Goal: Transaction & Acquisition: Purchase product/service

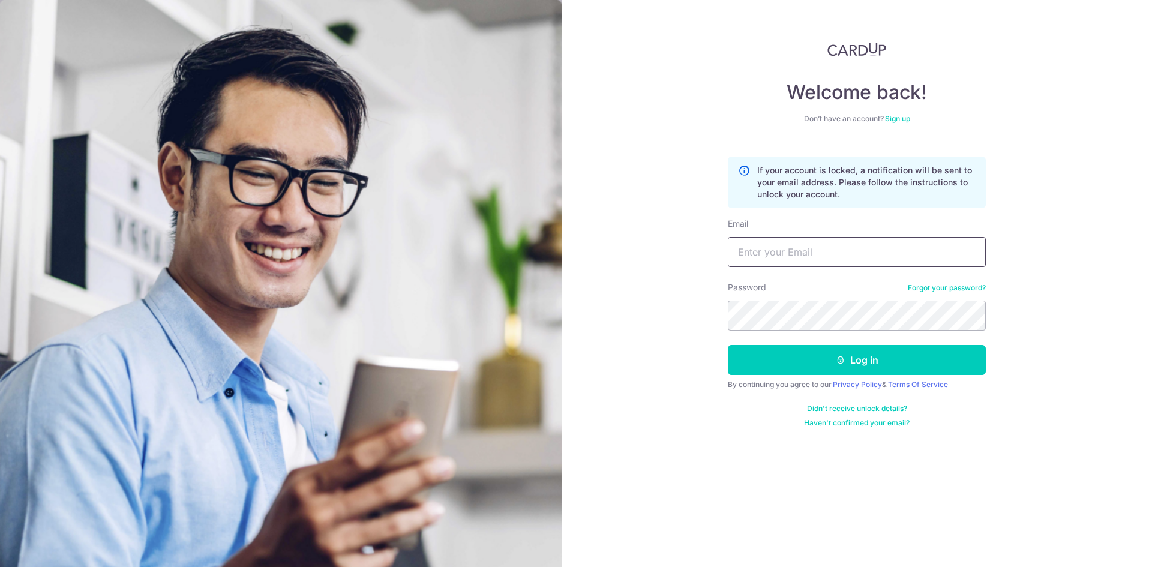
click at [780, 238] on input "Email" at bounding box center [857, 252] width 258 height 30
click at [785, 245] on input "Email" at bounding box center [857, 252] width 258 height 30
paste input "OFF225"
drag, startPoint x: 791, startPoint y: 260, endPoint x: 693, endPoint y: 257, distance: 97.8
click at [693, 257] on div "Welcome back! Don’t have an account? Sign up If your account is locked, a notif…" at bounding box center [856, 283] width 590 height 567
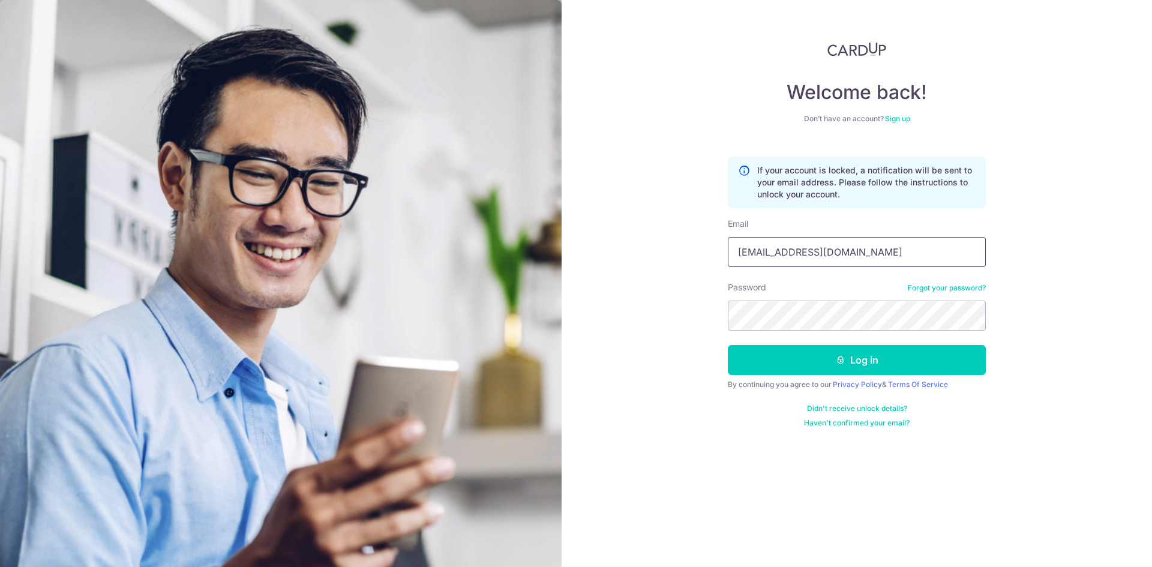
type input "shamsul_leman@gmail.com"
click at [836, 356] on icon "submit" at bounding box center [841, 360] width 10 height 10
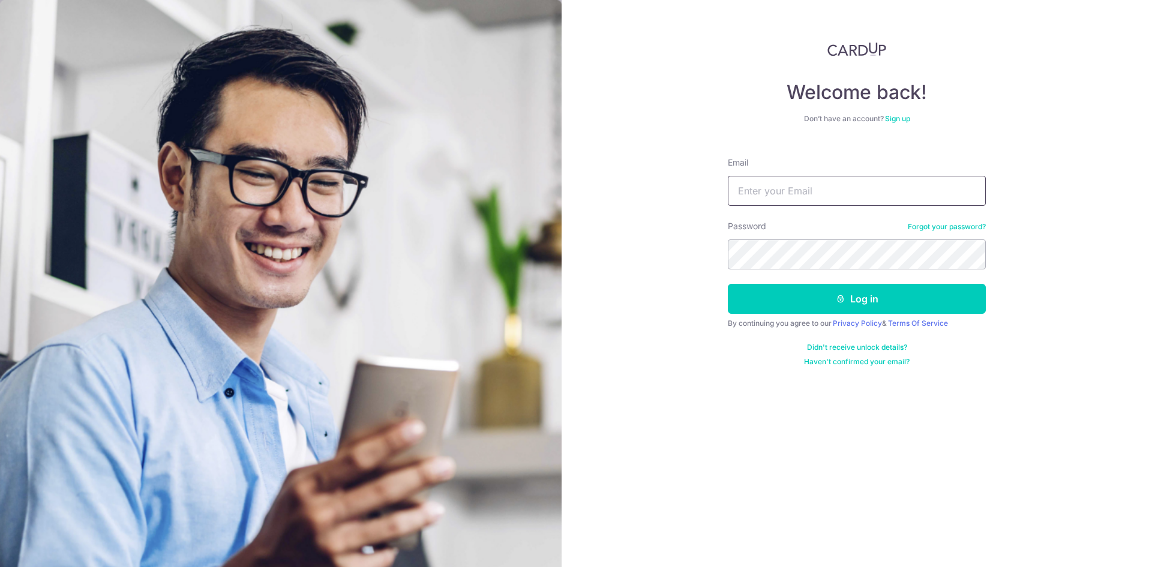
click at [749, 204] on input "Email" at bounding box center [857, 191] width 258 height 30
click at [746, 197] on input "Email" at bounding box center [857, 191] width 258 height 30
type input "shamsul.leman@gmail.com"
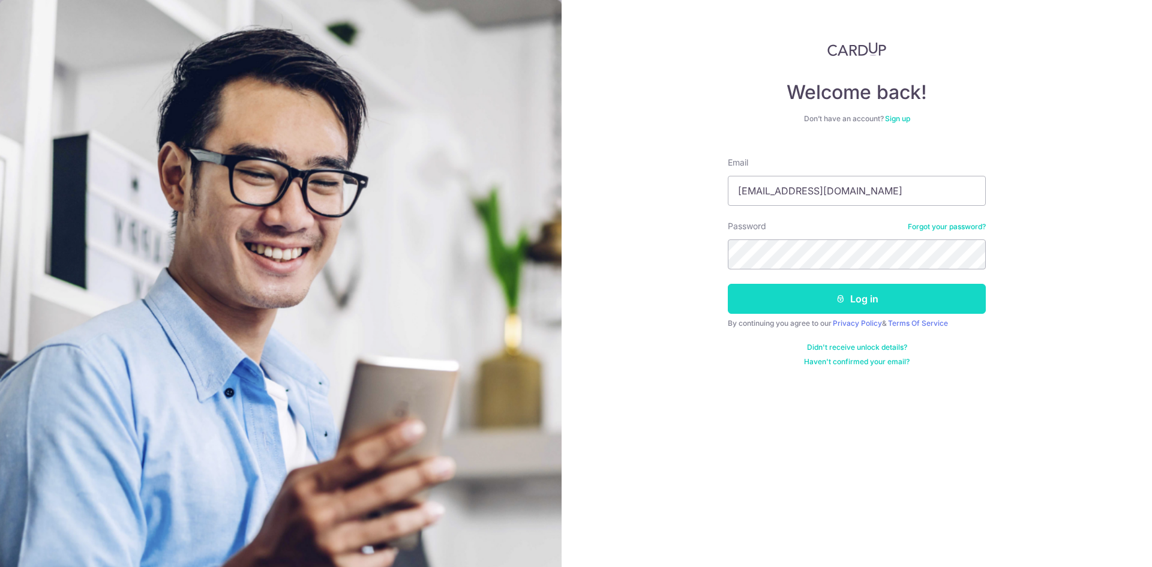
click at [930, 298] on button "Log in" at bounding box center [857, 299] width 258 height 30
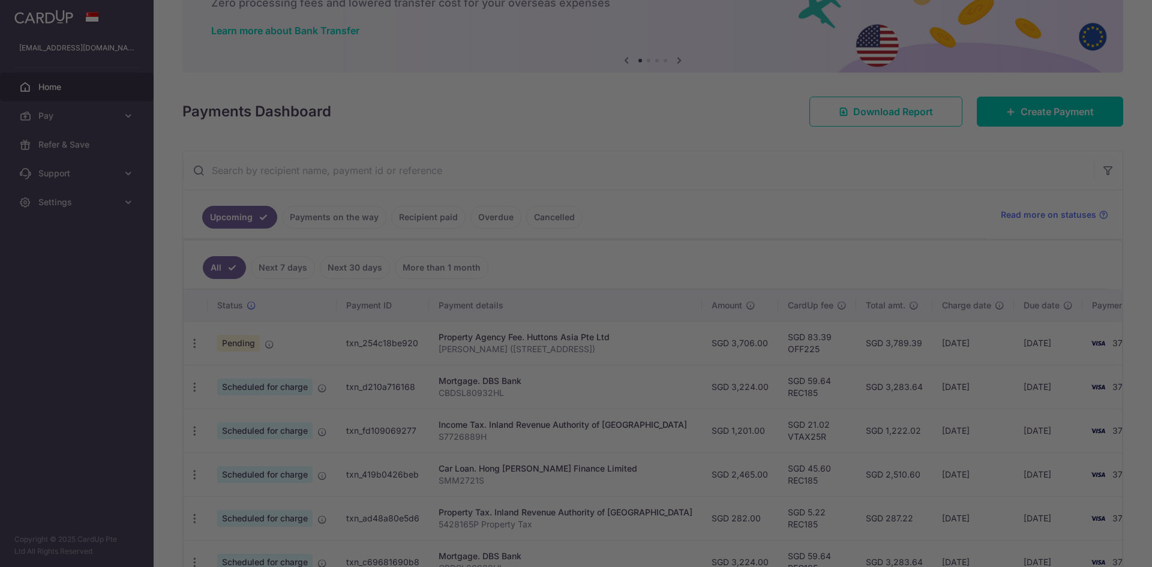
scroll to position [60, 0]
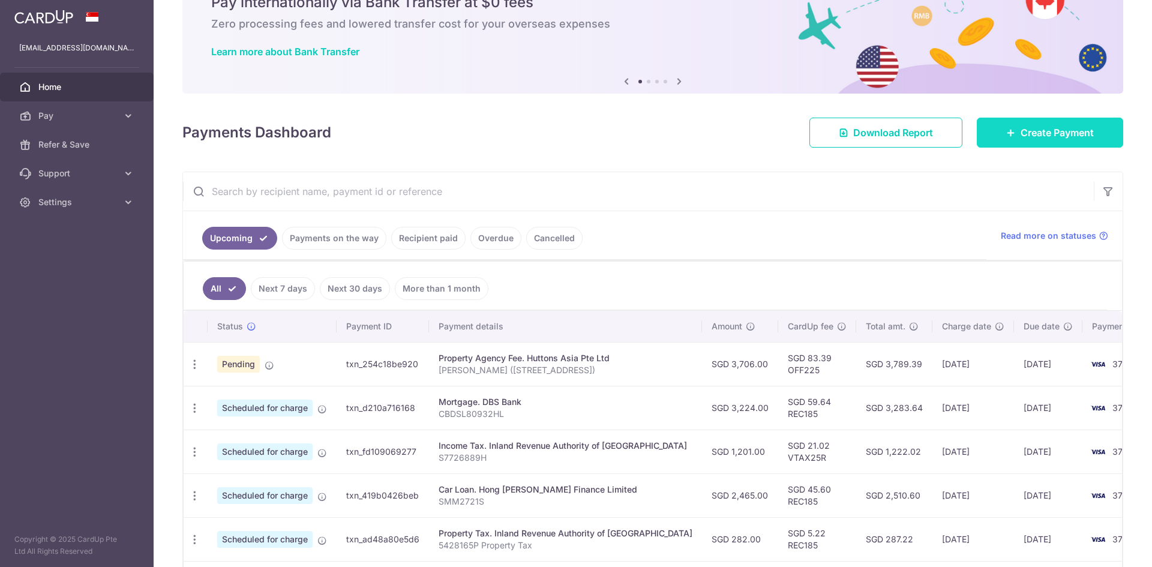
click at [1031, 141] on link "Create Payment" at bounding box center [1050, 133] width 146 height 30
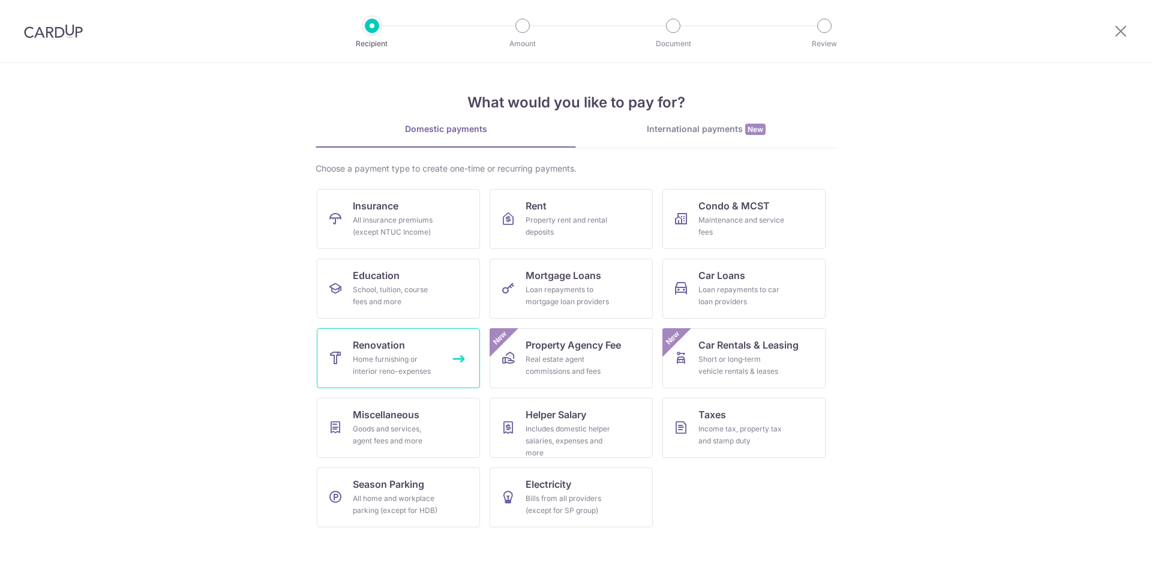
click at [433, 363] on div "Home furnishing or interior reno-expenses" at bounding box center [396, 365] width 86 height 24
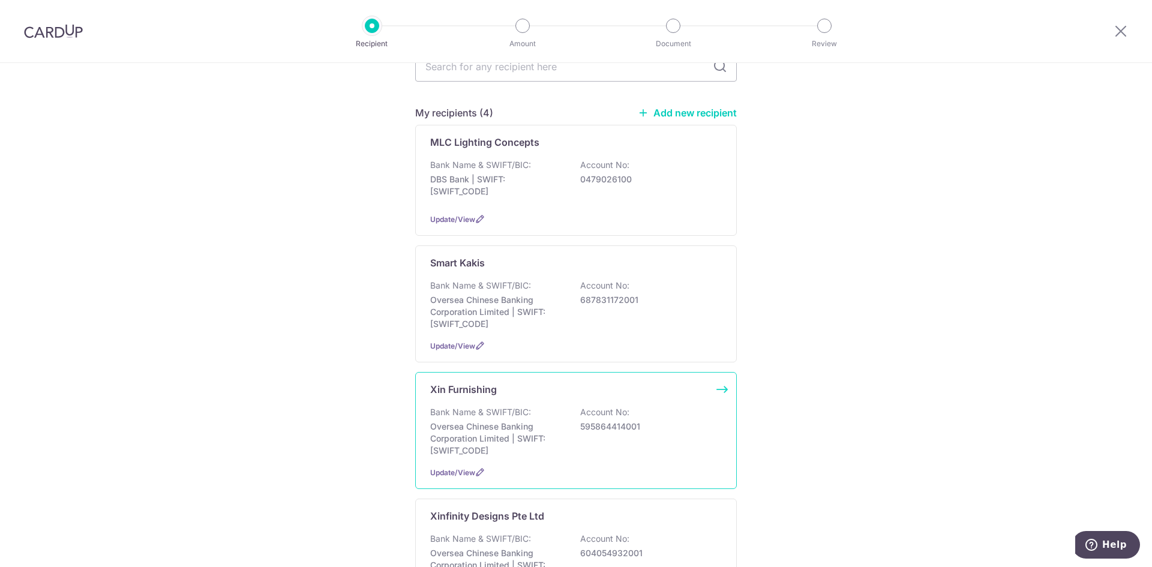
scroll to position [180, 0]
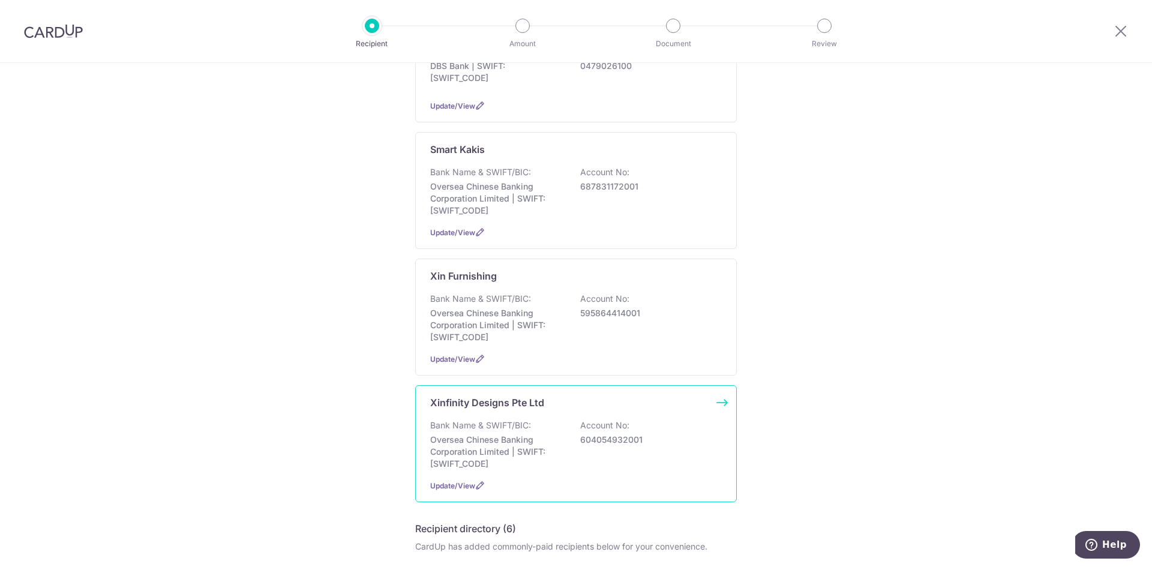
click at [567, 408] on div "Xinfinity Designs Pte Ltd" at bounding box center [568, 402] width 277 height 14
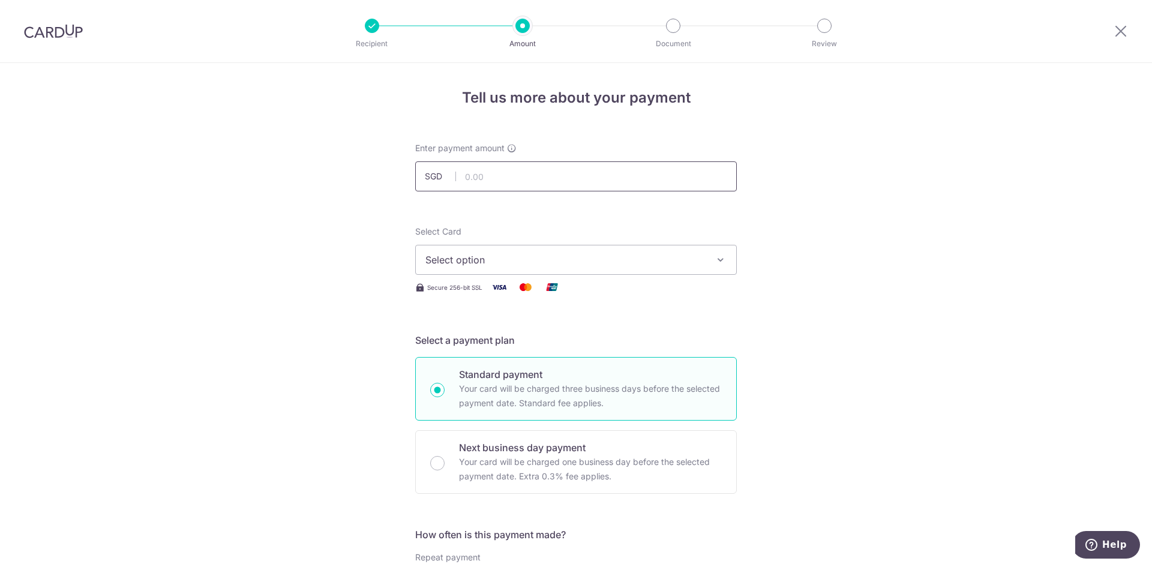
click at [494, 182] on input "text" at bounding box center [576, 176] width 322 height 30
type input "325.00"
click at [665, 266] on span "Select option" at bounding box center [565, 260] width 280 height 14
click at [577, 353] on link "**** 3791" at bounding box center [576, 345] width 320 height 29
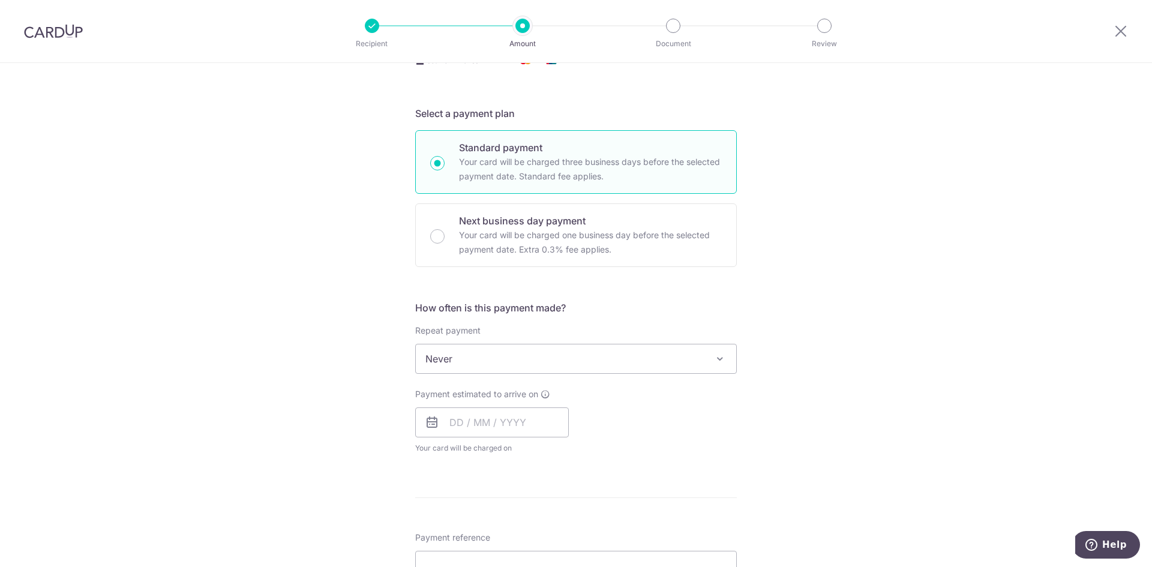
scroll to position [240, 0]
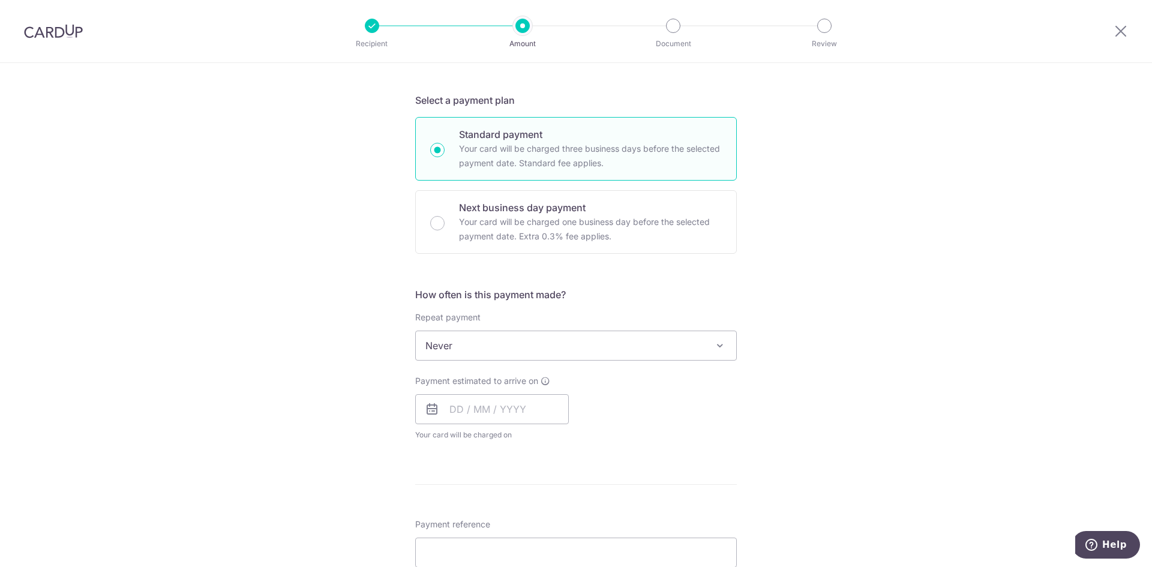
click at [542, 350] on span "Never" at bounding box center [576, 345] width 320 height 29
click at [524, 411] on input "text" at bounding box center [492, 409] width 154 height 30
click at [479, 545] on link "16" at bounding box center [487, 542] width 19 height 19
type input "16/09/2025"
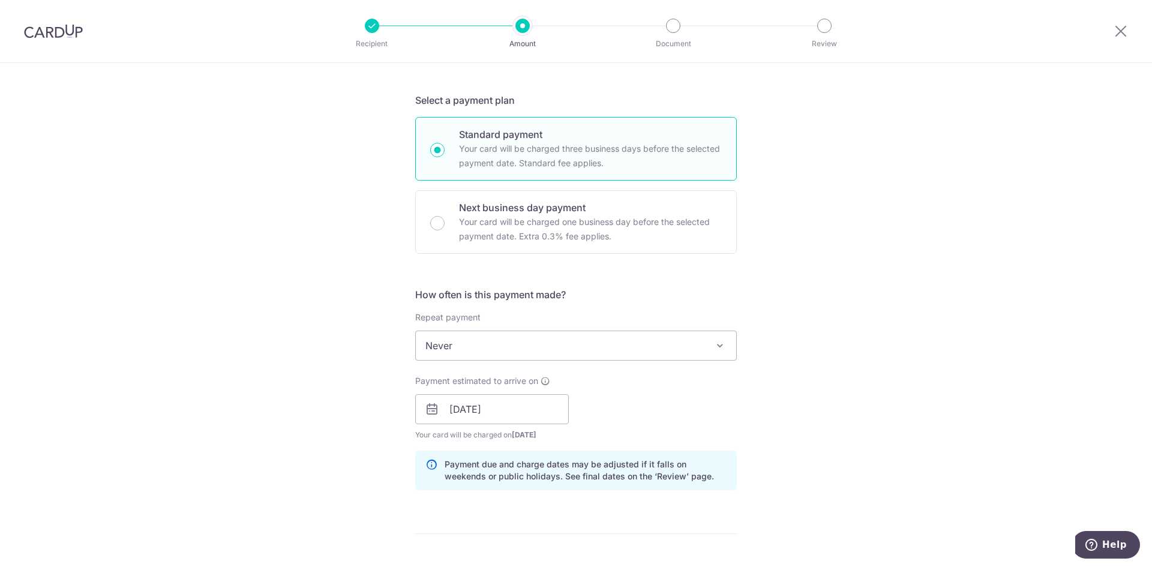
scroll to position [480, 0]
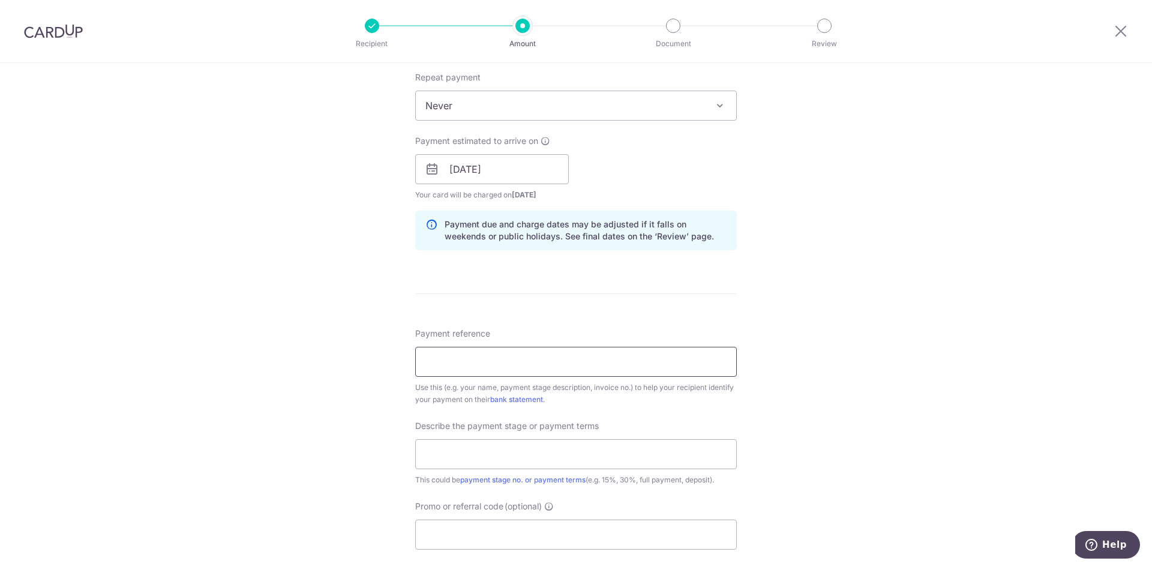
click at [493, 356] on input "Payment reference" at bounding box center [576, 362] width 322 height 30
type input "Shamsul (8 Marine Vista)"
click at [530, 458] on input "text" at bounding box center [576, 454] width 322 height 30
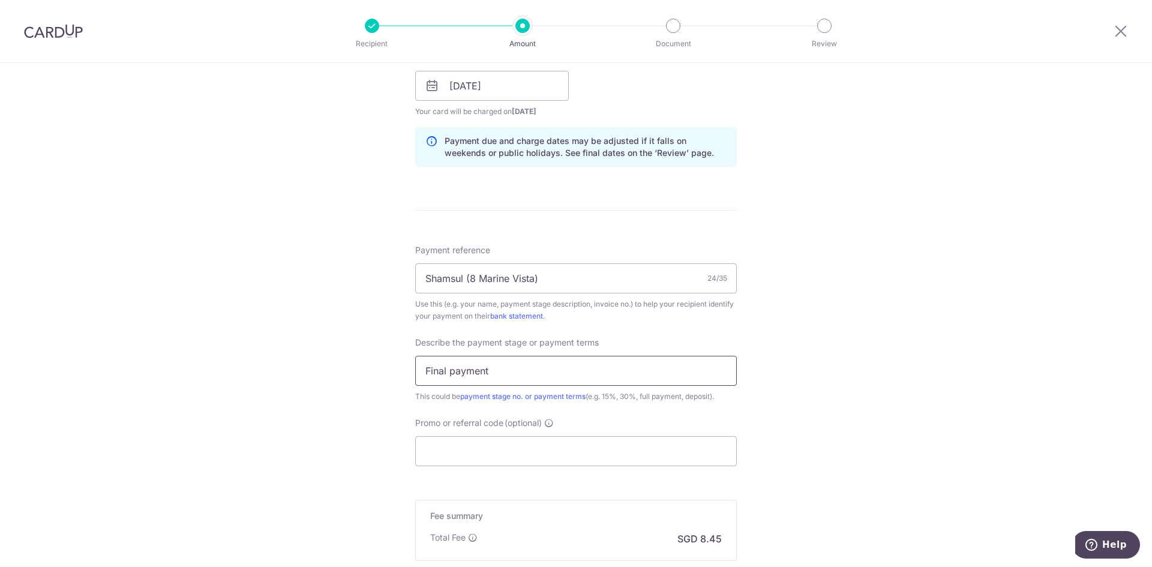
scroll to position [711, 0]
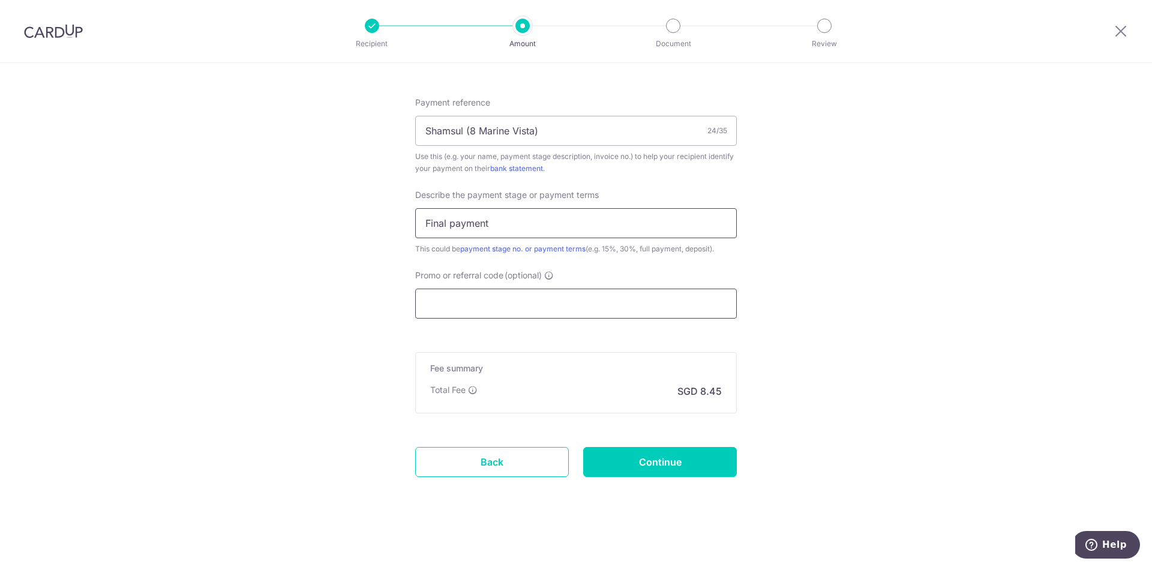
type input "Final payment"
click at [485, 313] on input "Promo or referral code (optional)" at bounding box center [576, 304] width 322 height 30
paste input "OFF225"
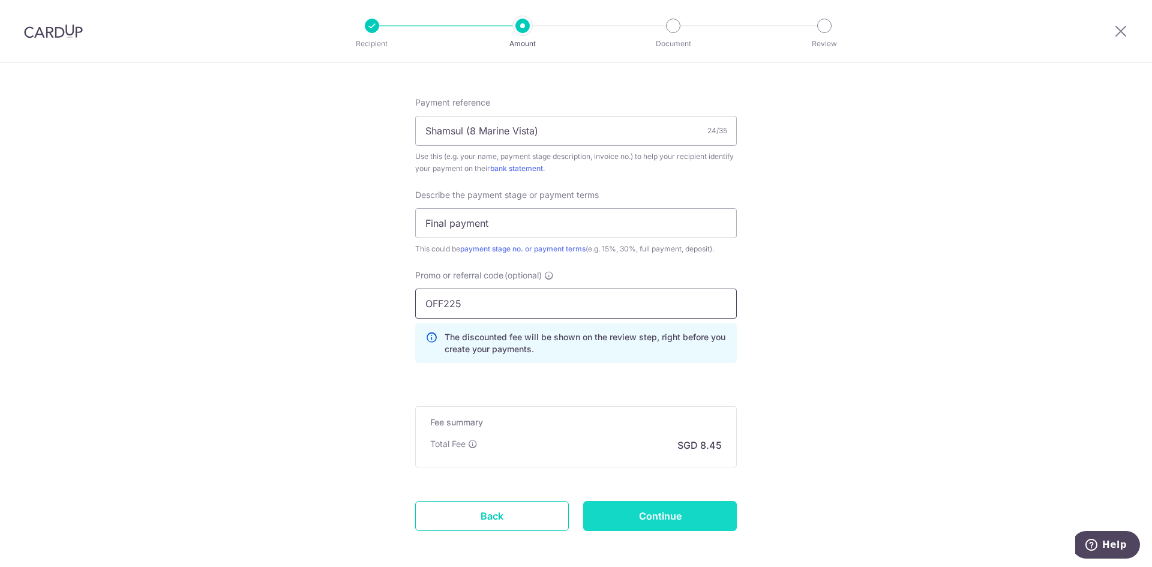
type input "OFF225"
click at [632, 518] on input "Continue" at bounding box center [660, 516] width 154 height 30
type input "Create Schedule"
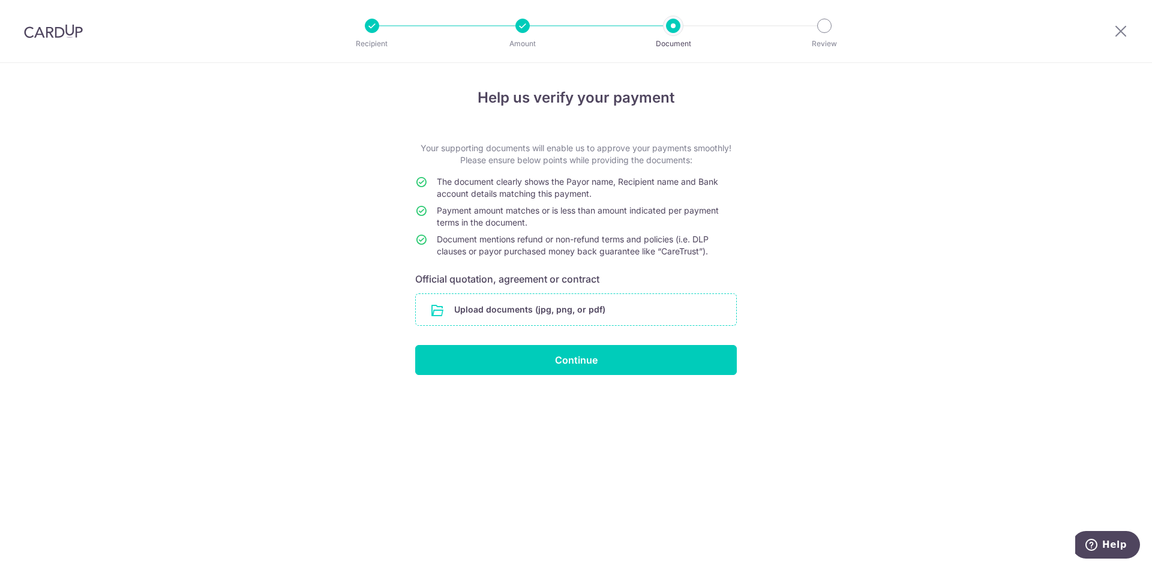
click at [569, 303] on input "file" at bounding box center [576, 309] width 320 height 31
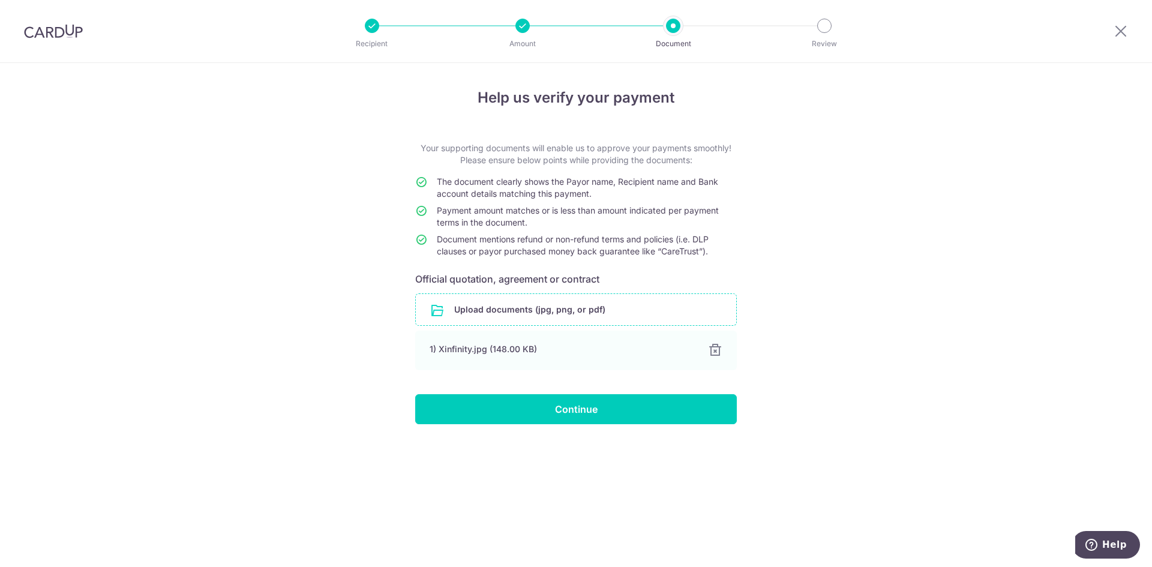
drag, startPoint x: 915, startPoint y: 233, endPoint x: 905, endPoint y: 233, distance: 10.8
click at [915, 233] on div "Help us verify your payment Your supporting documents will enable us to approve…" at bounding box center [576, 315] width 1152 height 504
click at [641, 401] on input "Continue" at bounding box center [576, 409] width 322 height 30
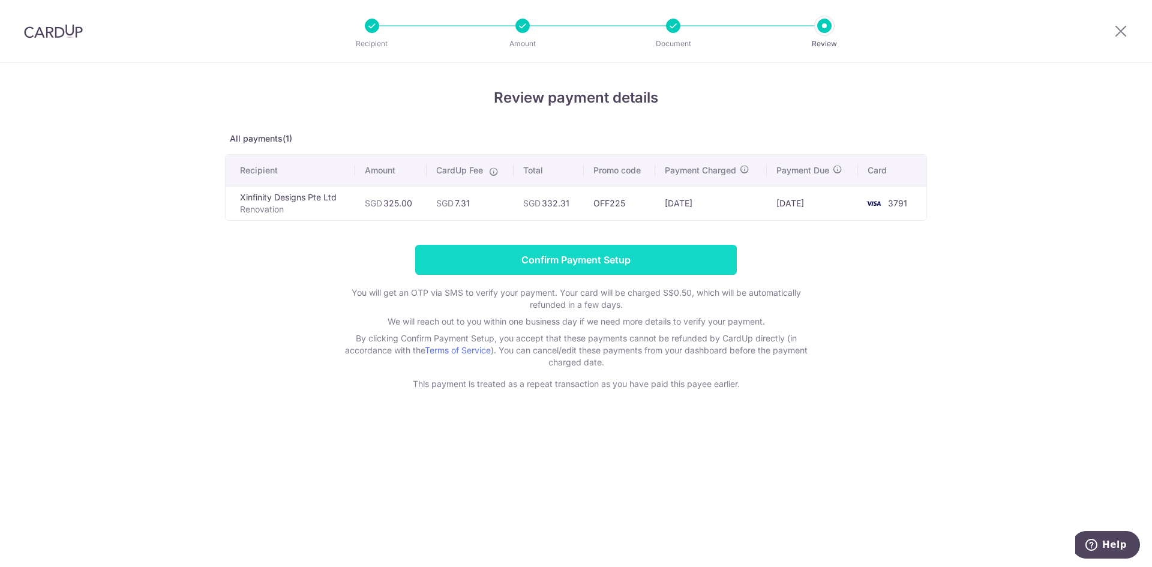
click at [572, 265] on input "Confirm Payment Setup" at bounding box center [576, 260] width 322 height 30
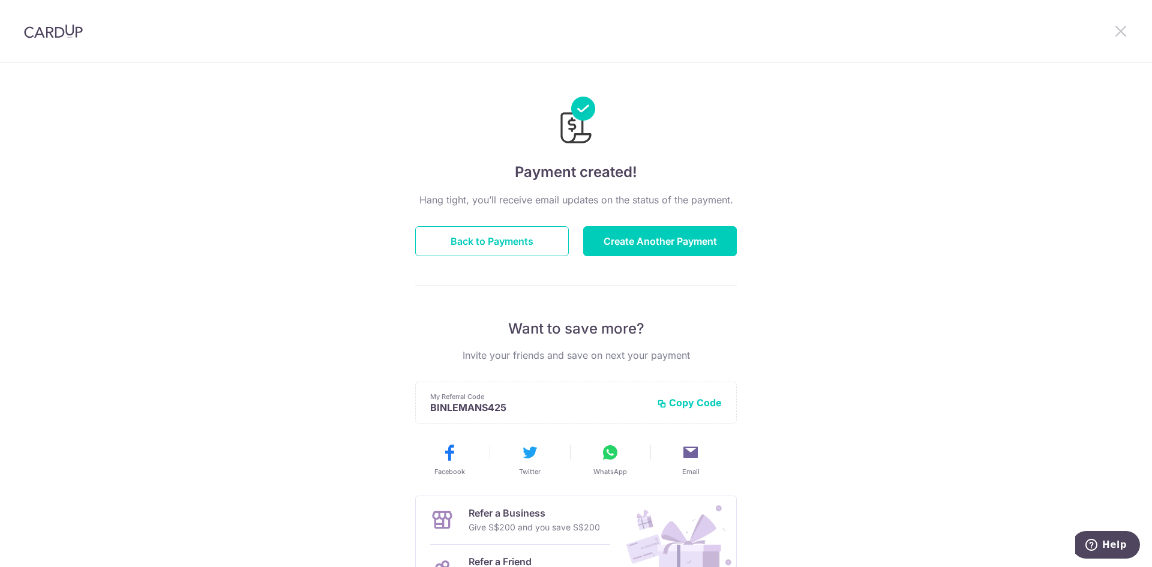
click at [1117, 29] on icon at bounding box center [1120, 30] width 14 height 15
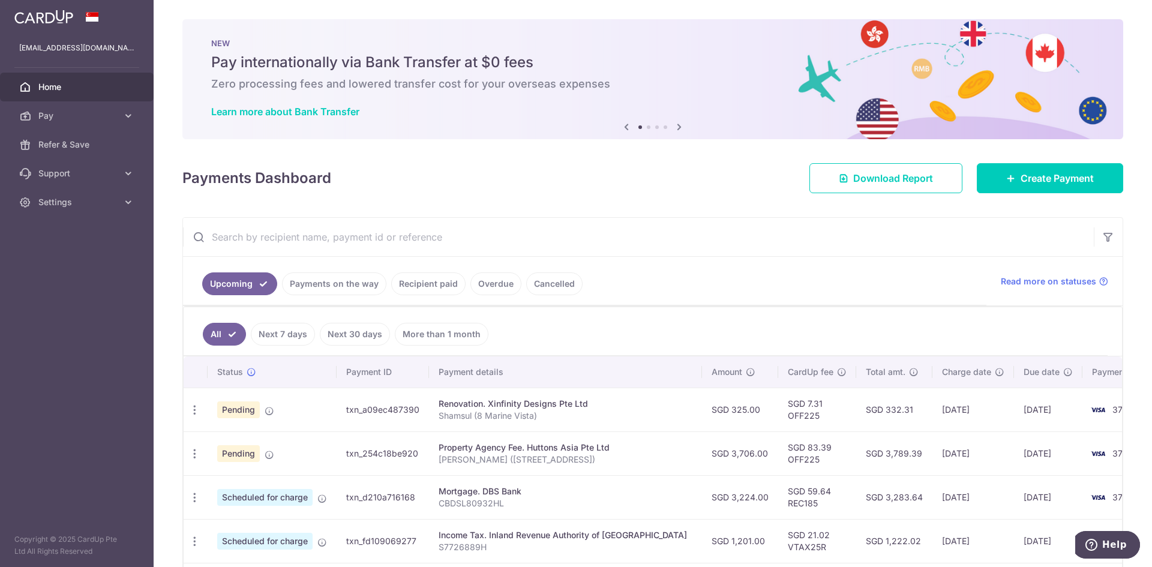
scroll to position [240, 0]
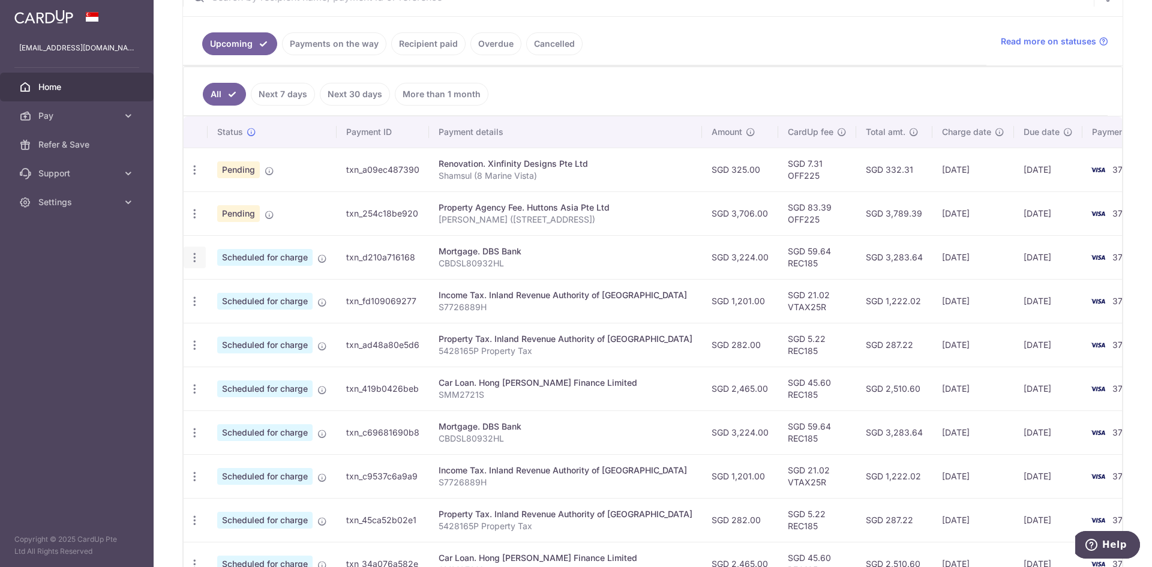
click at [196, 250] on div "Update payment Cancel payment Upload doc" at bounding box center [195, 258] width 22 height 22
click at [196, 256] on icon "button" at bounding box center [194, 257] width 13 height 13
click at [240, 290] on span "Update payment" at bounding box center [259, 290] width 82 height 14
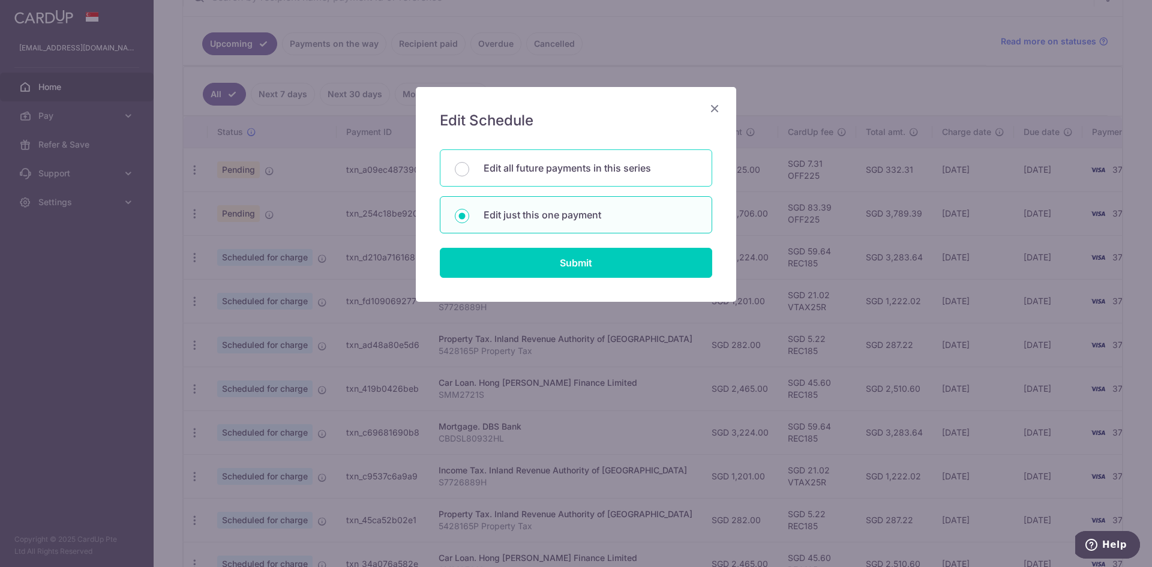
click at [539, 169] on p "Edit all future payments in this series" at bounding box center [590, 168] width 214 height 14
click at [469, 169] on input "Edit all future payments in this series" at bounding box center [462, 169] width 14 height 14
radio input "true"
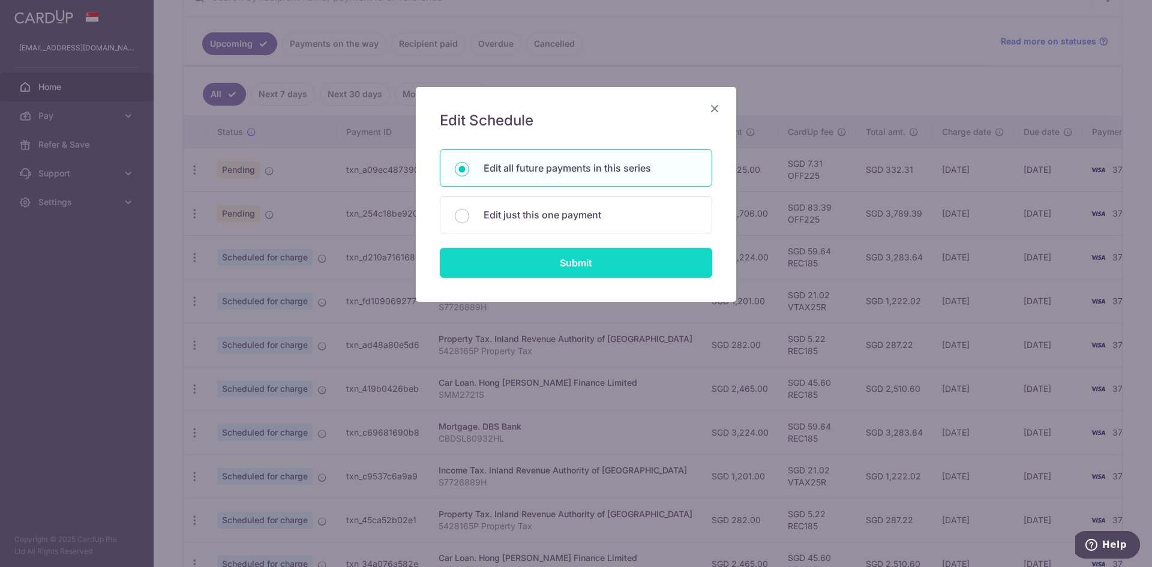
click at [568, 265] on input "Submit" at bounding box center [576, 263] width 272 height 30
radio input "true"
type input "3,224.00"
type input "CBDSL80932HL"
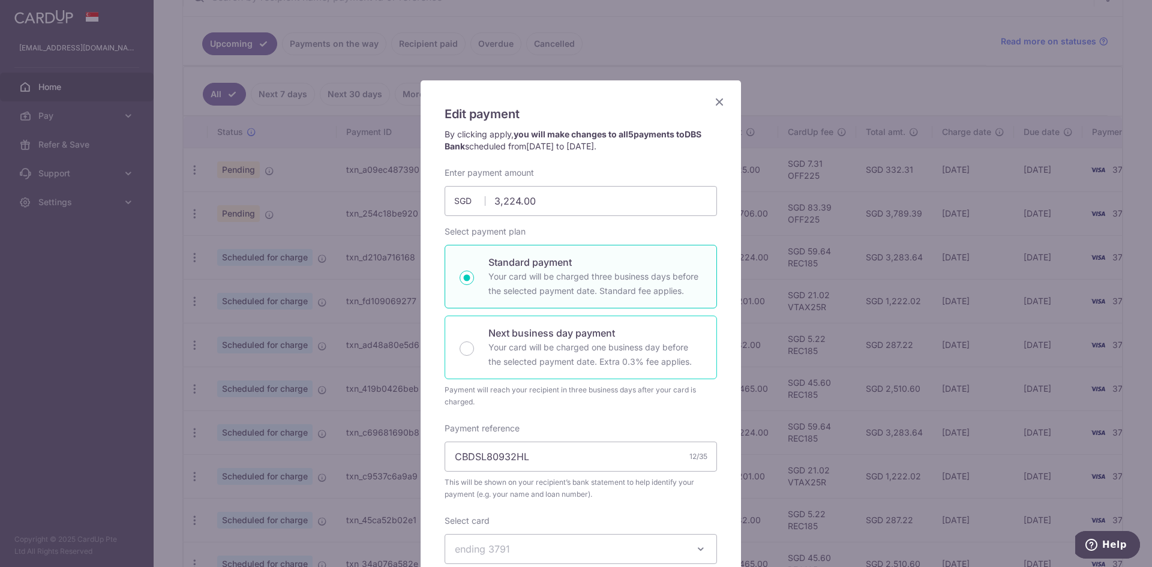
scroll to position [0, 0]
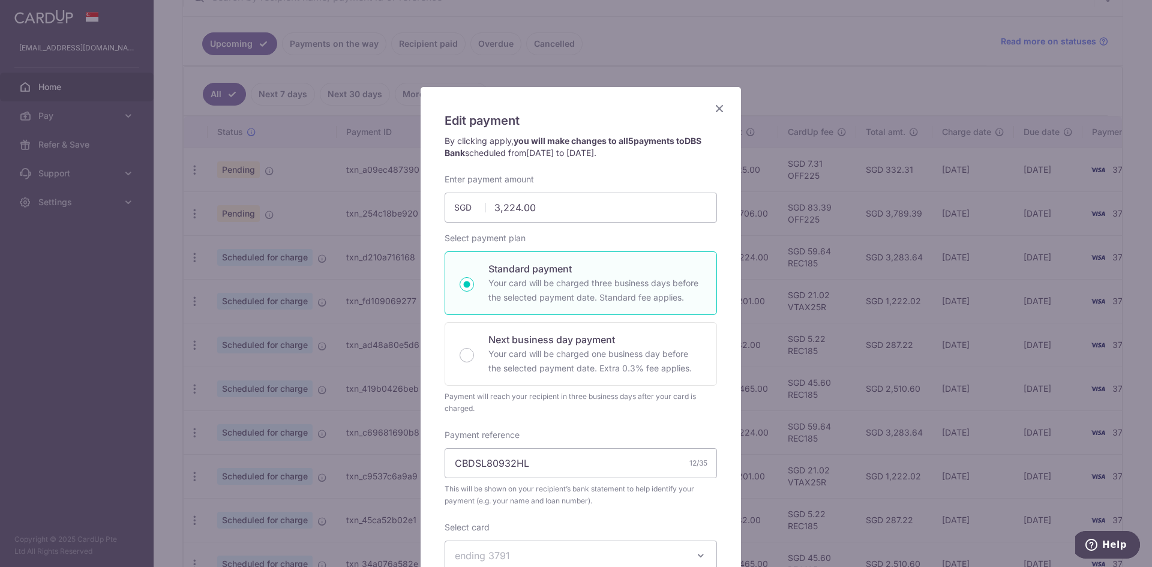
click at [714, 107] on icon "Close" at bounding box center [719, 108] width 14 height 15
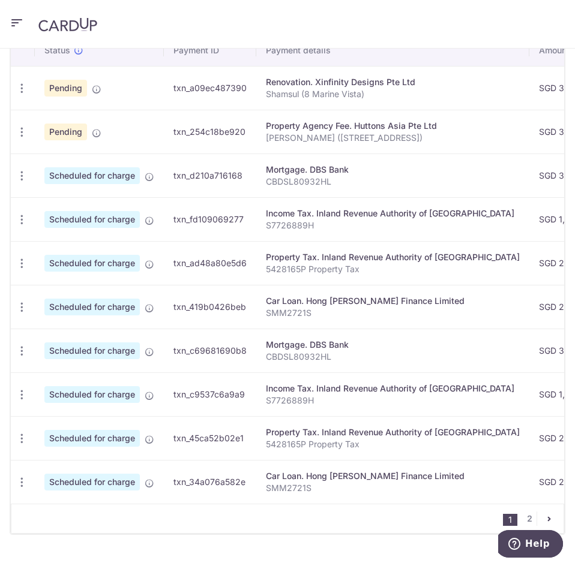
scroll to position [420, 0]
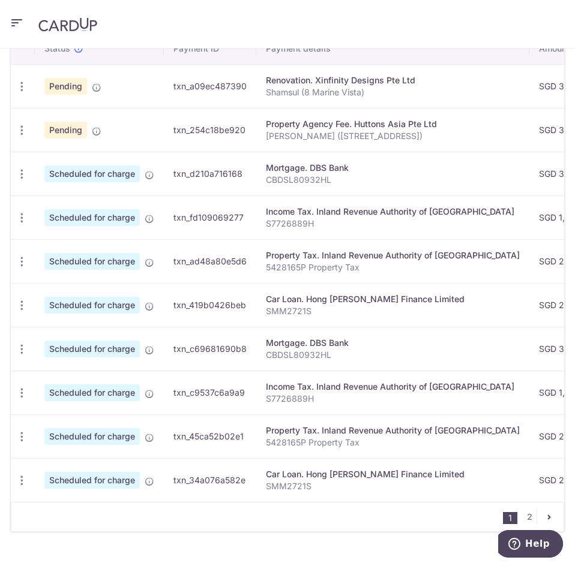
click at [544, 522] on icon "pager" at bounding box center [549, 517] width 10 height 10
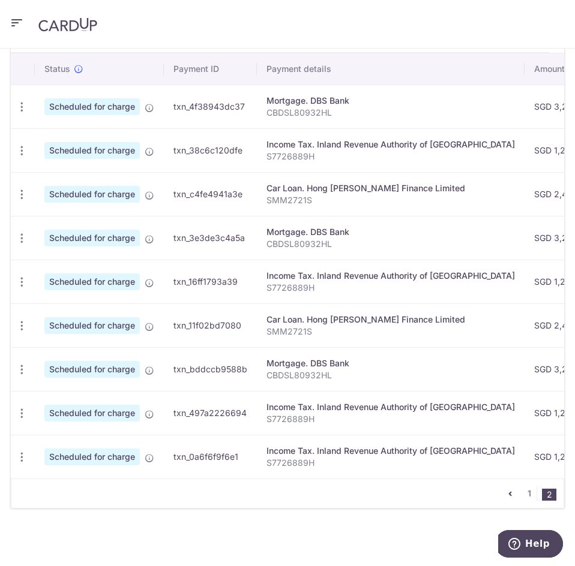
scroll to position [405, 0]
click at [26, 320] on icon "button" at bounding box center [22, 326] width 13 height 13
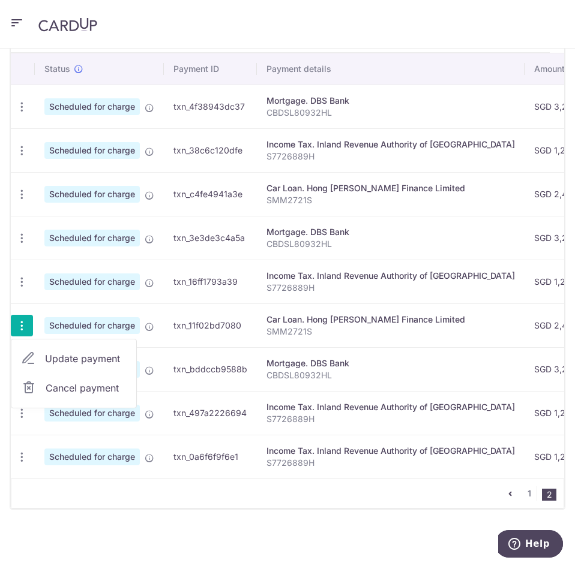
click at [67, 354] on span "Update payment" at bounding box center [86, 358] width 82 height 14
type input "2,465.00"
radio input "true"
type input "[DATE]"
type input "SMM2721S"
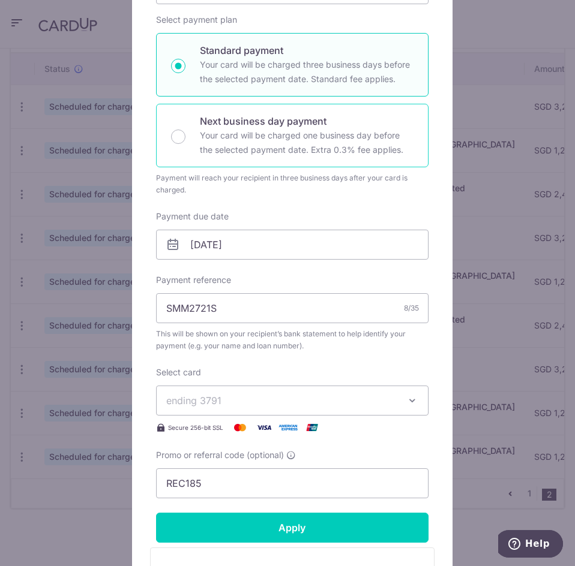
scroll to position [360, 0]
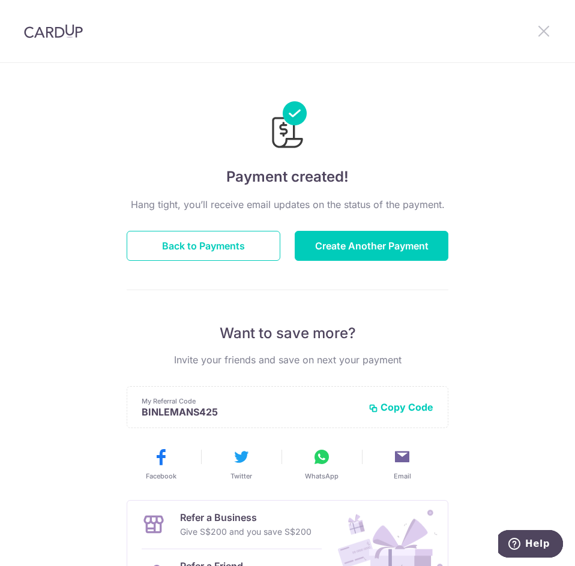
click at [540, 29] on icon at bounding box center [543, 30] width 14 height 15
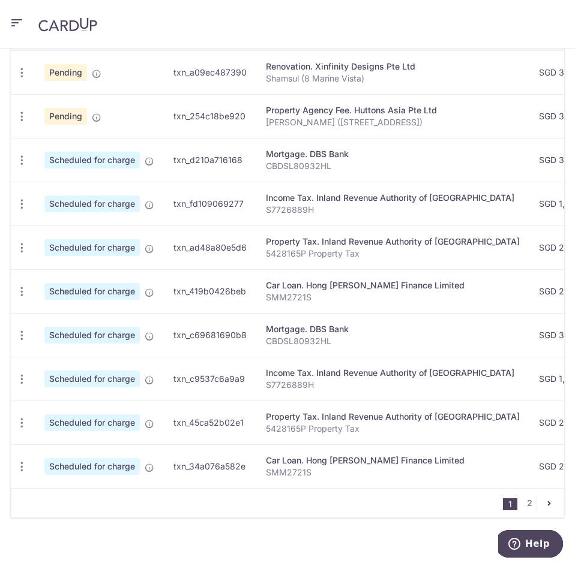
scroll to position [420, 0]
click at [26, 162] on icon "button" at bounding box center [22, 160] width 13 height 13
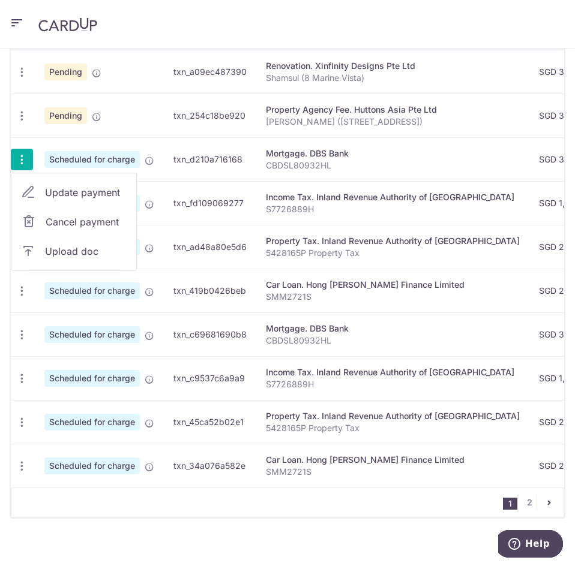
click at [59, 194] on span "Update payment" at bounding box center [86, 192] width 82 height 14
radio input "true"
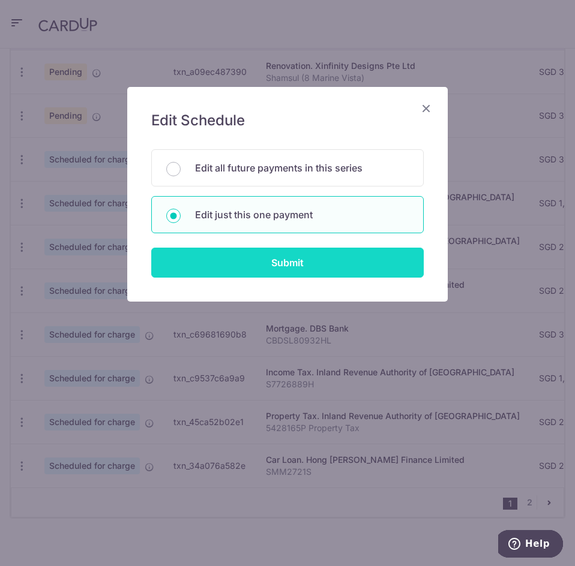
click at [294, 270] on input "Submit" at bounding box center [287, 263] width 272 height 30
radio input "true"
type input "3,224.00"
type input "[DATE]"
type input "CBDSL80932HL"
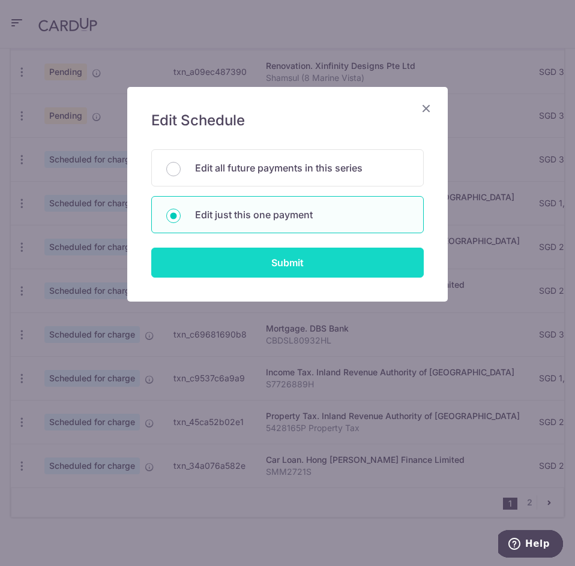
type input "REC185"
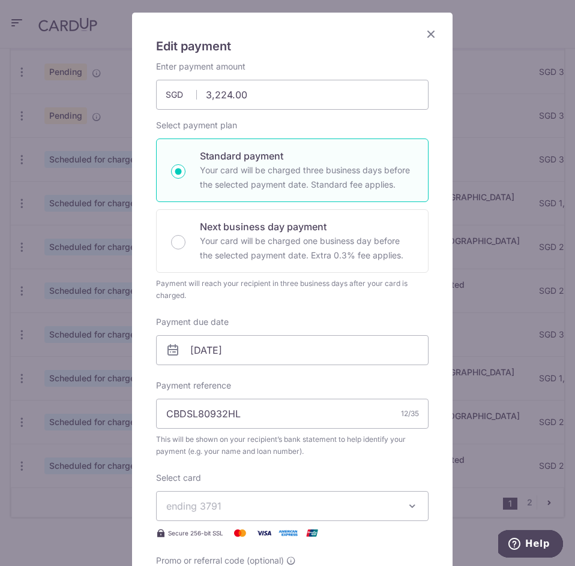
scroll to position [0, 0]
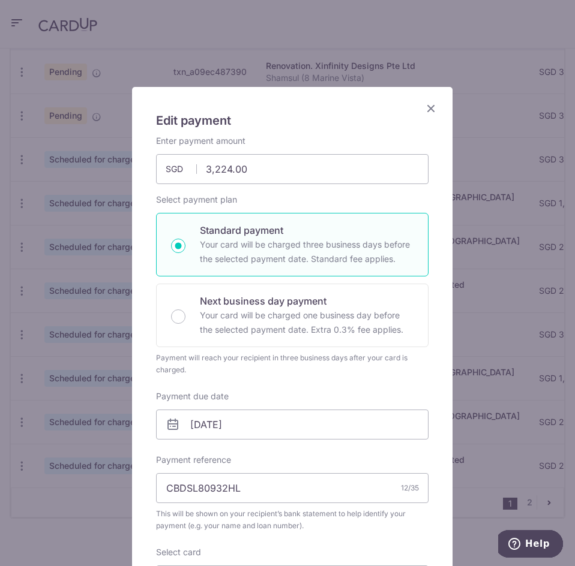
click at [427, 103] on icon "Close" at bounding box center [430, 108] width 14 height 15
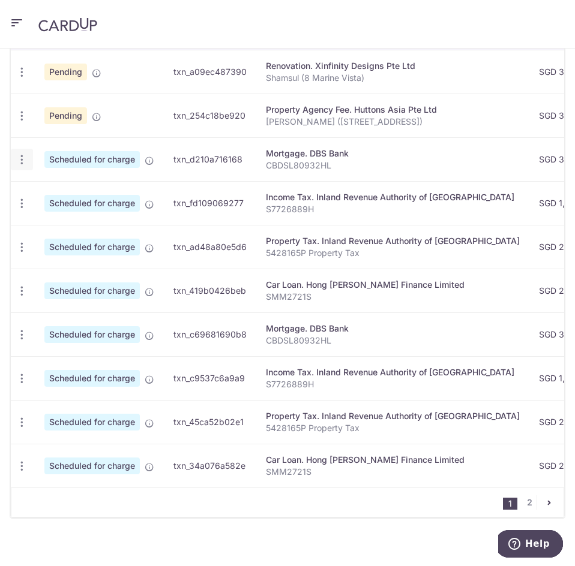
click at [18, 160] on icon "button" at bounding box center [22, 160] width 13 height 13
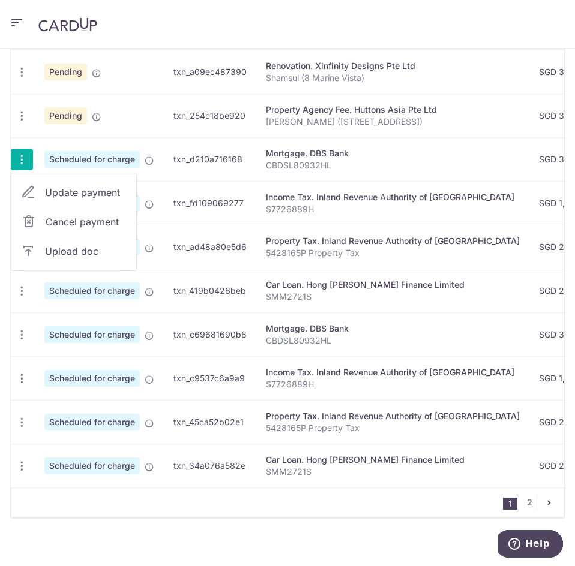
click at [67, 197] on span "Update payment" at bounding box center [86, 192] width 82 height 14
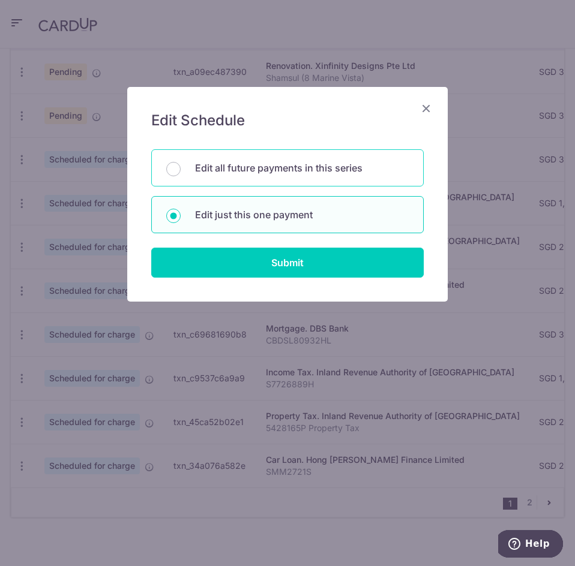
click at [209, 166] on p "Edit all future payments in this series" at bounding box center [302, 168] width 214 height 14
click at [181, 166] on input "Edit all future payments in this series" at bounding box center [173, 169] width 14 height 14
radio input "true"
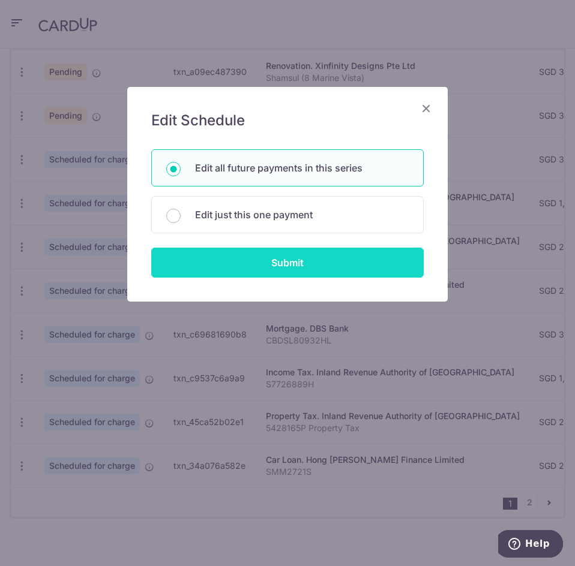
click at [259, 269] on input "Submit" at bounding box center [287, 263] width 272 height 30
radio input "true"
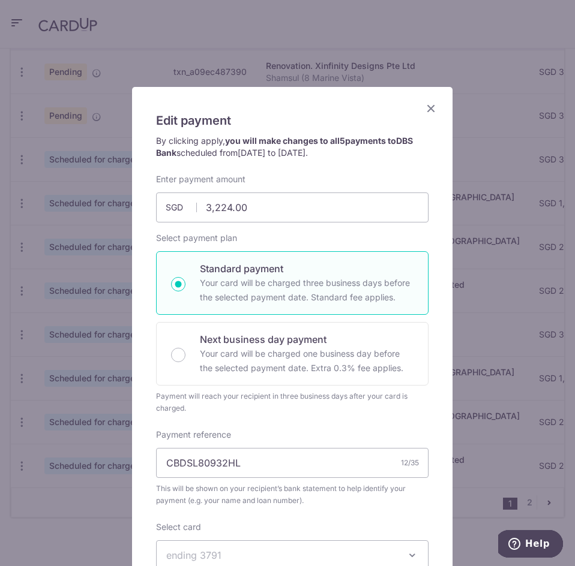
click at [423, 107] on icon "Close" at bounding box center [430, 108] width 14 height 15
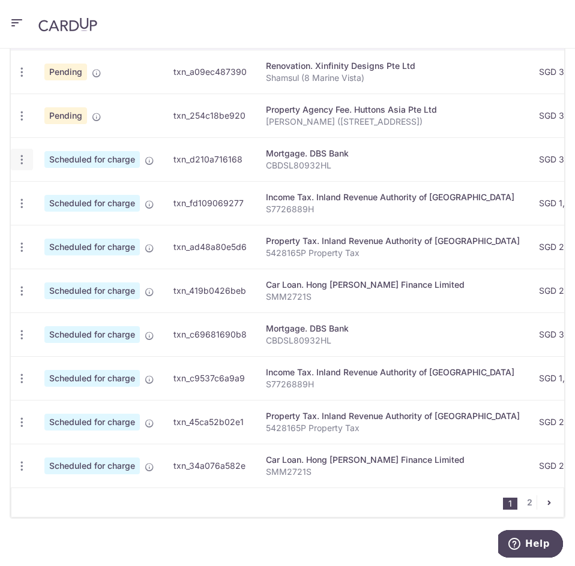
click at [20, 159] on icon "button" at bounding box center [22, 160] width 13 height 13
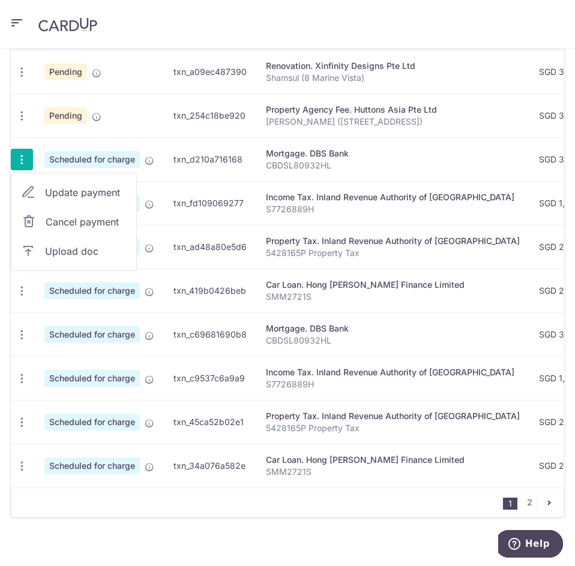
click at [81, 195] on span "Update payment" at bounding box center [86, 192] width 82 height 14
radio input "true"
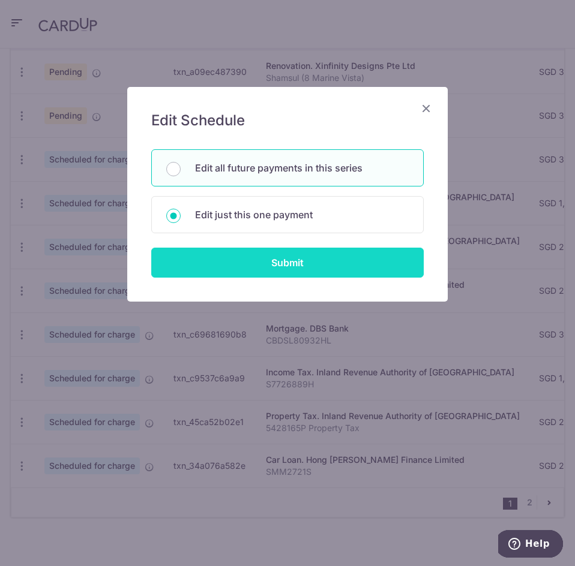
click at [287, 259] on input "Submit" at bounding box center [287, 263] width 272 height 30
radio input "true"
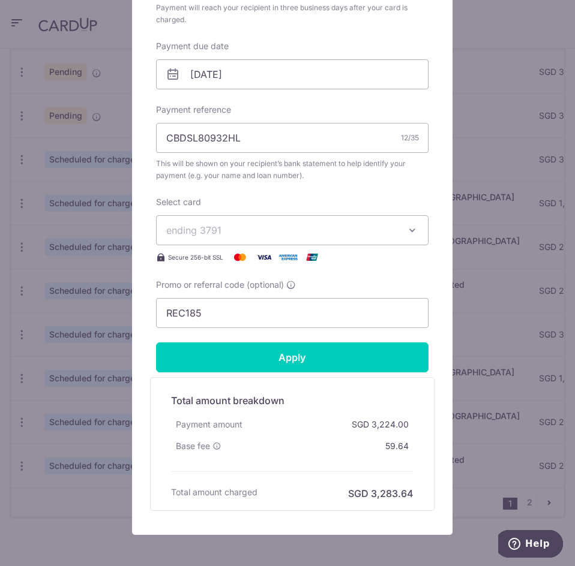
scroll to position [360, 0]
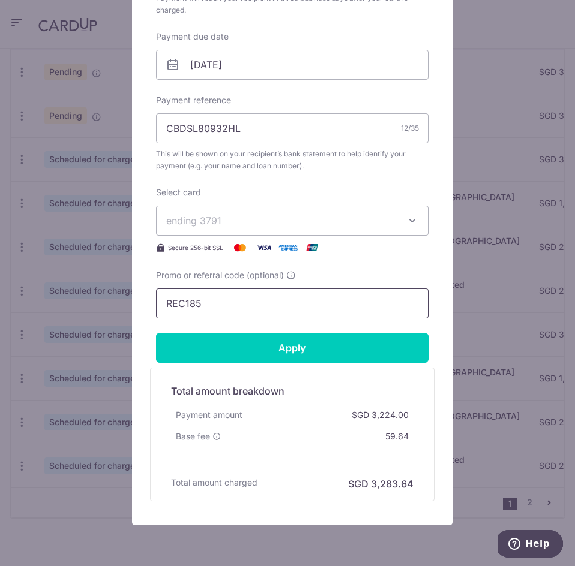
drag, startPoint x: 251, startPoint y: 308, endPoint x: 66, endPoint y: 330, distance: 186.1
click at [66, 330] on div "Edit payment By clicking apply, you will make changes to all 5 payments to DBS …" at bounding box center [287, 283] width 575 height 566
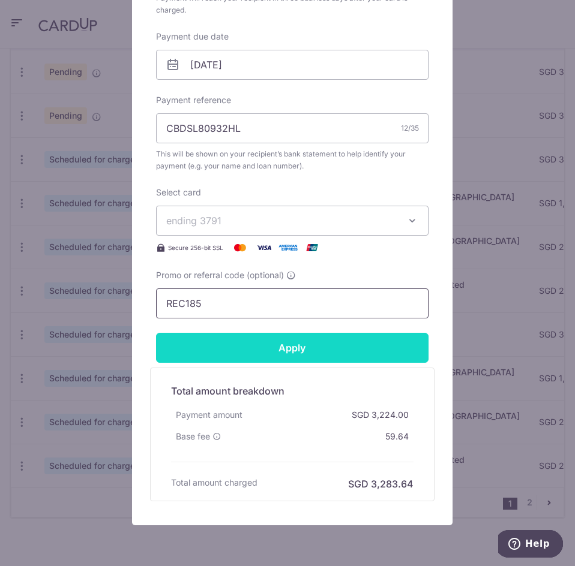
paste input "3HOME25R"
type input "3HOME25R"
click at [312, 353] on input "Apply" at bounding box center [292, 348] width 272 height 30
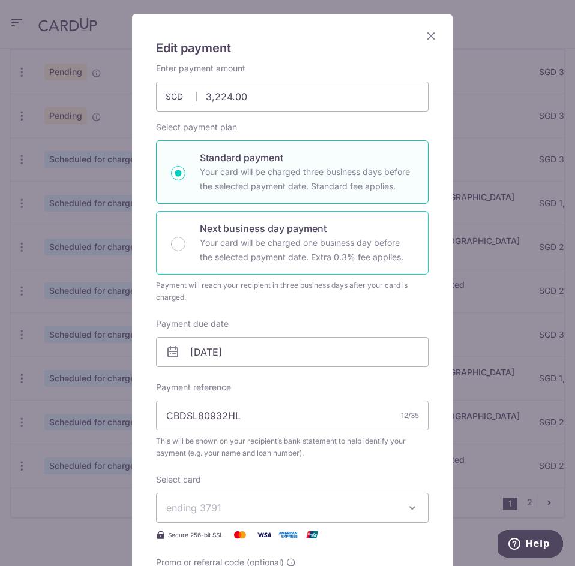
scroll to position [0, 0]
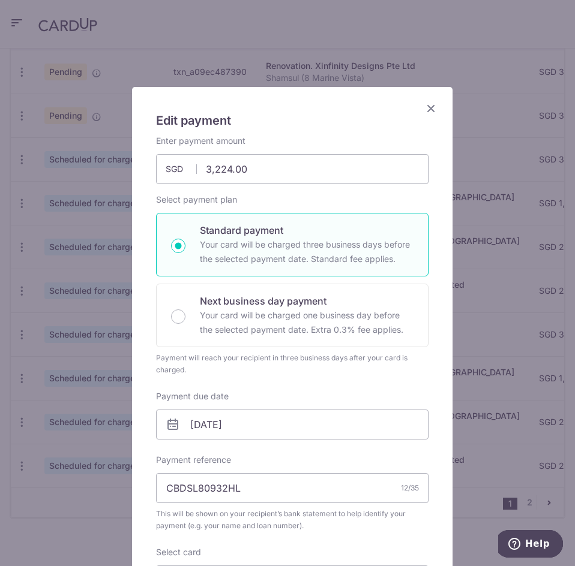
click at [423, 109] on icon "Close" at bounding box center [430, 108] width 14 height 15
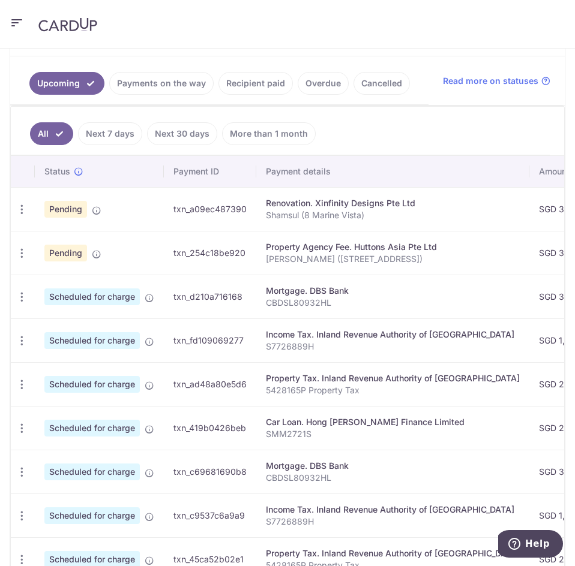
scroll to position [300, 0]
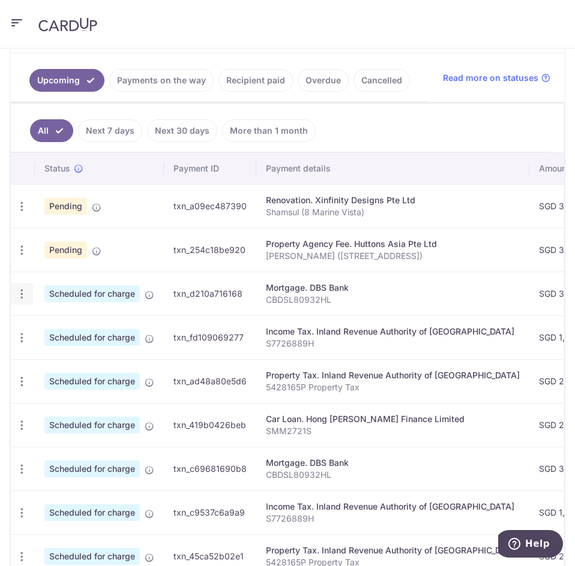
click at [20, 288] on icon "button" at bounding box center [22, 294] width 13 height 13
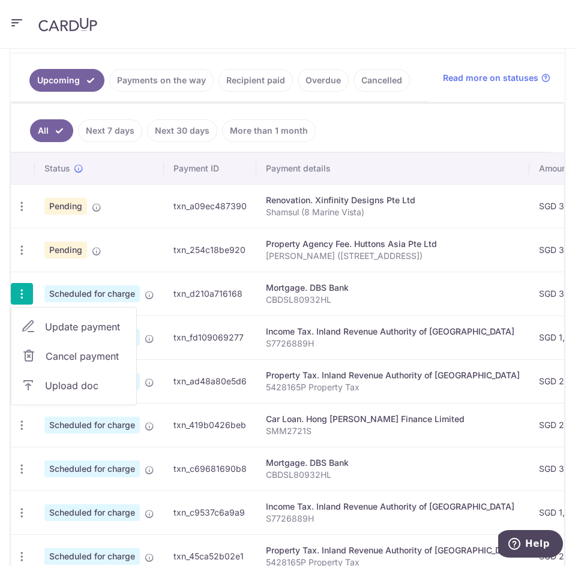
click at [70, 333] on span "Update payment" at bounding box center [86, 327] width 82 height 14
radio input "true"
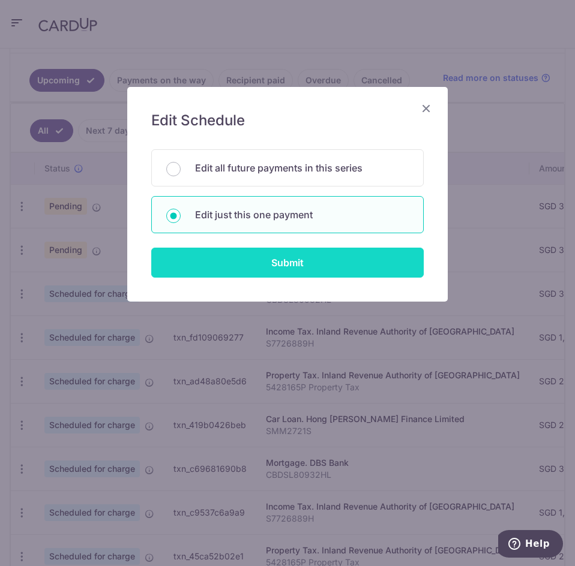
click at [365, 254] on input "Submit" at bounding box center [287, 263] width 272 height 30
radio input "true"
type input "3,224.00"
type input "22/09/2025"
type input "CBDSL80932HL"
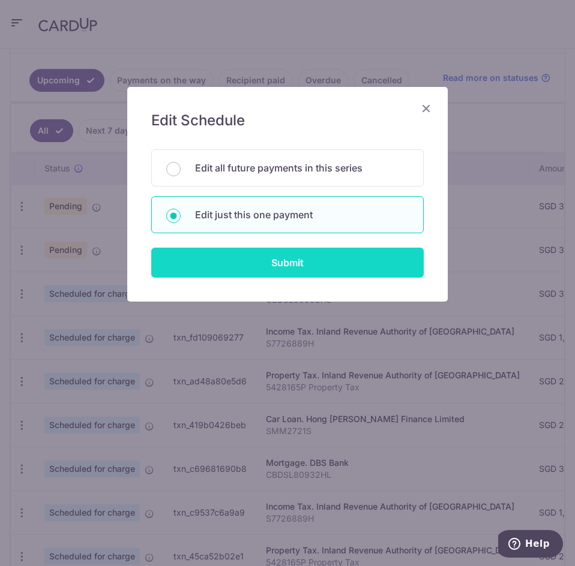
type input "REC185"
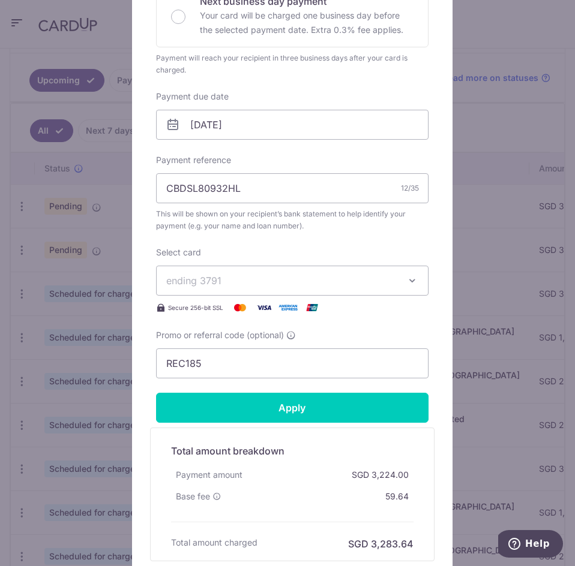
scroll to position [360, 0]
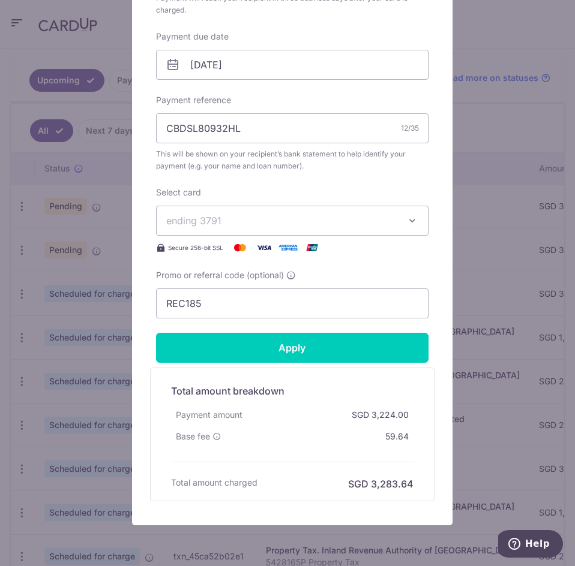
click at [484, 110] on div "Edit payment By clicking apply, you will make changes to all payments to DBS Ba…" at bounding box center [287, 283] width 575 height 566
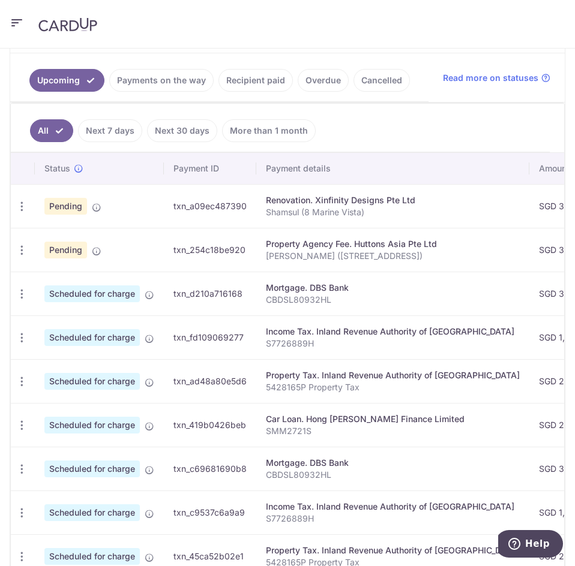
scroll to position [120, 0]
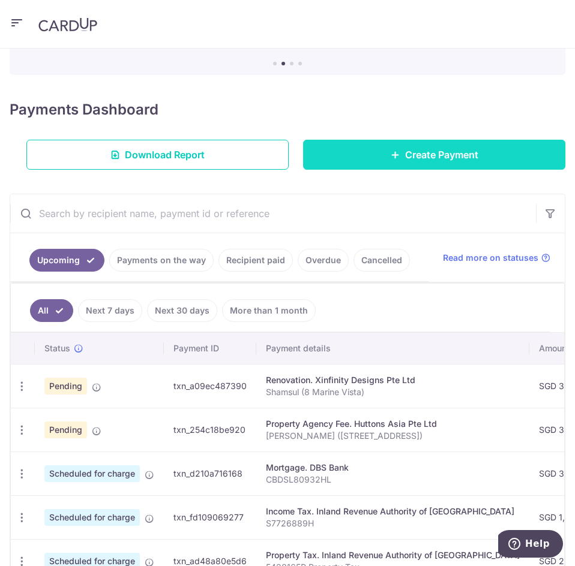
click at [503, 161] on link "Create Payment" at bounding box center [434, 155] width 262 height 30
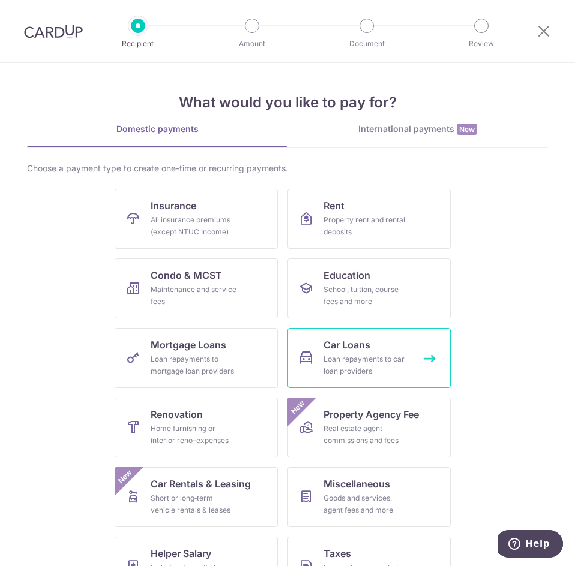
click at [366, 359] on div "Loan repayments to car loan providers" at bounding box center [366, 365] width 86 height 24
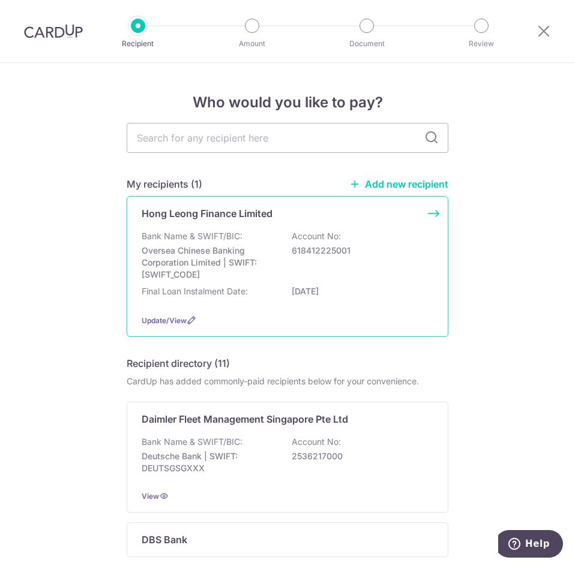
click at [392, 311] on div "Hong [PERSON_NAME] Finance Limited Bank Name & SWIFT/BIC: Oversea Chinese Banki…" at bounding box center [288, 266] width 322 height 141
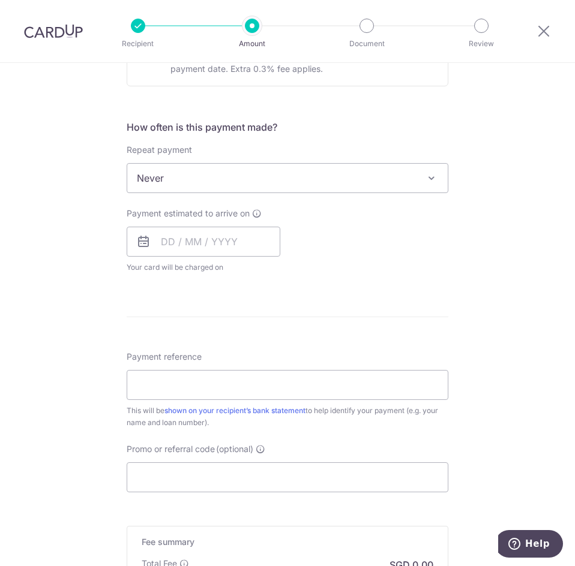
scroll to position [420, 0]
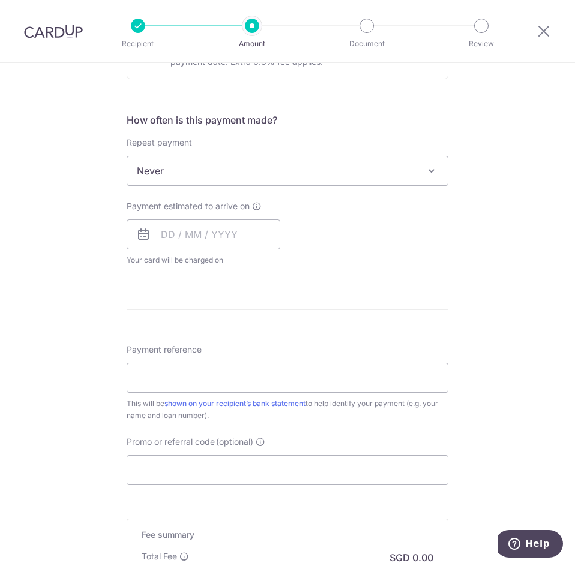
click at [427, 178] on span "Never" at bounding box center [288, 171] width 322 height 30
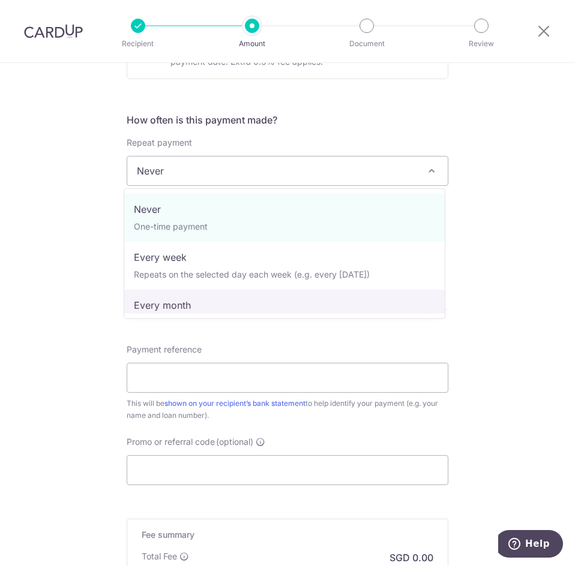
select select "3"
type input "[DATE]"
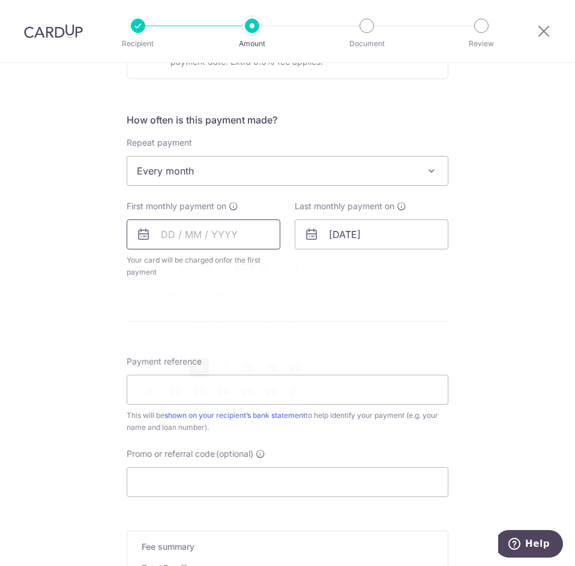
click at [252, 228] on input "text" at bounding box center [204, 235] width 154 height 30
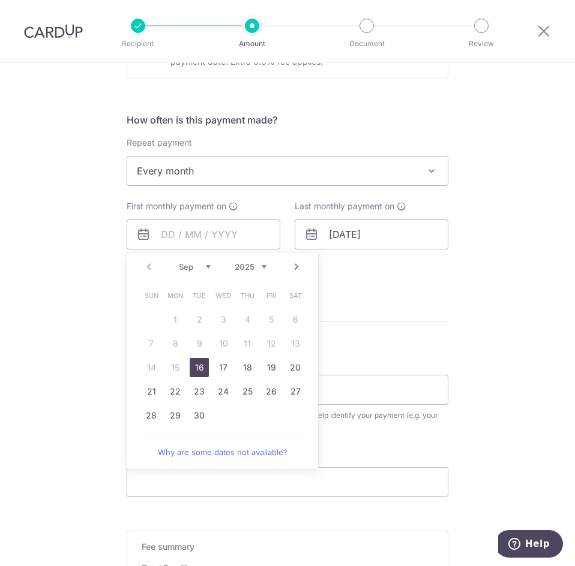
click at [197, 365] on link "16" at bounding box center [199, 367] width 19 height 19
type input "[DATE]"
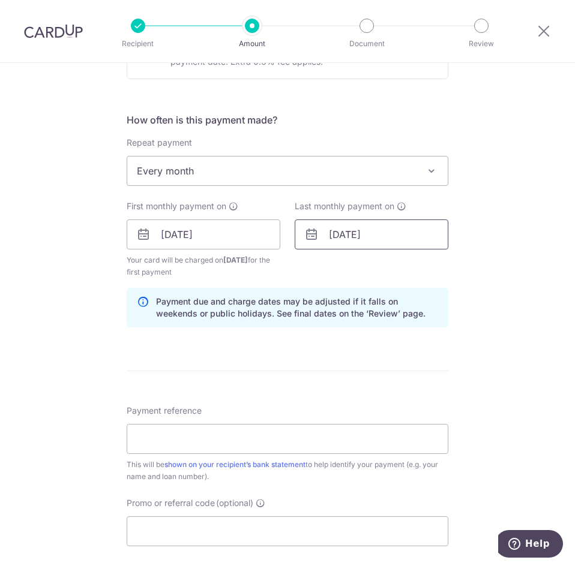
click at [325, 241] on input "31/01/2026" at bounding box center [372, 235] width 154 height 30
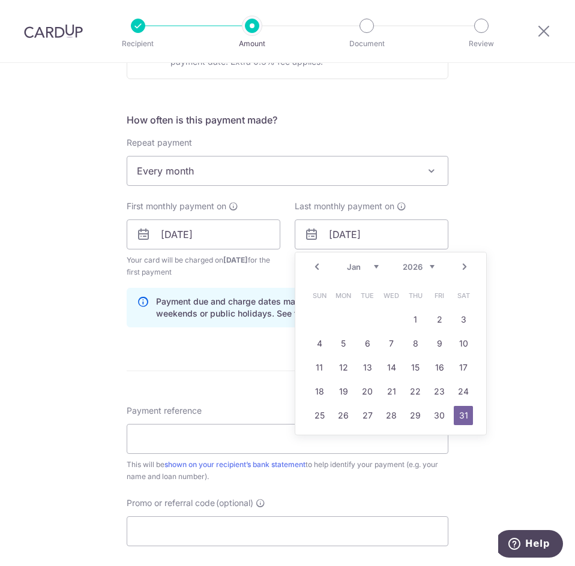
click at [313, 268] on link "Prev" at bounding box center [317, 267] width 14 height 14
click at [395, 413] on link "31" at bounding box center [390, 415] width 19 height 19
type input "[DATE]"
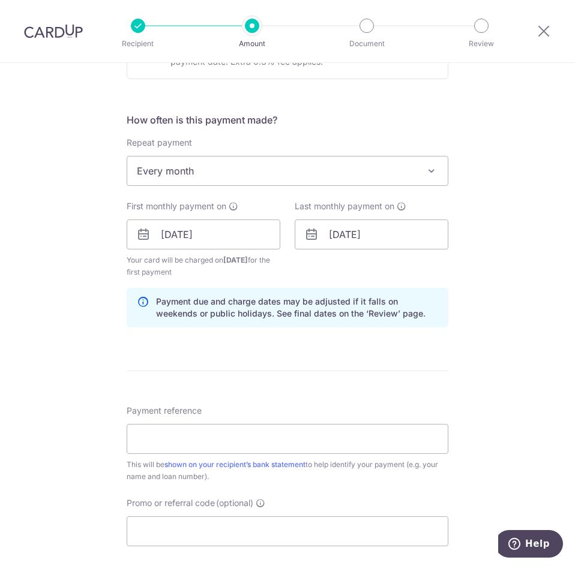
scroll to position [540, 0]
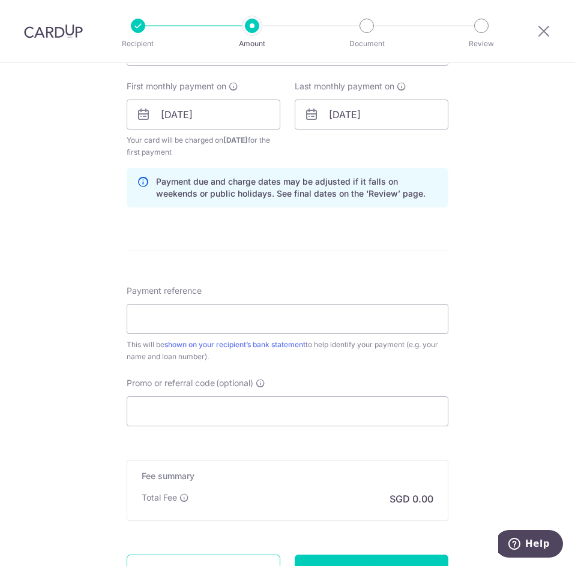
click at [343, 335] on div "Payment reference This will be shown on your recipient’s bank statement to help…" at bounding box center [288, 324] width 322 height 78
click at [337, 322] on input "Payment reference" at bounding box center [288, 319] width 322 height 30
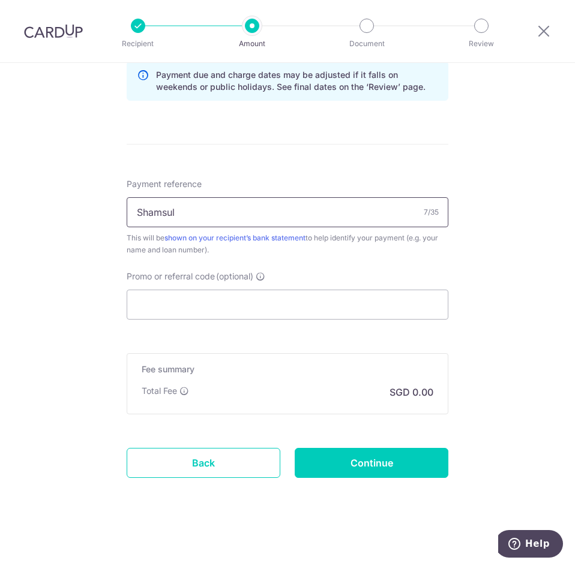
scroll to position [648, 0]
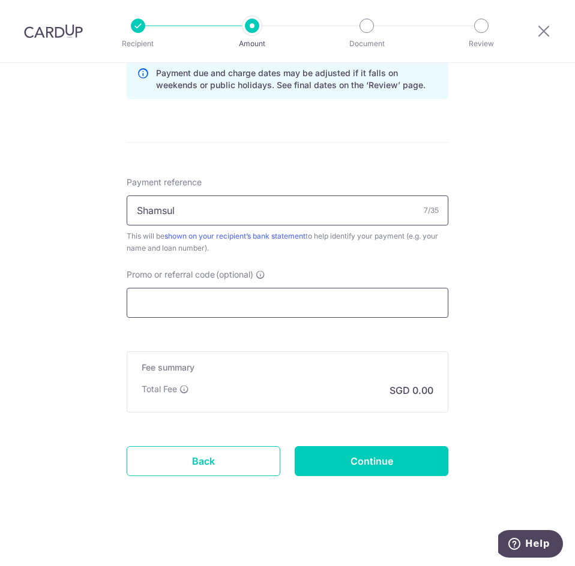
type input "Shamsul"
click at [227, 304] on input "Promo or referral code (optional)" at bounding box center [288, 303] width 322 height 30
paste input "3HOME25R"
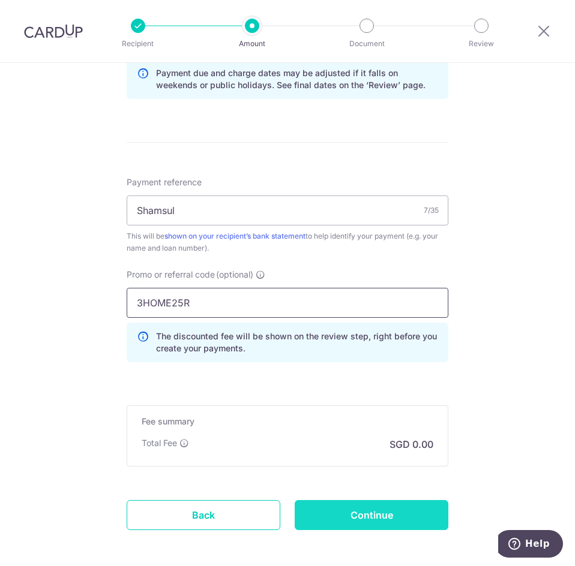
type input "3HOME25R"
click at [320, 527] on input "Continue" at bounding box center [372, 515] width 154 height 30
type input "Create Schedule"
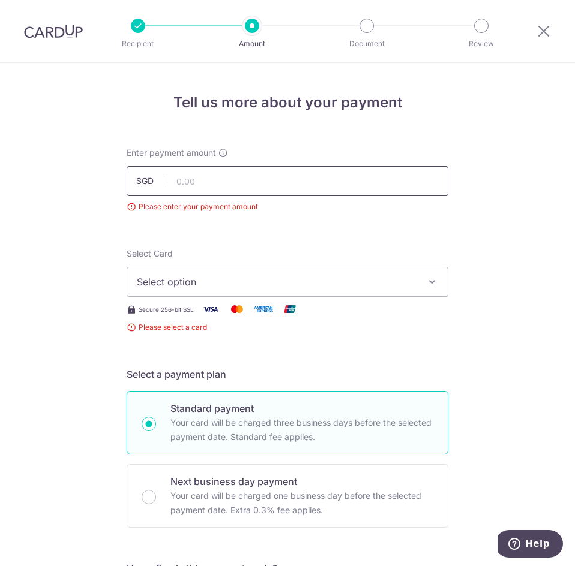
click at [317, 186] on input "text" at bounding box center [288, 181] width 322 height 30
type input "3,224.00"
drag, startPoint x: 353, startPoint y: 254, endPoint x: 357, endPoint y: 263, distance: 9.9
click at [356, 258] on div "Select Card Select option Add credit card Your Cards **** 3791" at bounding box center [288, 272] width 322 height 49
click at [364, 286] on span "Select option" at bounding box center [277, 282] width 280 height 14
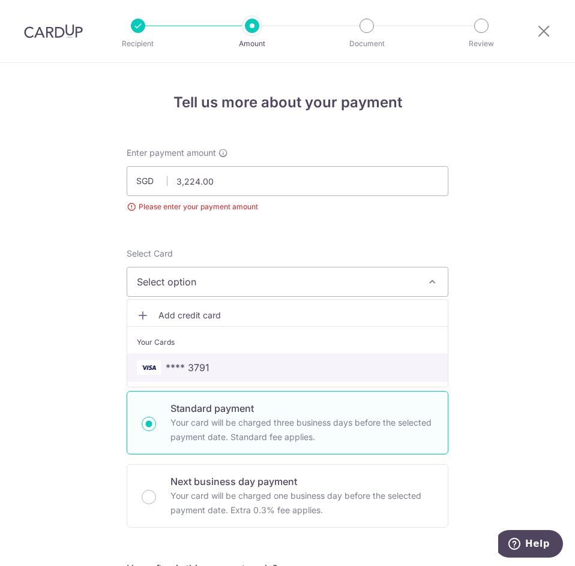
click at [323, 363] on span "**** 3791" at bounding box center [287, 367] width 301 height 14
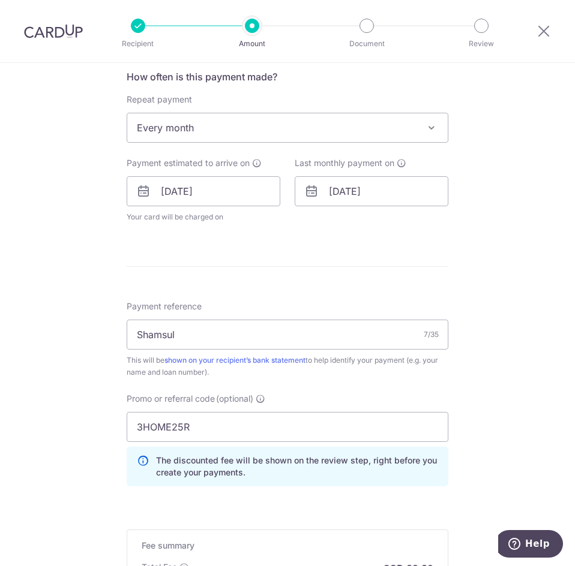
scroll to position [658, 0]
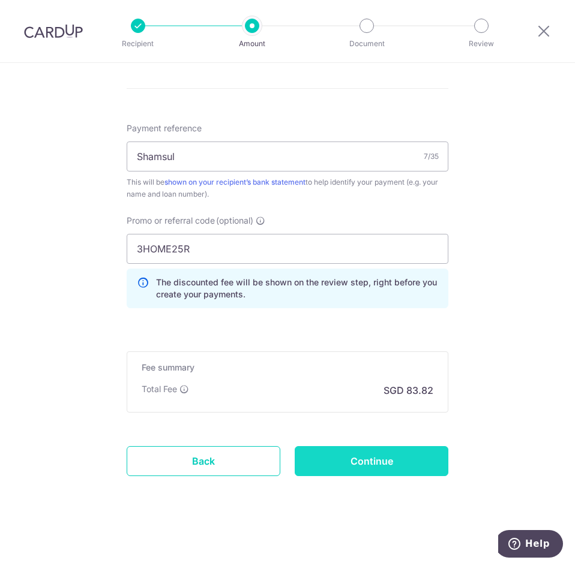
click at [384, 465] on input "Continue" at bounding box center [372, 461] width 154 height 30
type input "Create Schedule"
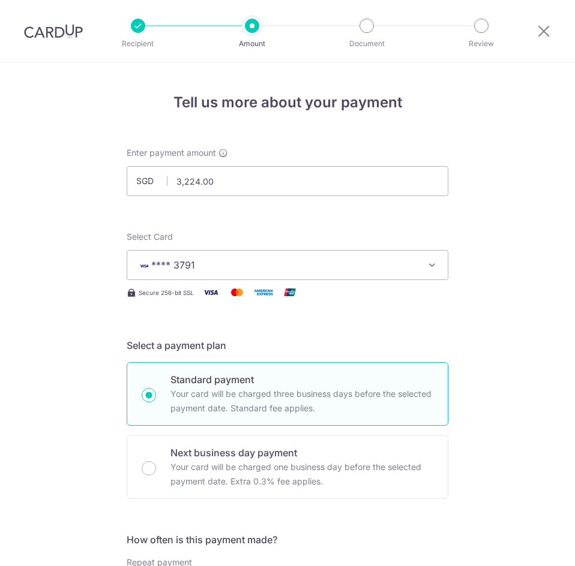
scroll to position [658, 0]
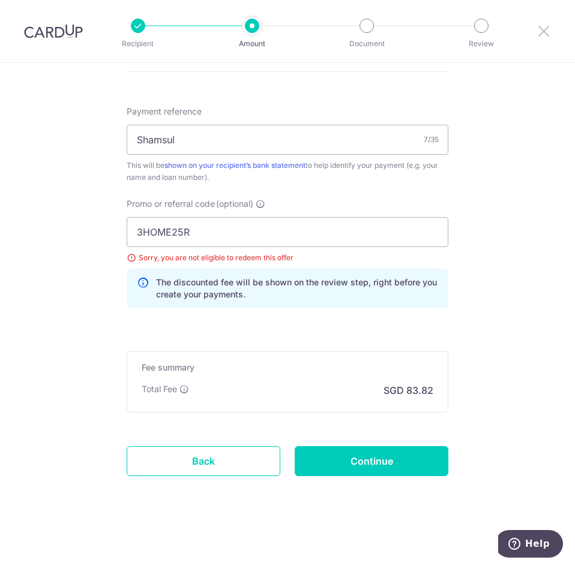
click at [543, 24] on icon at bounding box center [543, 30] width 14 height 15
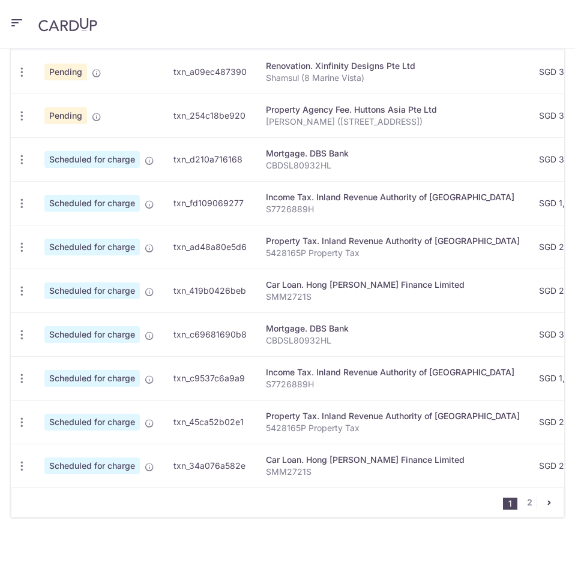
scroll to position [435, 0]
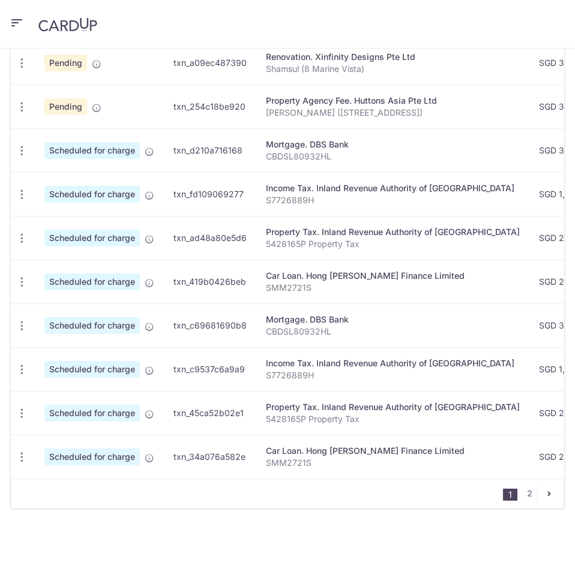
click at [544, 492] on icon "pager" at bounding box center [549, 494] width 10 height 10
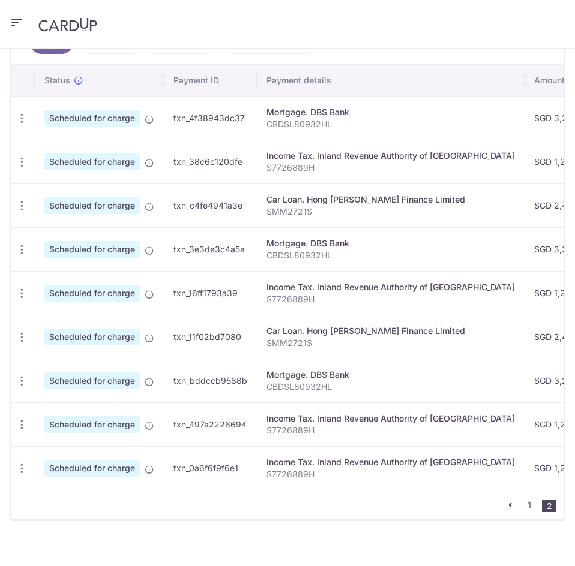
scroll to position [380, 0]
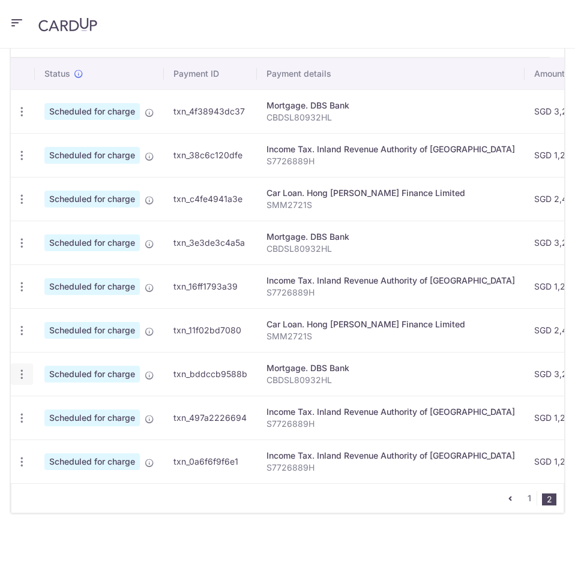
click at [25, 375] on icon "button" at bounding box center [22, 374] width 13 height 13
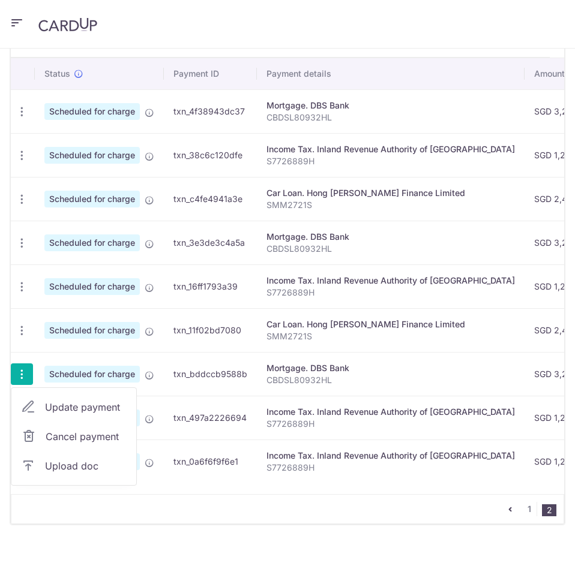
click at [91, 411] on span "Update payment" at bounding box center [86, 407] width 82 height 14
radio input "true"
type input "3,224.00"
type input "[DATE]"
type input "CBDSL80932HL"
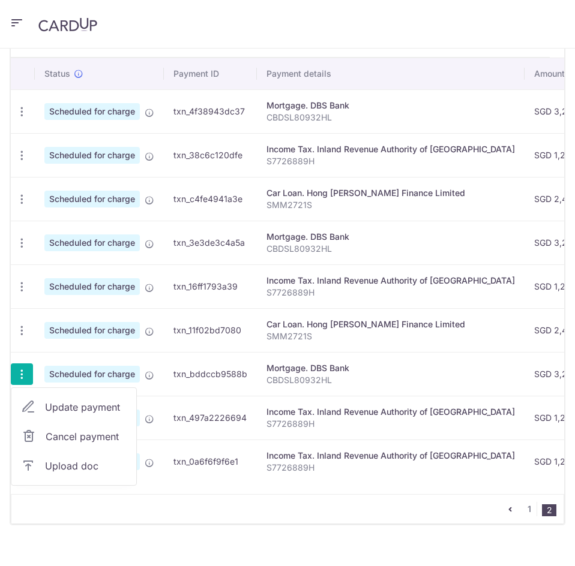
type input "REC185"
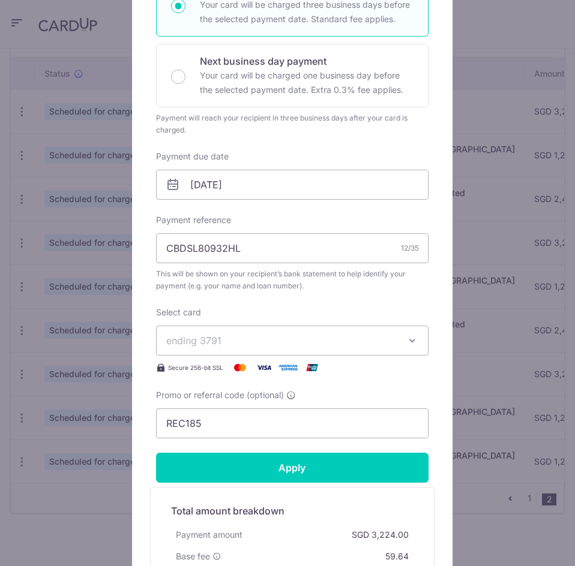
scroll to position [360, 0]
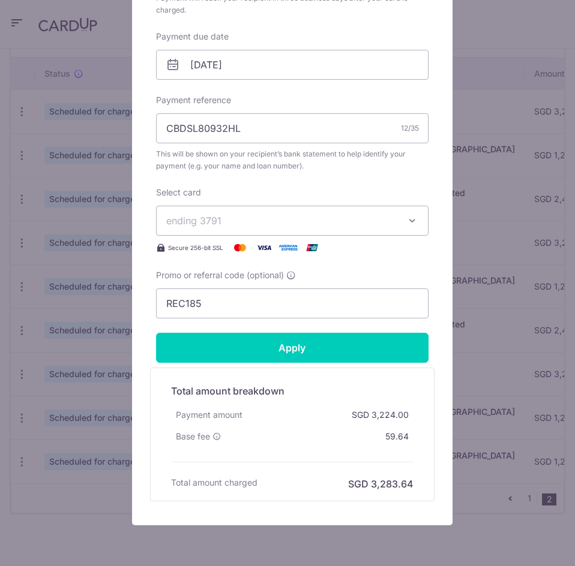
click at [485, 509] on div "Edit payment By clicking apply, you will make changes to all payments to DBS Ba…" at bounding box center [287, 283] width 575 height 566
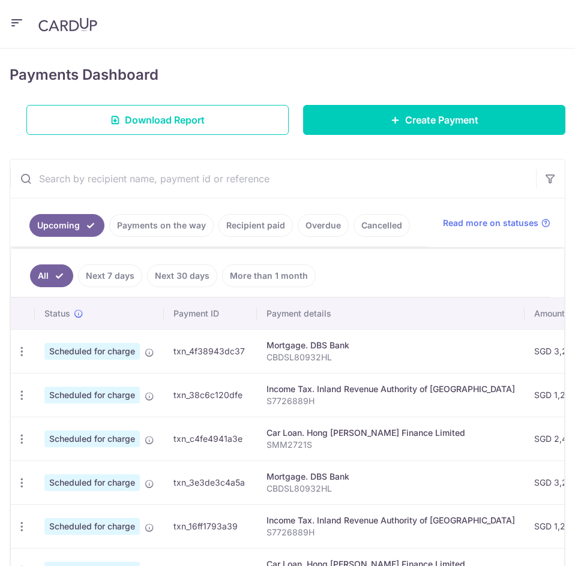
scroll to position [0, 0]
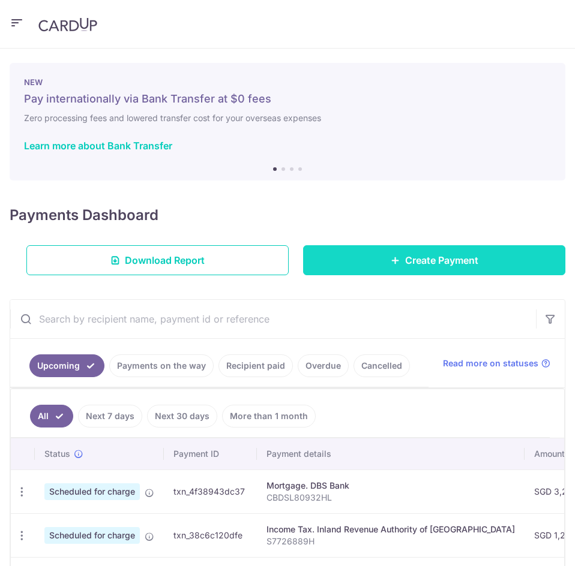
click at [417, 255] on span "Create Payment" at bounding box center [441, 260] width 73 height 14
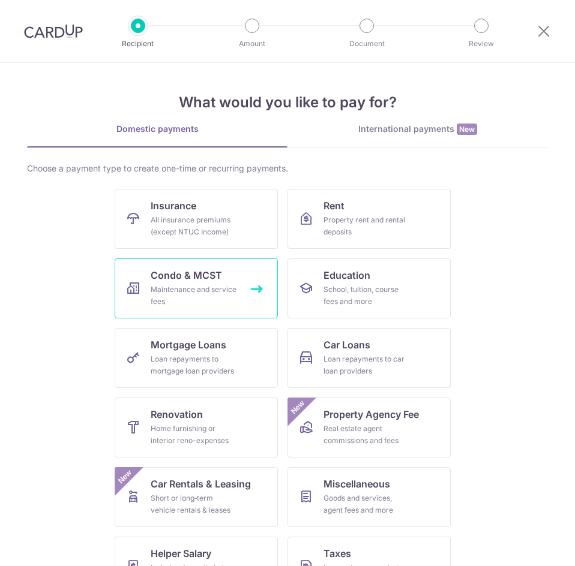
click at [232, 265] on link "Condo & MCST Maintenance and service fees" at bounding box center [196, 289] width 163 height 60
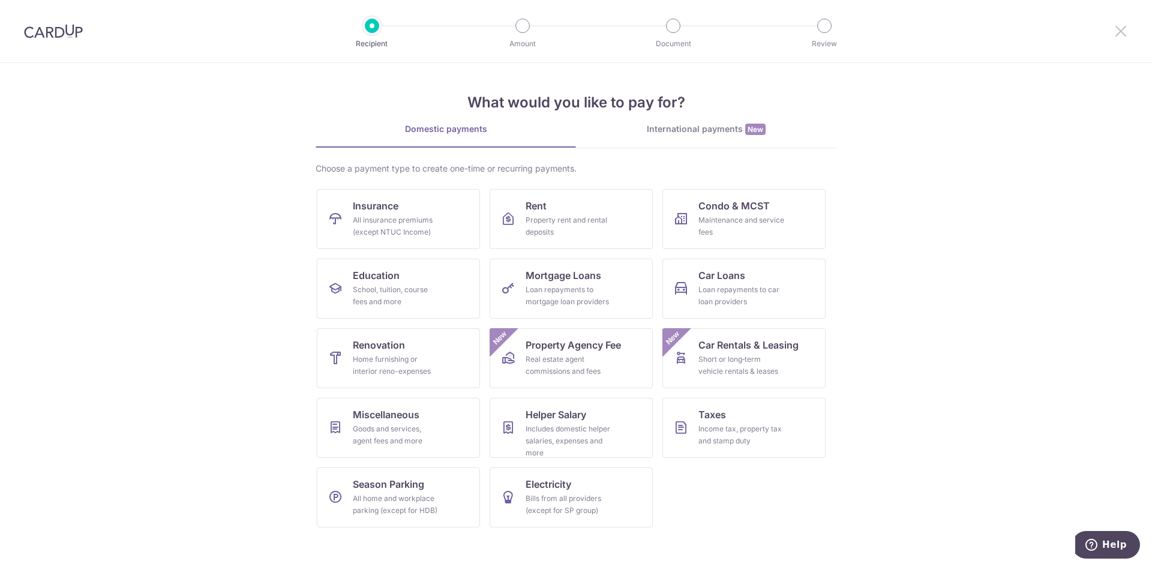
click at [574, 33] on icon at bounding box center [1120, 30] width 14 height 15
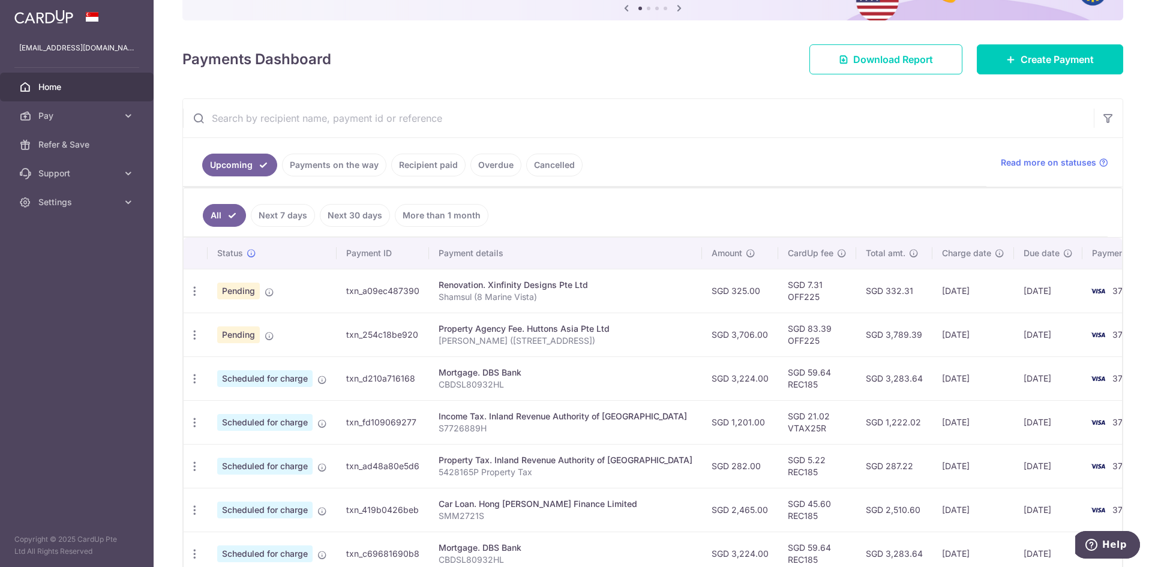
scroll to position [120, 0]
click at [408, 166] on link "Recipient paid" at bounding box center [428, 163] width 74 height 23
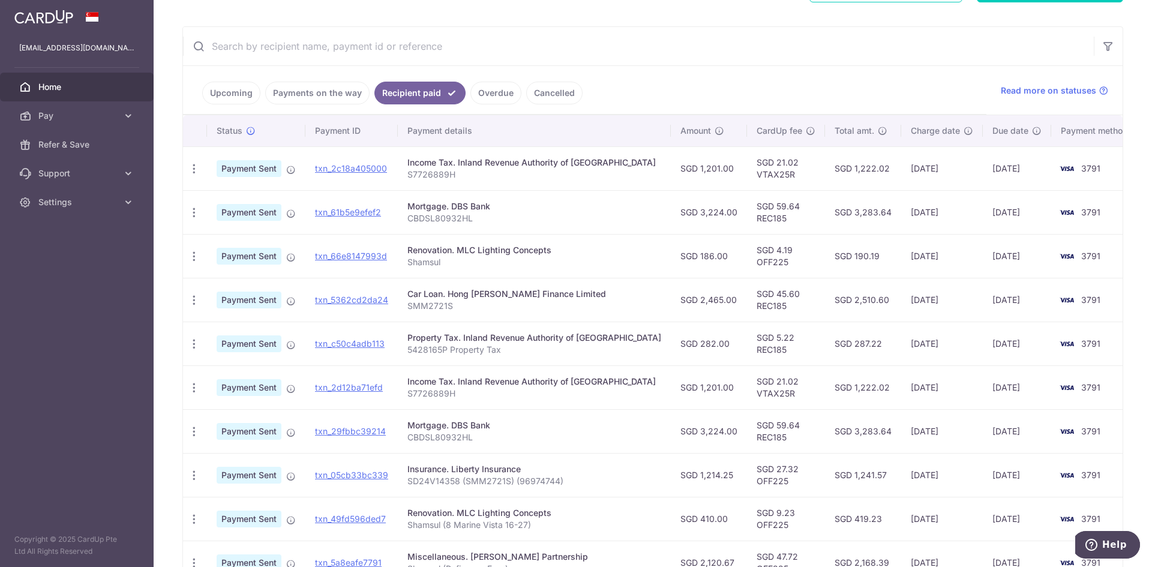
scroll to position [295, 0]
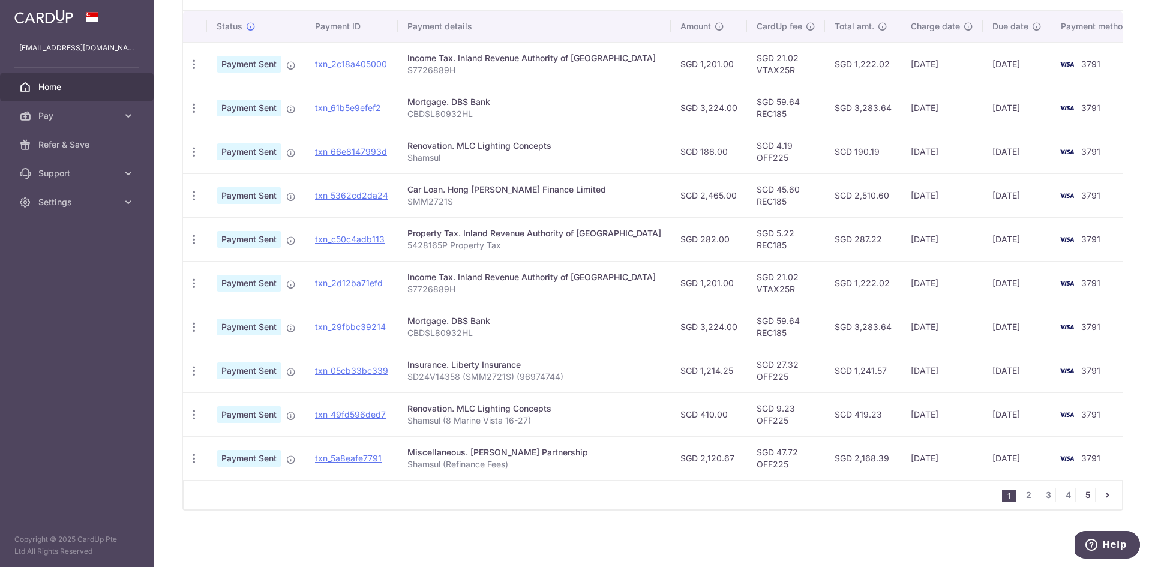
click at [574, 493] on link "5" at bounding box center [1087, 495] width 14 height 14
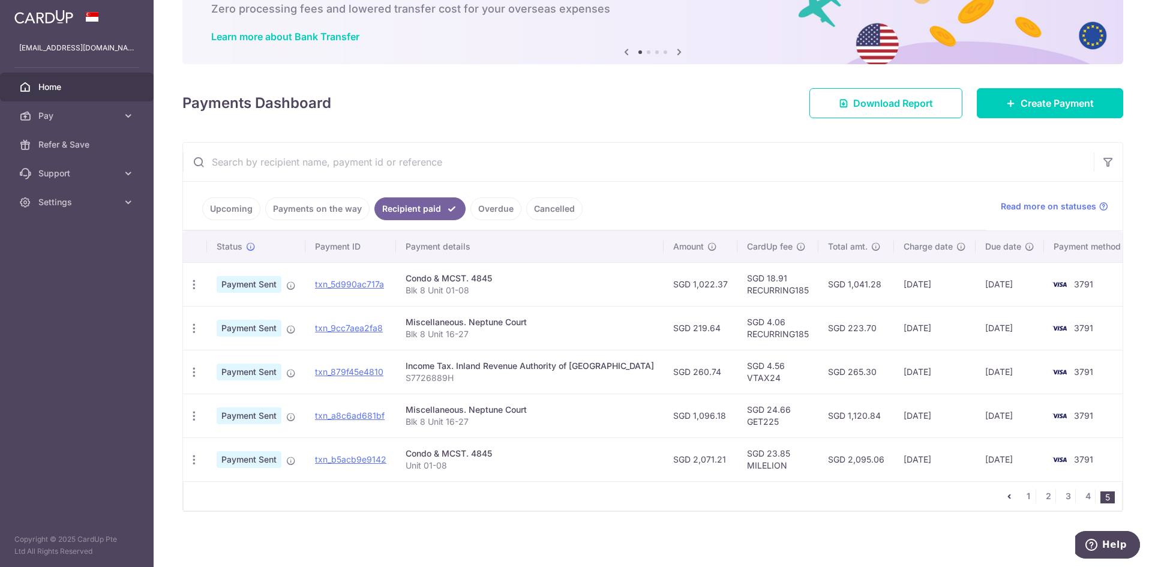
scroll to position [76, 0]
click at [191, 327] on icon "button" at bounding box center [194, 327] width 13 height 13
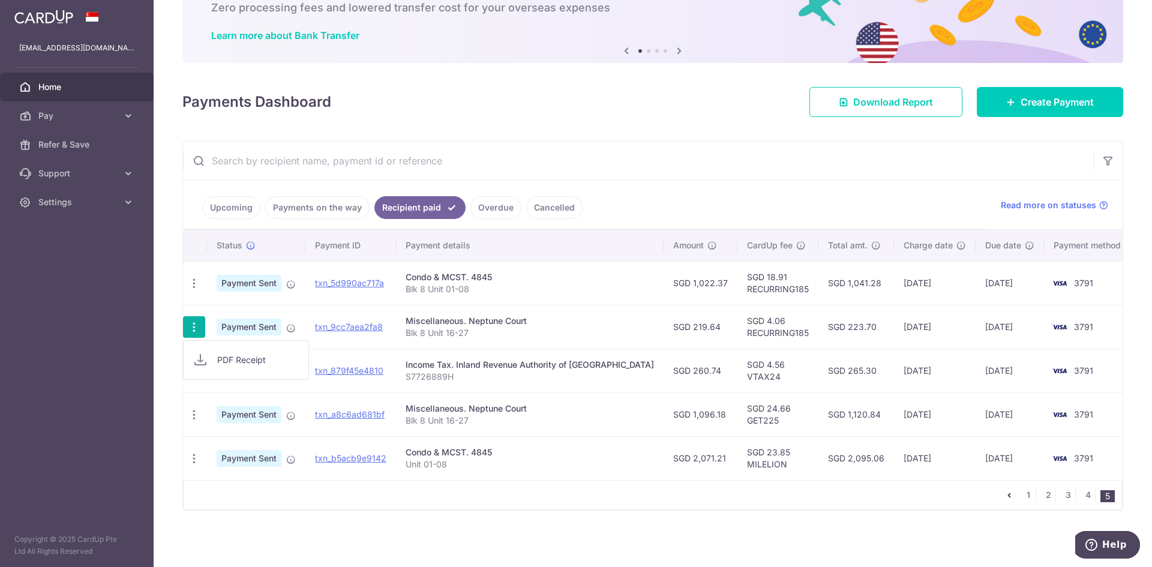
click at [434, 326] on div "Miscellaneous. Neptune Court" at bounding box center [529, 321] width 248 height 12
click at [574, 93] on link "Create Payment" at bounding box center [1050, 102] width 146 height 30
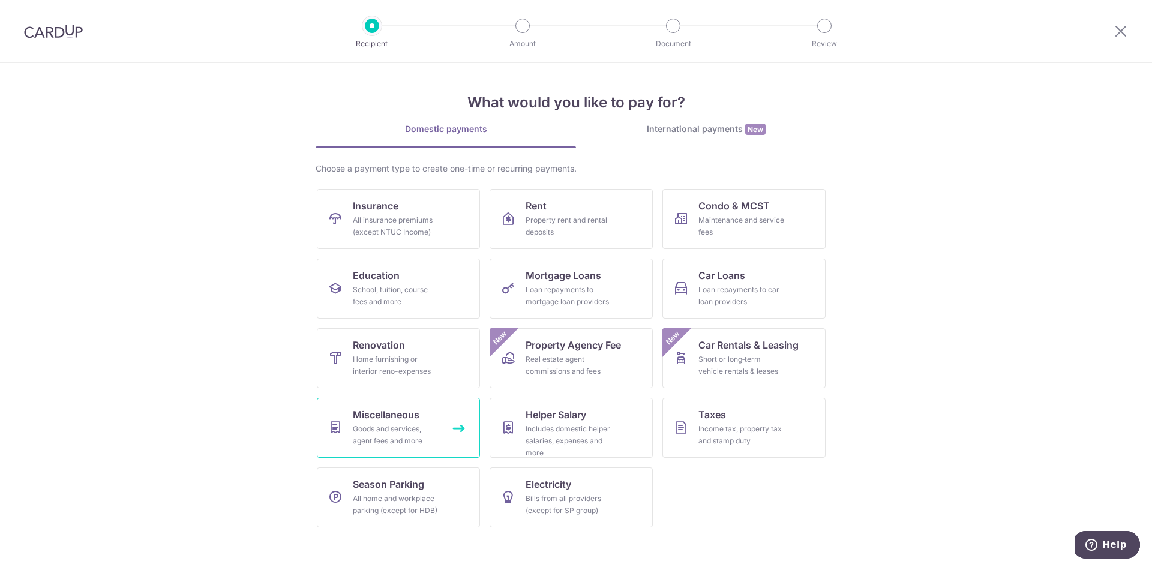
click at [399, 436] on div "Goods and services, agent fees and more" at bounding box center [396, 435] width 86 height 24
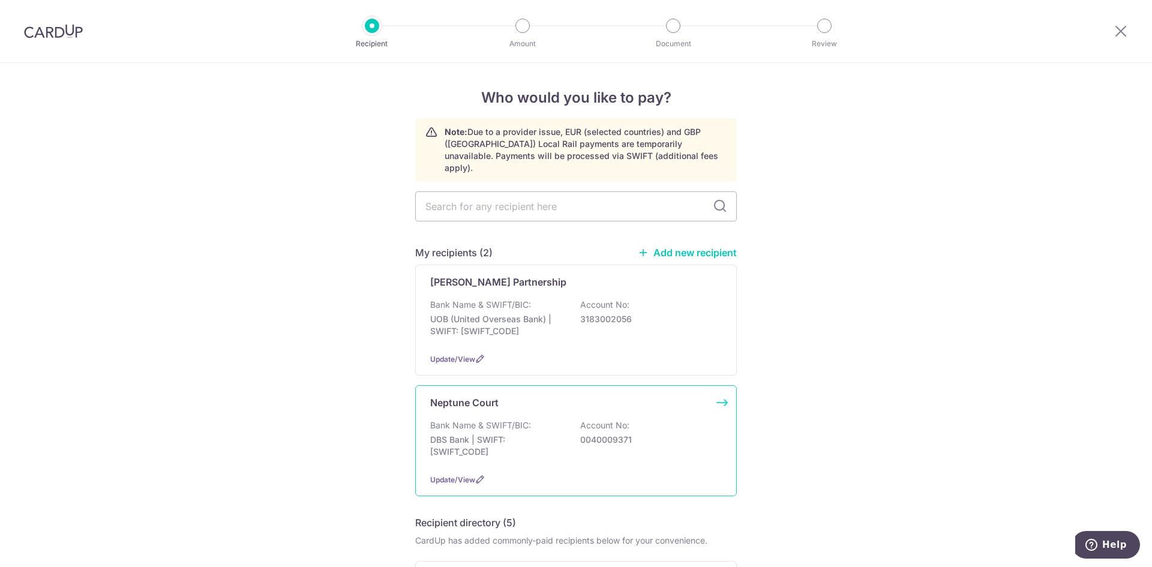
click at [676, 419] on div "Bank Name & SWIFT/BIC: DBS Bank | SWIFT: [SWIFT_CODE] Account No: 0040009371" at bounding box center [576, 441] width 292 height 44
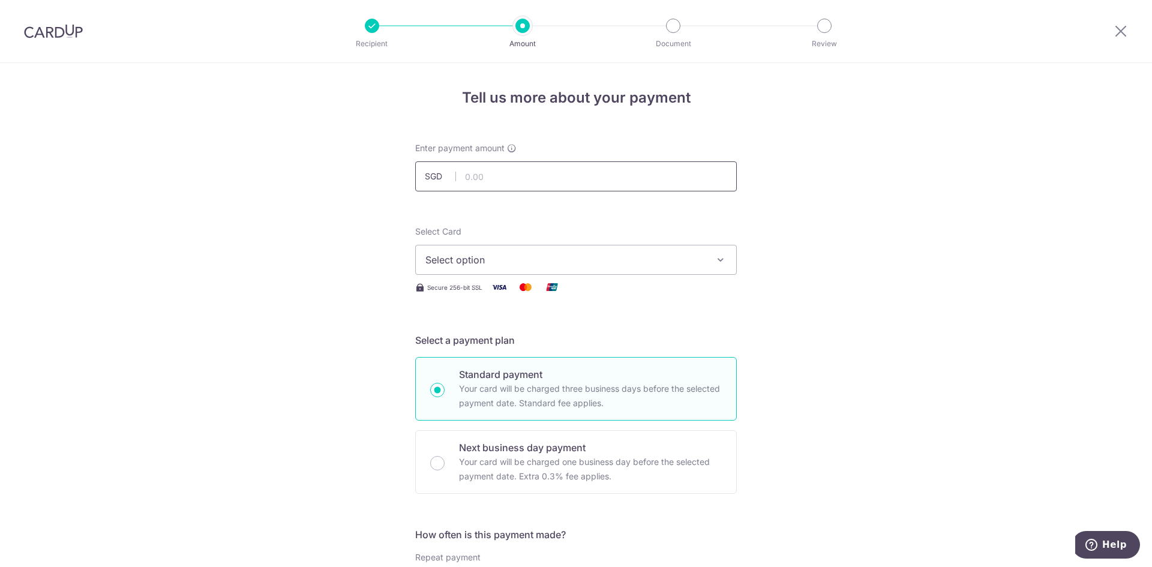
click at [549, 178] on input "text" at bounding box center [576, 176] width 322 height 30
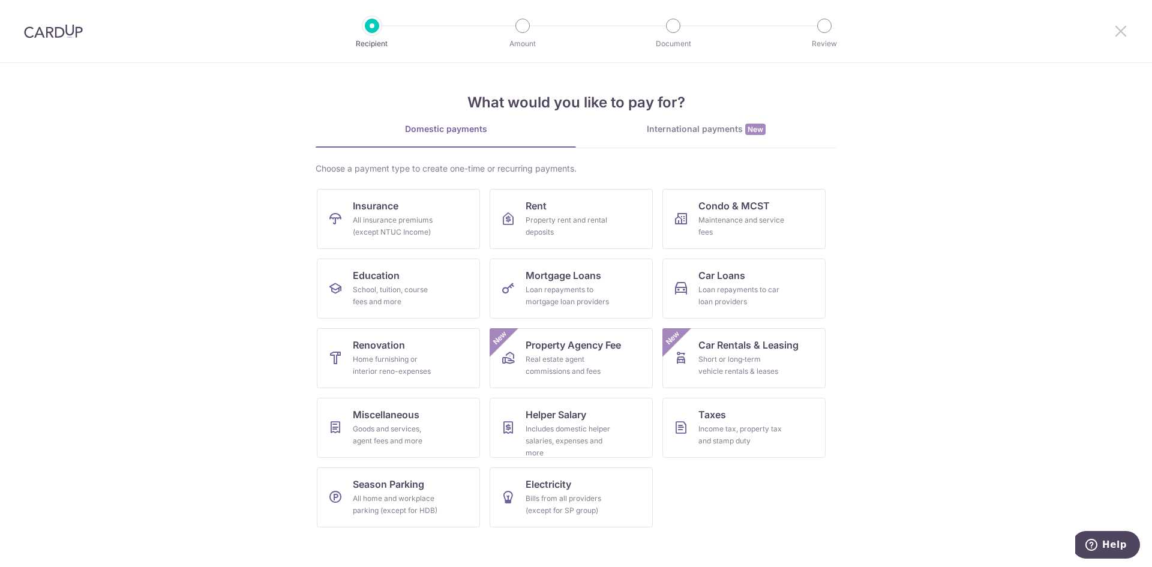
click at [1123, 30] on icon at bounding box center [1120, 30] width 14 height 15
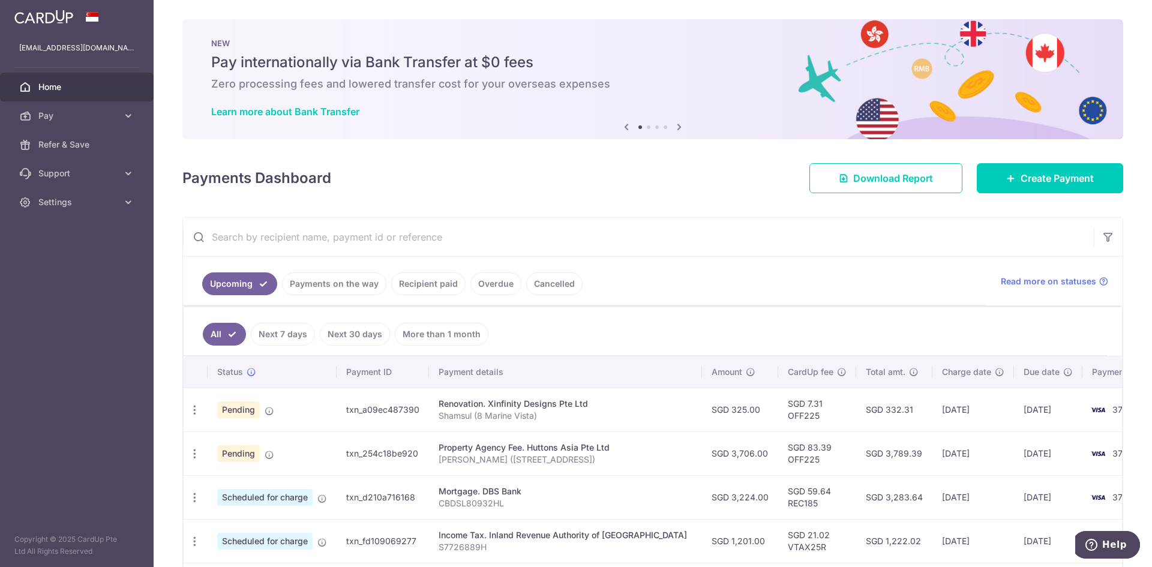
scroll to position [180, 0]
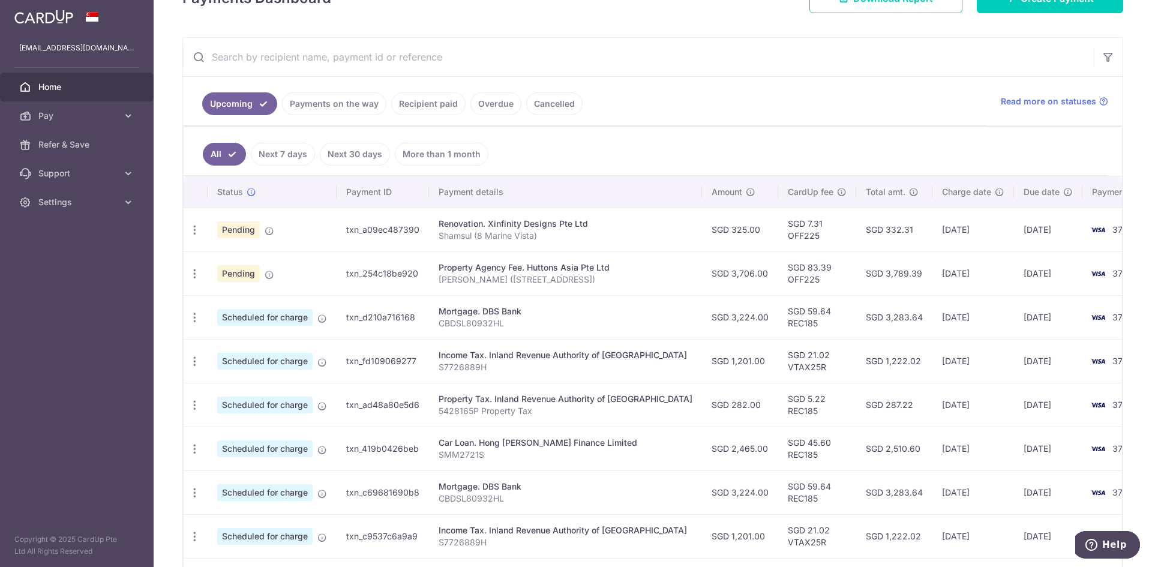
click at [438, 108] on link "Recipient paid" at bounding box center [428, 103] width 74 height 23
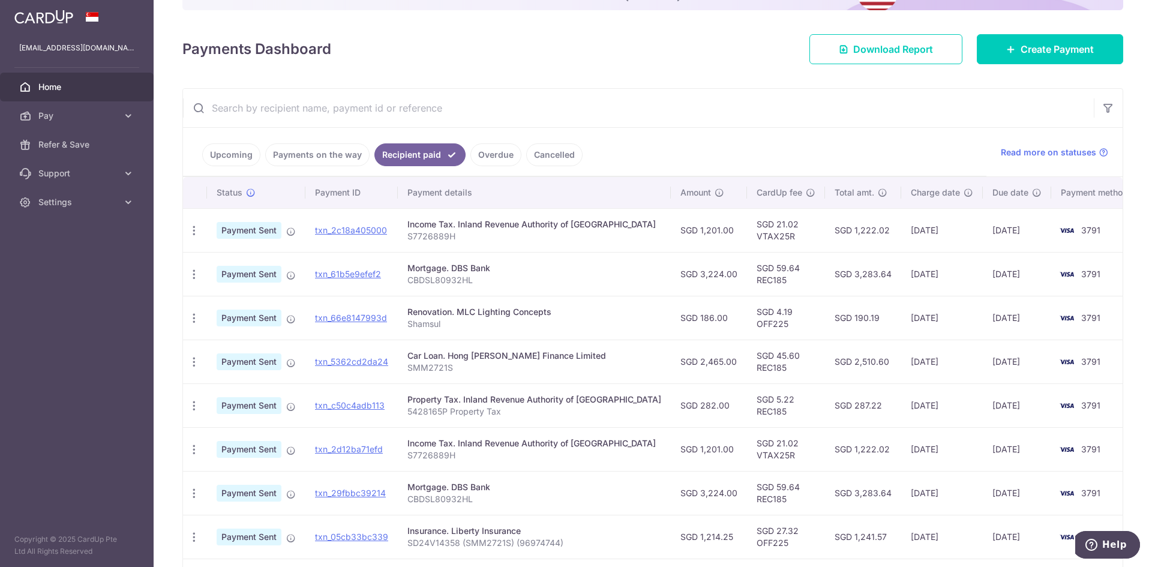
scroll to position [295, 0]
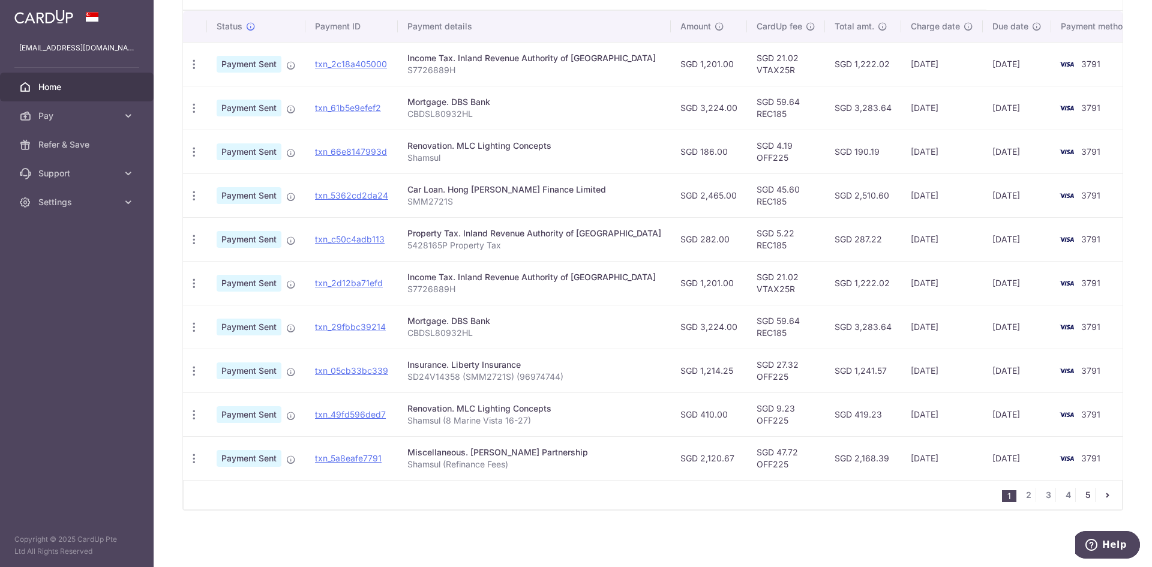
click at [1081, 497] on link "5" at bounding box center [1087, 495] width 14 height 14
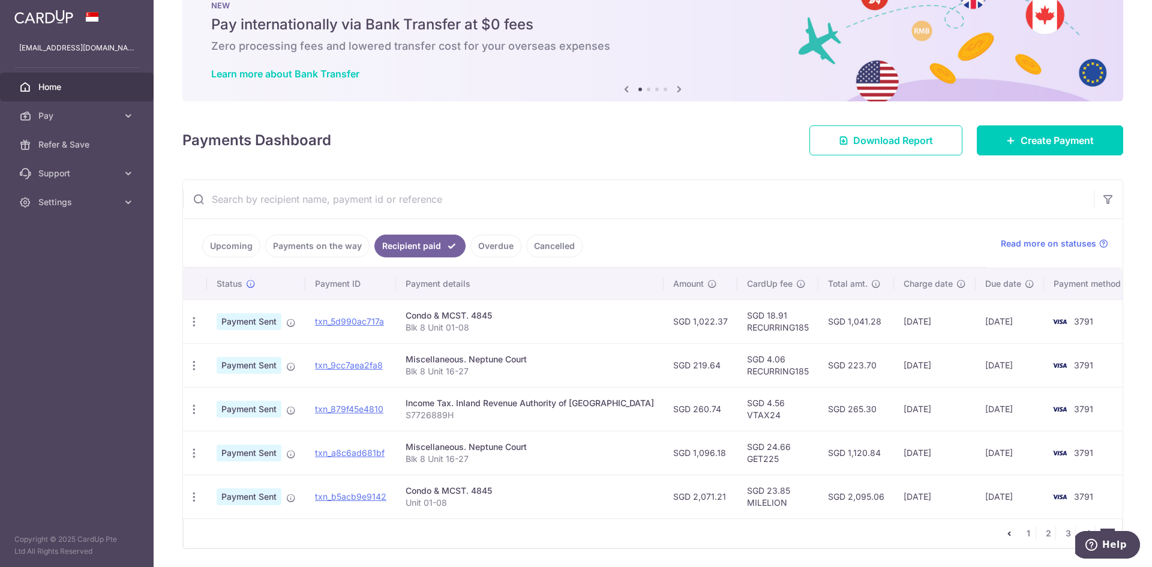
scroll to position [76, 0]
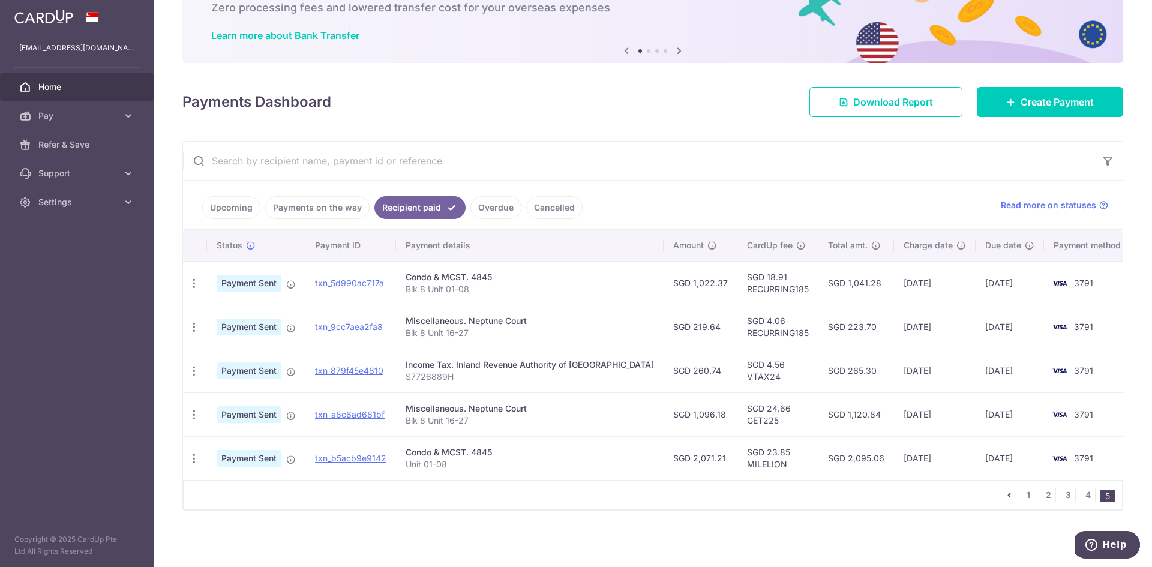
click at [461, 128] on div "× Pause Schedule Pause all future payments in this series Pause just this one p…" at bounding box center [653, 283] width 998 height 567
drag, startPoint x: 478, startPoint y: 286, endPoint x: 422, endPoint y: 301, distance: 57.6
click at [422, 301] on td "Condo & MCST. 4845 Blk 8 Unit 01-08" at bounding box center [530, 283] width 268 height 44
click at [502, 322] on div "Miscellaneous. Neptune Court" at bounding box center [529, 321] width 248 height 12
click at [480, 425] on p "Blk 8 Unit 16-27" at bounding box center [529, 420] width 248 height 12
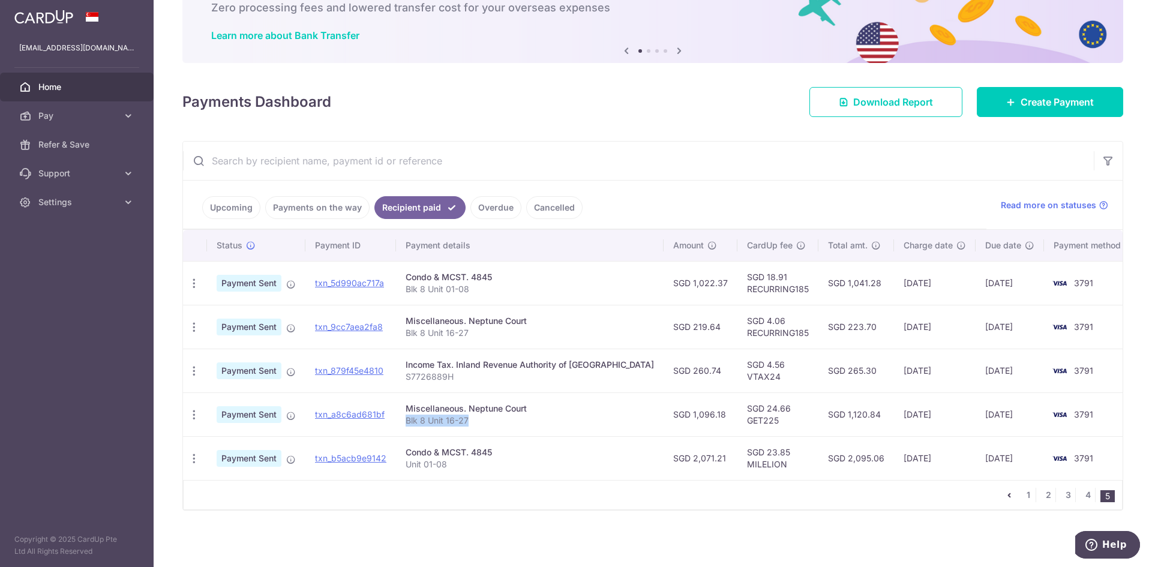
drag, startPoint x: 477, startPoint y: 423, endPoint x: 415, endPoint y: 417, distance: 62.7
click at [415, 417] on p "Blk 8 Unit 16-27" at bounding box center [529, 420] width 248 height 12
drag, startPoint x: 650, startPoint y: 396, endPoint x: 539, endPoint y: 427, distance: 115.1
click at [539, 426] on td "Miscellaneous. Neptune Court Blk 8 Unit 16-27" at bounding box center [530, 414] width 268 height 44
drag, startPoint x: 512, startPoint y: 425, endPoint x: 410, endPoint y: 422, distance: 102.0
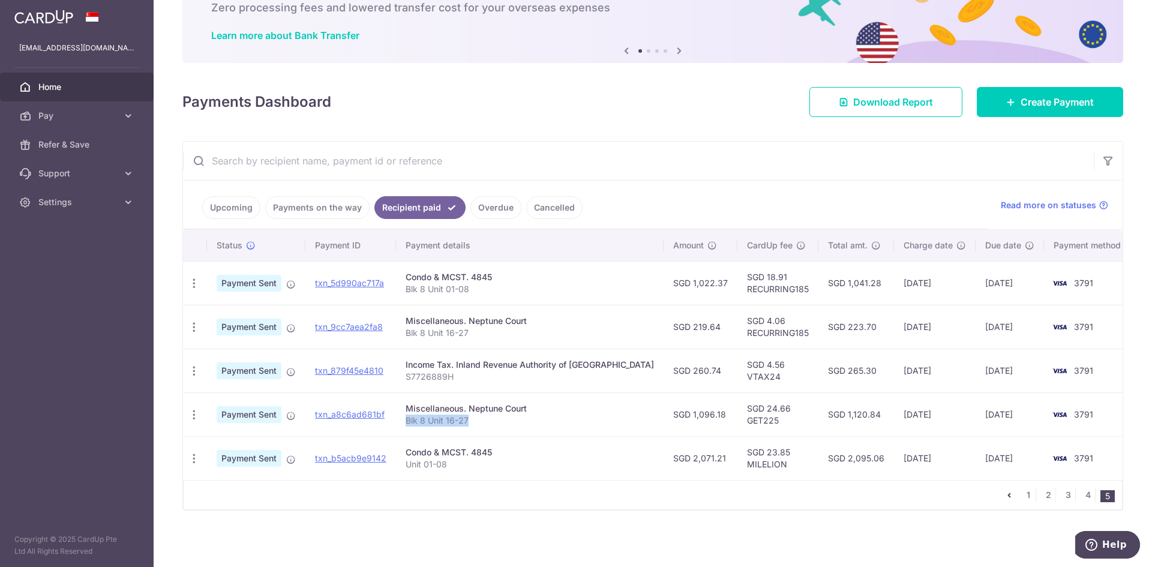
click at [410, 422] on td "Miscellaneous. Neptune Court Blk 8 Unit 16-27" at bounding box center [530, 414] width 268 height 44
copy p "Blk 8 Unit 16-27"
click at [1065, 95] on span "Create Payment" at bounding box center [1056, 102] width 73 height 14
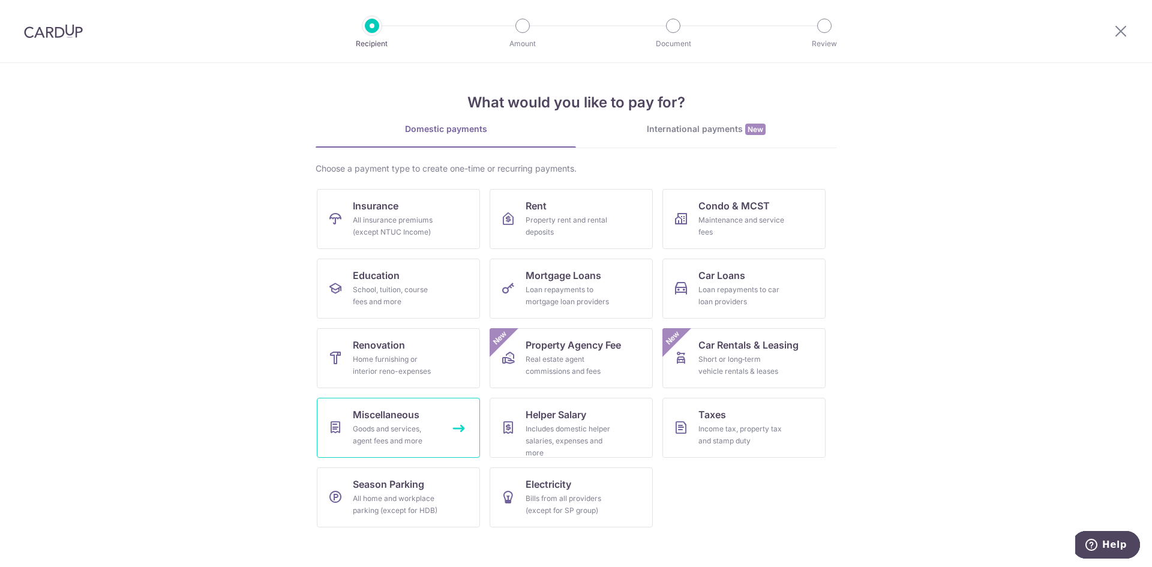
click at [401, 443] on div "Goods and services, agent fees and more" at bounding box center [396, 435] width 86 height 24
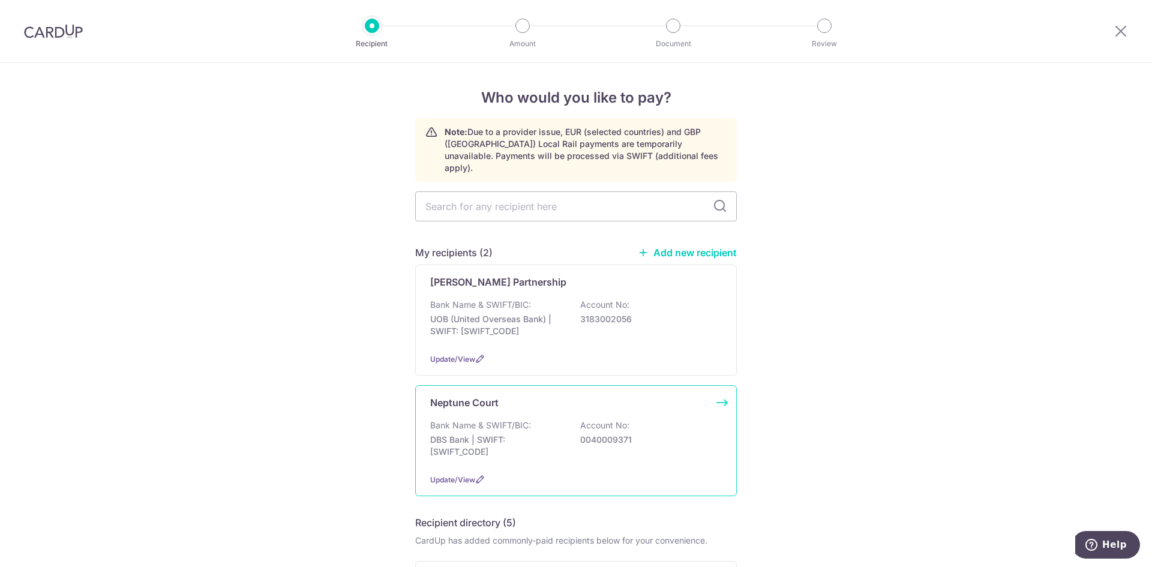
click at [561, 419] on div "Bank Name & SWIFT/BIC: DBS Bank | SWIFT: [SWIFT_CODE] Account No: 0040009371" at bounding box center [576, 441] width 292 height 44
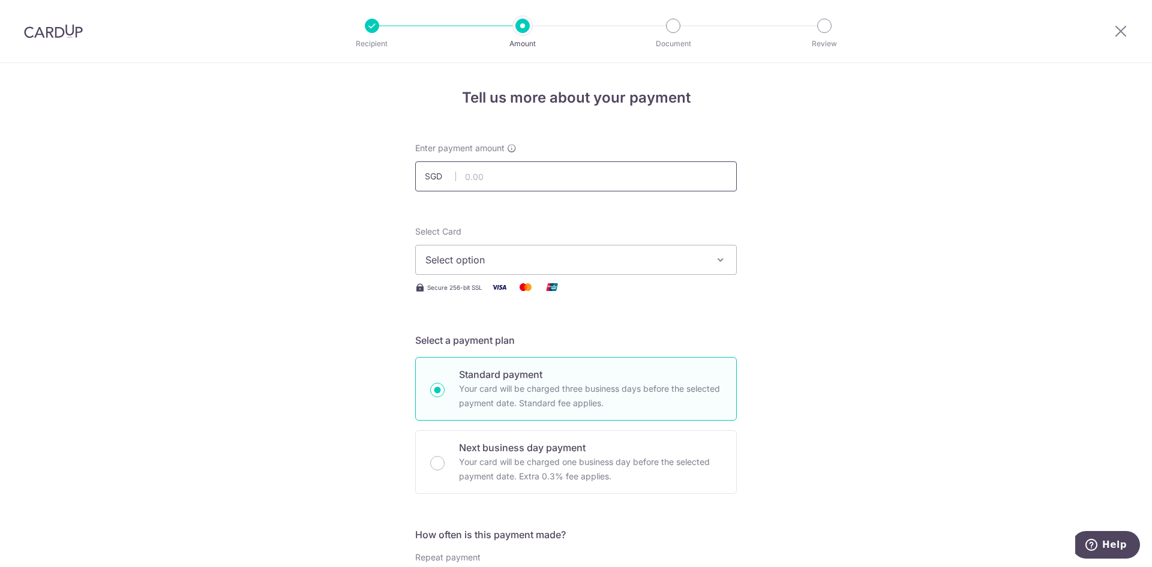
click at [503, 181] on input "text" at bounding box center [576, 176] width 322 height 30
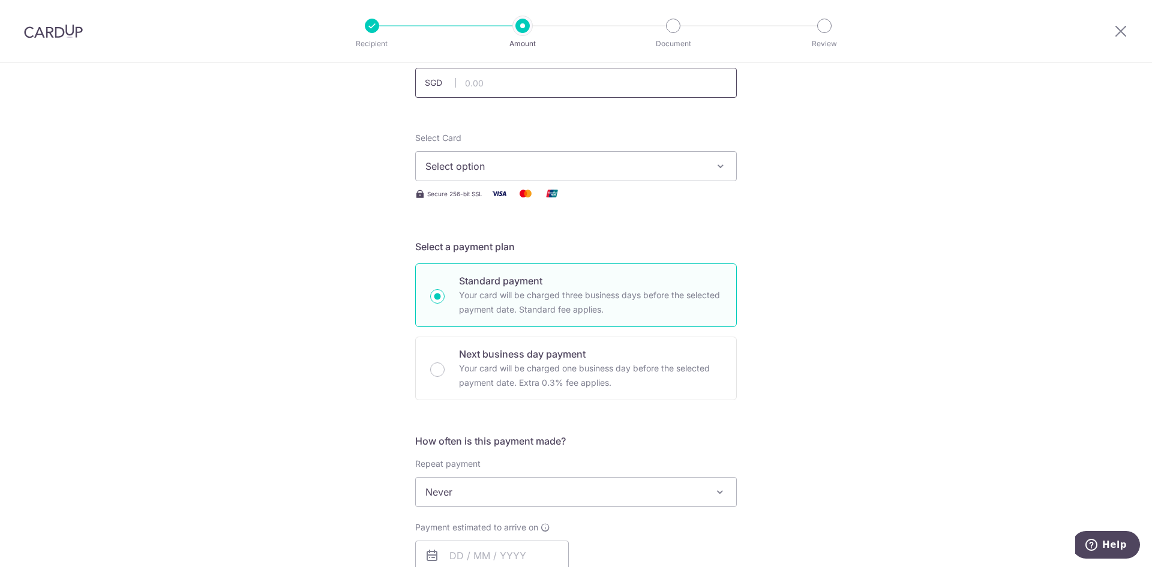
scroll to position [180, 0]
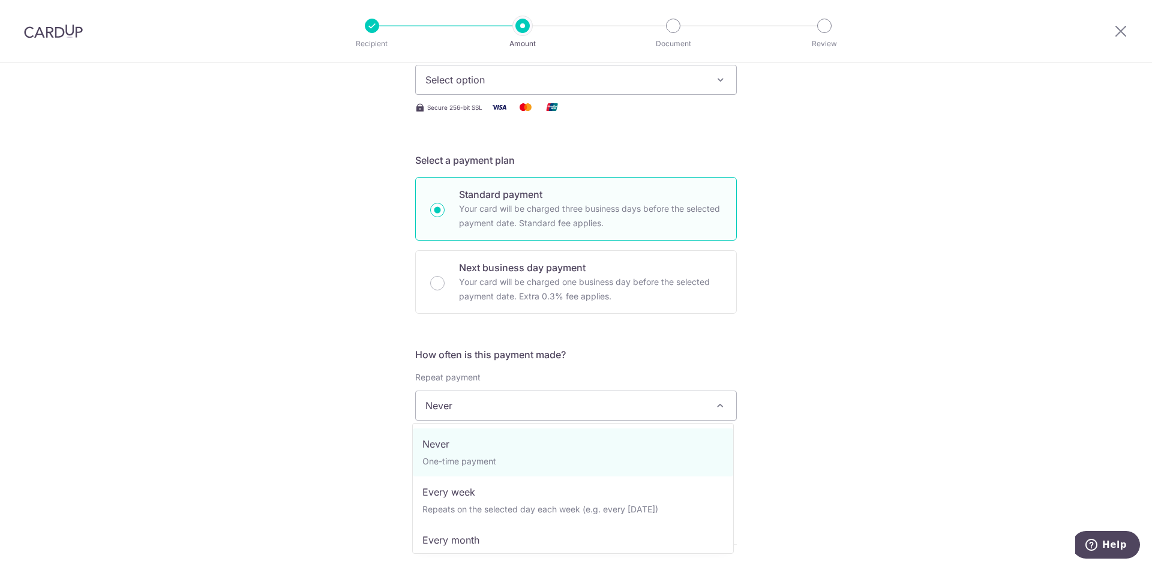
click at [509, 397] on span "Never" at bounding box center [576, 405] width 320 height 29
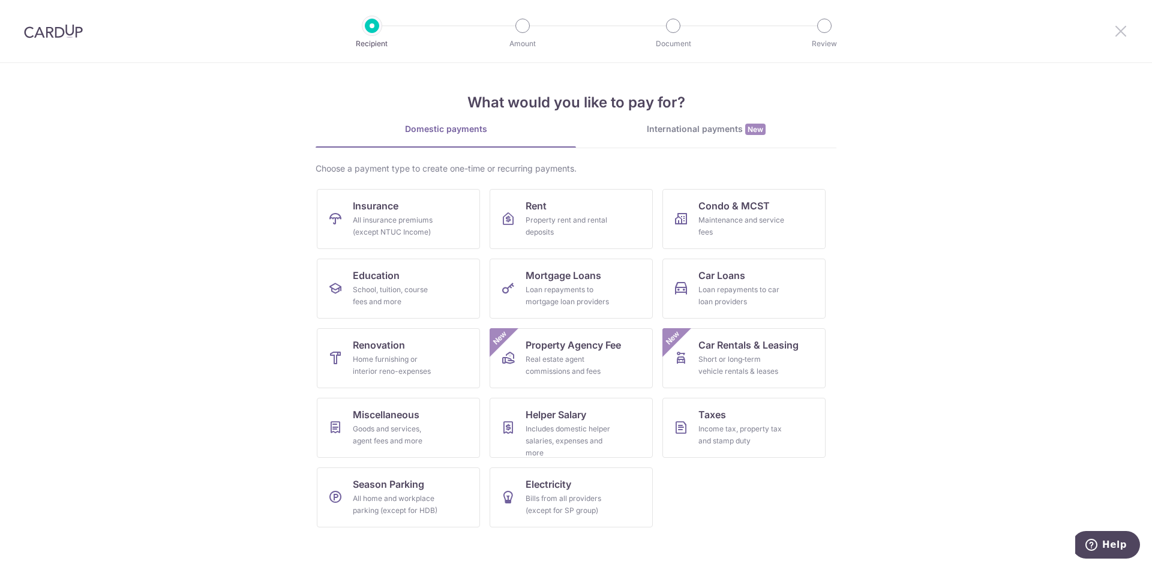
click at [1121, 37] on icon at bounding box center [1120, 30] width 14 height 15
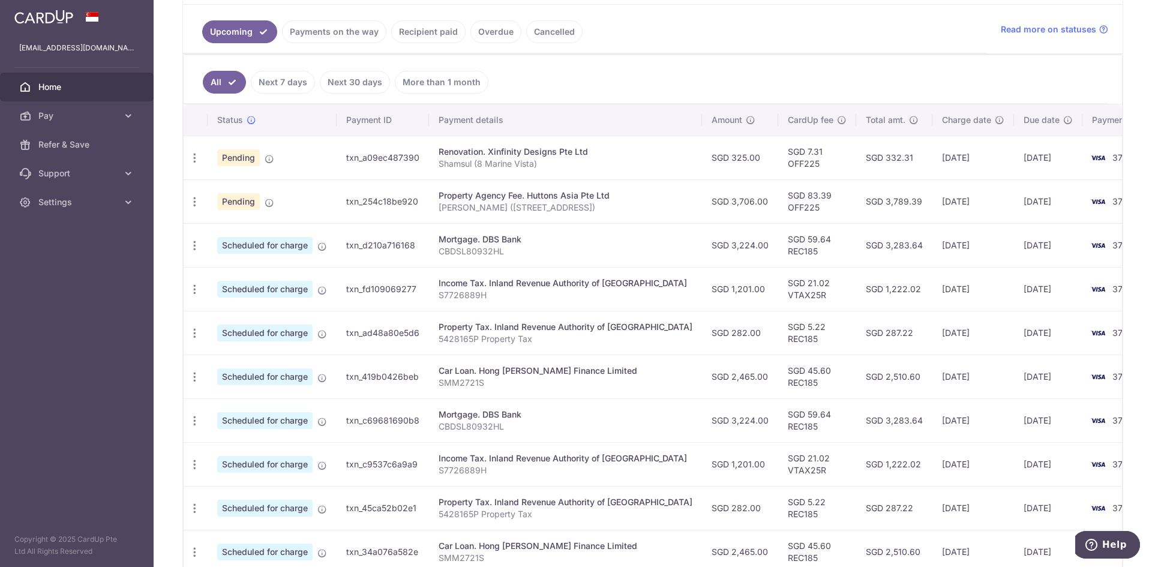
scroll to position [112, 0]
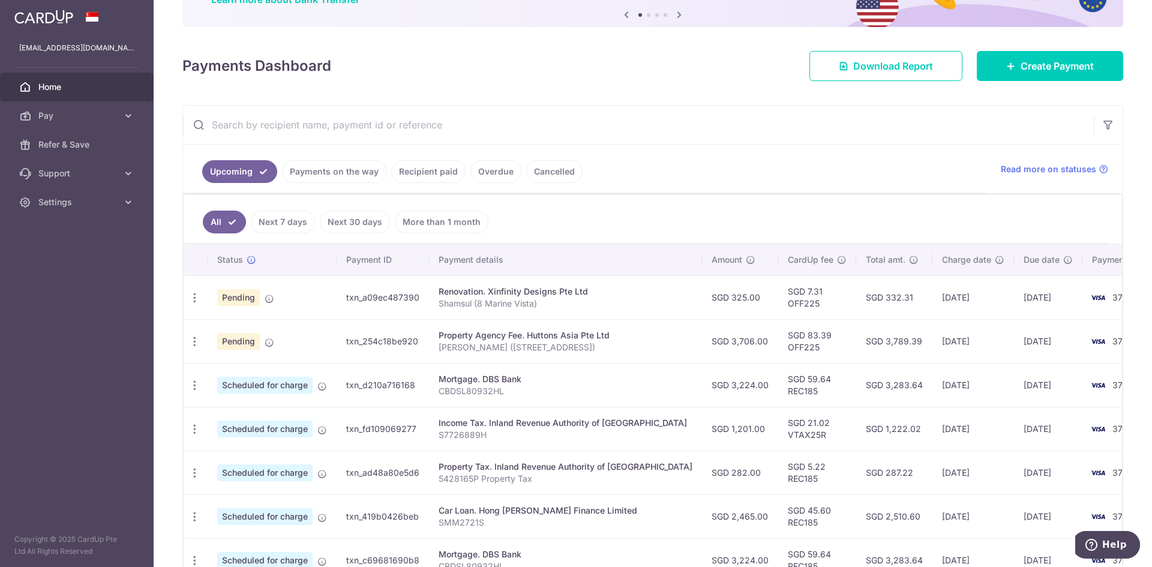
click at [441, 181] on link "Recipient paid" at bounding box center [428, 171] width 74 height 23
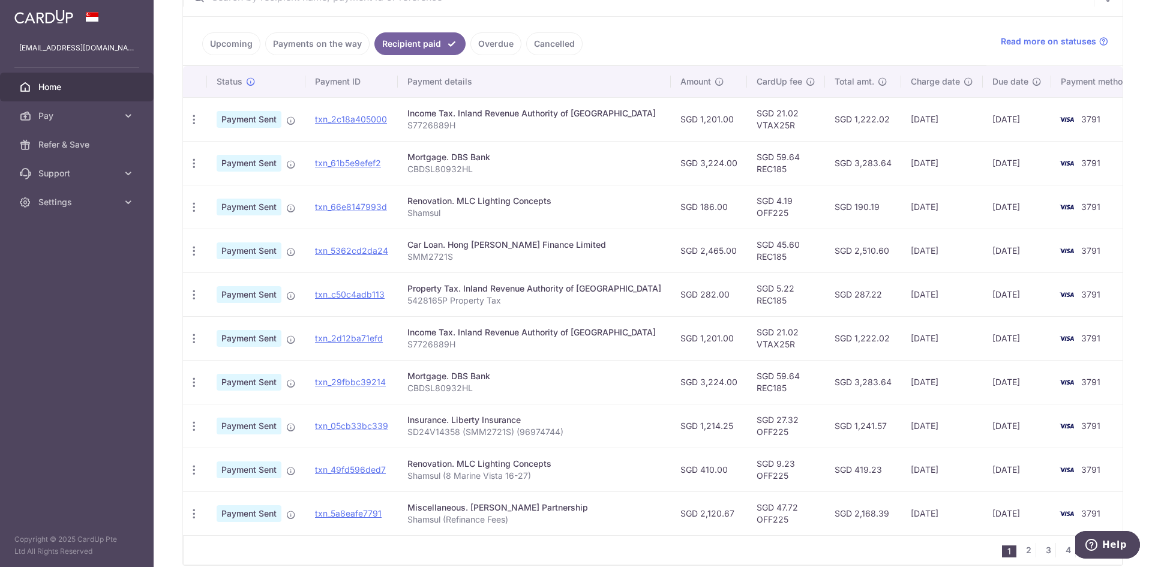
scroll to position [295, 0]
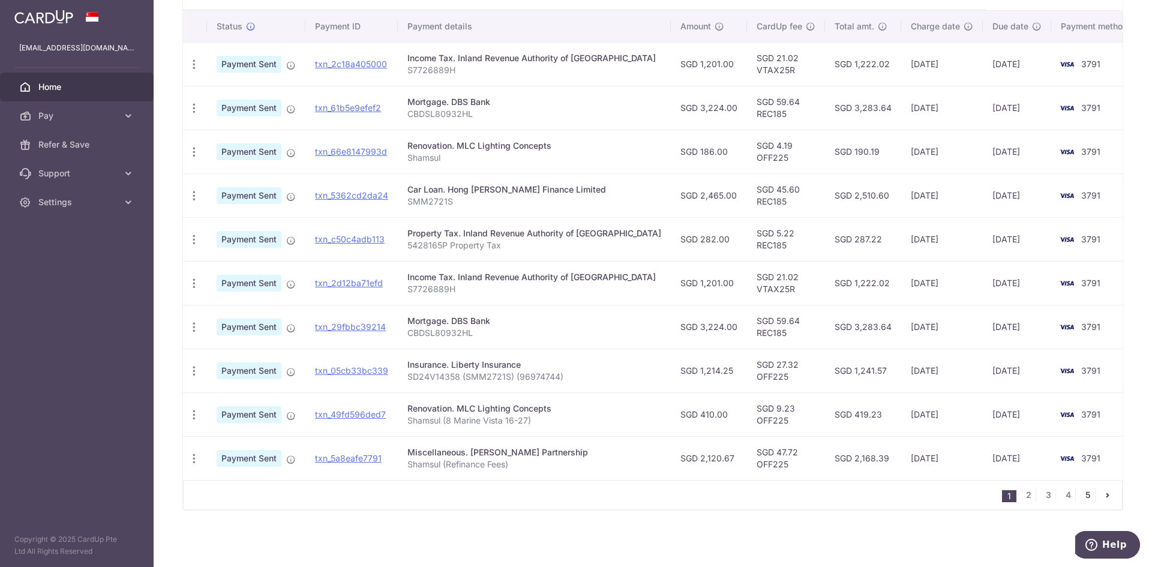
click at [1081, 492] on link "5" at bounding box center [1087, 495] width 14 height 14
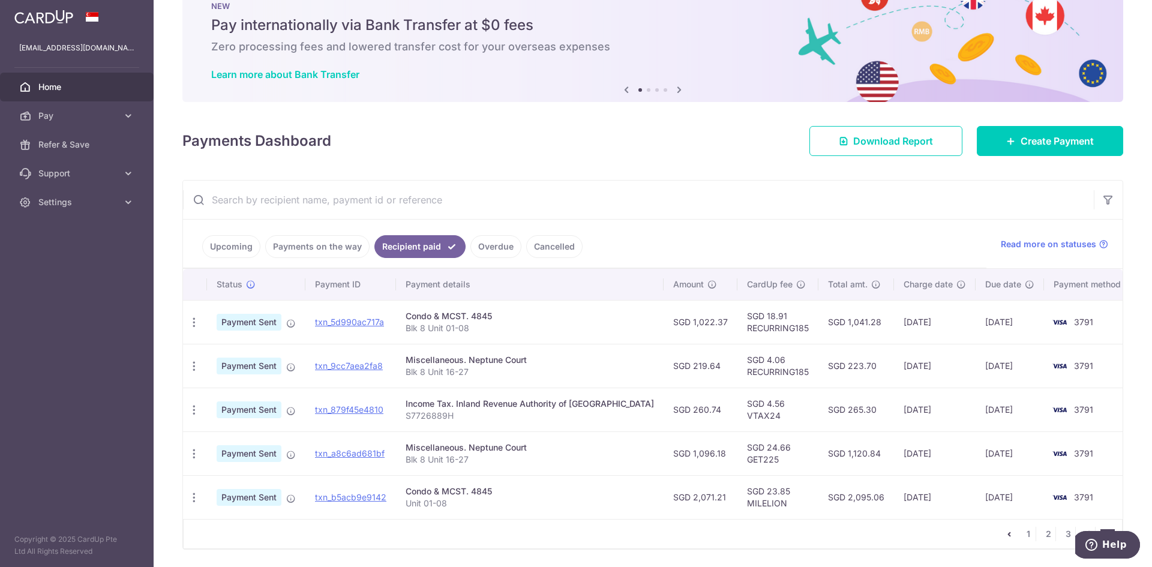
scroll to position [76, 0]
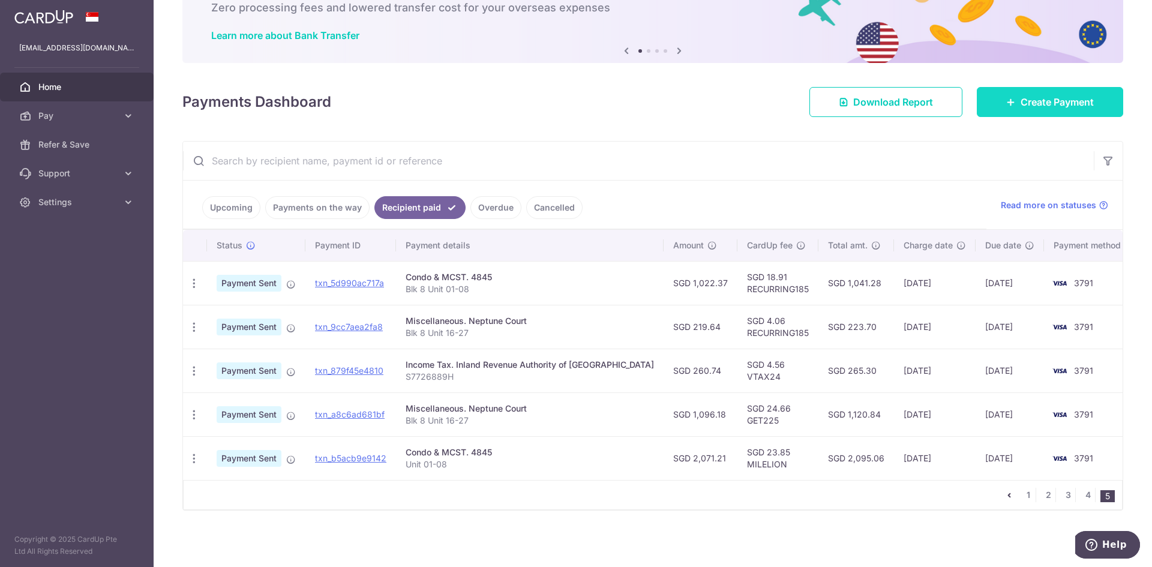
click at [1064, 106] on span "Create Payment" at bounding box center [1056, 102] width 73 height 14
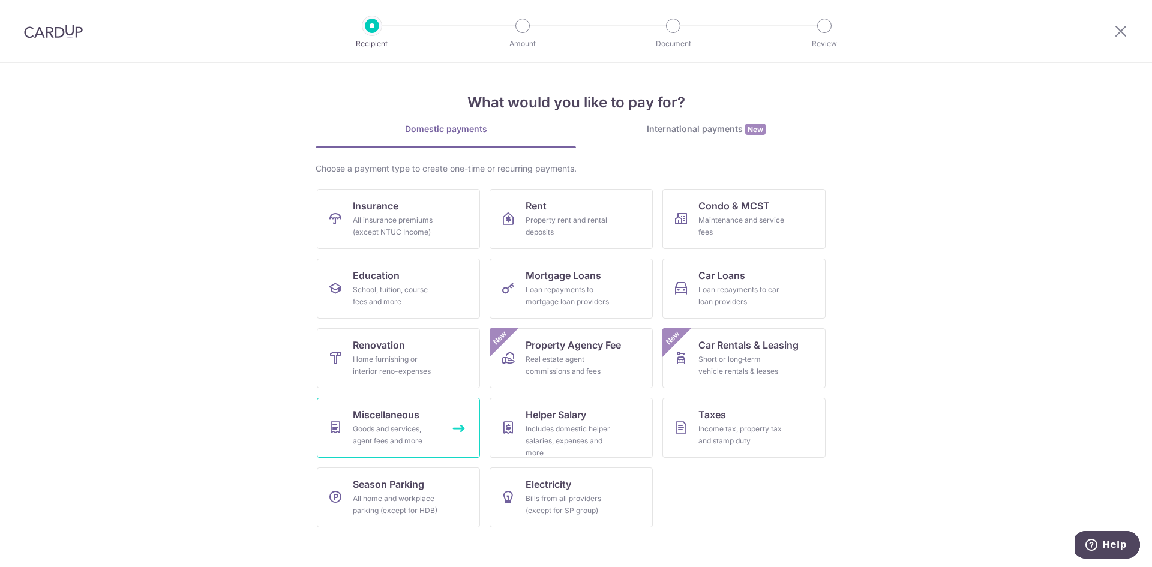
click at [432, 449] on link "Miscellaneous Goods and services, agent fees and more" at bounding box center [398, 428] width 163 height 60
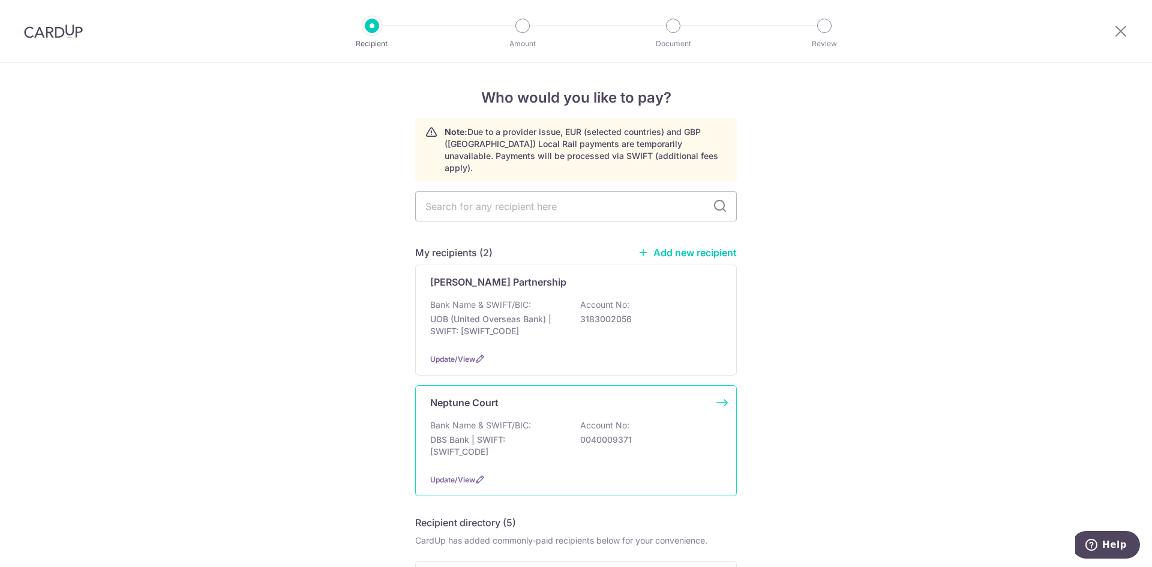
click at [633, 443] on div "Bank Name & SWIFT/BIC: DBS Bank | SWIFT: [SWIFT_CODE] Account No: 0040009371" at bounding box center [576, 441] width 292 height 44
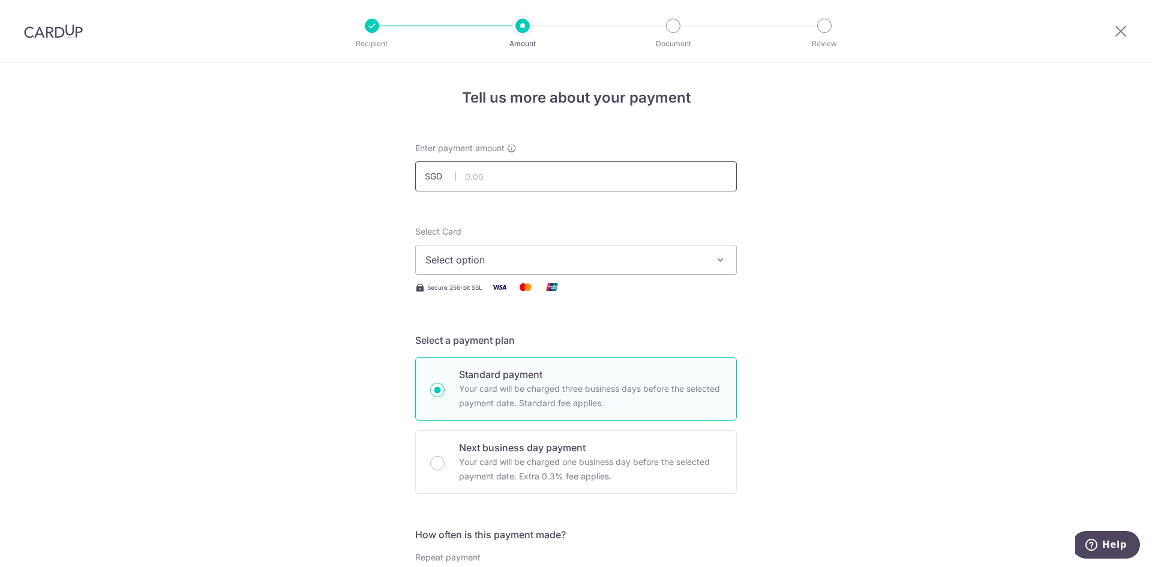
click at [497, 176] on input "text" at bounding box center [576, 176] width 322 height 30
type input "1,763.76"
click at [560, 249] on button "Select option" at bounding box center [576, 260] width 322 height 30
click at [563, 349] on span "**** 3791" at bounding box center [575, 345] width 301 height 14
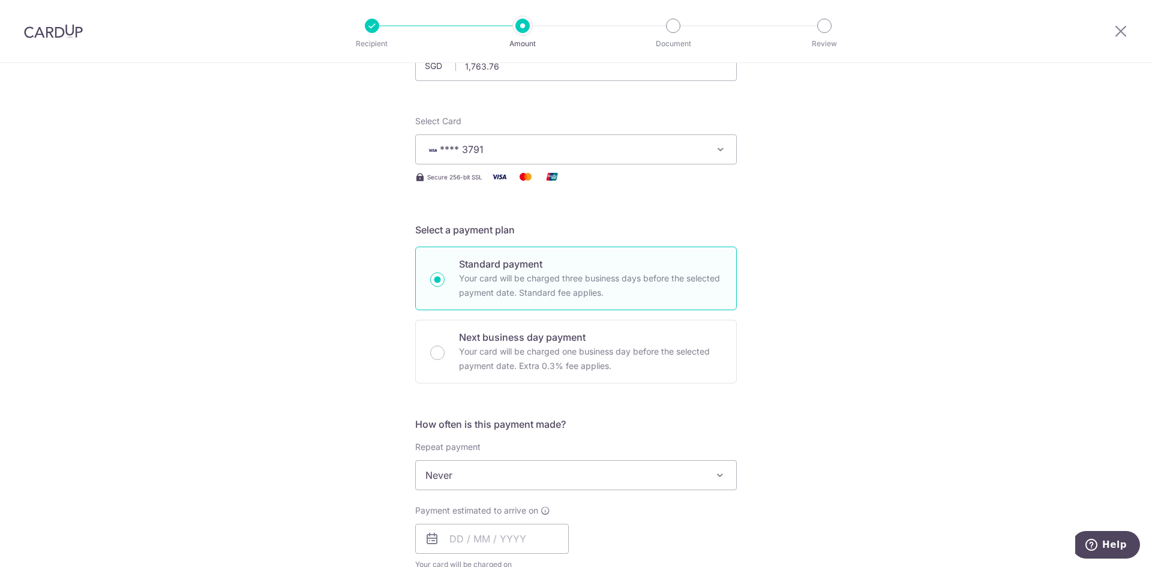
scroll to position [240, 0]
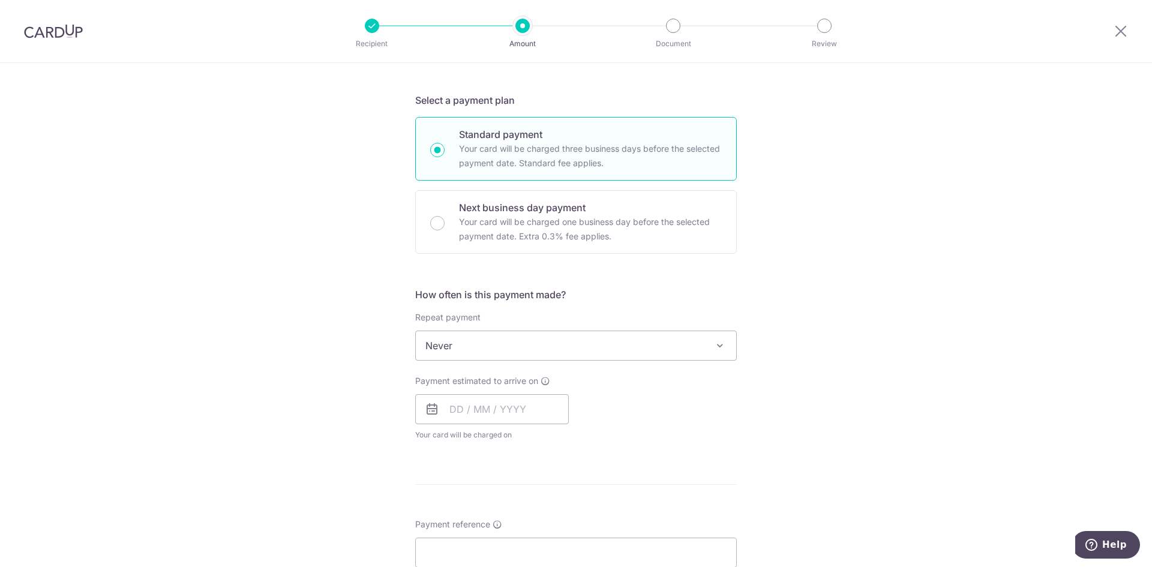
click at [563, 349] on span "Never" at bounding box center [576, 345] width 320 height 29
click at [500, 416] on input "text" at bounding box center [492, 409] width 154 height 30
click at [488, 542] on link "16" at bounding box center [487, 542] width 19 height 19
type input "[DATE]"
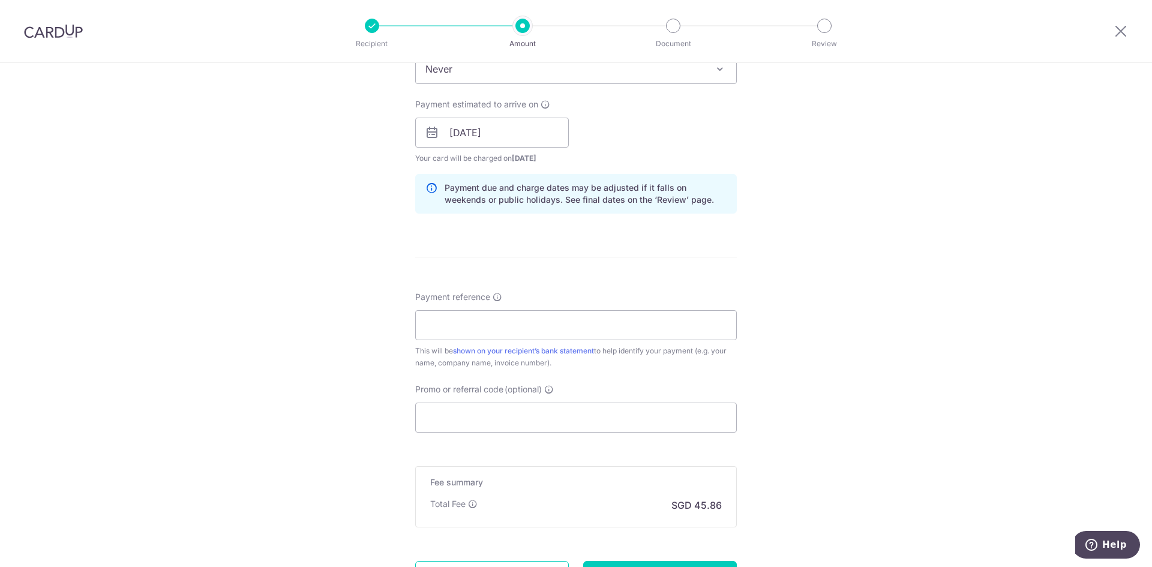
scroll to position [540, 0]
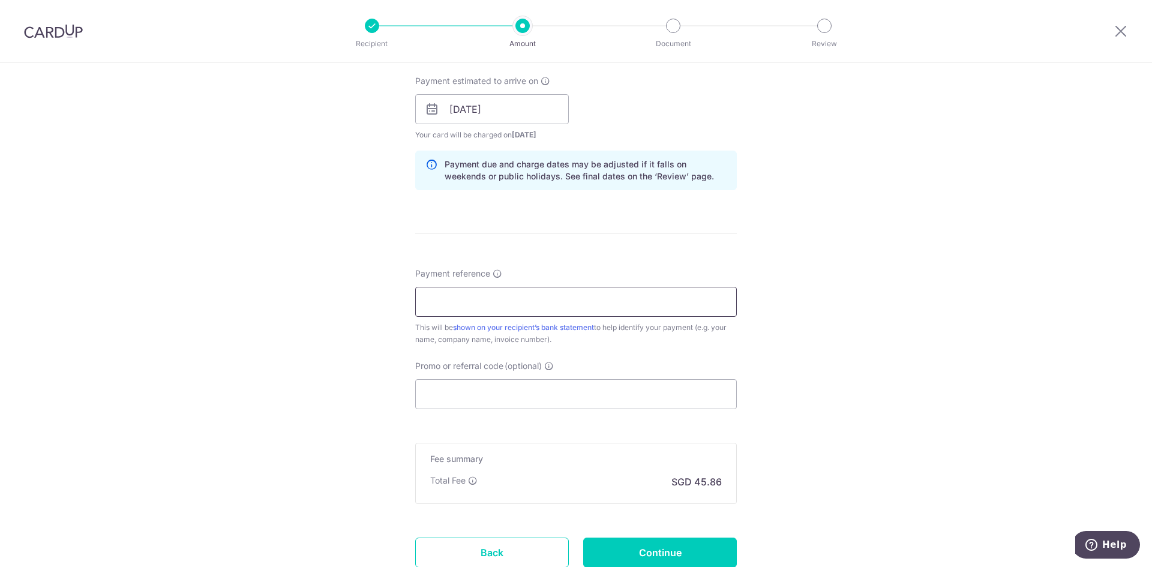
click at [471, 296] on input "Payment reference" at bounding box center [576, 302] width 322 height 30
paste input "Blk 8 Unit 16-27"
type input "Blk 8 Unit 16-27"
click at [500, 396] on input "Promo or referral code (optional)" at bounding box center [576, 394] width 322 height 30
click at [440, 422] on form "Enter payment amount SGD 1,763.76 1763.76 Select Card **** 3791 Add credit card…" at bounding box center [576, 101] width 322 height 999
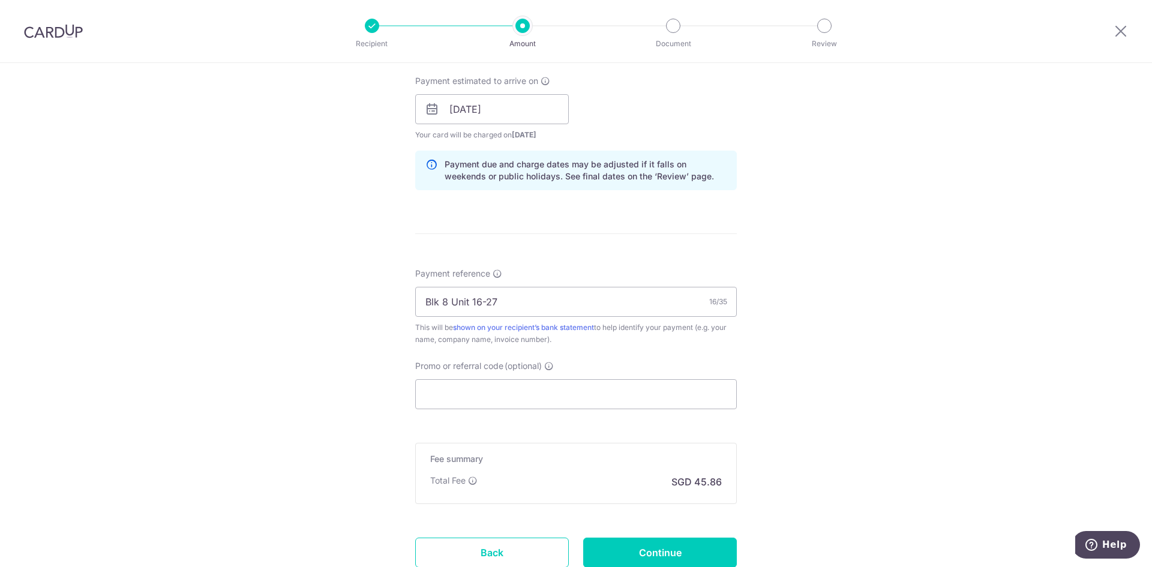
click at [471, 377] on div "Promo or referral code (optional) The discounted fee will be shown on the revie…" at bounding box center [576, 384] width 322 height 49
click at [486, 397] on input "Promo or referral code (optional)" at bounding box center [576, 394] width 322 height 30
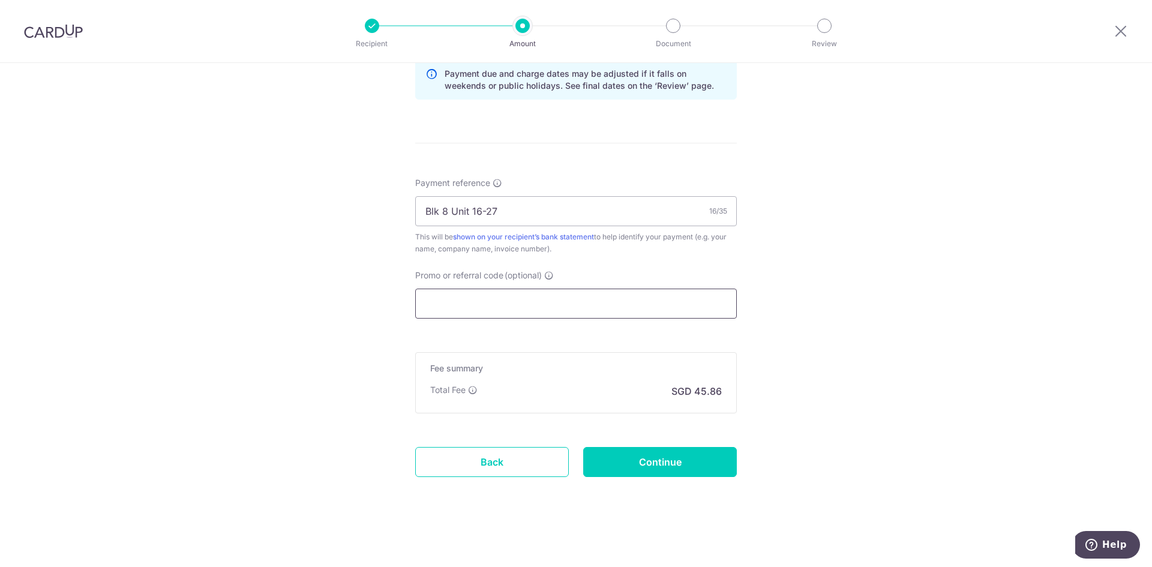
scroll to position [450, 0]
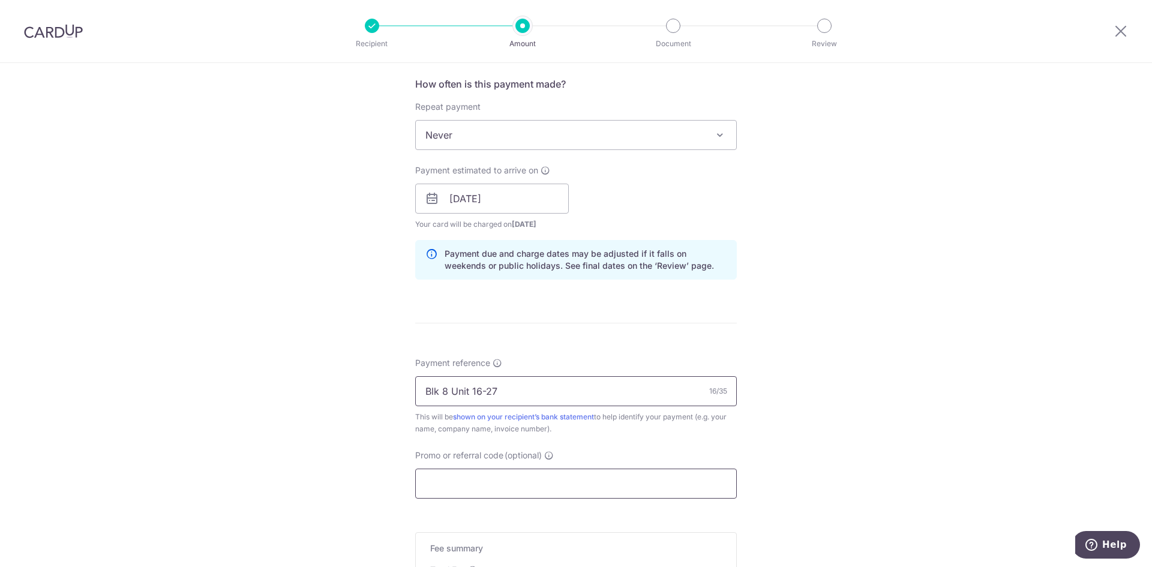
paste input "OFF225"
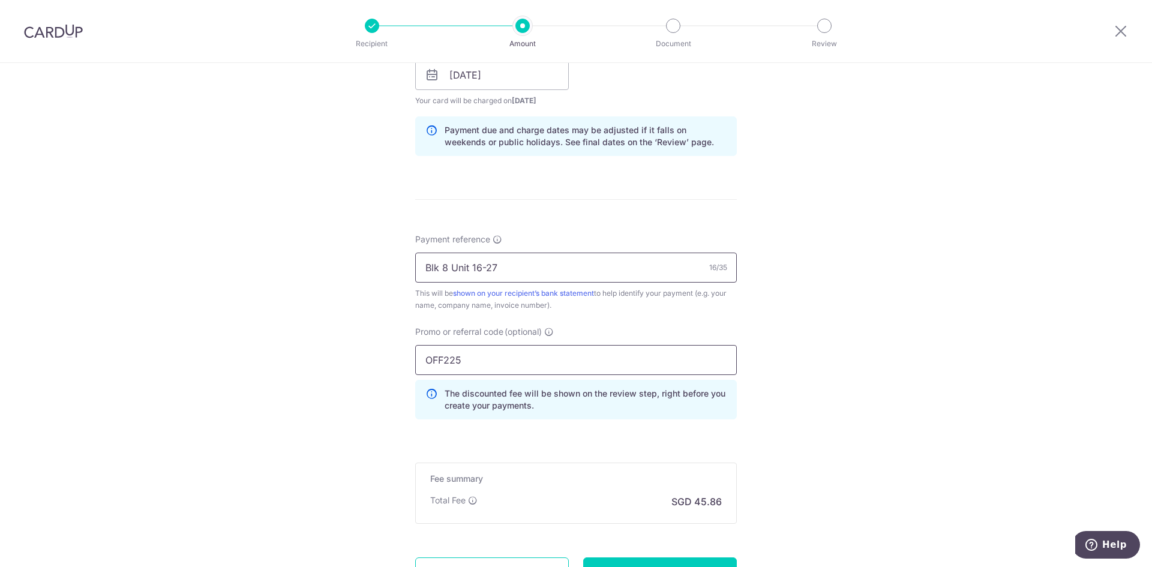
scroll to position [684, 0]
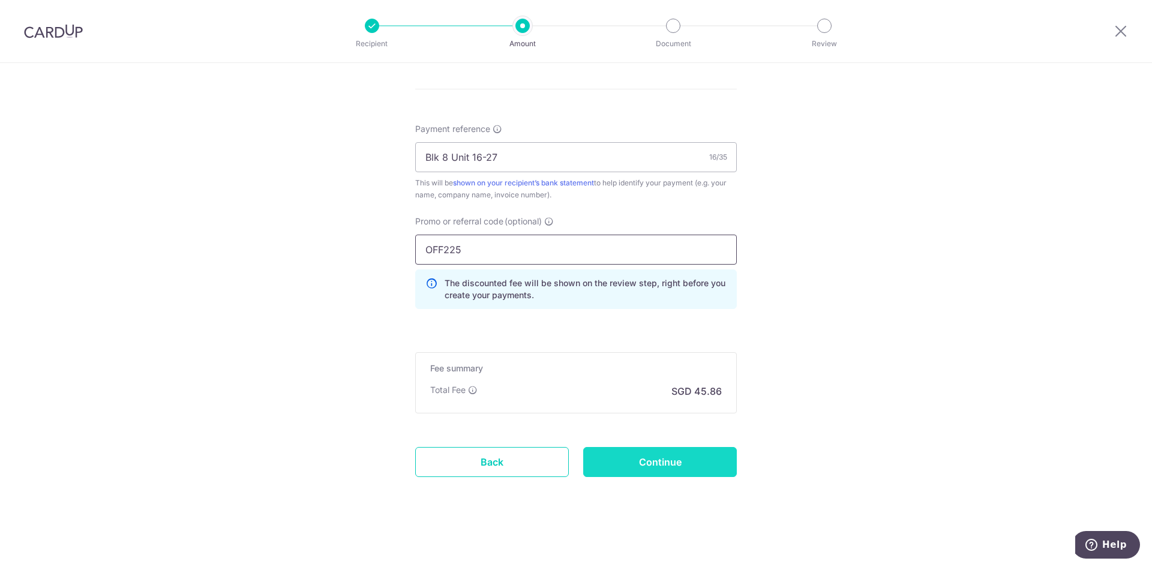
type input "OFF225"
click at [590, 456] on input "Continue" at bounding box center [660, 462] width 154 height 30
type input "Create Schedule"
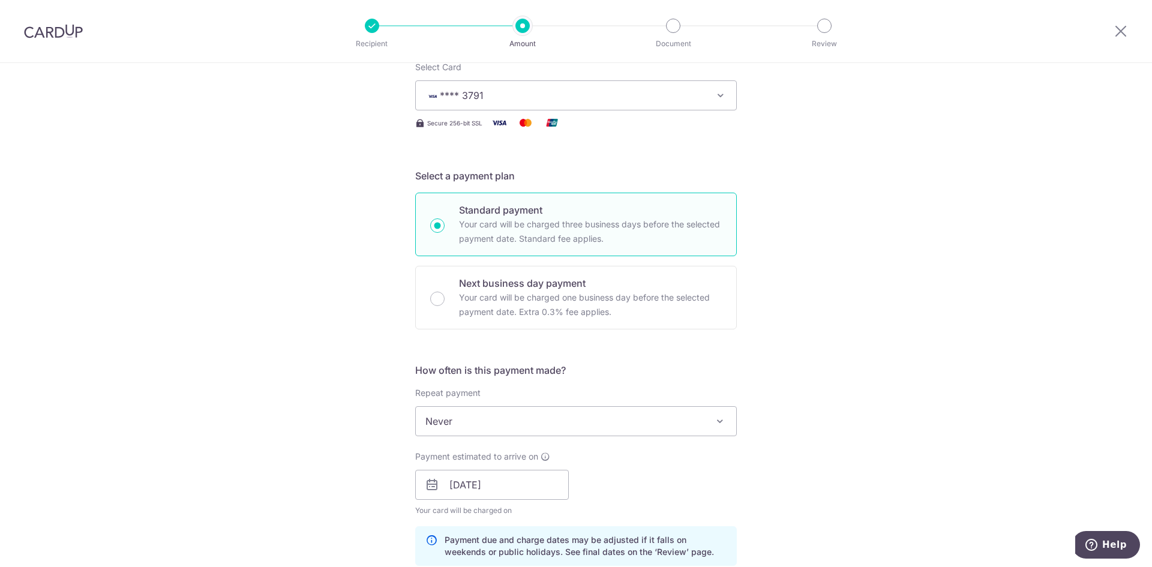
scroll to position [25, 0]
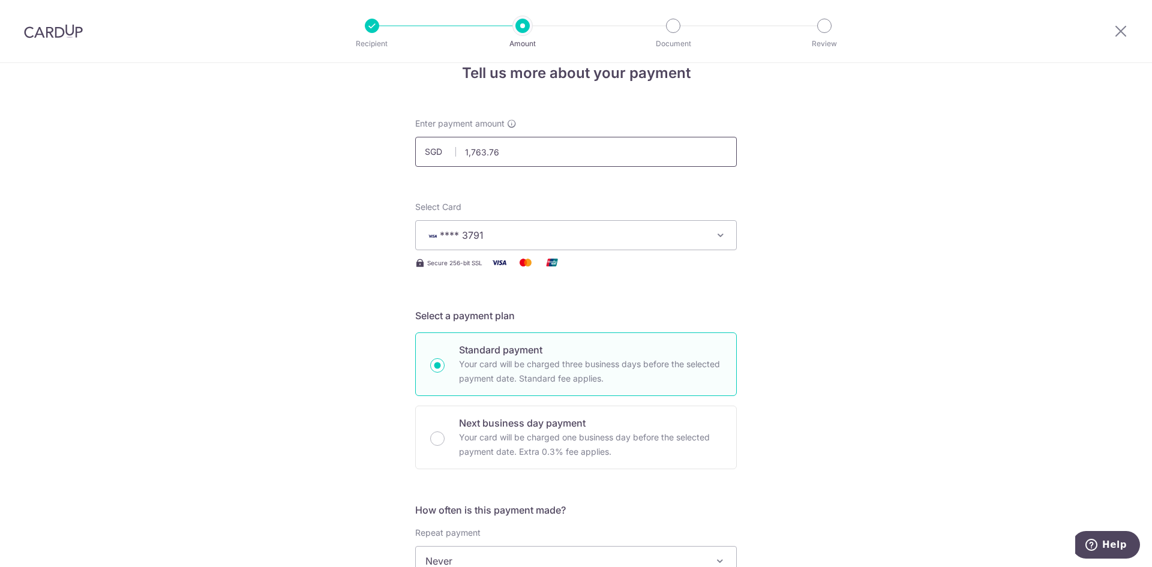
drag, startPoint x: 525, startPoint y: 162, endPoint x: 437, endPoint y: 146, distance: 89.1
click at [437, 146] on div "SGD 1,763.76 1763.76" at bounding box center [576, 152] width 322 height 30
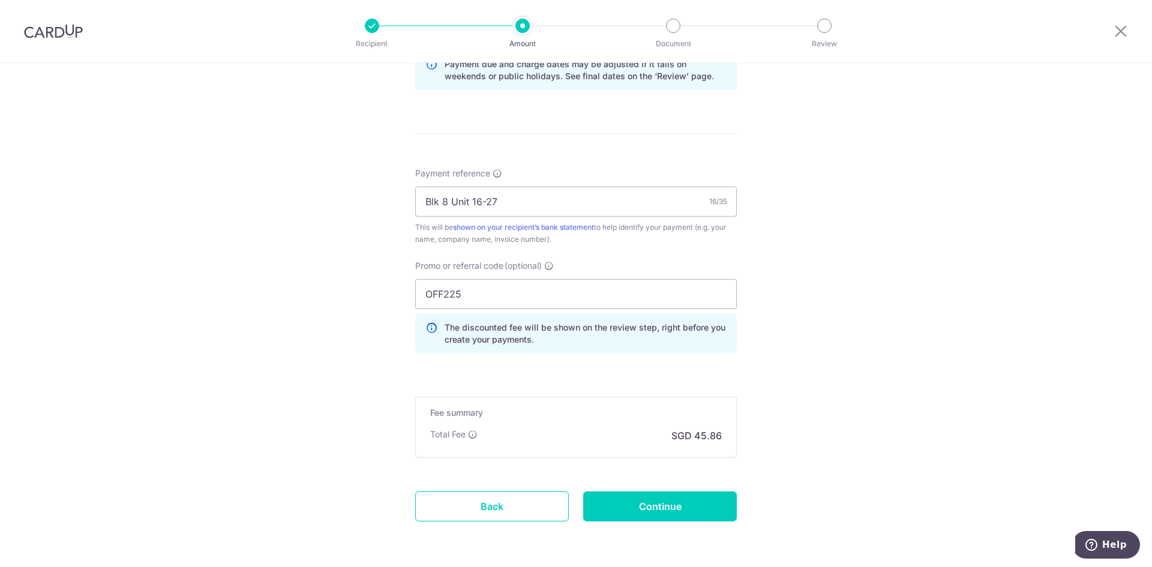
scroll to position [684, 0]
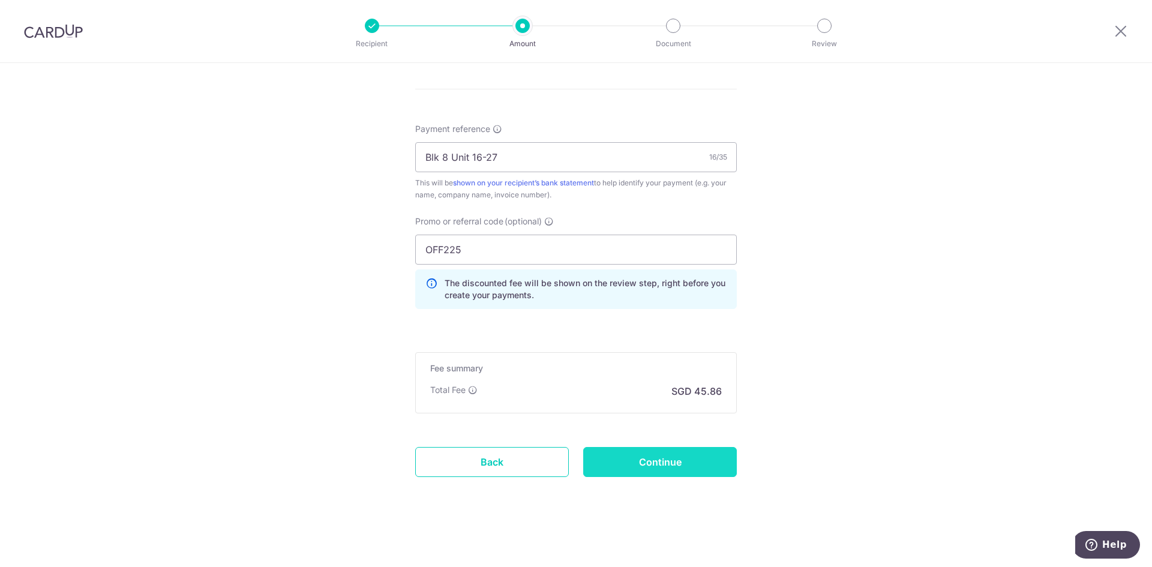
click at [636, 469] on input "Continue" at bounding box center [660, 462] width 154 height 30
type input "1,993.66"
type input "Update Schedule"
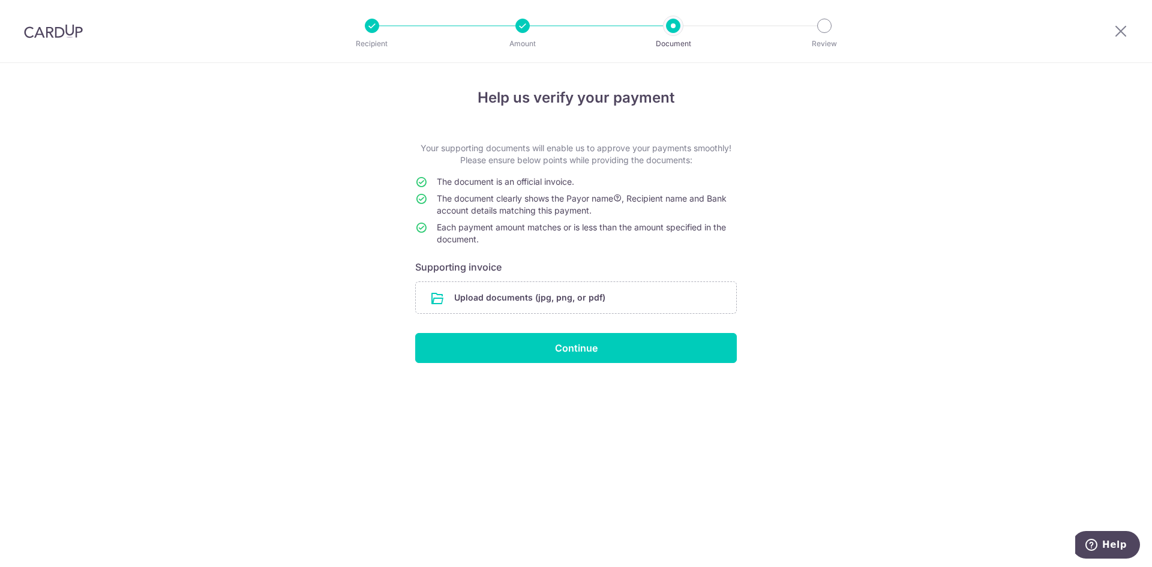
drag, startPoint x: 619, startPoint y: 304, endPoint x: 690, endPoint y: 411, distance: 128.6
click at [692, 409] on div "Help us verify your payment Your supporting documents will enable us to approve…" at bounding box center [576, 315] width 1152 height 504
click at [552, 303] on input "file" at bounding box center [576, 297] width 320 height 31
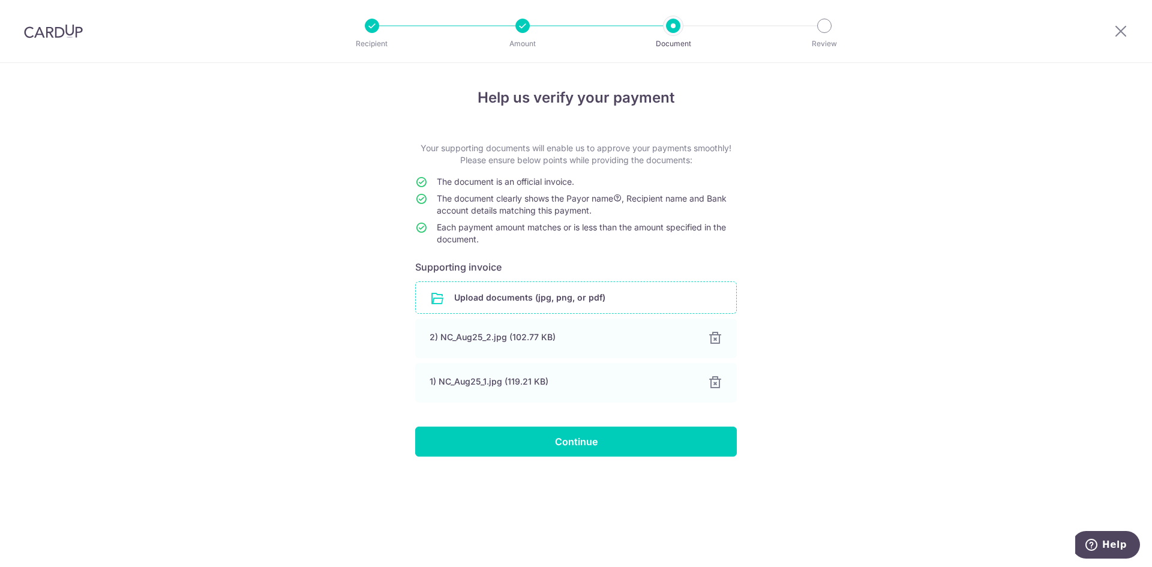
click at [313, 368] on div "Help us verify your payment Your supporting documents will enable us to approve…" at bounding box center [576, 315] width 1152 height 504
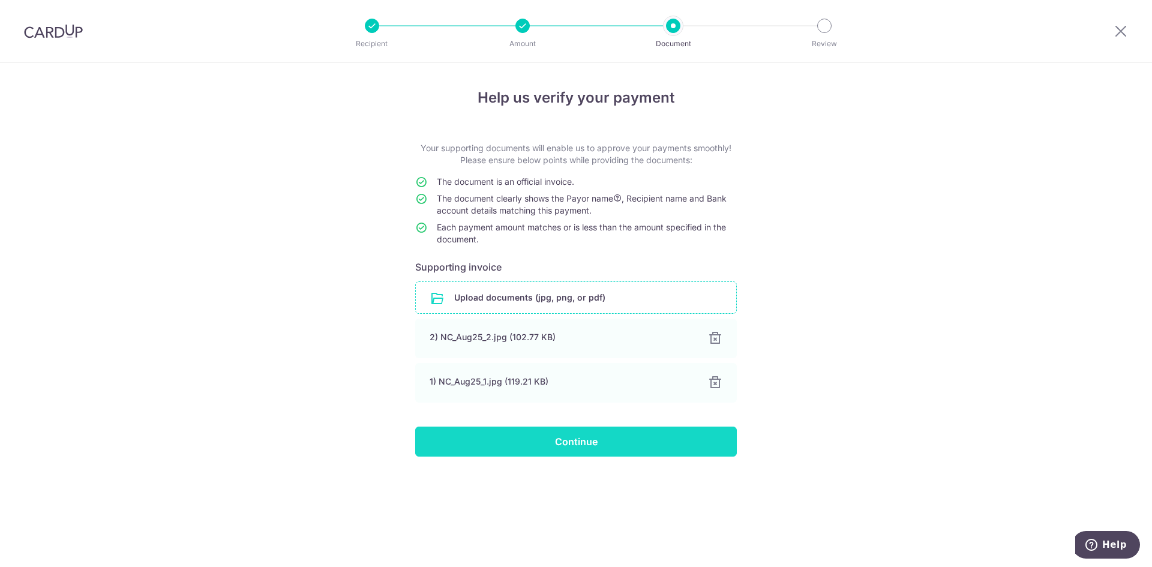
click at [584, 439] on input "Continue" at bounding box center [576, 441] width 322 height 30
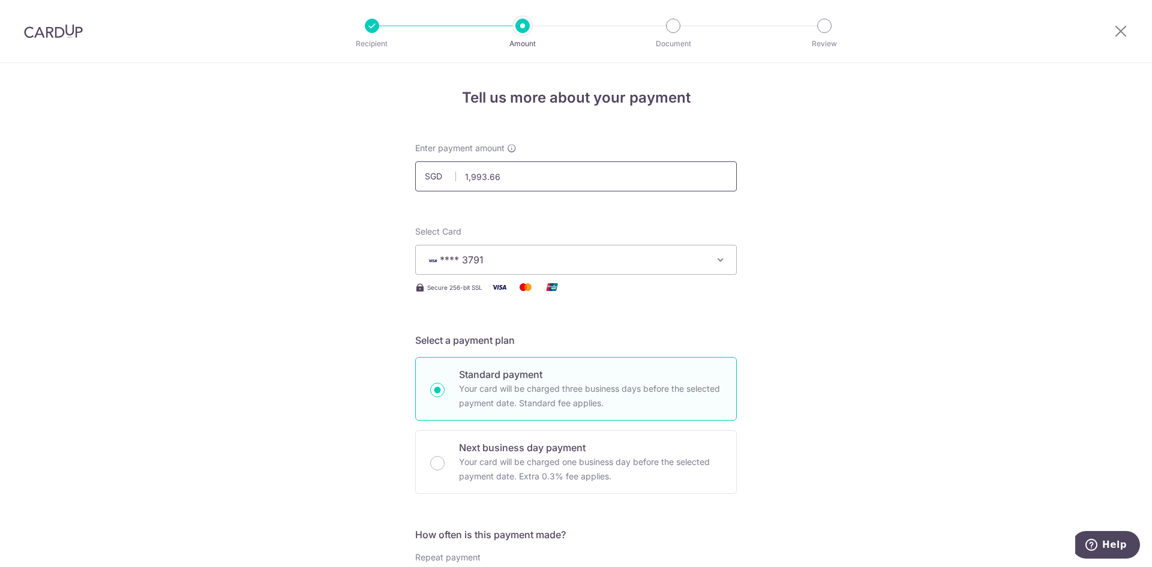
drag, startPoint x: 518, startPoint y: 175, endPoint x: 441, endPoint y: 161, distance: 77.9
click at [441, 161] on input "1,993.66" at bounding box center [576, 176] width 322 height 30
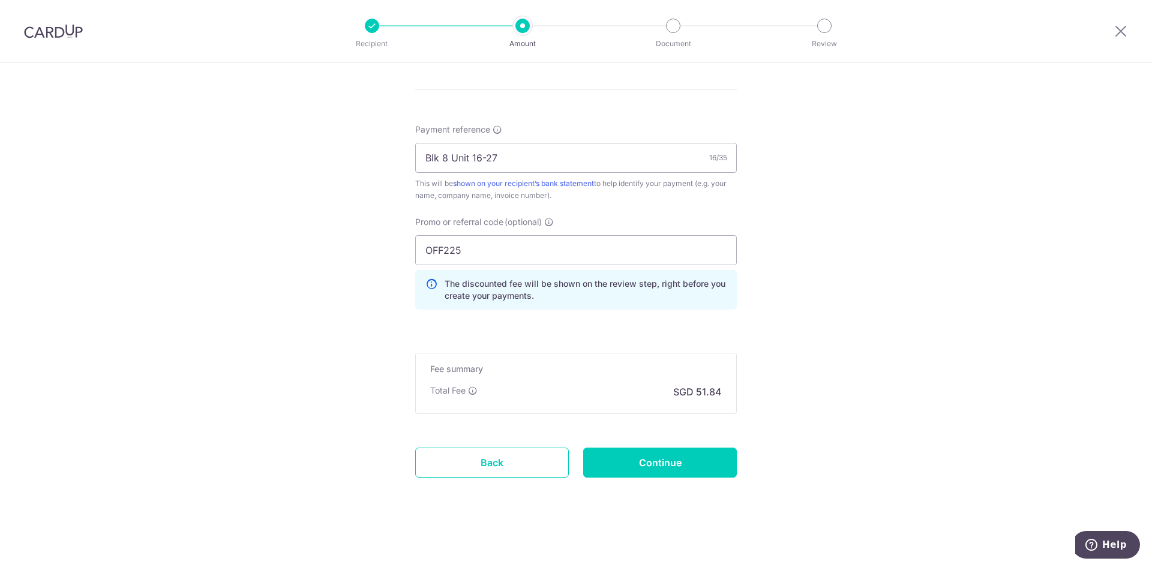
scroll to position [684, 0]
click at [683, 463] on input "Continue" at bounding box center [660, 462] width 154 height 30
type input "2,003.61"
type input "Update Schedule"
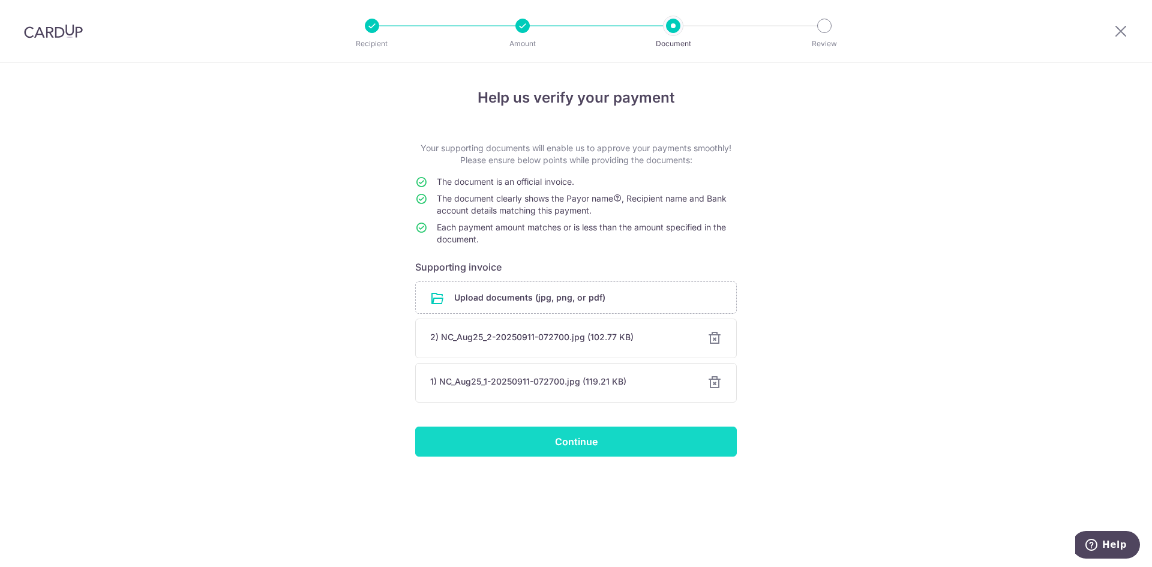
click at [584, 447] on input "Continue" at bounding box center [576, 441] width 322 height 30
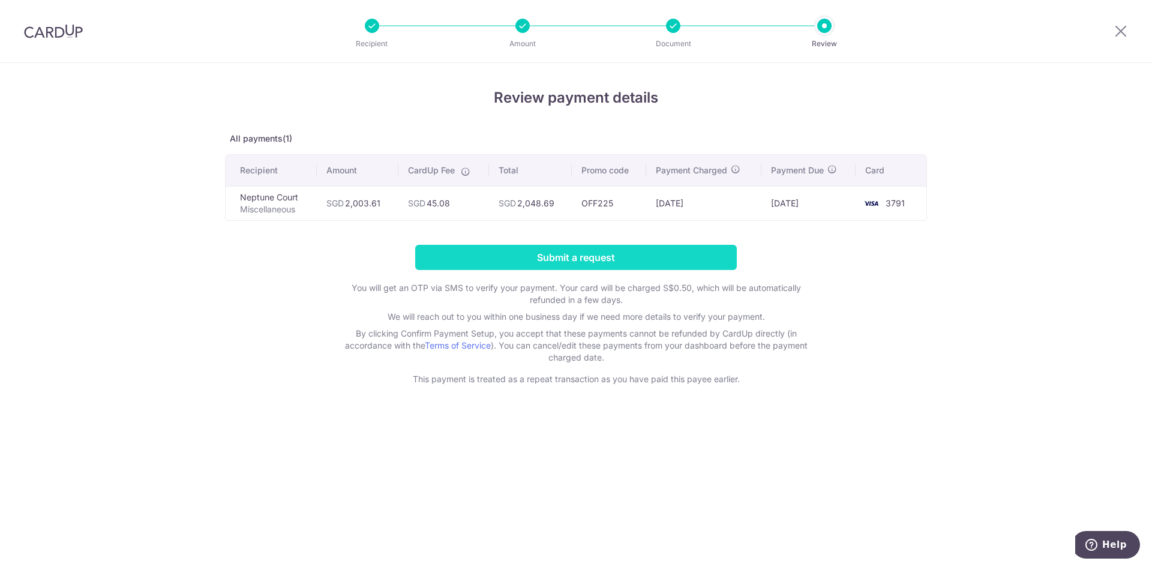
click at [637, 266] on input "Submit a request" at bounding box center [576, 257] width 322 height 25
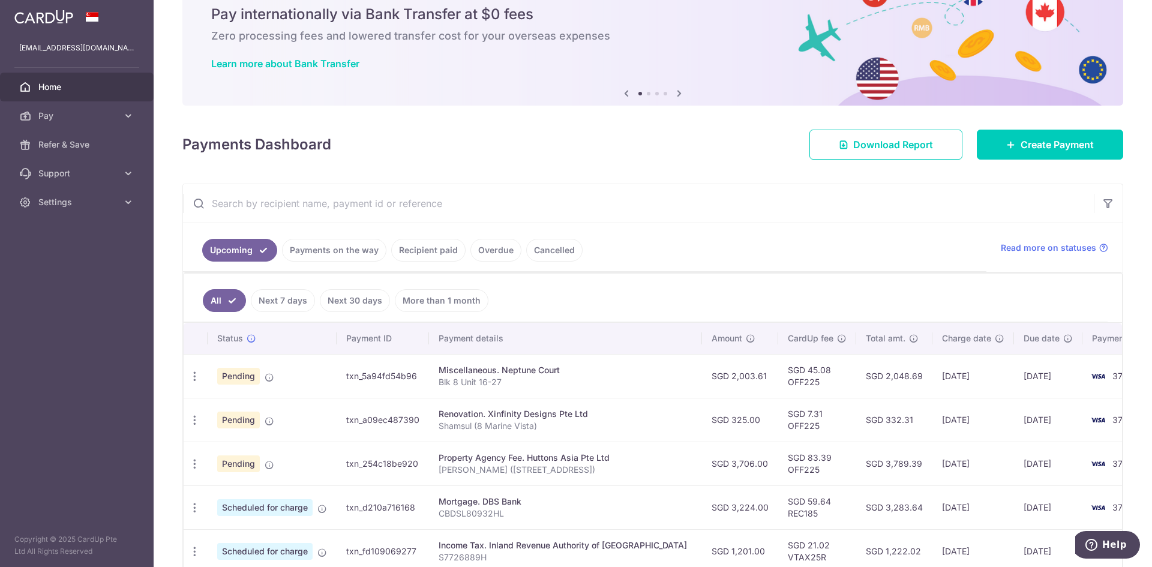
scroll to position [120, 0]
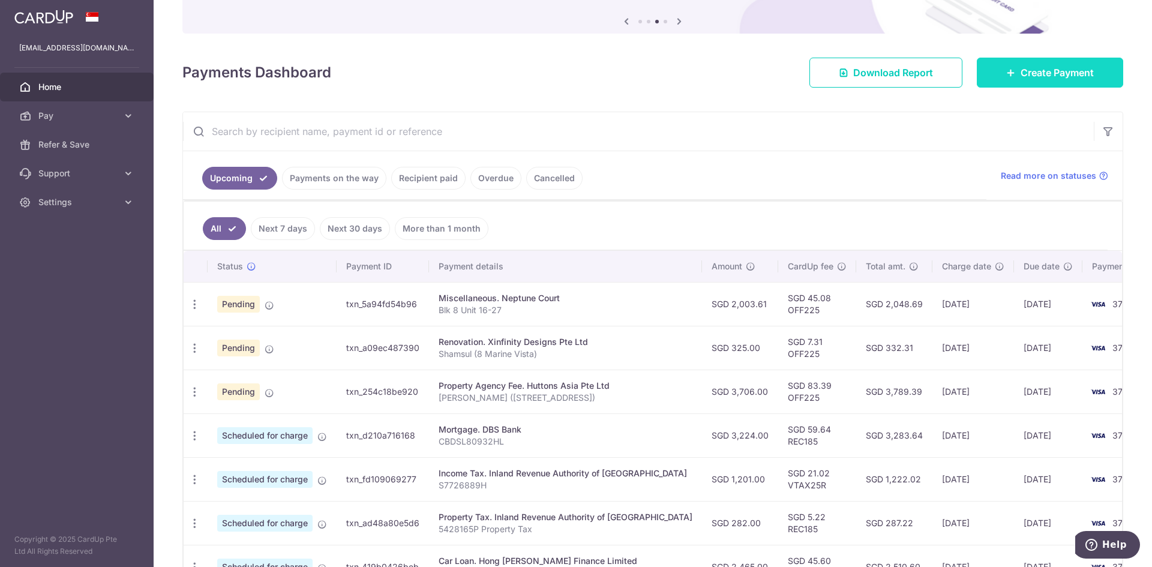
click at [1087, 71] on link "Create Payment" at bounding box center [1050, 73] width 146 height 30
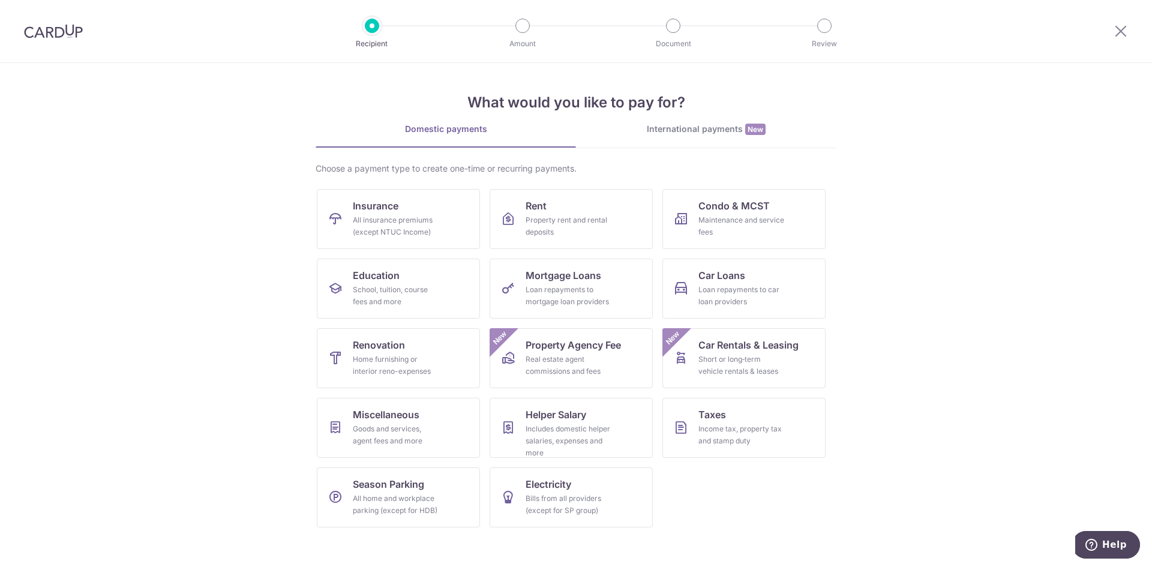
click at [250, 352] on section "What would you like to pay for? Domestic payments International payments New Ch…" at bounding box center [576, 315] width 1152 height 504
click at [716, 230] on div "Maintenance and service fees" at bounding box center [741, 226] width 86 height 24
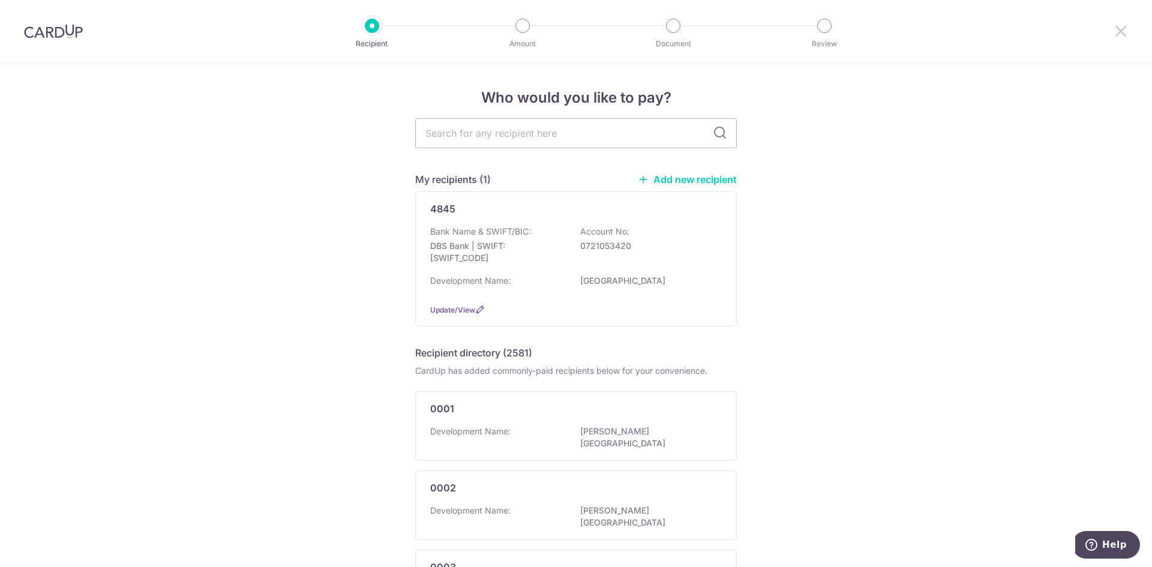
click at [1114, 32] on icon at bounding box center [1120, 30] width 14 height 15
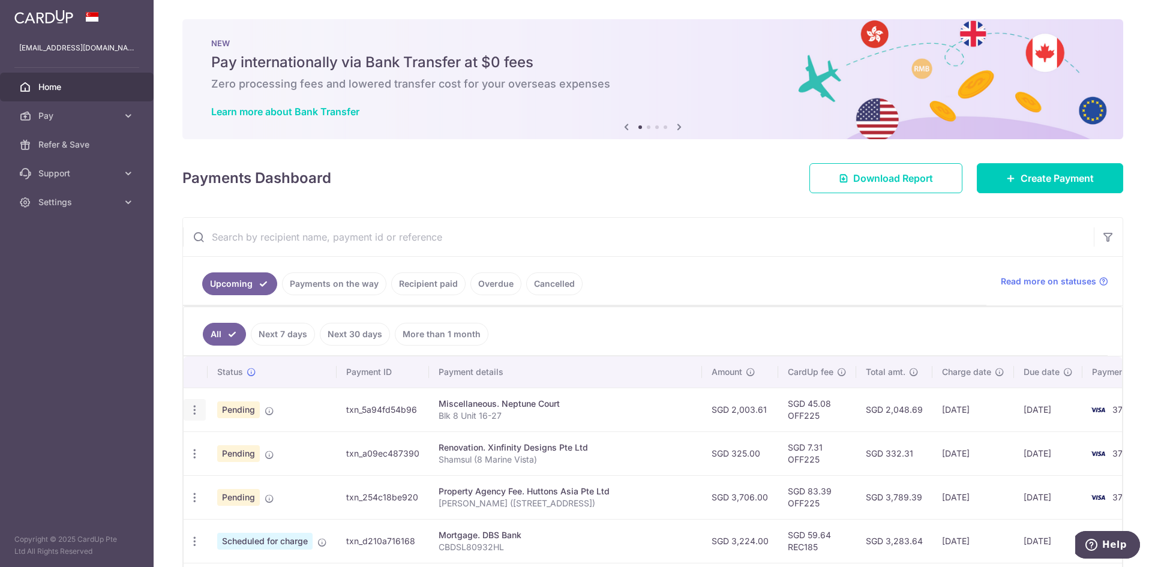
click at [196, 415] on icon "button" at bounding box center [194, 410] width 13 height 13
click at [253, 445] on span "Update payment" at bounding box center [259, 442] width 82 height 14
radio input "true"
type input "2,003.61"
type input "[DATE]"
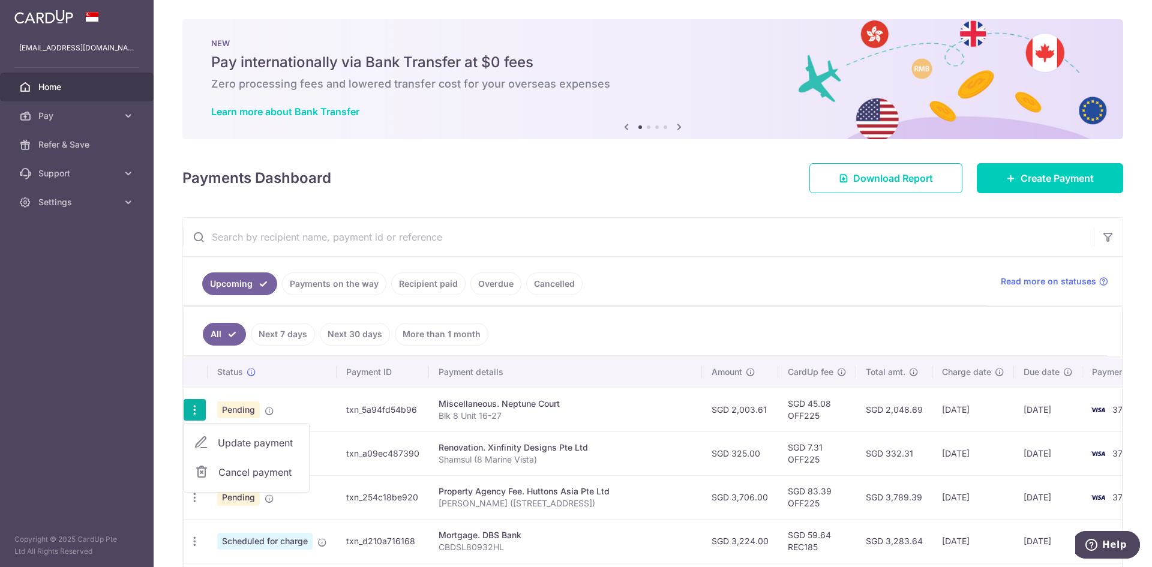
type input "Blk 8 Unit 16-27"
type input "OFF225"
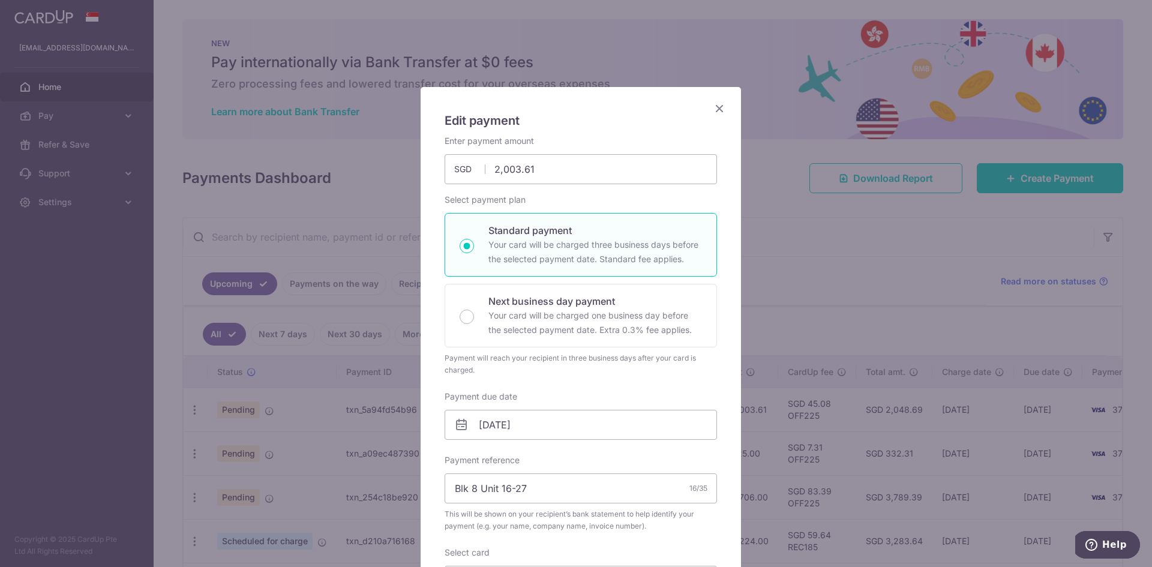
click at [716, 111] on icon "Close" at bounding box center [719, 108] width 14 height 15
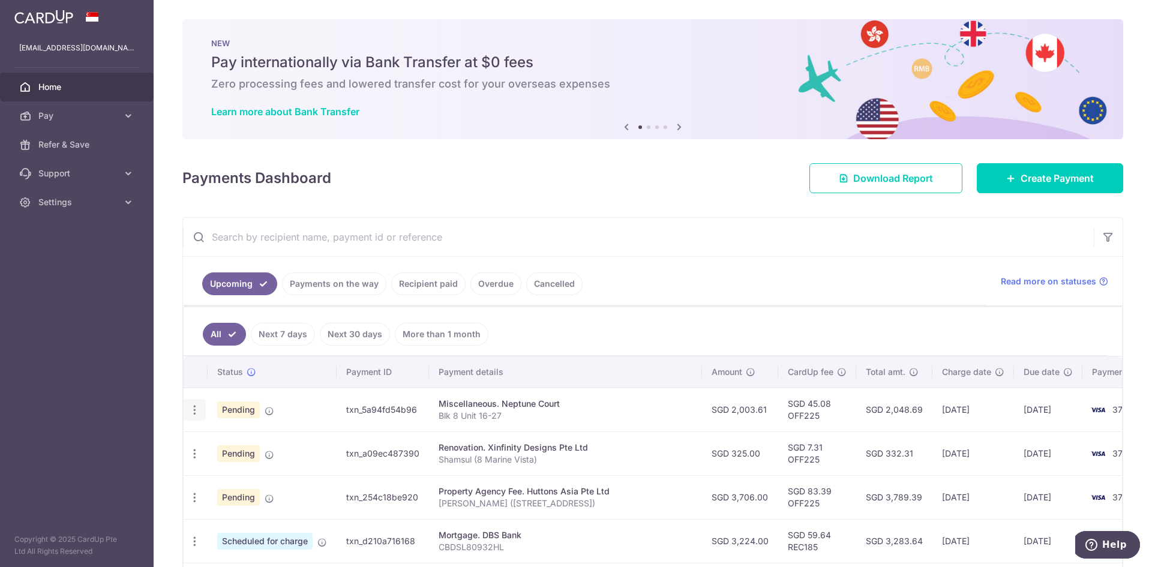
click at [191, 413] on icon "button" at bounding box center [194, 410] width 13 height 13
drag, startPoint x: 607, startPoint y: 441, endPoint x: 462, endPoint y: 426, distance: 145.4
click at [606, 441] on div "Renovation. Xinfinity Designs Pte Ltd" at bounding box center [565, 447] width 254 height 12
click at [249, 410] on span "Pending" at bounding box center [238, 409] width 43 height 17
click at [196, 407] on icon "button" at bounding box center [194, 410] width 13 height 13
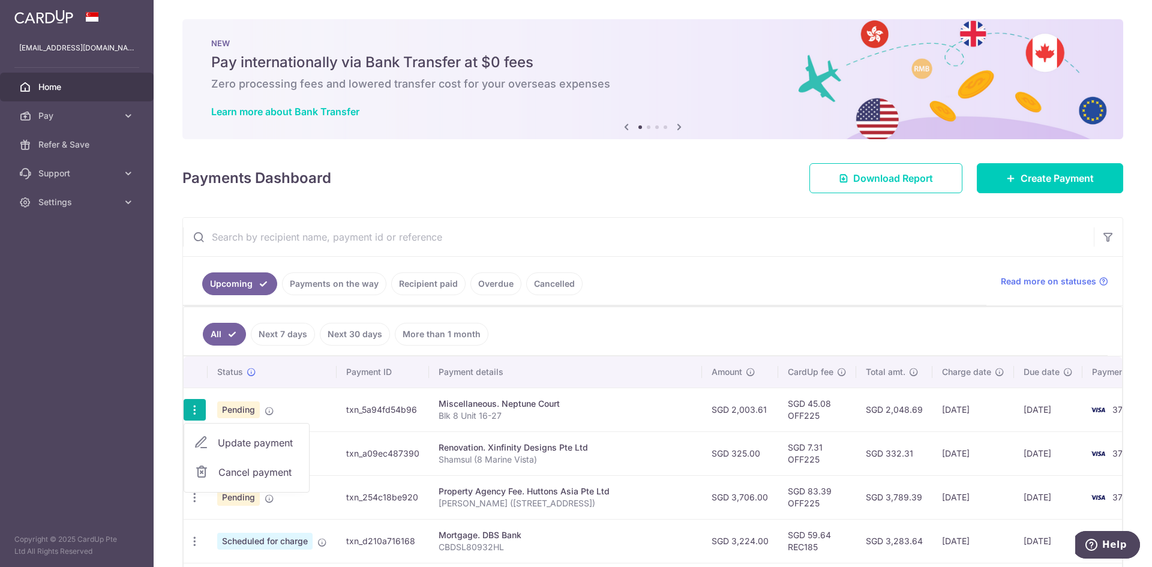
click at [234, 441] on span "Update payment" at bounding box center [259, 442] width 82 height 14
radio input "true"
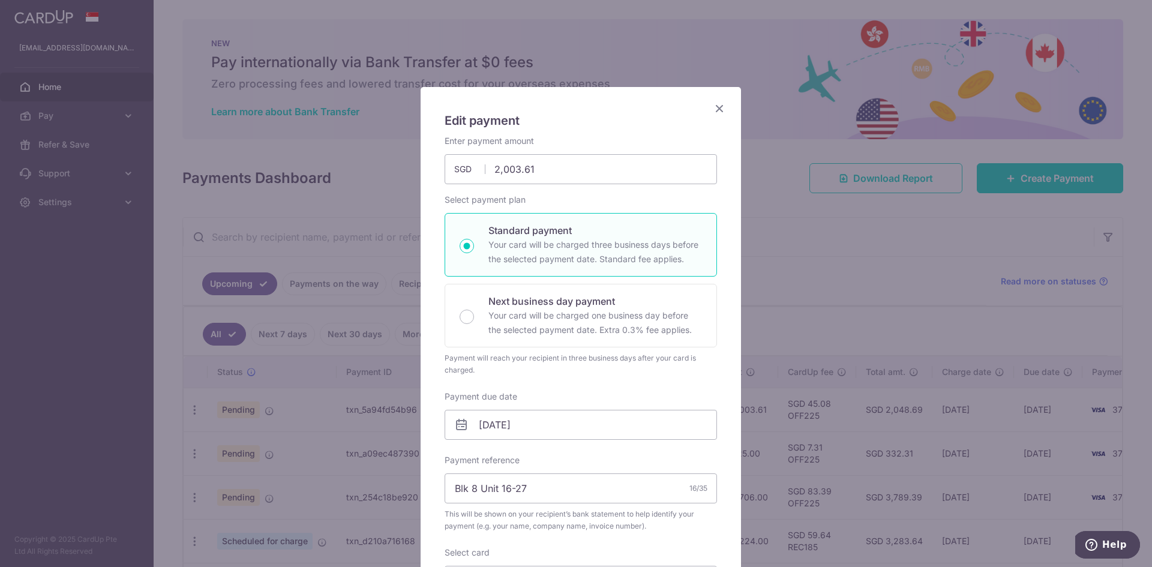
click at [712, 111] on icon "Close" at bounding box center [719, 108] width 14 height 15
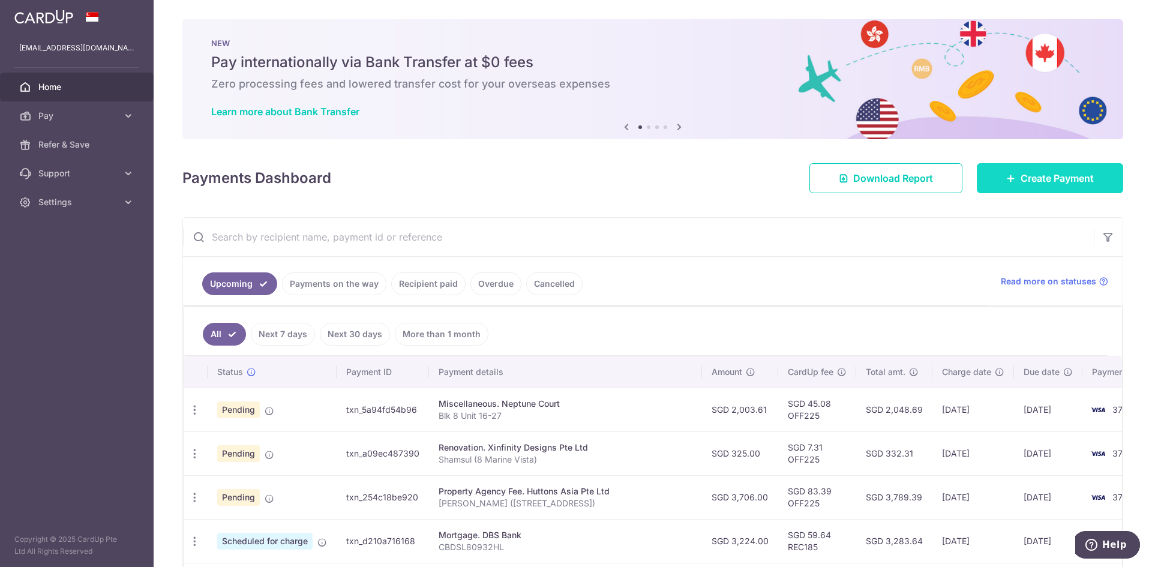
click at [1060, 184] on span "Create Payment" at bounding box center [1056, 178] width 73 height 14
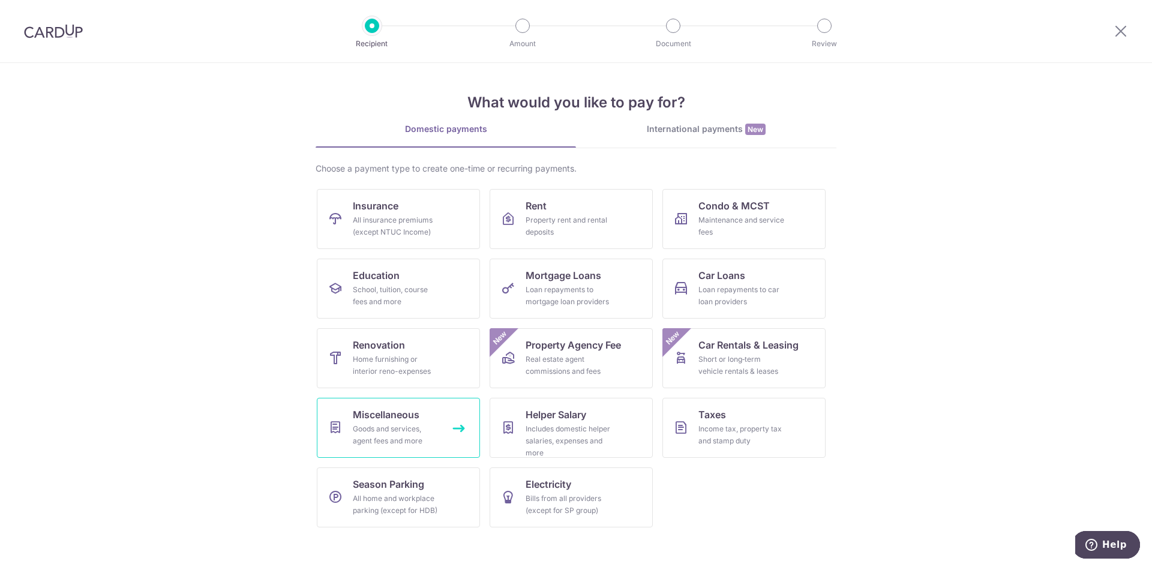
click at [431, 447] on link "Miscellaneous Goods and services, agent fees and more" at bounding box center [398, 428] width 163 height 60
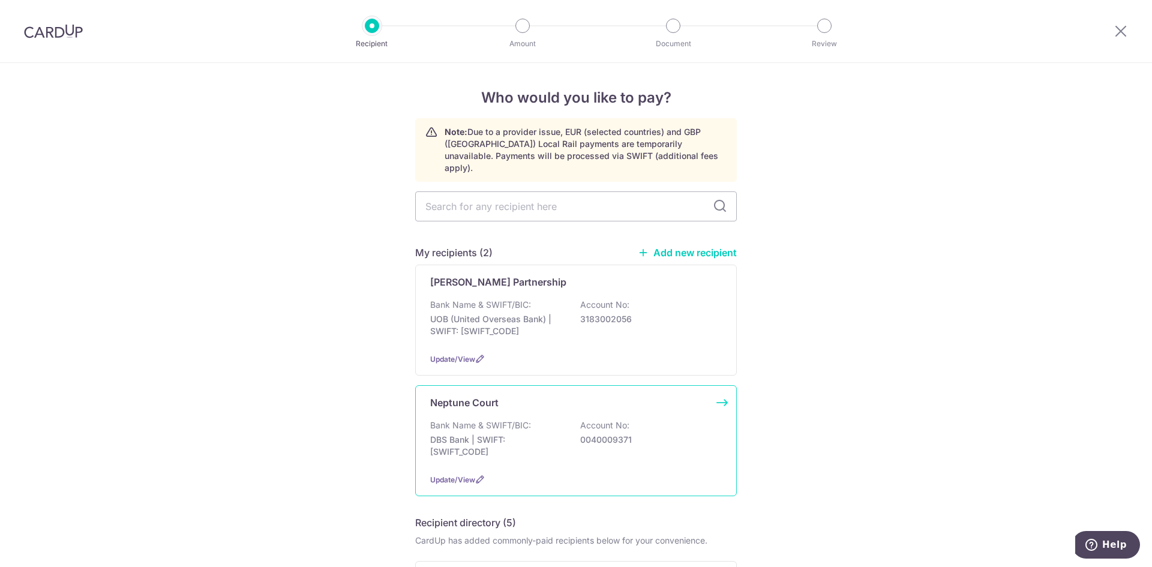
click at [665, 443] on div "Bank Name & SWIFT/BIC: DBS Bank | SWIFT: [SWIFT_CODE] Account No: 0040009371" at bounding box center [576, 441] width 292 height 44
click at [572, 448] on div "Bank Name & SWIFT/BIC: DBS Bank | SWIFT: DBSSSGSGXXX Account No: 0040009371" at bounding box center [576, 441] width 292 height 44
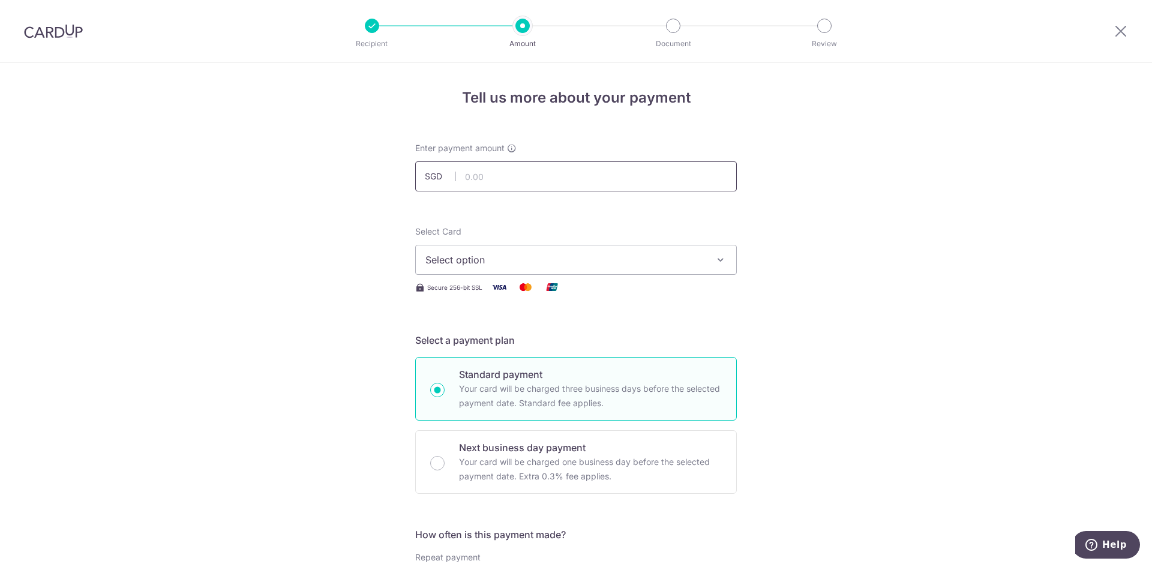
click at [539, 185] on input "text" at bounding box center [576, 176] width 322 height 30
type input "219.64"
drag, startPoint x: 539, startPoint y: 185, endPoint x: 547, endPoint y: 202, distance: 18.8
click at [495, 260] on span "Select option" at bounding box center [565, 260] width 280 height 14
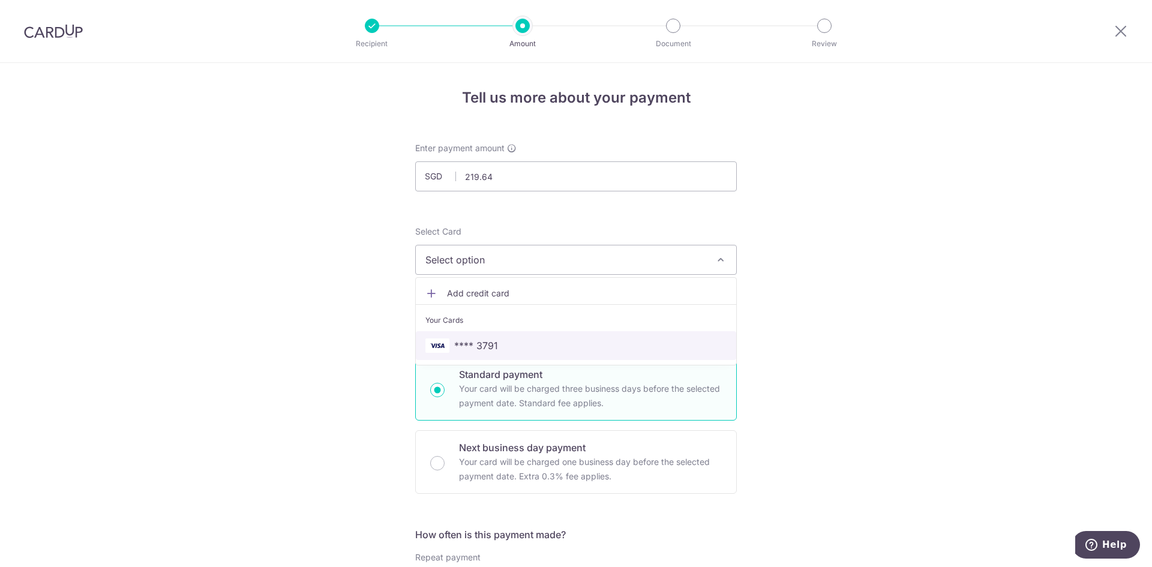
click at [522, 341] on span "**** 3791" at bounding box center [575, 345] width 301 height 14
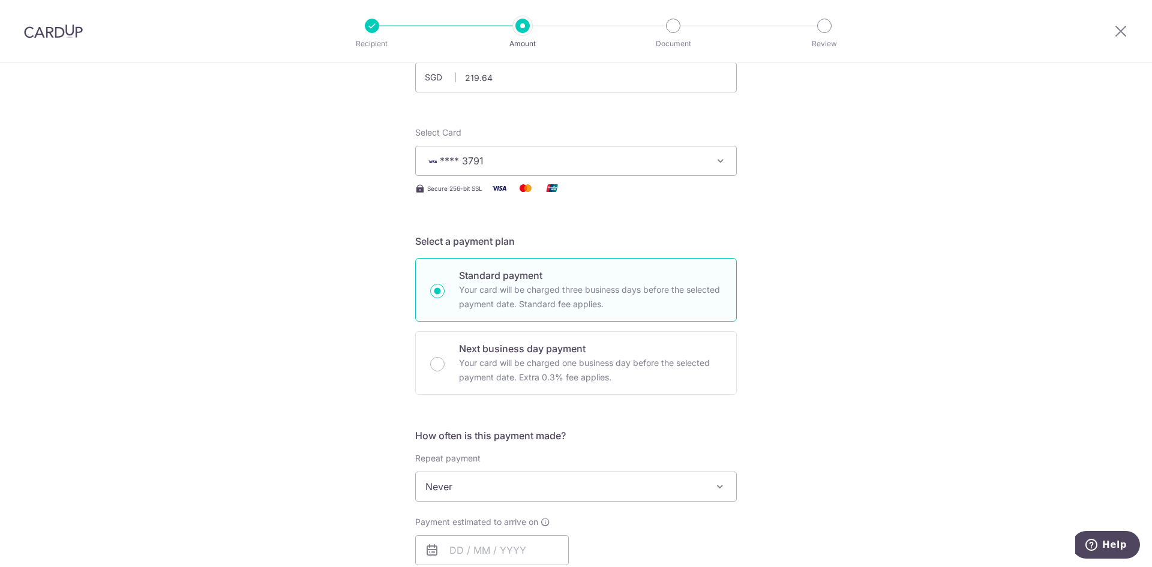
scroll to position [240, 0]
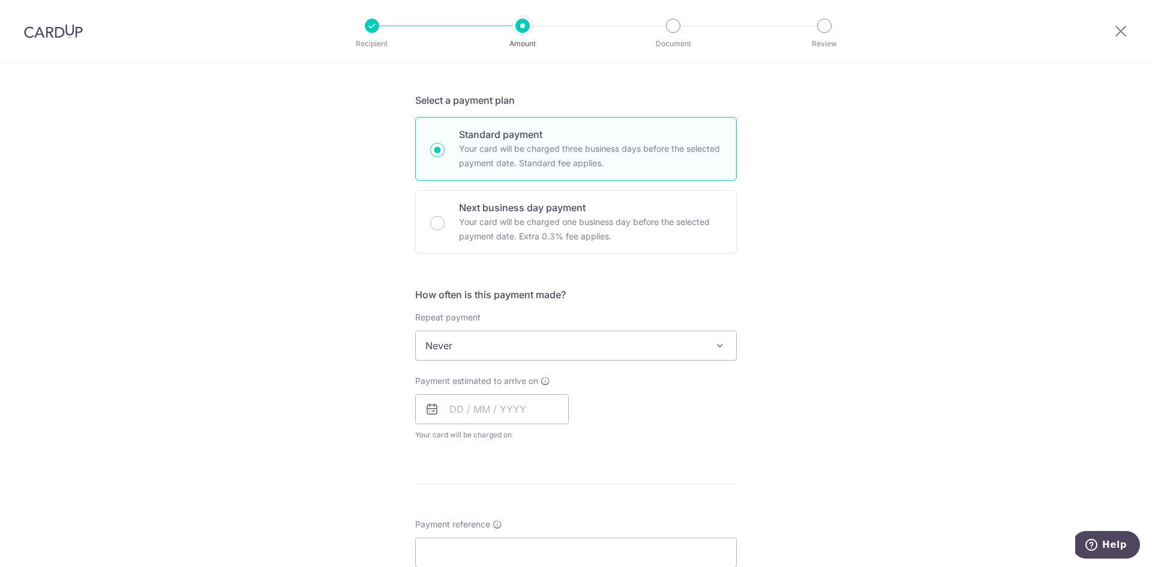
click at [666, 344] on span "Never" at bounding box center [576, 345] width 320 height 29
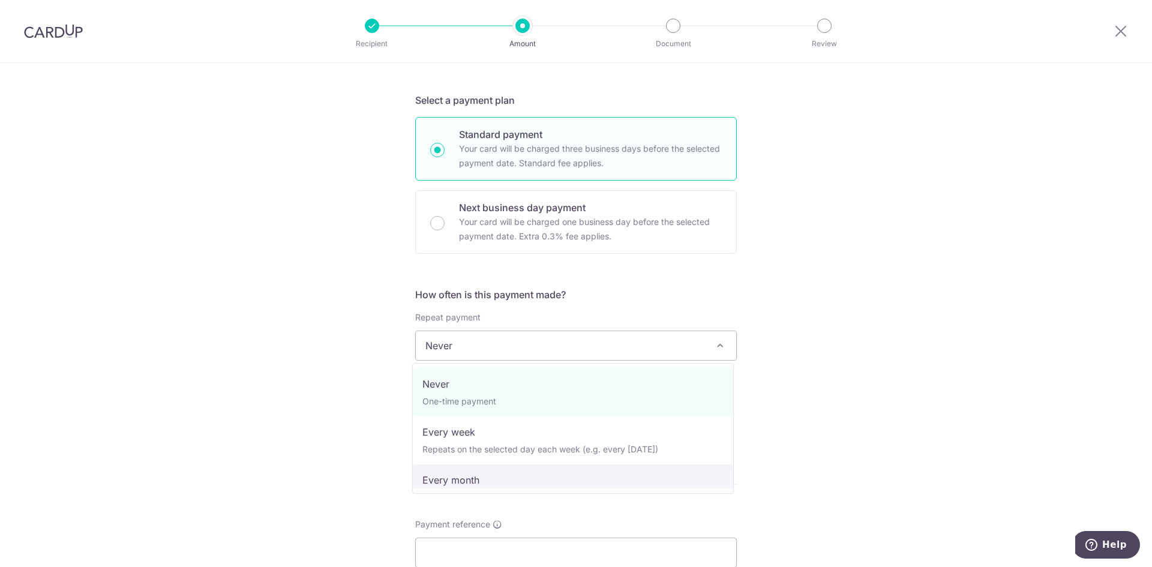
select select "3"
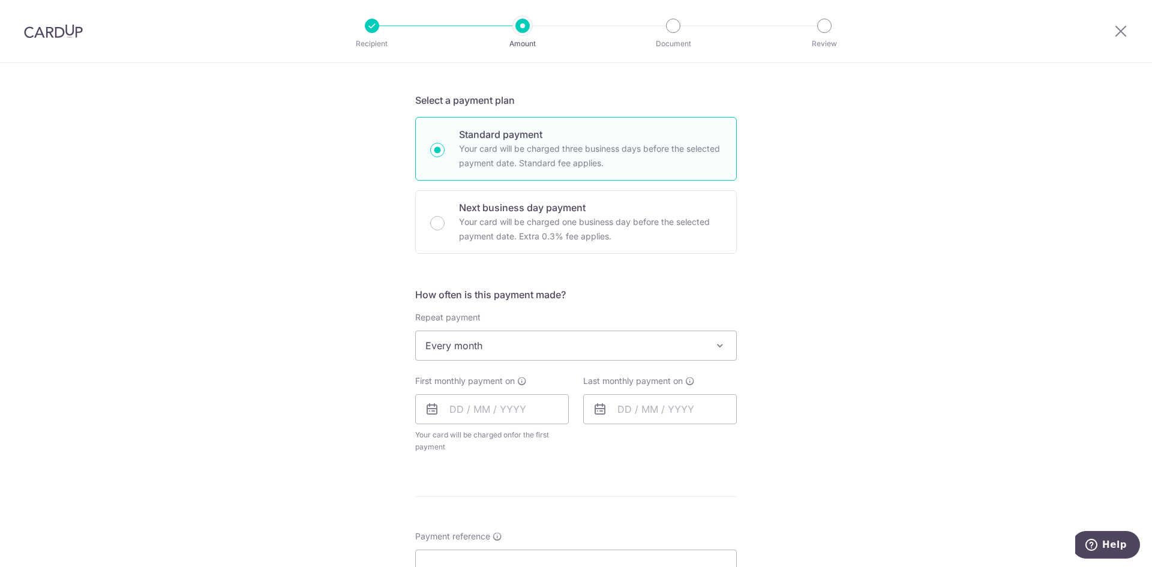
click at [525, 424] on div "First monthly payment on Your card will be charged on for the first payment * I…" at bounding box center [492, 414] width 154 height 78
click at [539, 417] on input "text" at bounding box center [492, 409] width 154 height 30
drag, startPoint x: 488, startPoint y: 538, endPoint x: 662, endPoint y: 431, distance: 204.9
click at [488, 539] on link "16" at bounding box center [487, 542] width 19 height 19
type input "[DATE]"
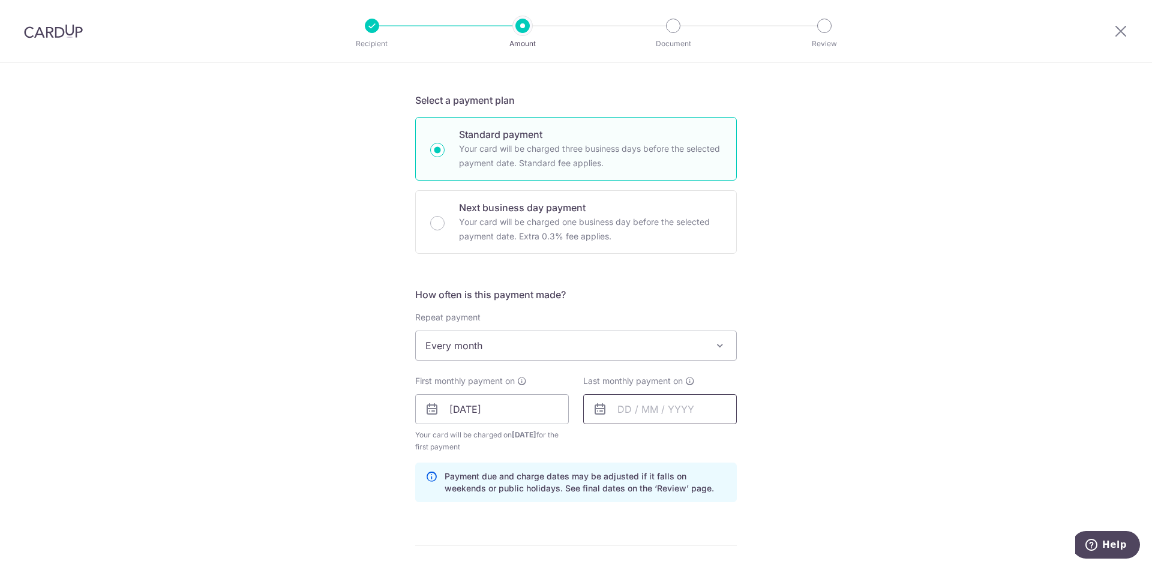
click at [675, 417] on input "text" at bounding box center [660, 409] width 154 height 30
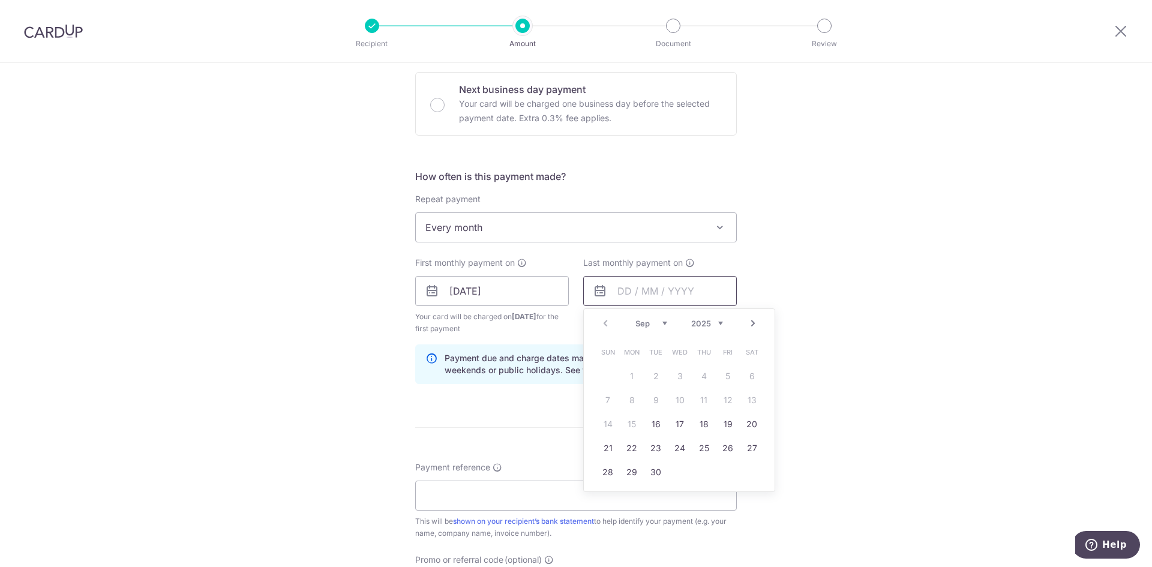
scroll to position [360, 0]
click at [750, 322] on link "Next" at bounding box center [753, 321] width 14 height 14
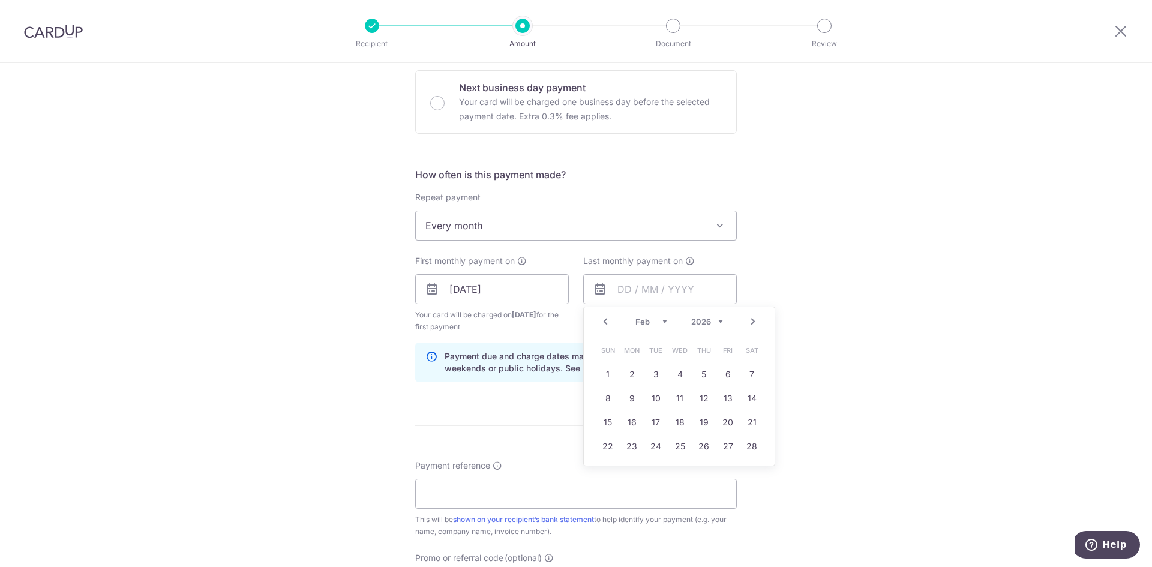
click at [750, 322] on link "Next" at bounding box center [753, 321] width 14 height 14
click at [605, 321] on link "Prev" at bounding box center [605, 321] width 14 height 14
click at [753, 319] on link "Next" at bounding box center [753, 321] width 14 height 14
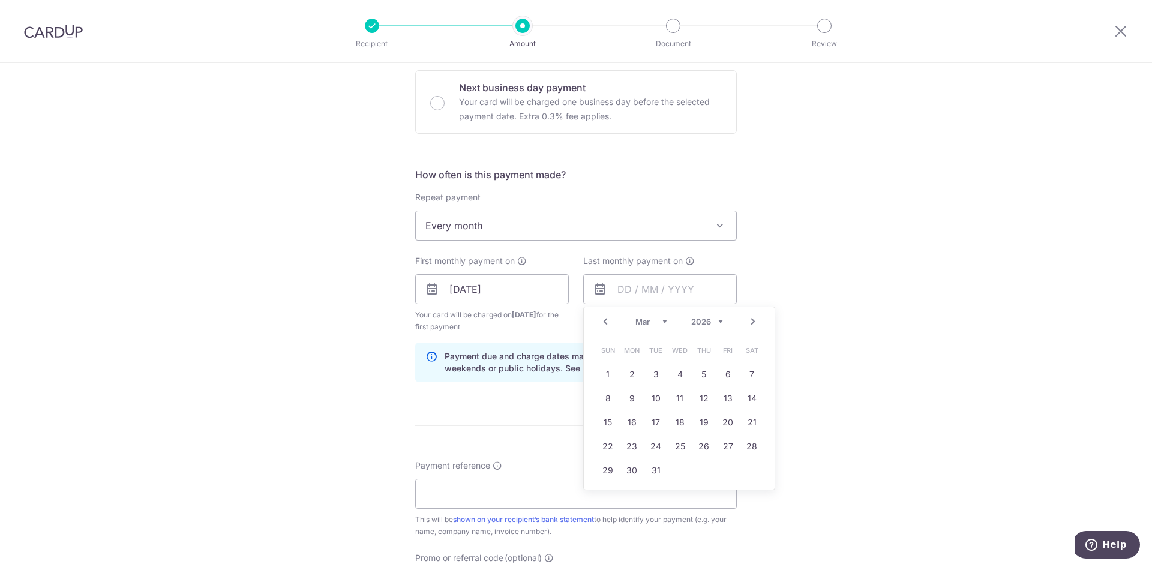
click at [601, 316] on link "Prev" at bounding box center [605, 321] width 14 height 14
click at [746, 469] on link "31" at bounding box center [751, 470] width 19 height 19
type input "31/01/2026"
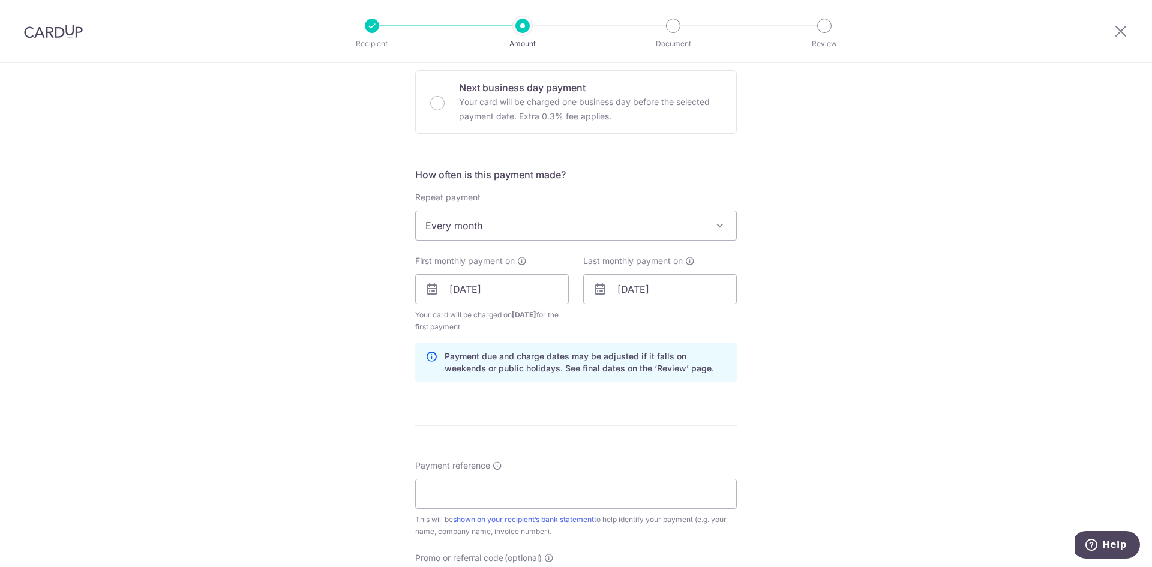
click at [875, 358] on div "Tell us more about your payment Enter payment amount SGD 219.64 219.64 Select C…" at bounding box center [576, 276] width 1152 height 1146
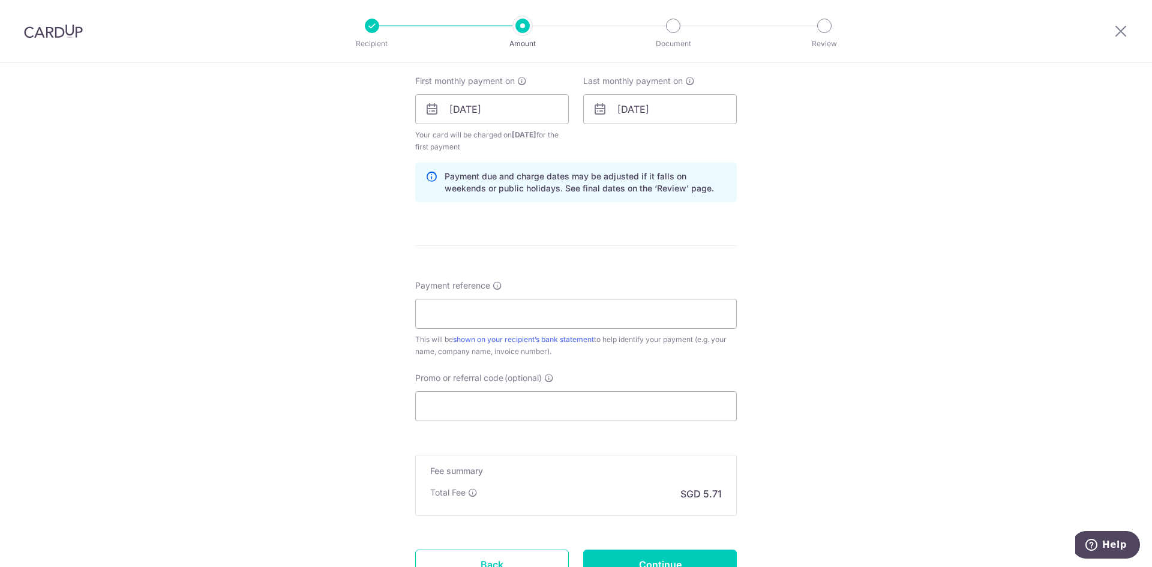
scroll to position [600, 0]
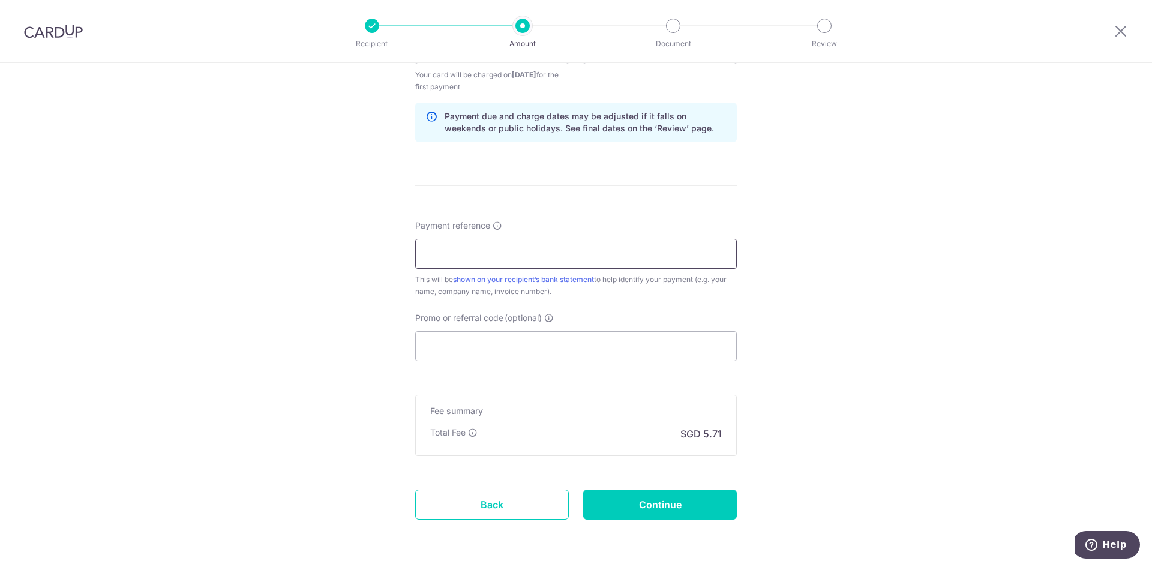
click at [591, 262] on input "Payment reference" at bounding box center [576, 254] width 322 height 30
paste input "OFF225"
type input "OFF225"
drag, startPoint x: 591, startPoint y: 262, endPoint x: 229, endPoint y: 248, distance: 362.6
click at [229, 248] on div "Tell us more about your payment Enter payment amount SGD 219.64 219.64 Select C…" at bounding box center [576, 36] width 1152 height 1146
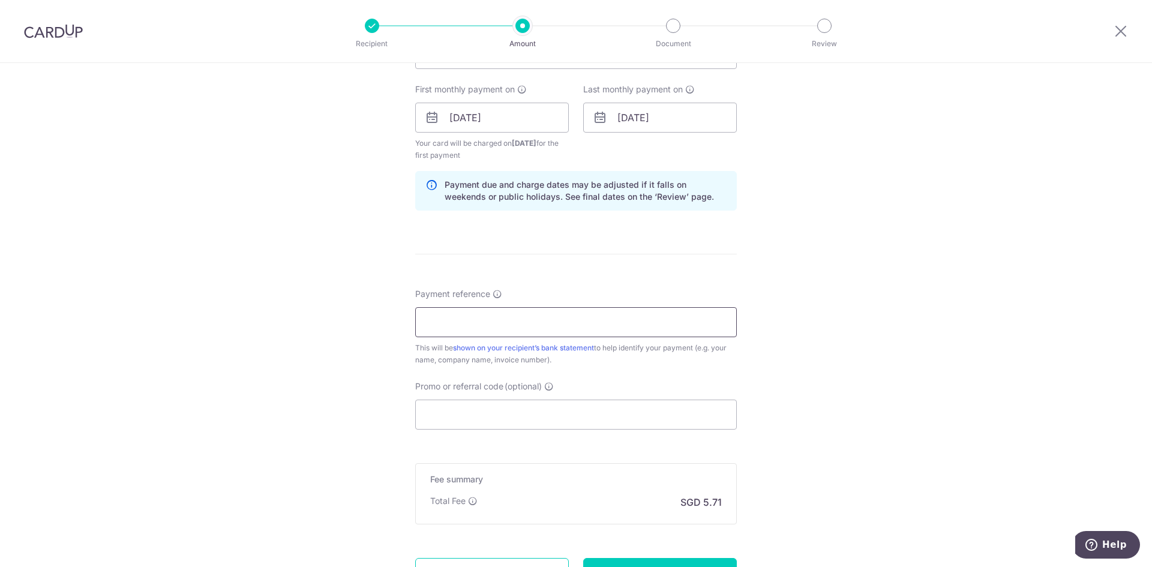
scroll to position [540, 0]
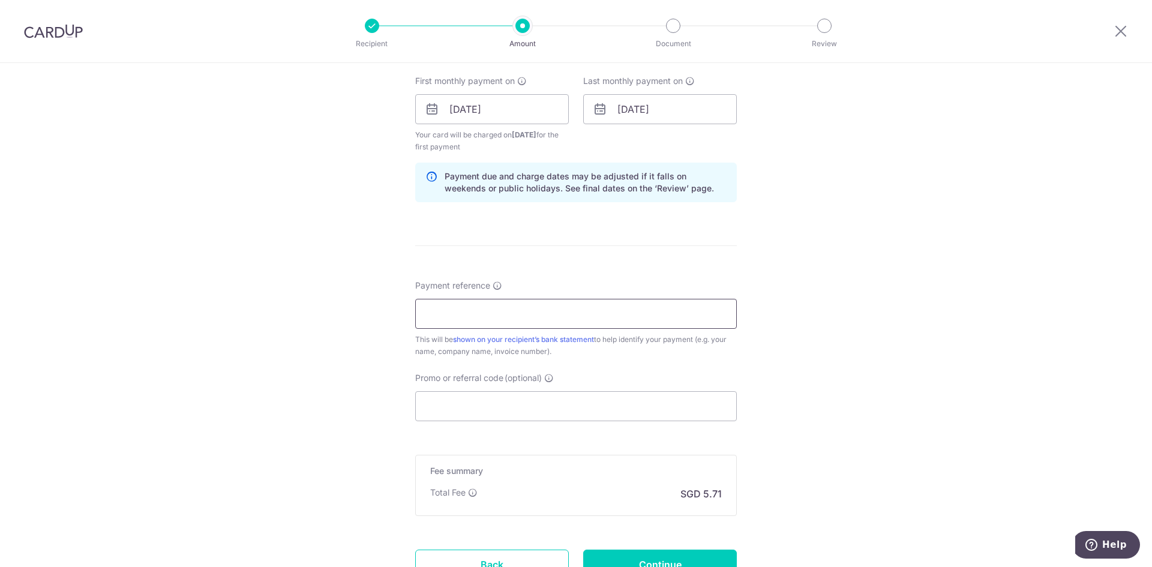
click at [527, 319] on input "Payment reference" at bounding box center [576, 314] width 322 height 30
paste input "Blk 8 Unit 16-27"
type input "Blk 8 Unit 16-27"
click at [521, 399] on input "Promo or referral code (optional)" at bounding box center [576, 406] width 322 height 30
click at [271, 359] on div "Tell us more about your payment Enter payment amount SGD 219.64 219.64 Select C…" at bounding box center [576, 96] width 1152 height 1146
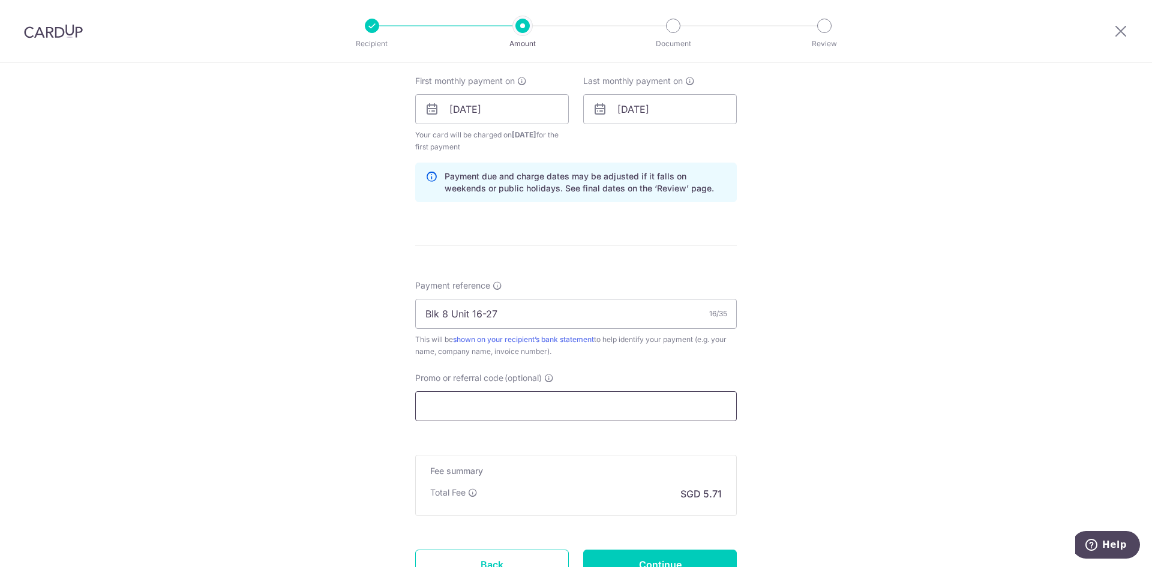
click at [527, 413] on input "Promo or referral code (optional)" at bounding box center [576, 406] width 322 height 30
paste input "REC185"
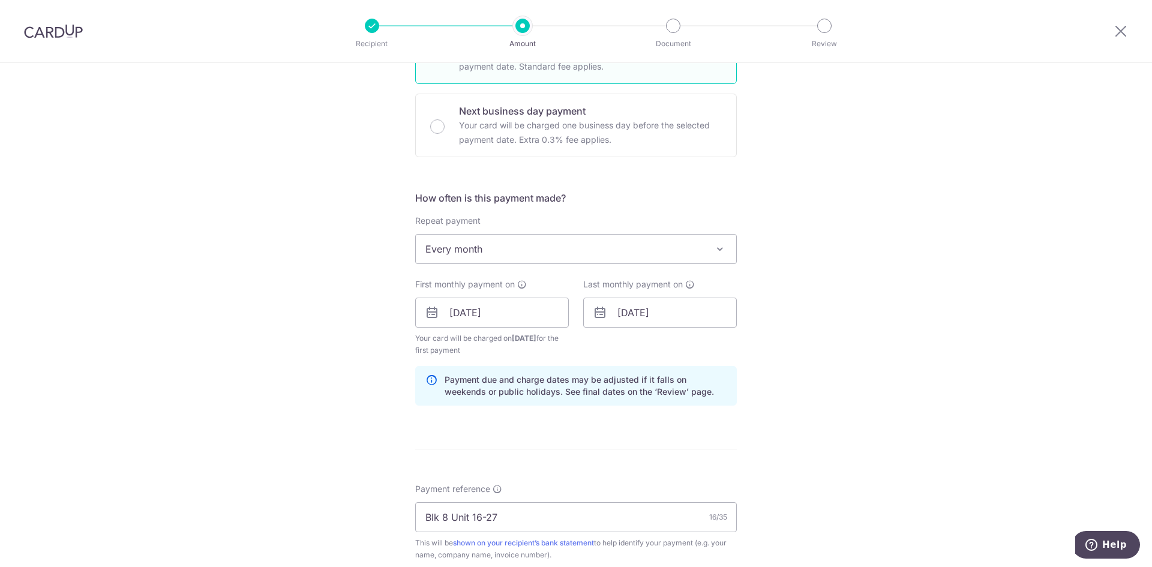
scroll to position [696, 0]
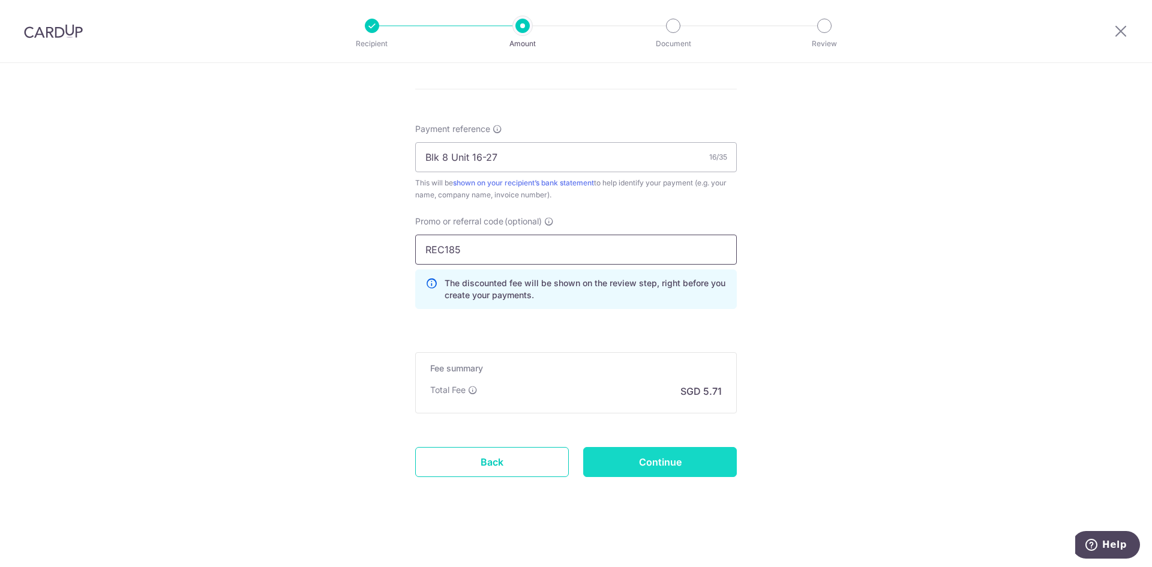
type input "REC185"
click at [677, 450] on input "Continue" at bounding box center [660, 462] width 154 height 30
type input "Create Schedule"
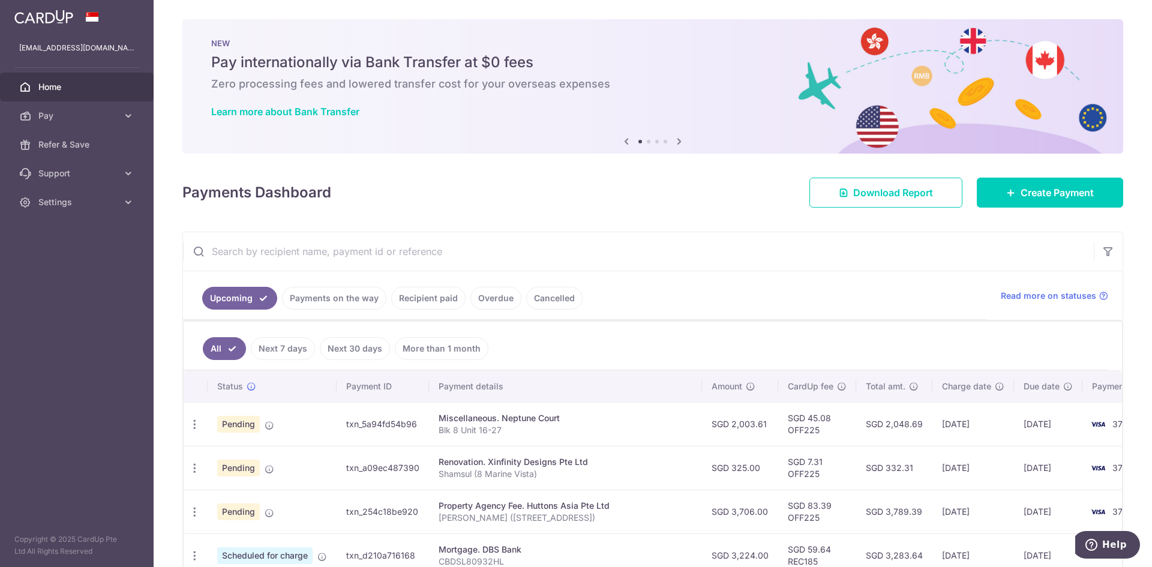
click at [502, 418] on div "Miscellaneous. Neptune Court" at bounding box center [565, 418] width 254 height 12
drag, startPoint x: 501, startPoint y: 429, endPoint x: 434, endPoint y: 430, distance: 67.2
click at [434, 430] on td "Miscellaneous. Neptune Court Blk 8 Unit 16-27" at bounding box center [565, 424] width 273 height 44
copy p "Blk 8 Unit 16-27"
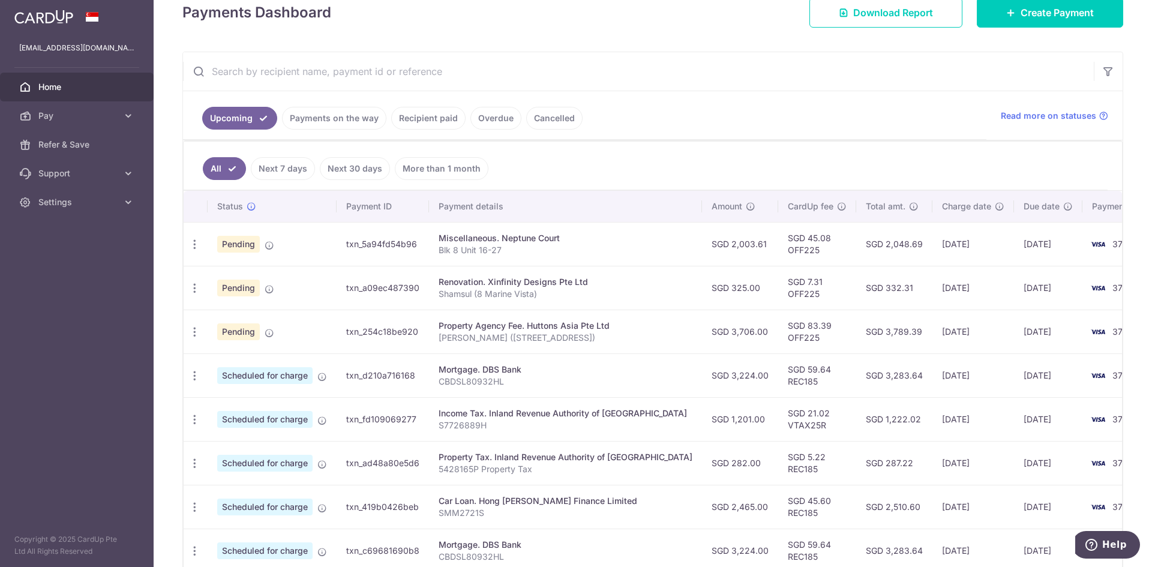
click at [644, 311] on td "Property Agency Fee. Huttons Asia Pte Ltd Shamsul Leman (8 Rifle Range Road)" at bounding box center [565, 332] width 273 height 44
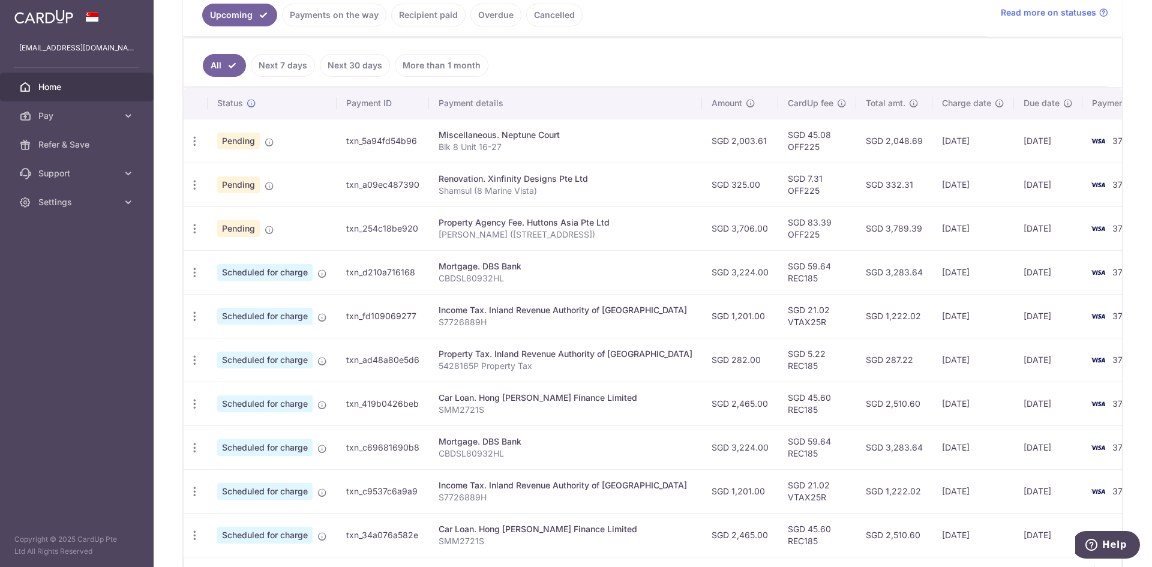
scroll to position [180, 0]
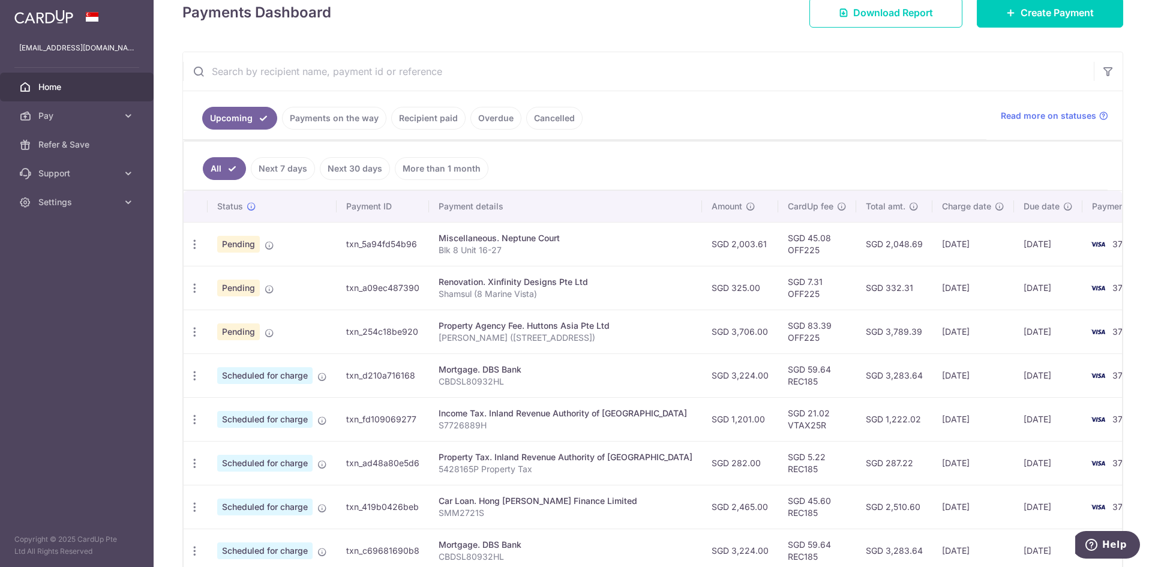
click at [414, 125] on link "Recipient paid" at bounding box center [428, 118] width 74 height 23
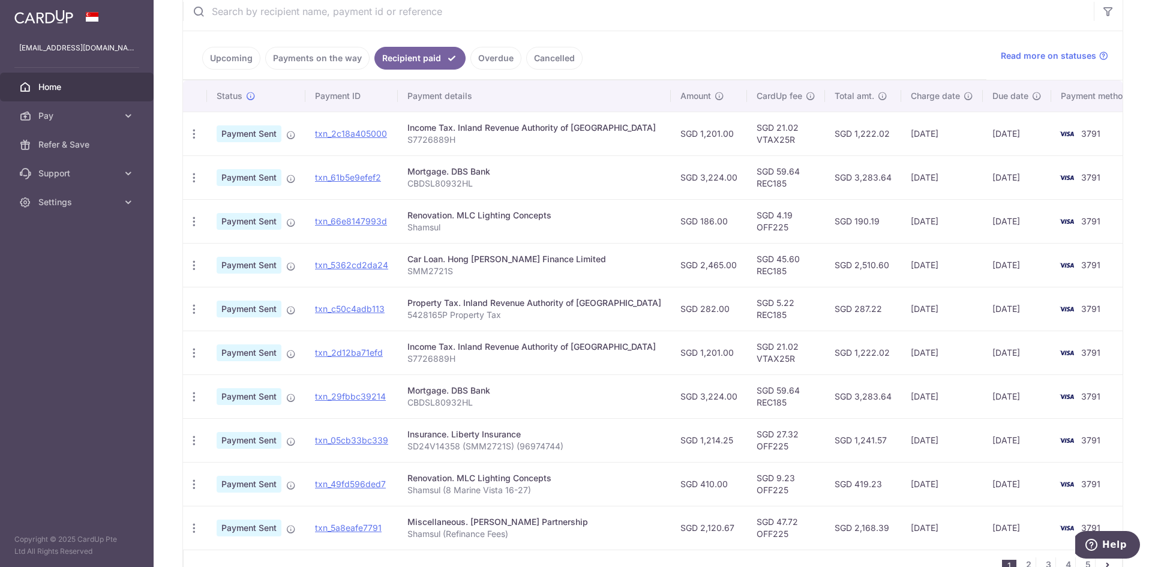
scroll to position [310, 0]
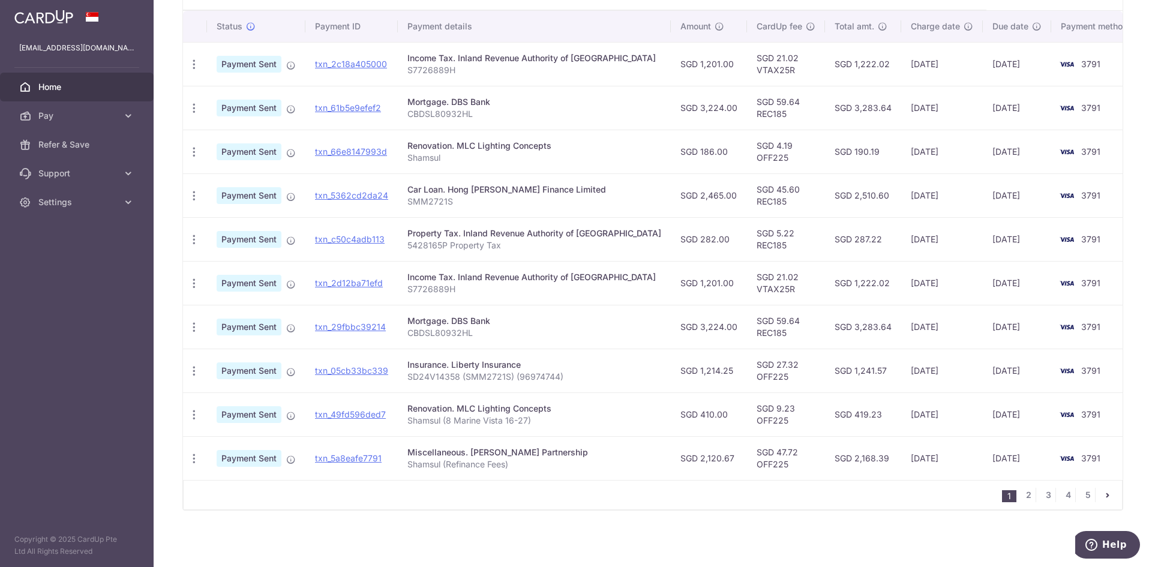
click at [1012, 495] on ul "1 2 3 4 5" at bounding box center [1062, 495] width 120 height 14
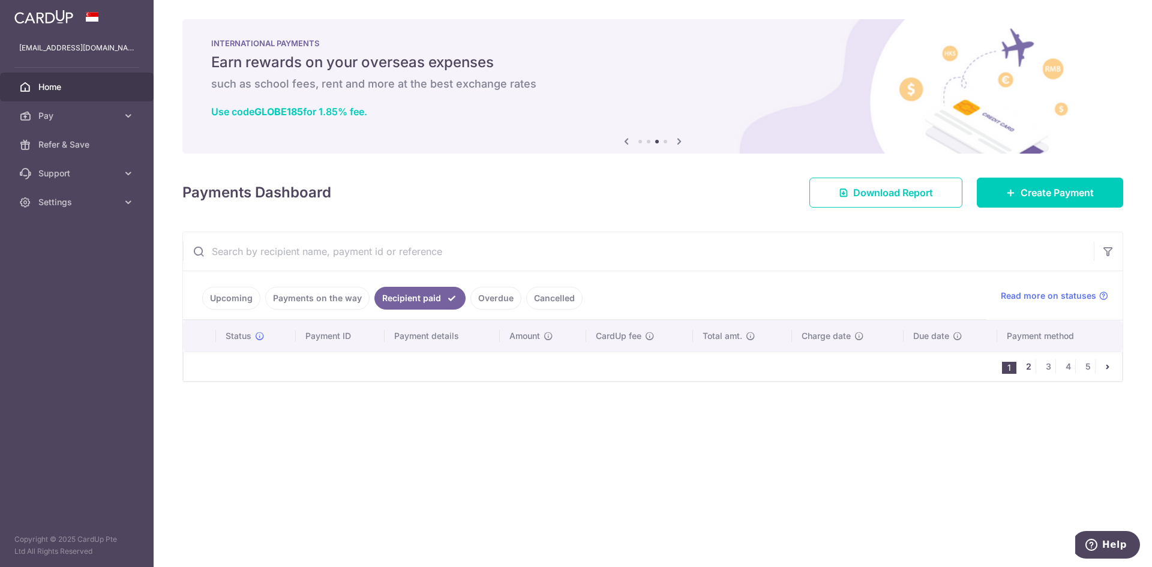
click at [1024, 369] on link "2" at bounding box center [1028, 366] width 14 height 14
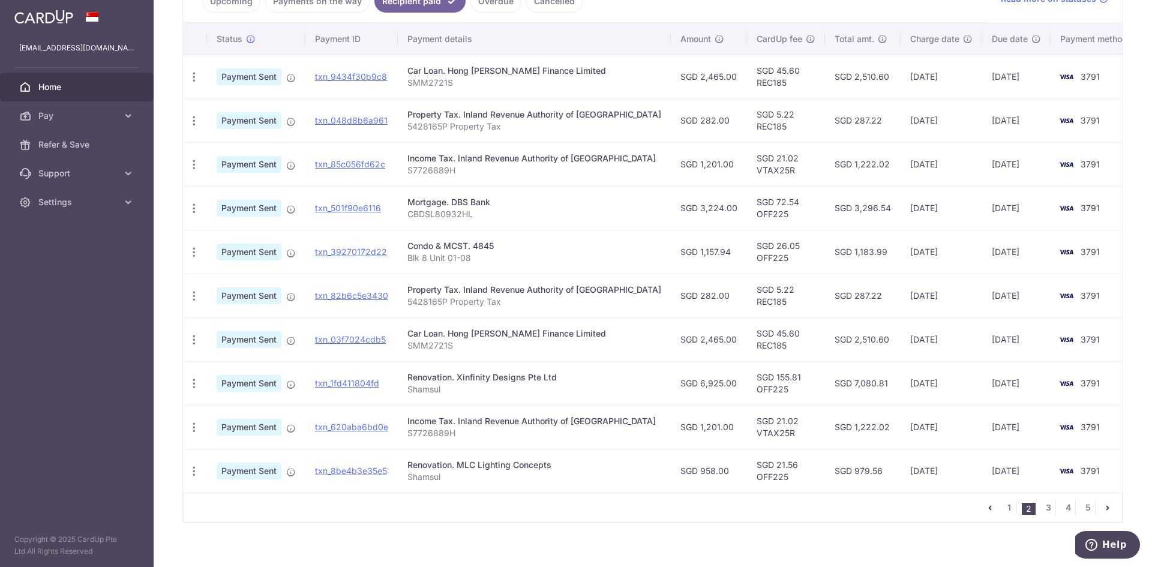
scroll to position [300, 0]
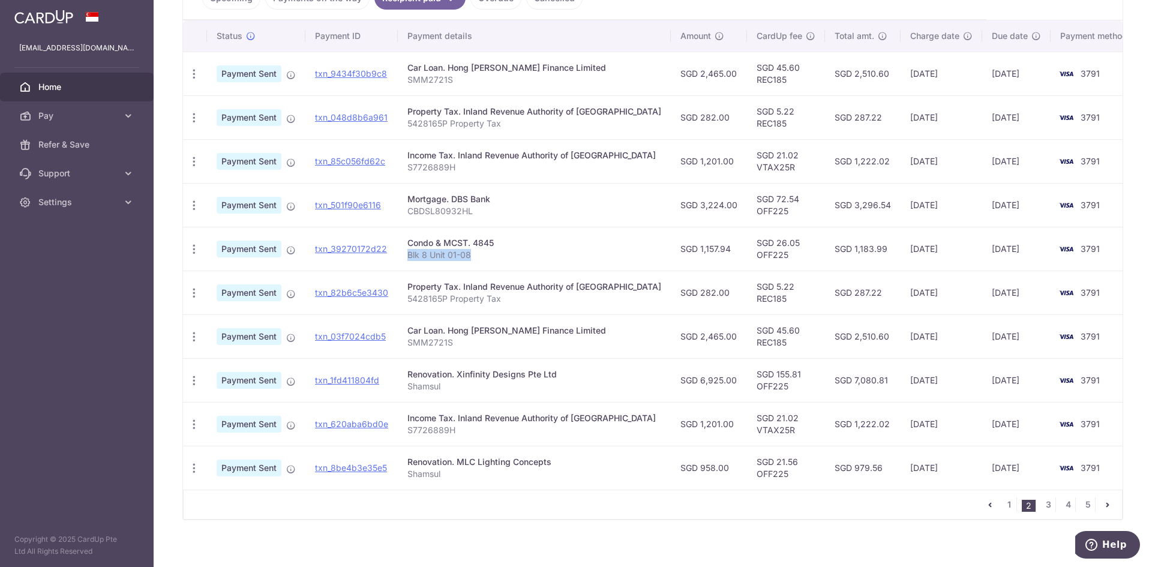
drag, startPoint x: 504, startPoint y: 255, endPoint x: 419, endPoint y: 258, distance: 85.2
click at [414, 251] on p "Blk 8 Unit 01-08" at bounding box center [534, 255] width 254 height 12
copy p "Blk 8 Unit 01-08"
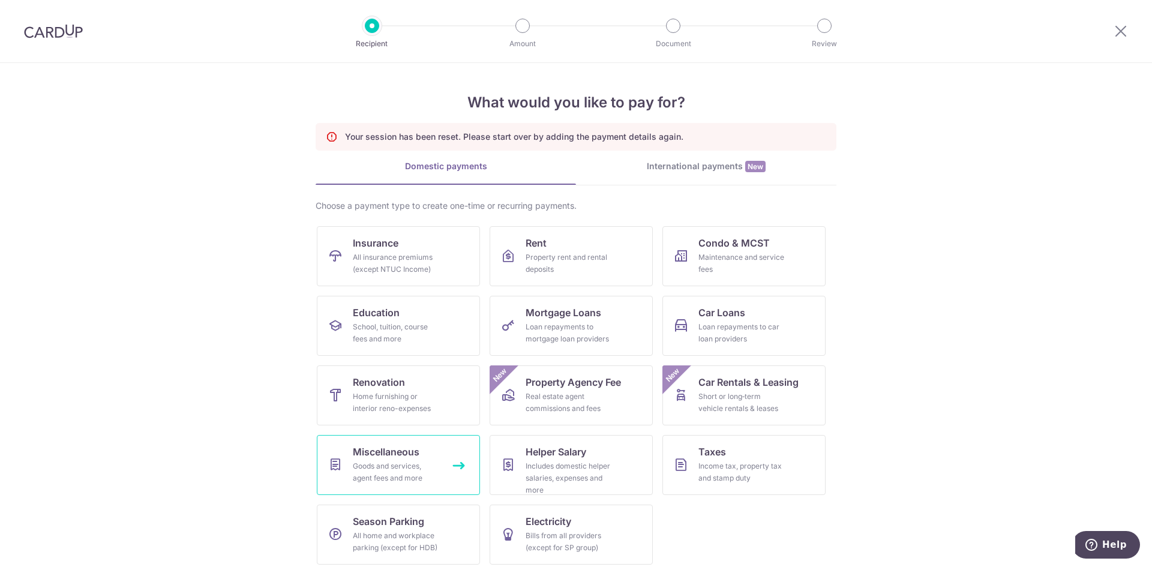
click at [425, 470] on div "Goods and services, agent fees and more" at bounding box center [396, 472] width 86 height 24
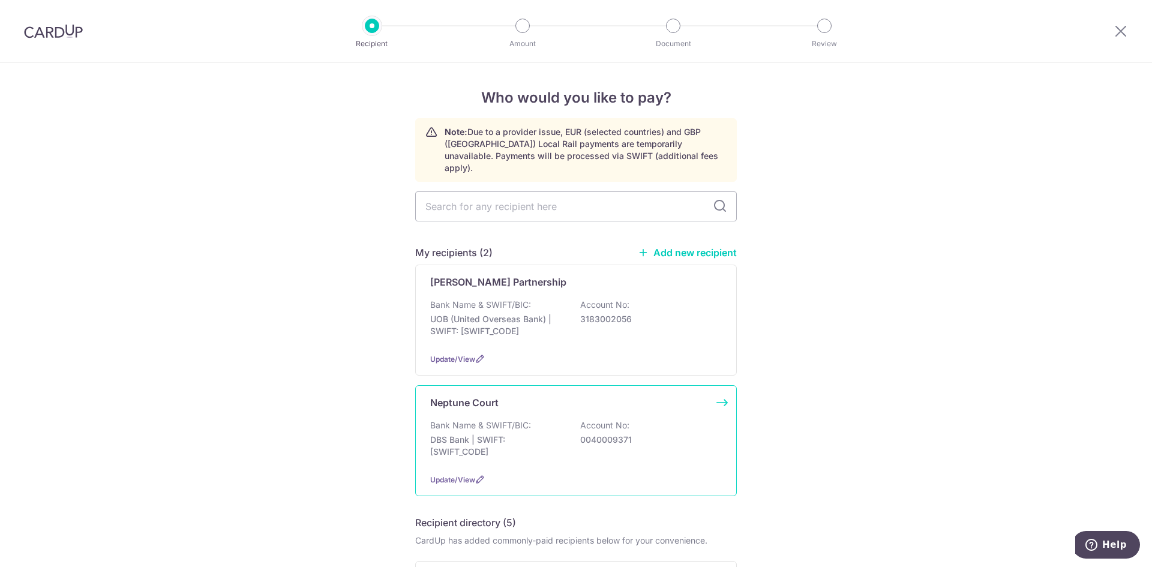
click at [562, 420] on div "Bank Name & SWIFT/BIC: DBS Bank | SWIFT: [SWIFT_CODE] Account No: 0040009371" at bounding box center [576, 441] width 292 height 44
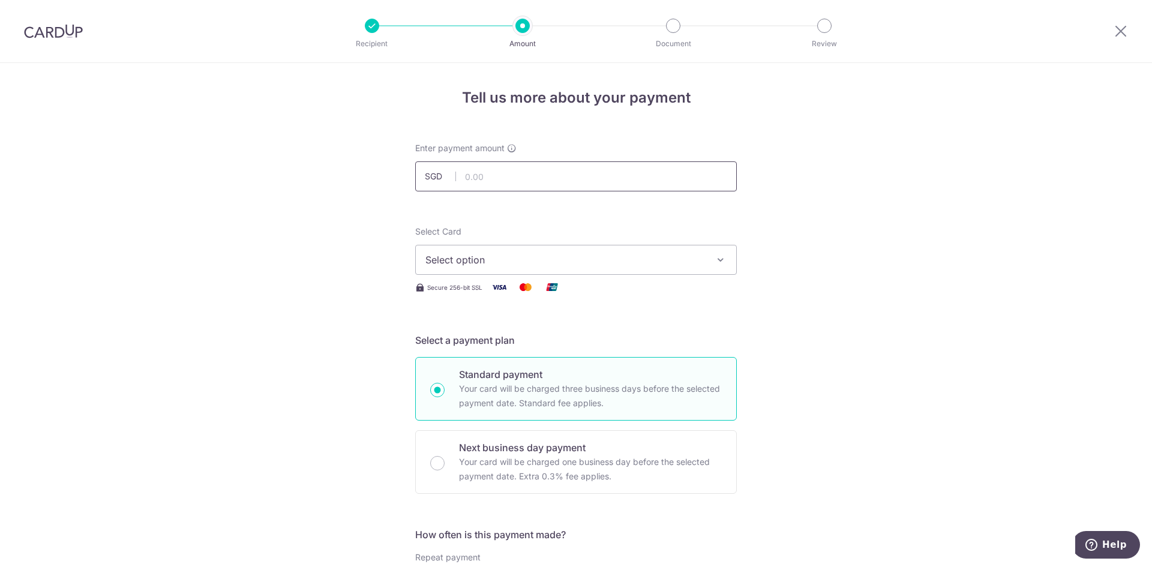
click at [519, 180] on input "text" at bounding box center [576, 176] width 322 height 30
type input "219.64"
click at [587, 251] on button "Select option" at bounding box center [576, 260] width 322 height 30
click at [595, 351] on span "**** 3791" at bounding box center [575, 345] width 301 height 14
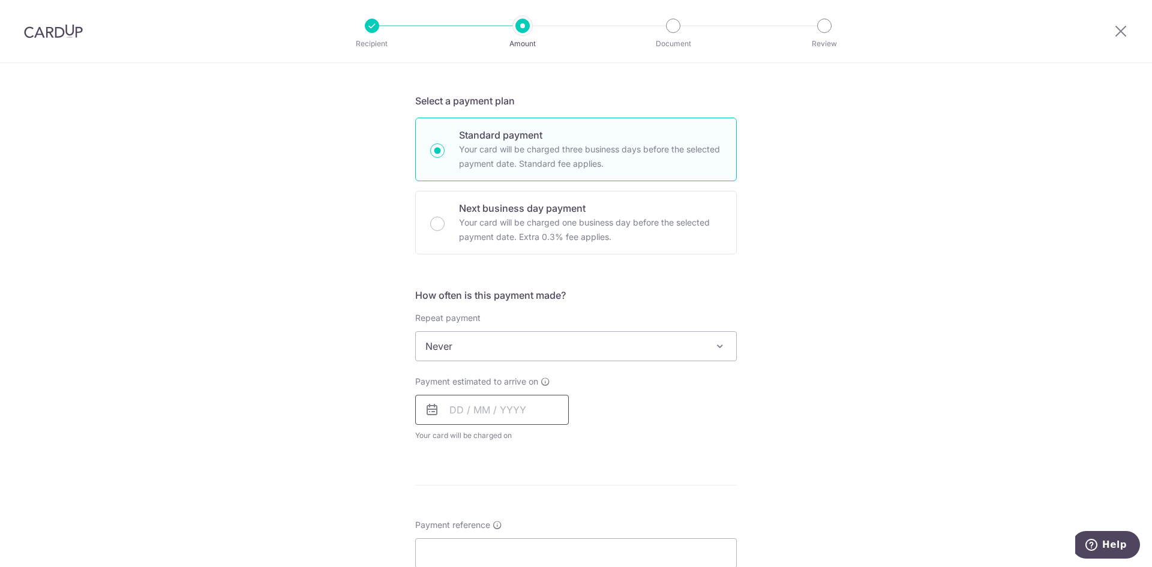
scroll to position [240, 0]
click at [536, 351] on span "Never" at bounding box center [576, 345] width 320 height 29
click at [533, 346] on span "Every week" at bounding box center [576, 345] width 320 height 29
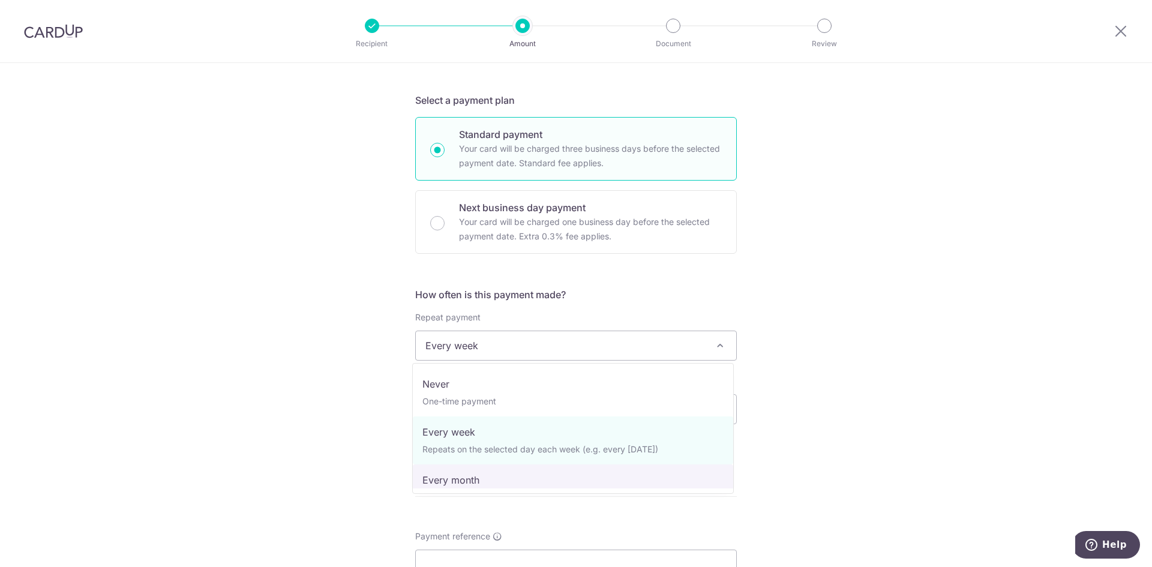
drag, startPoint x: 524, startPoint y: 474, endPoint x: 523, endPoint y: 462, distance: 12.0
select select "3"
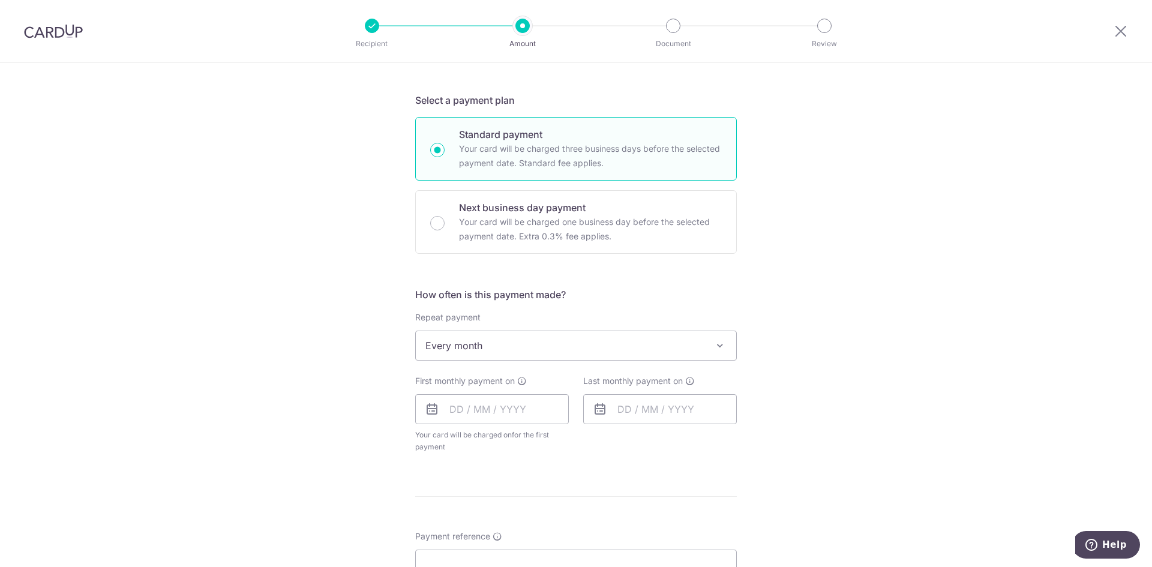
click at [428, 410] on icon at bounding box center [432, 409] width 14 height 14
click at [511, 407] on input "text" at bounding box center [492, 409] width 154 height 30
click at [488, 540] on link "16" at bounding box center [487, 542] width 19 height 19
type input "[DATE]"
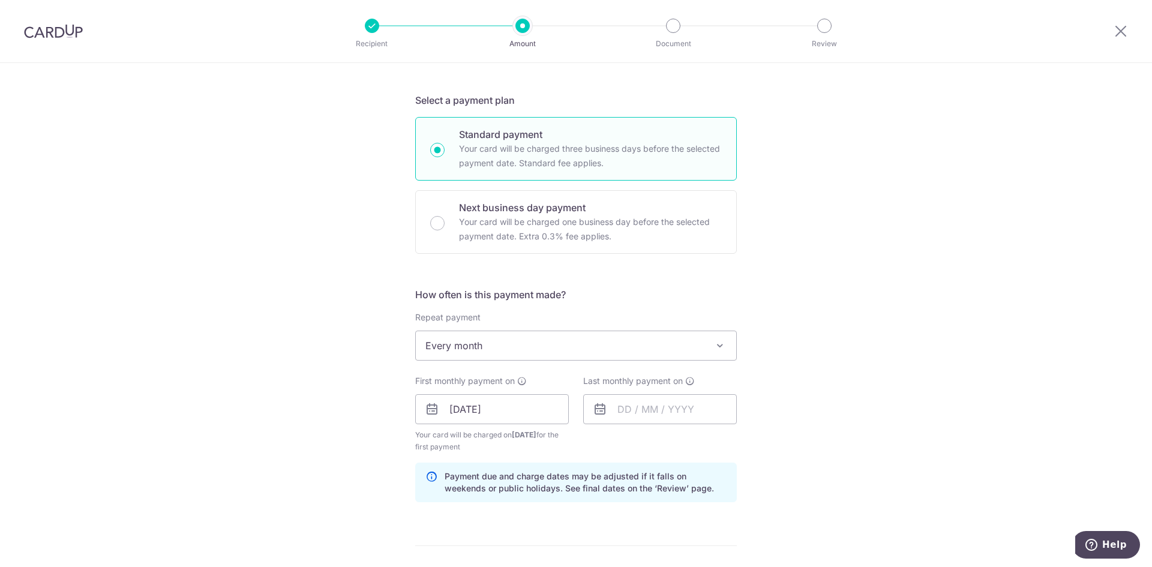
click at [624, 424] on div "Last monthly payment on" at bounding box center [660, 414] width 168 height 78
click at [624, 419] on input "text" at bounding box center [660, 409] width 154 height 30
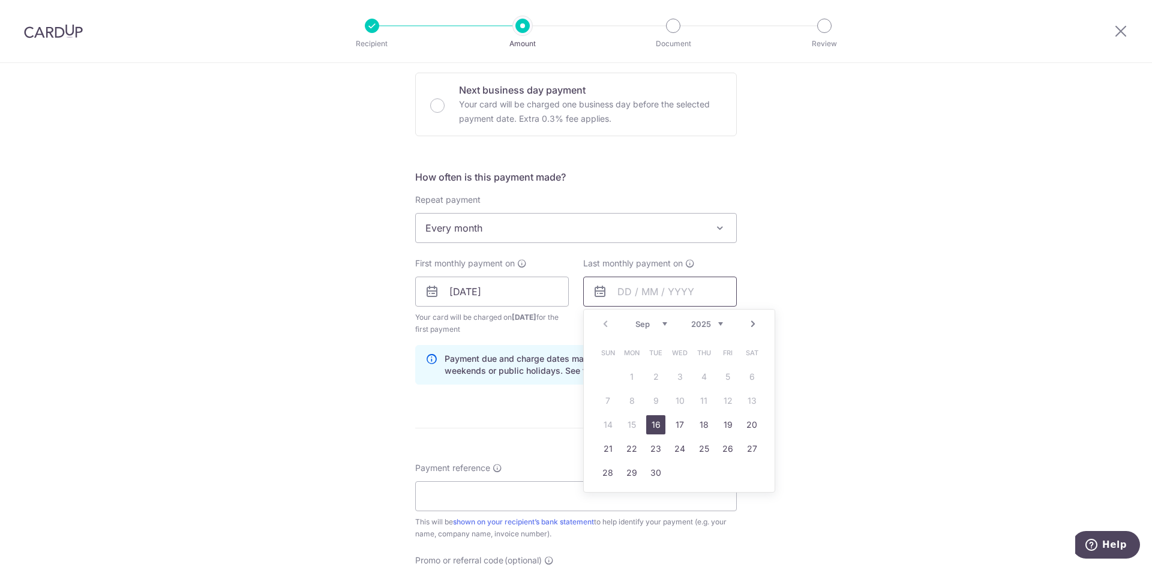
scroll to position [480, 0]
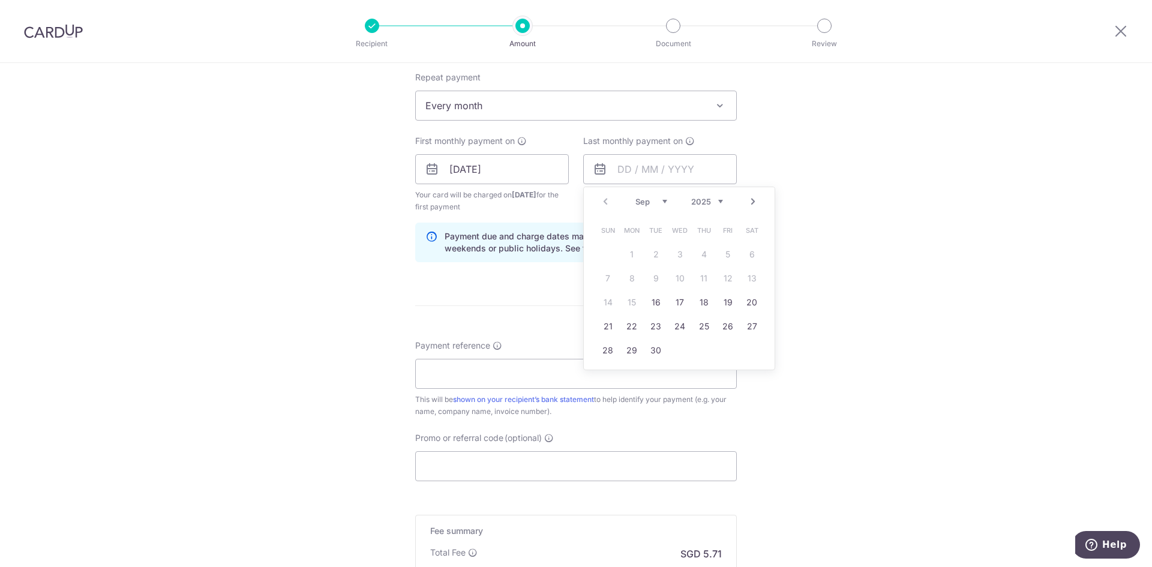
click at [746, 202] on link "Next" at bounding box center [753, 201] width 14 height 14
click at [606, 197] on link "Prev" at bounding box center [605, 201] width 14 height 14
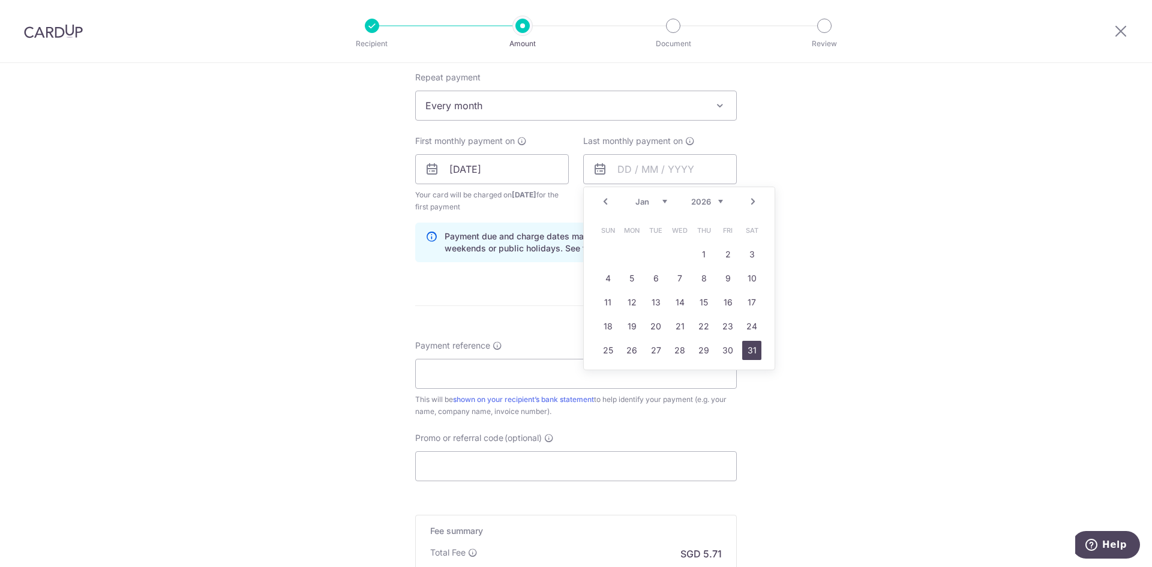
click at [744, 344] on link "31" at bounding box center [751, 350] width 19 height 19
type input "31/01/2026"
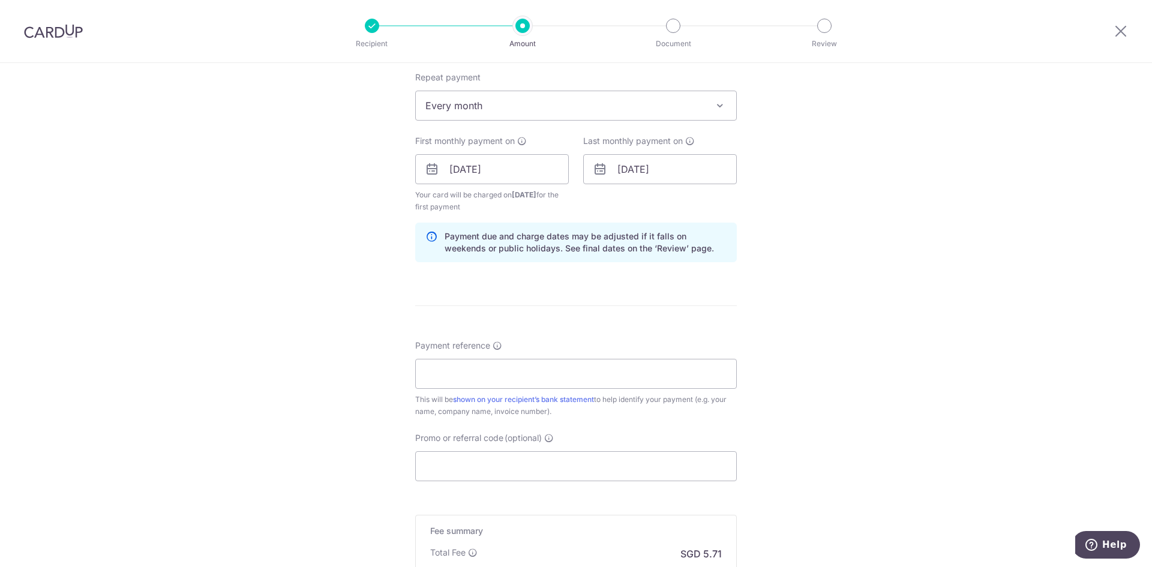
click at [322, 363] on div "Tell us more about your payment Enter payment amount SGD 219.64 219.64 Select C…" at bounding box center [576, 156] width 1152 height 1146
click at [537, 371] on input "Payment reference" at bounding box center [576, 374] width 322 height 30
paste input "REC185"
type input "REC185"
drag, startPoint x: 507, startPoint y: 383, endPoint x: 329, endPoint y: 355, distance: 180.4
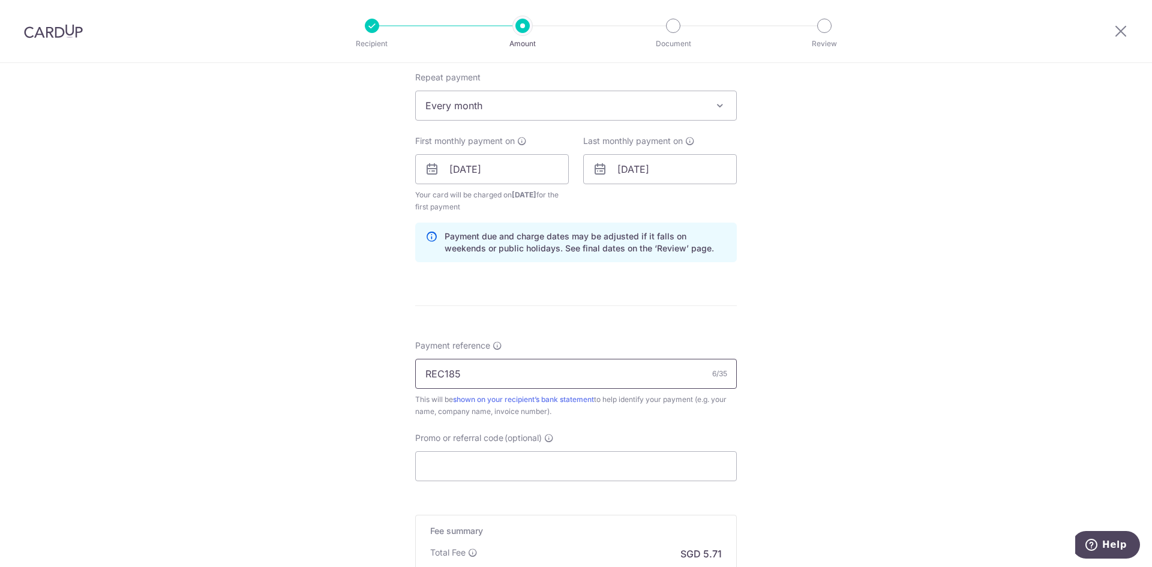
click at [329, 355] on div "Tell us more about your payment Enter payment amount SGD 219.64 219.64 Select C…" at bounding box center [576, 156] width 1152 height 1146
click at [417, 453] on input "Promo or referral code (optional)" at bounding box center [576, 466] width 322 height 30
paste input "REC185"
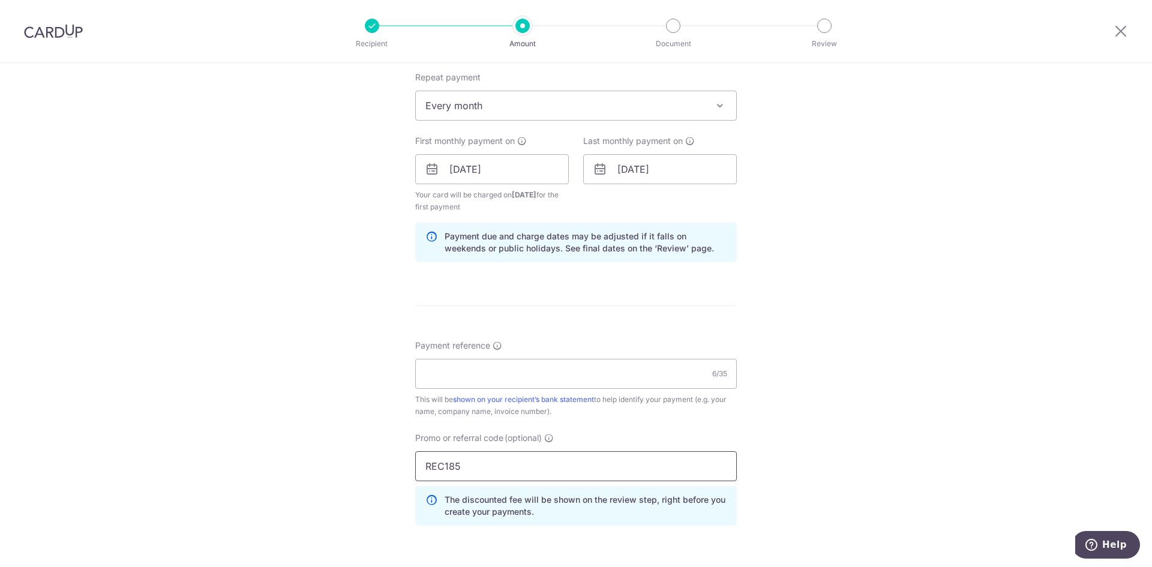
type input "REC185"
click at [474, 375] on input "Payment reference" at bounding box center [576, 374] width 322 height 30
paste input "Blk 8 Unit 16-27"
type input "Blk 8 Unit 16-27"
click at [795, 347] on div "Tell us more about your payment Enter payment amount SGD 219.64 219.64 Select C…" at bounding box center [576, 183] width 1152 height 1200
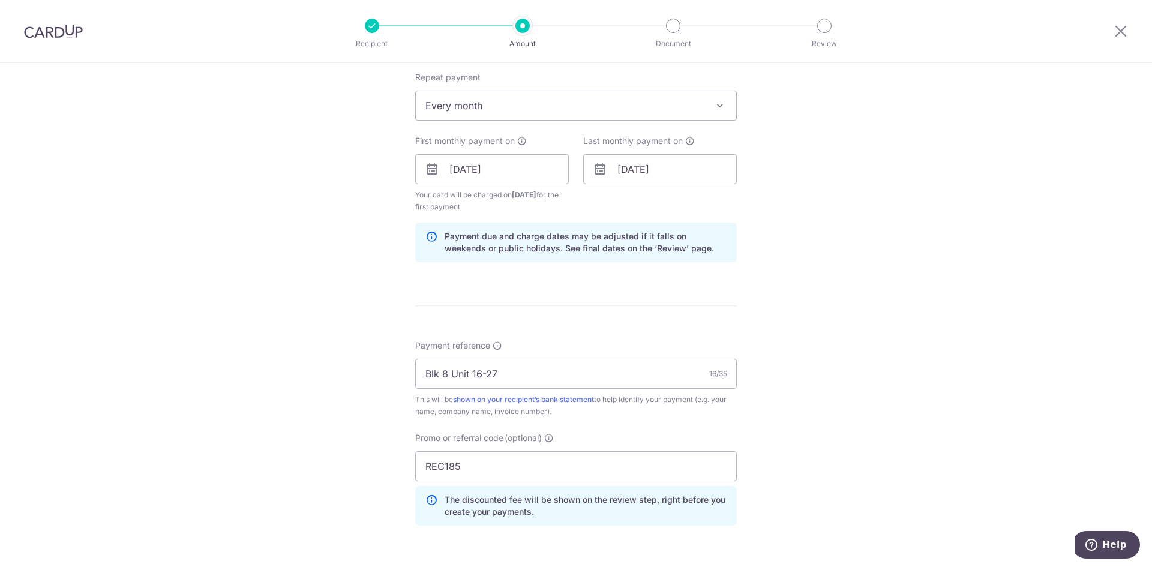
scroll to position [696, 0]
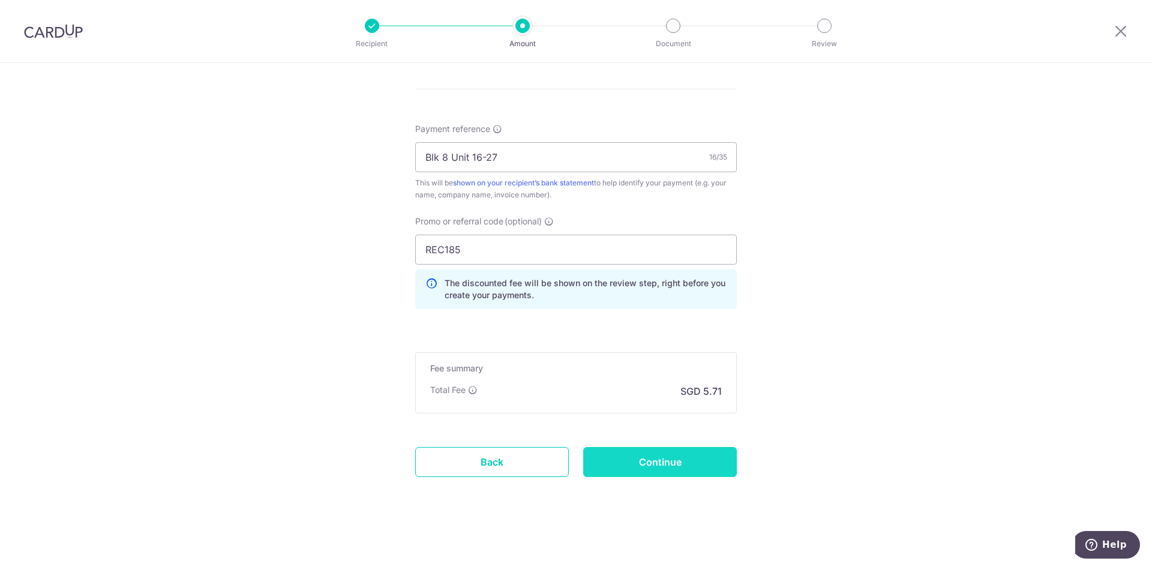
click at [672, 465] on input "Continue" at bounding box center [660, 462] width 154 height 30
type input "Create Schedule"
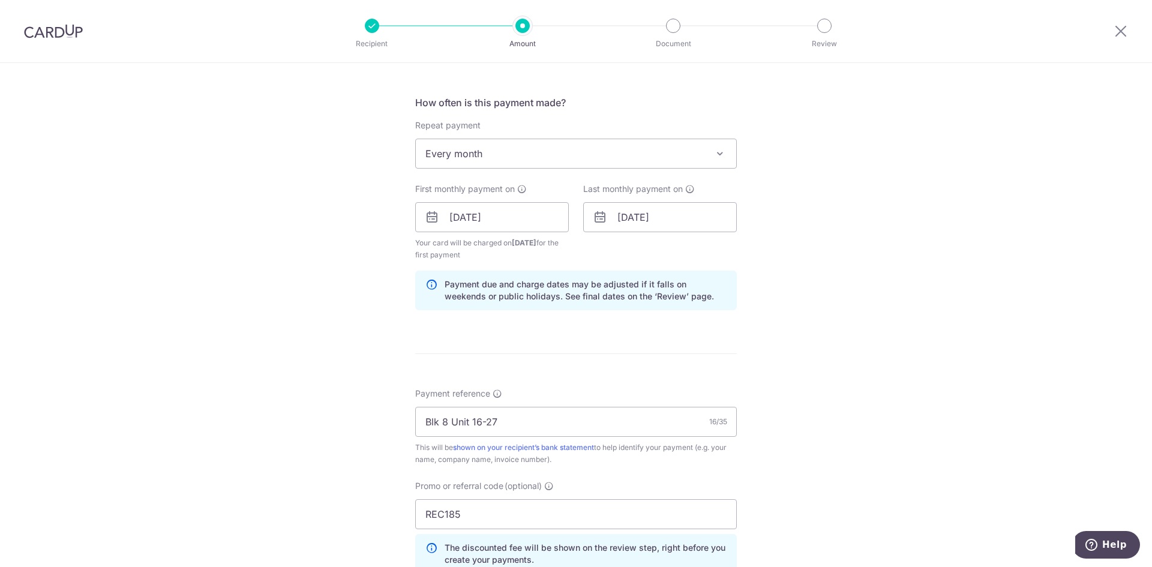
scroll to position [277, 0]
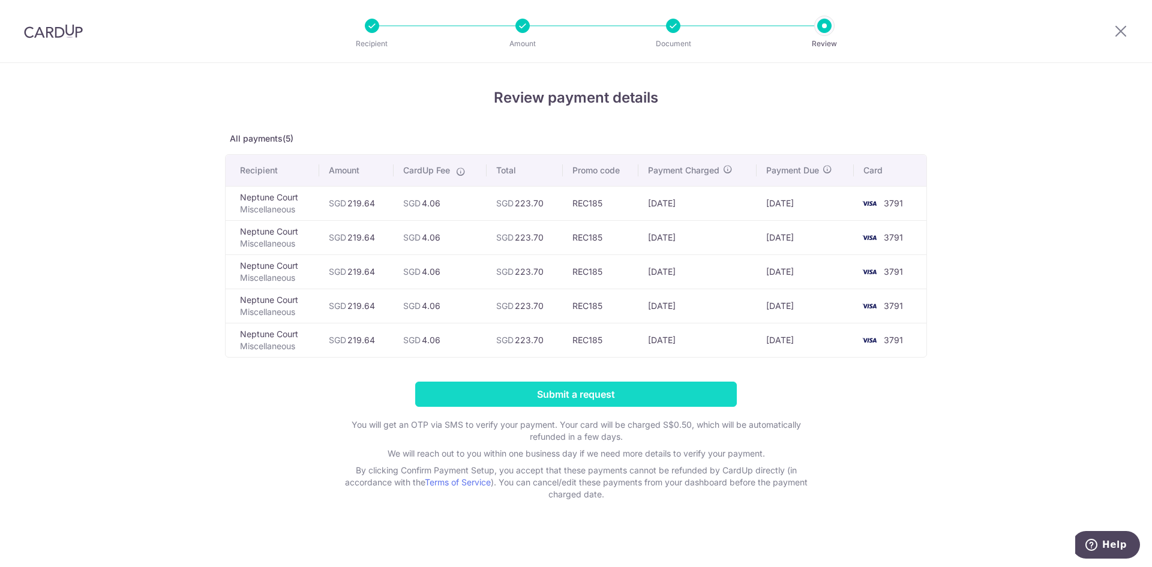
click at [656, 400] on input "Submit a request" at bounding box center [576, 393] width 322 height 25
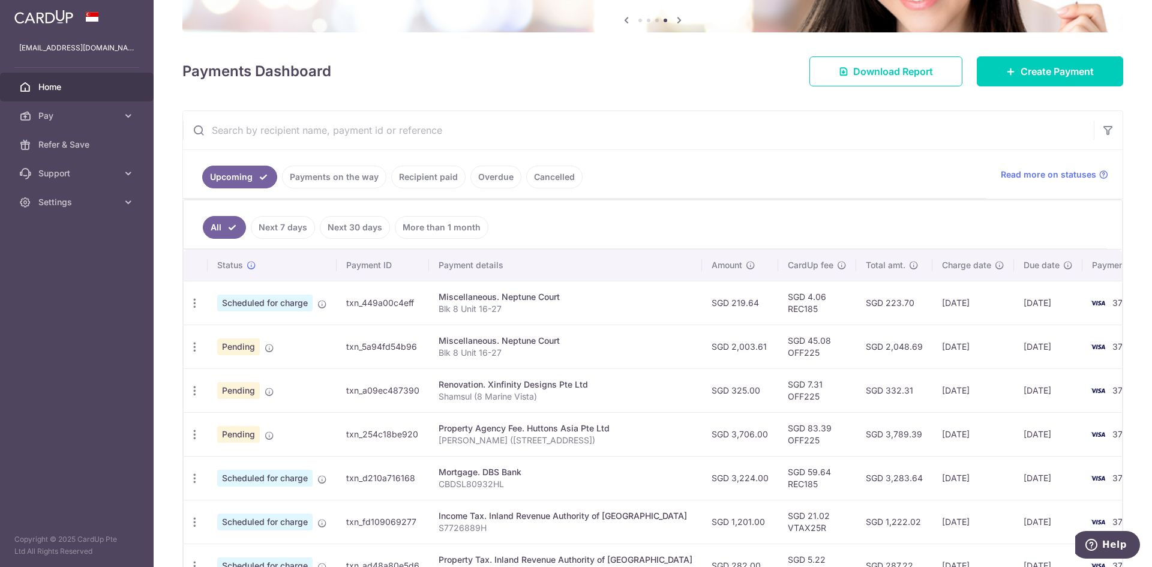
scroll to position [120, 0]
click at [428, 172] on link "Recipient paid" at bounding box center [428, 178] width 74 height 23
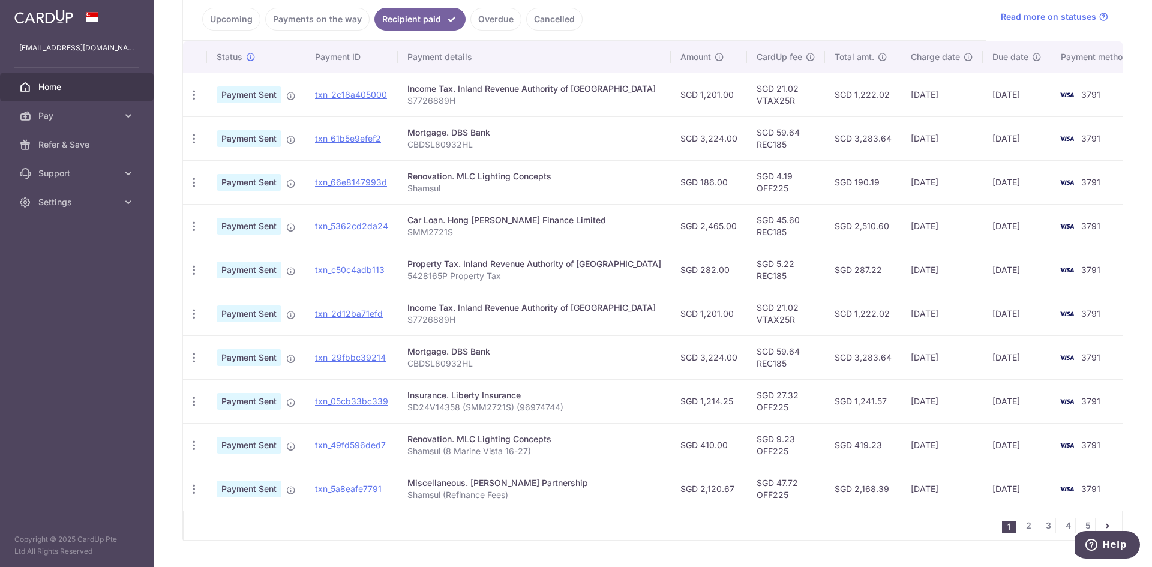
scroll to position [300, 0]
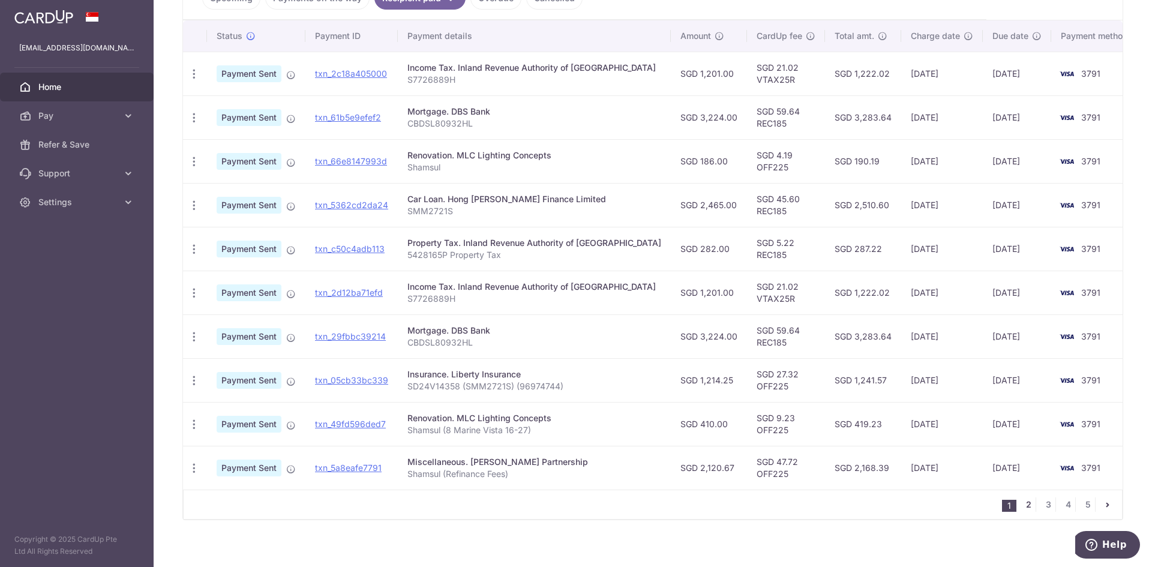
click at [1023, 507] on link "2" at bounding box center [1028, 504] width 14 height 14
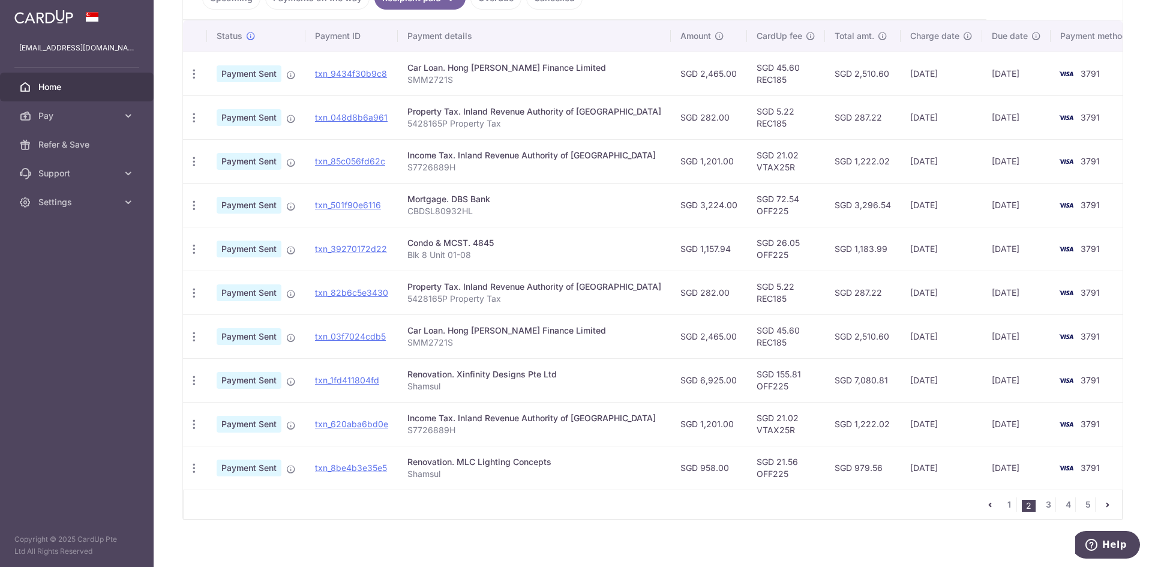
click at [569, 509] on div "1 2 3 4 5" at bounding box center [652, 504] width 939 height 30
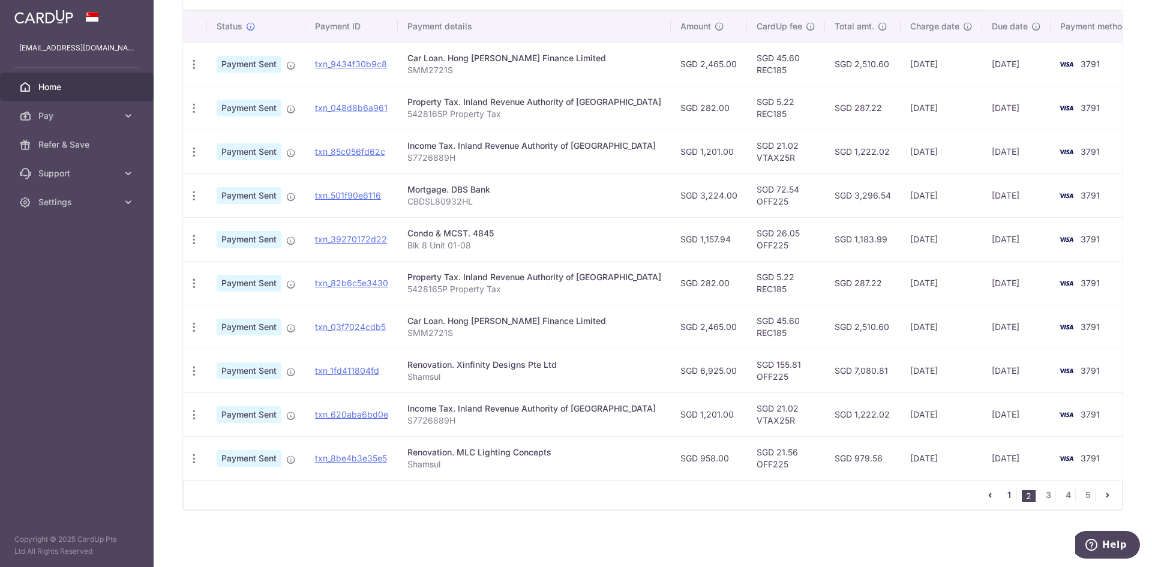
click at [1003, 492] on link "1" at bounding box center [1009, 495] width 14 height 14
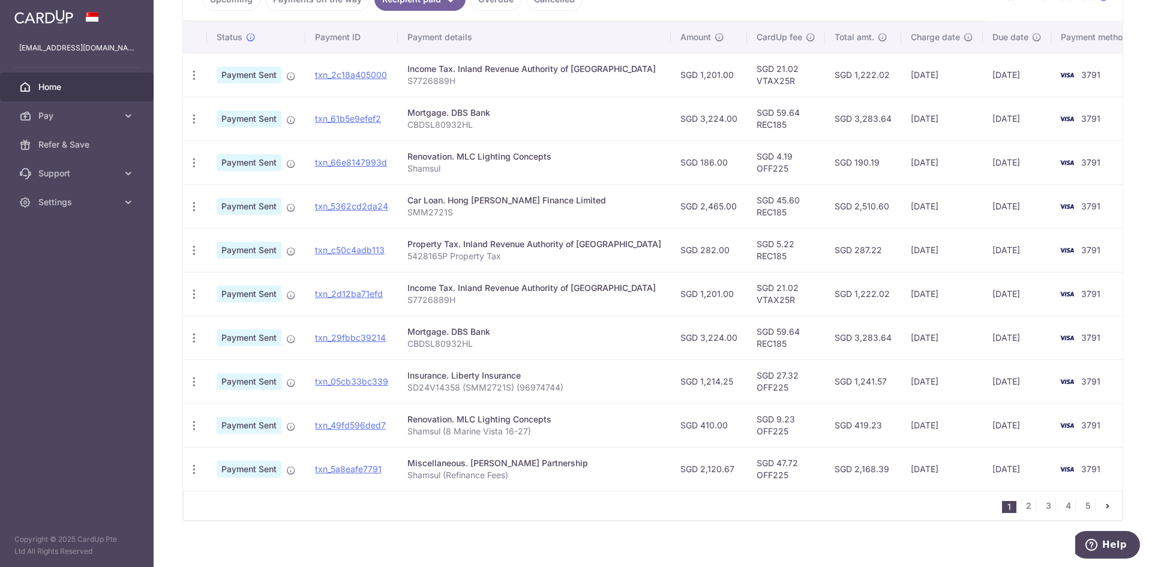
scroll to position [300, 0]
click at [1021, 503] on link "2" at bounding box center [1028, 504] width 14 height 14
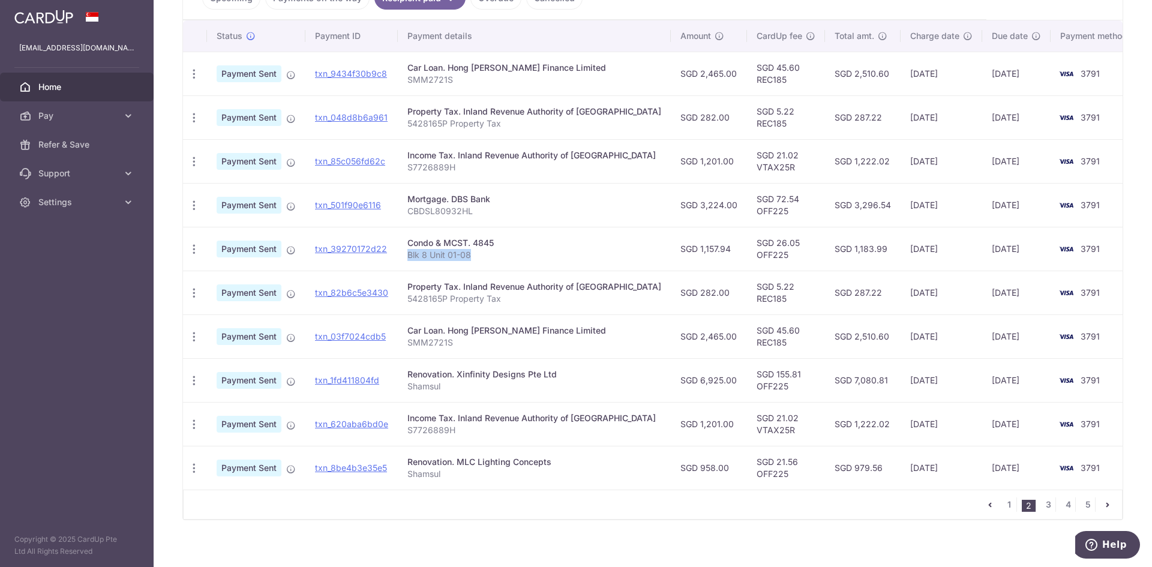
drag, startPoint x: 414, startPoint y: 255, endPoint x: 479, endPoint y: 257, distance: 64.8
click at [479, 257] on p "Blk 8 Unit 01-08" at bounding box center [534, 255] width 254 height 12
copy p "Blk 8 Unit 01-08"
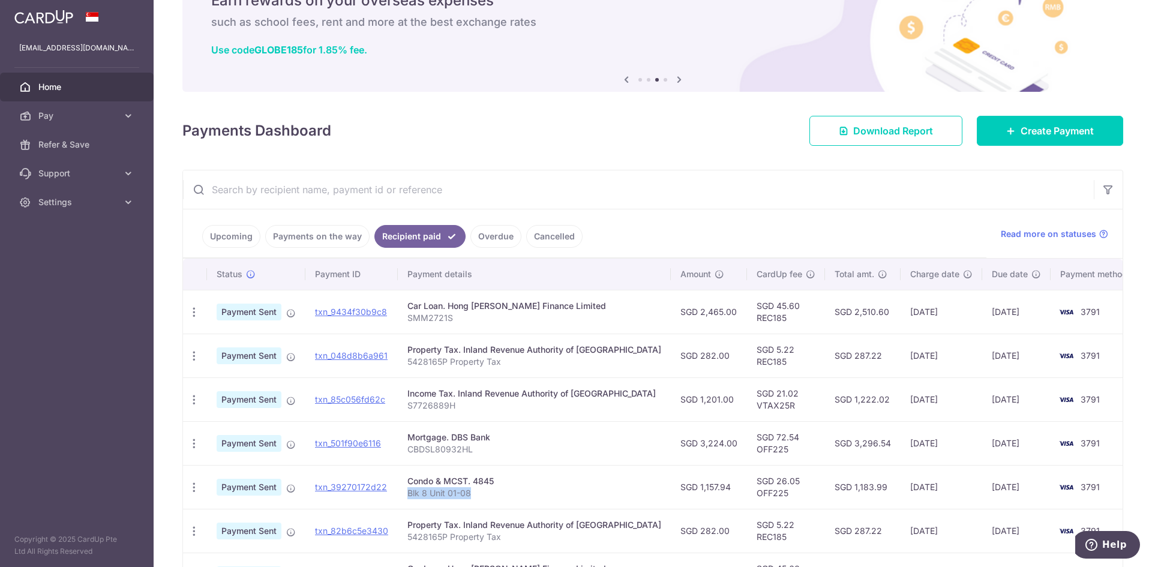
scroll to position [60, 0]
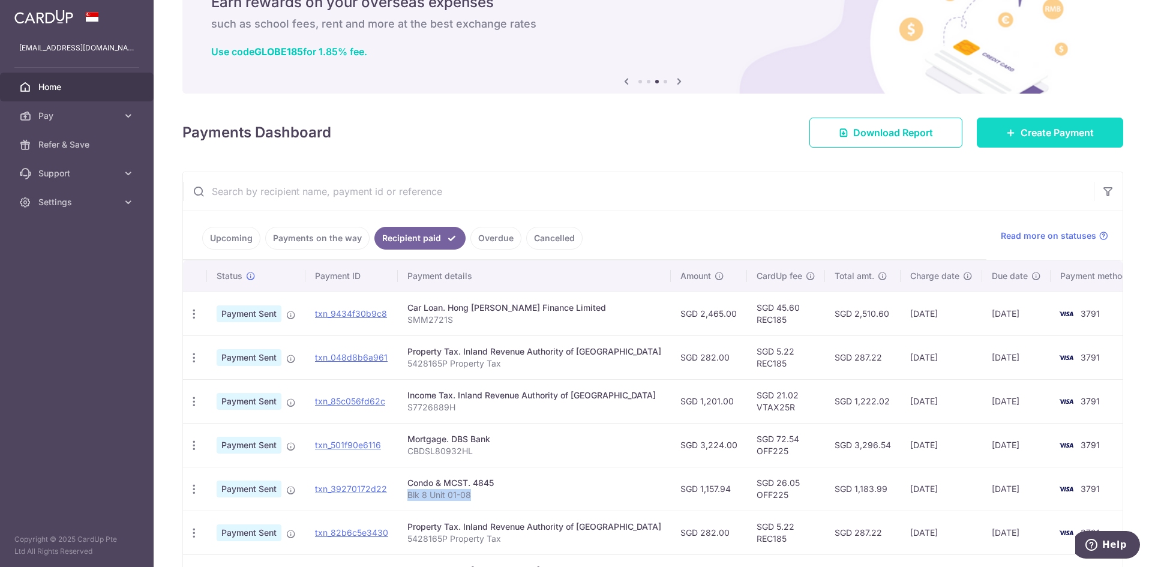
click at [1020, 138] on span "Create Payment" at bounding box center [1056, 132] width 73 height 14
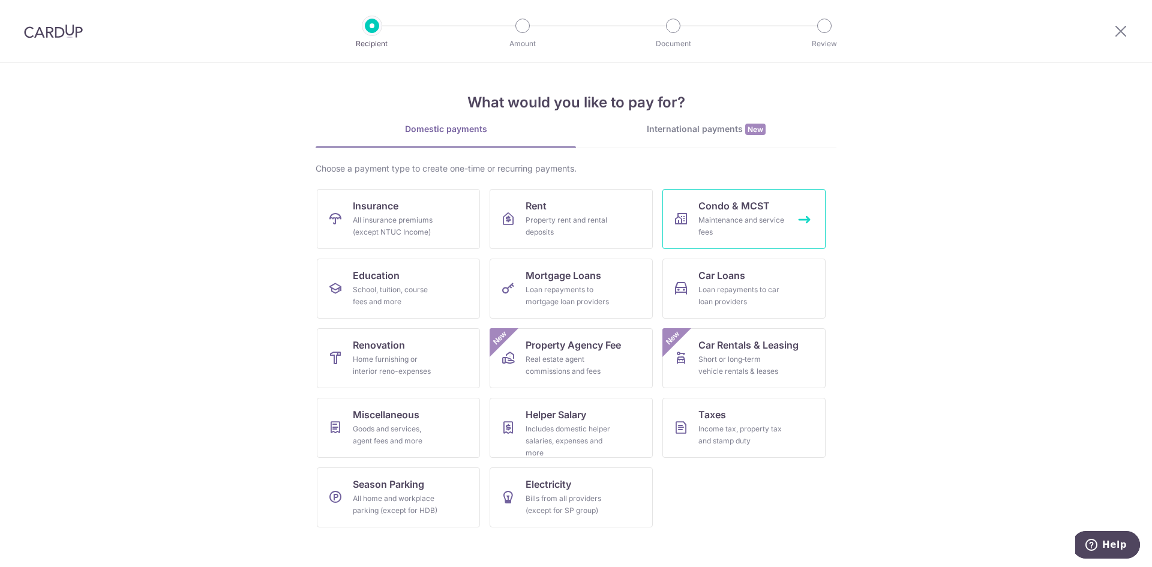
click at [770, 240] on link "Condo & MCST Maintenance and service fees" at bounding box center [743, 219] width 163 height 60
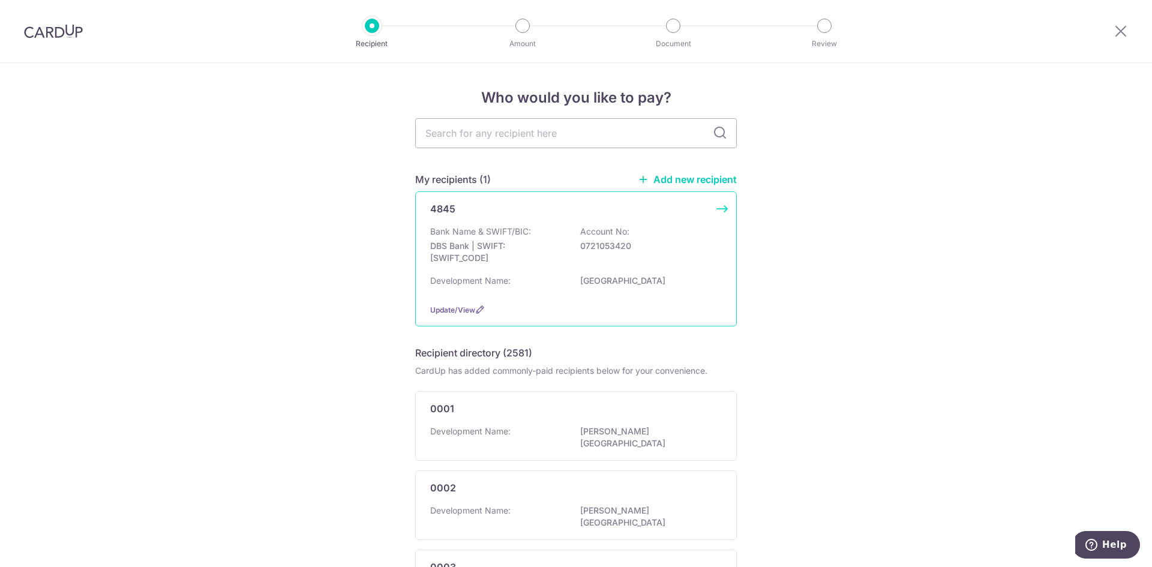
click at [712, 256] on div "Bank Name & SWIFT/BIC: DBS Bank | SWIFT: [SWIFT_CODE] Account No: 0721053420" at bounding box center [576, 248] width 292 height 44
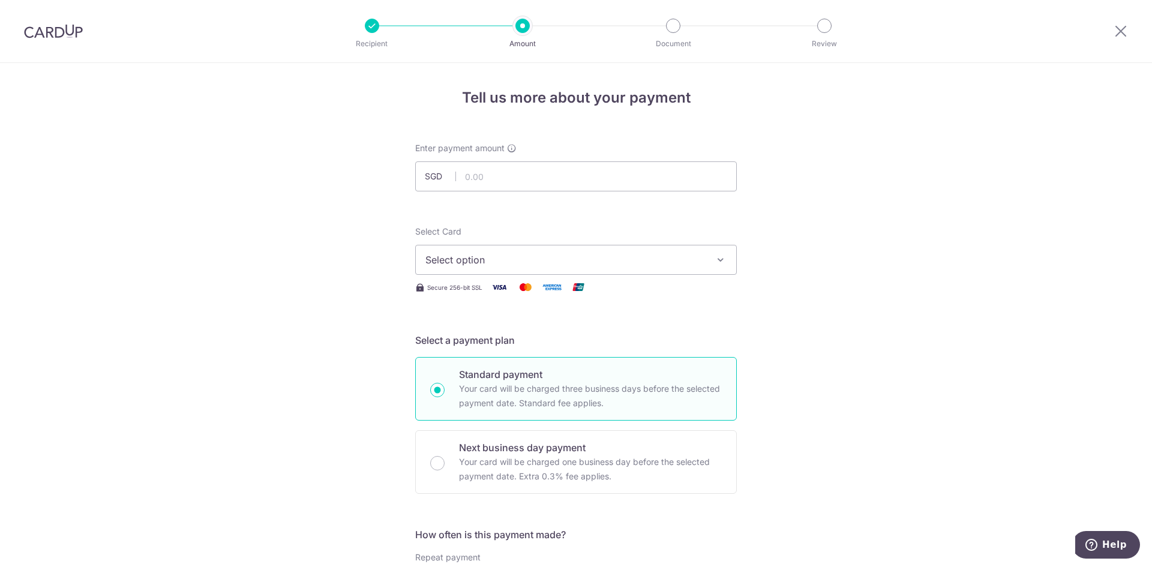
click at [582, 278] on div "Select Card Select option Add credit card Your Cards **** 3791 Secure 256-bit S…" at bounding box center [576, 260] width 322 height 69
click at [581, 270] on button "Select option" at bounding box center [576, 260] width 322 height 30
click at [582, 350] on span "**** 3791" at bounding box center [575, 345] width 301 height 14
click at [550, 176] on input "text" at bounding box center [576, 176] width 322 height 30
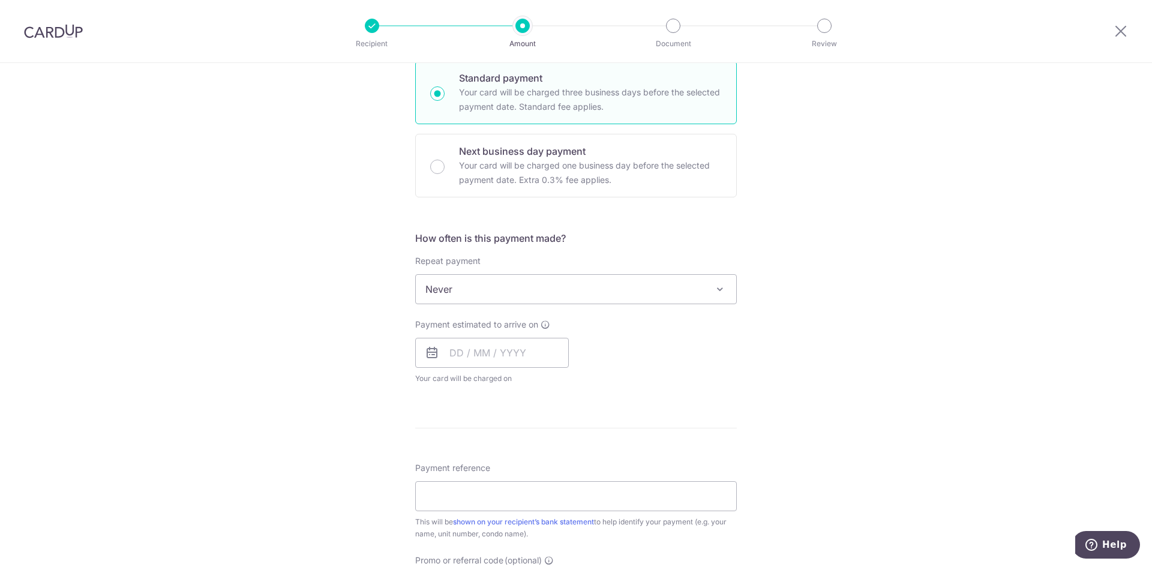
scroll to position [360, 0]
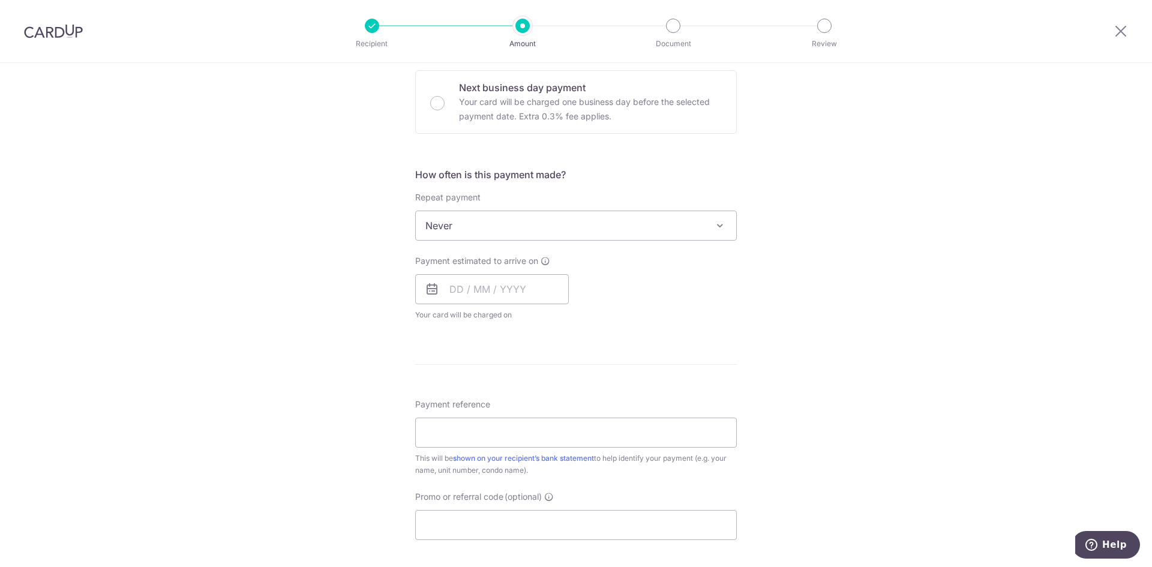
click at [1031, 212] on div "Tell us more about your payment Enter payment amount SGD Select Card **** 3791 …" at bounding box center [576, 245] width 1152 height 1085
click at [817, 244] on div "Tell us more about your payment Enter payment amount SGD Select Card **** 3791 …" at bounding box center [576, 245] width 1152 height 1085
click at [882, 227] on div "Tell us more about your payment Enter payment amount SGD Select Card **** 3791 …" at bounding box center [576, 245] width 1152 height 1085
click at [517, 293] on input "text" at bounding box center [492, 289] width 154 height 30
click at [487, 425] on link "16" at bounding box center [487, 422] width 19 height 19
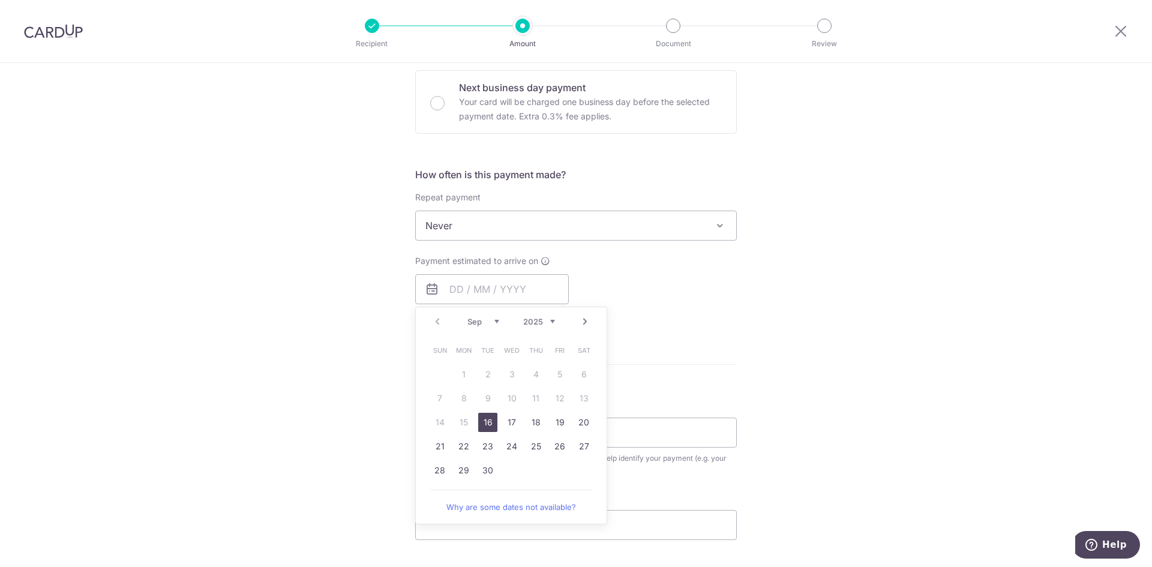
type input "16/09/2025"
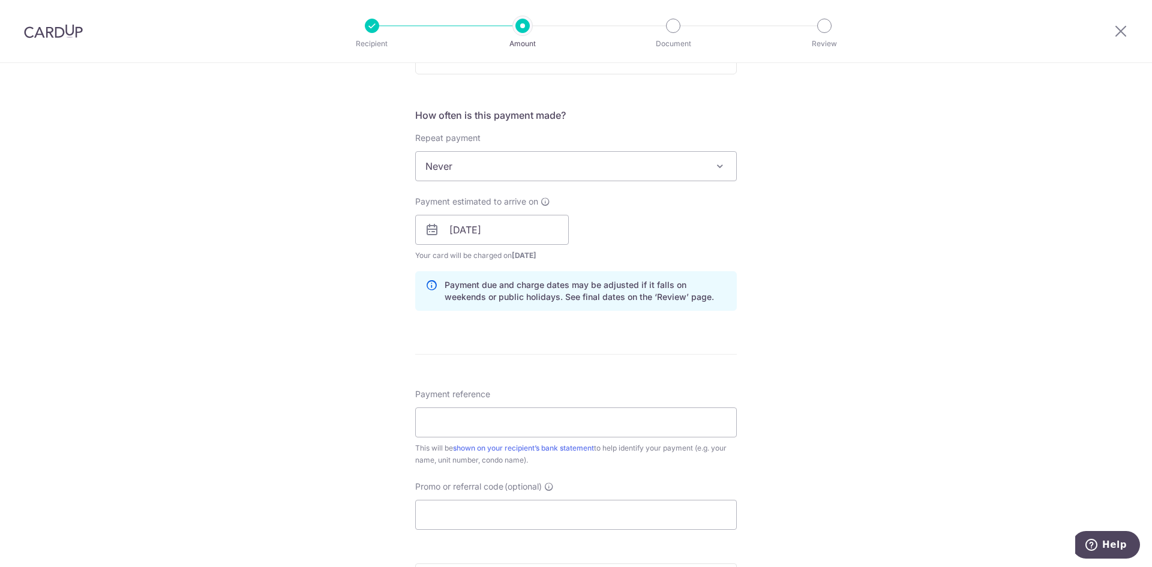
scroll to position [420, 0]
click at [513, 429] on input "Payment reference" at bounding box center [576, 422] width 322 height 30
paste input "Blk 8 Unit 01-08"
type input "Blk 8 Unit 01-08"
click at [521, 522] on input "Promo or referral code (optional)" at bounding box center [576, 514] width 322 height 30
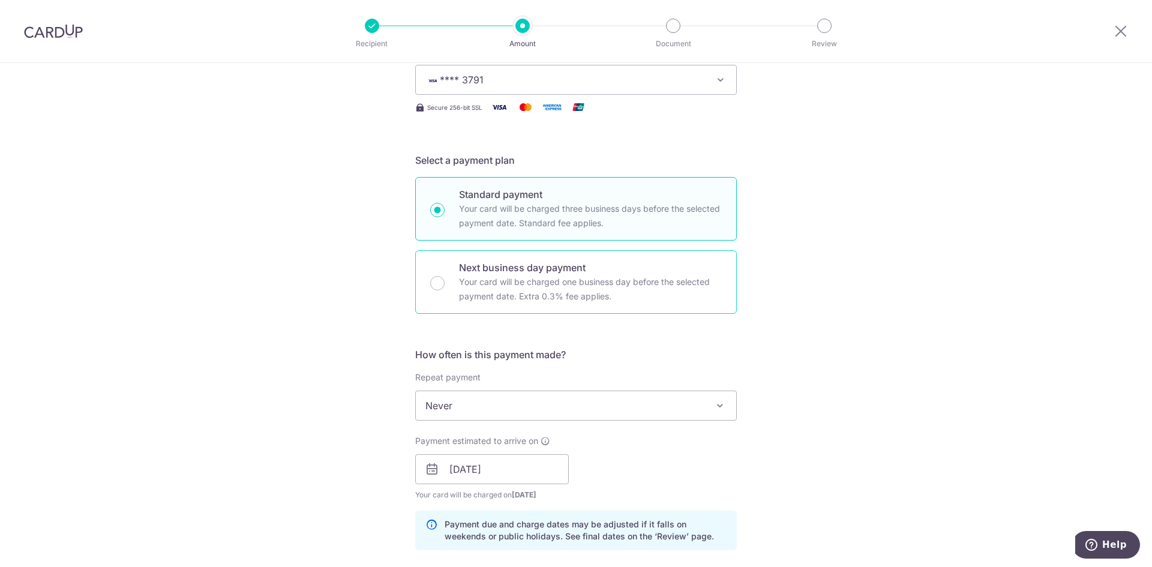
scroll to position [0, 0]
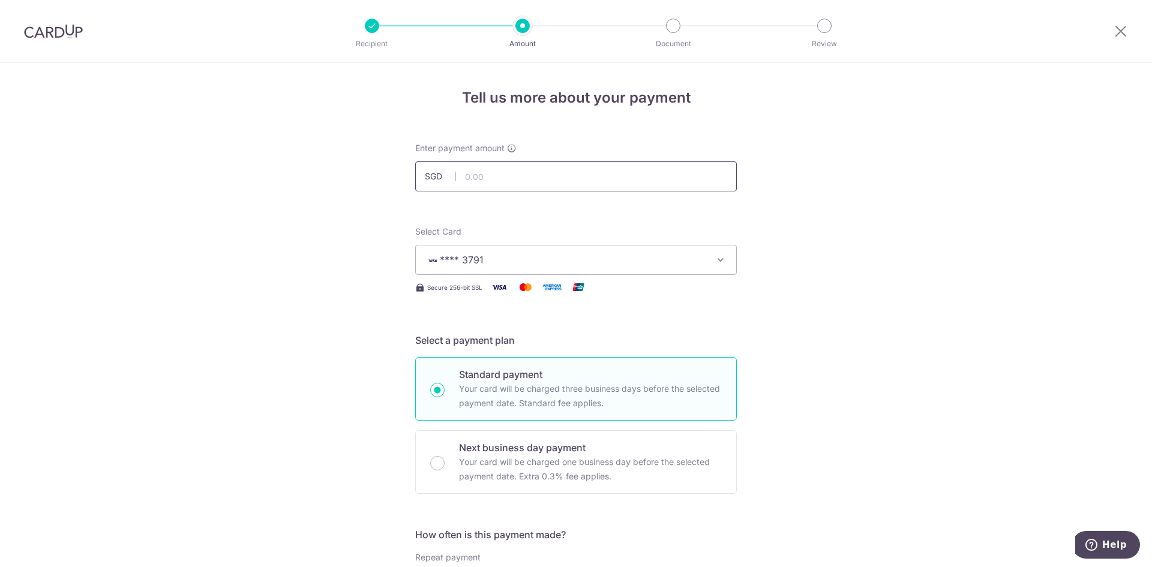
click at [504, 188] on input "text" at bounding box center [576, 176] width 322 height 30
paste input "1,082.81"
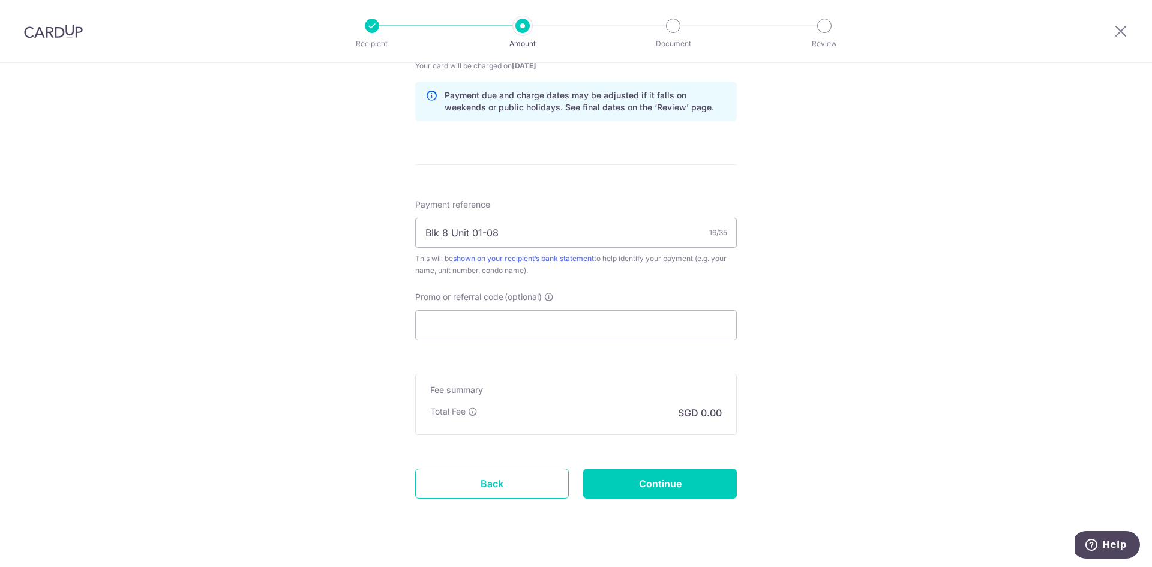
scroll to position [630, 0]
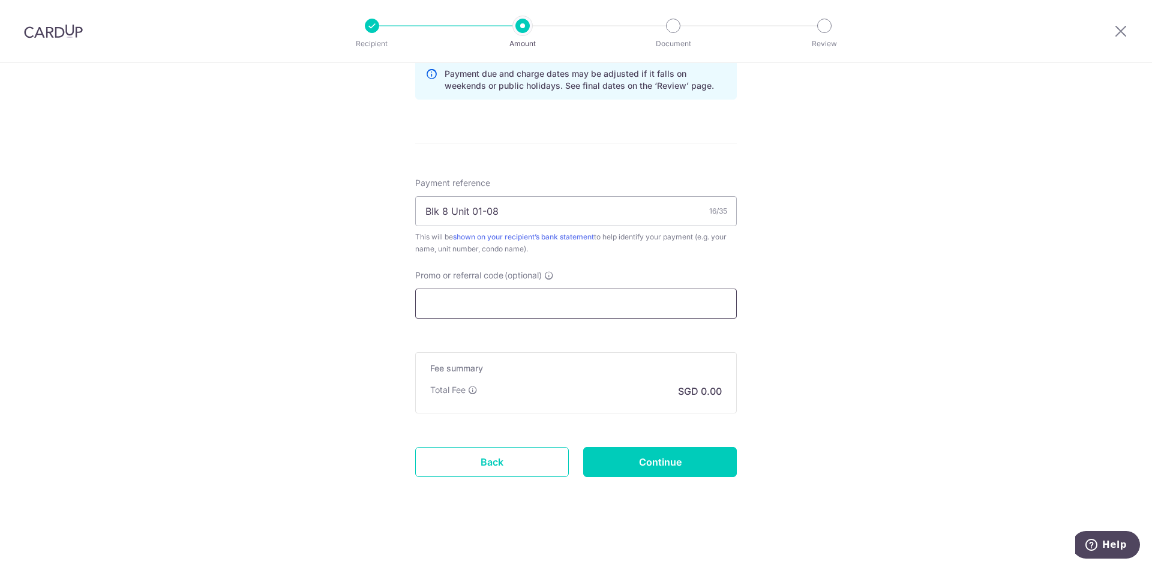
click at [524, 310] on input "Promo or referral code (optional)" at bounding box center [576, 304] width 322 height 30
type input "1,082.81"
click at [444, 310] on input "Promo or referral code (optional)" at bounding box center [576, 304] width 322 height 30
paste input "OFF225"
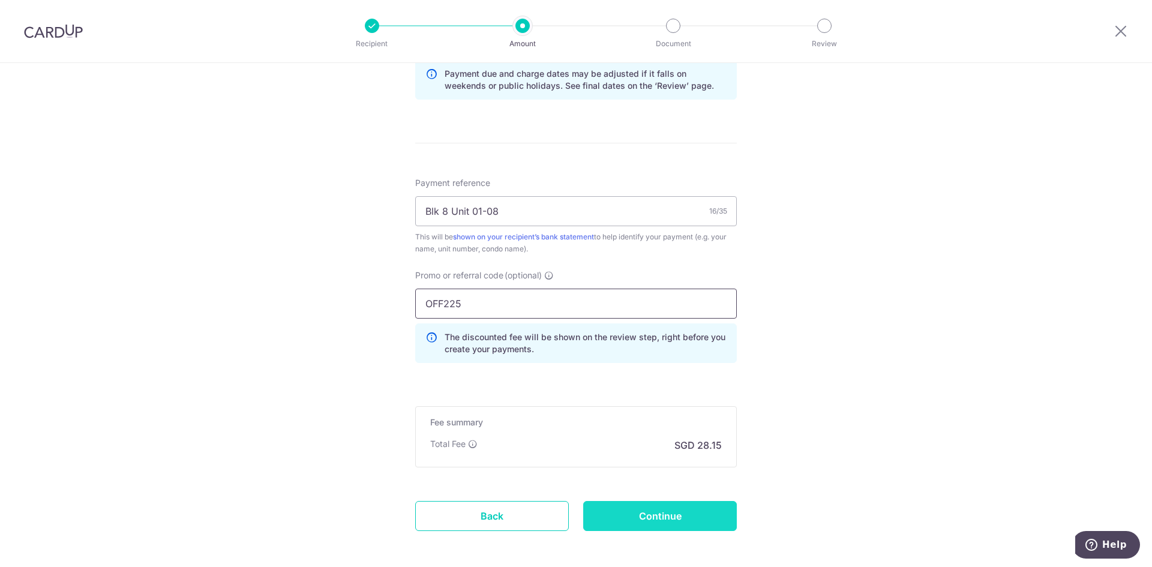
type input "OFF225"
click at [679, 519] on input "Continue" at bounding box center [660, 516] width 154 height 30
type input "Create Schedule"
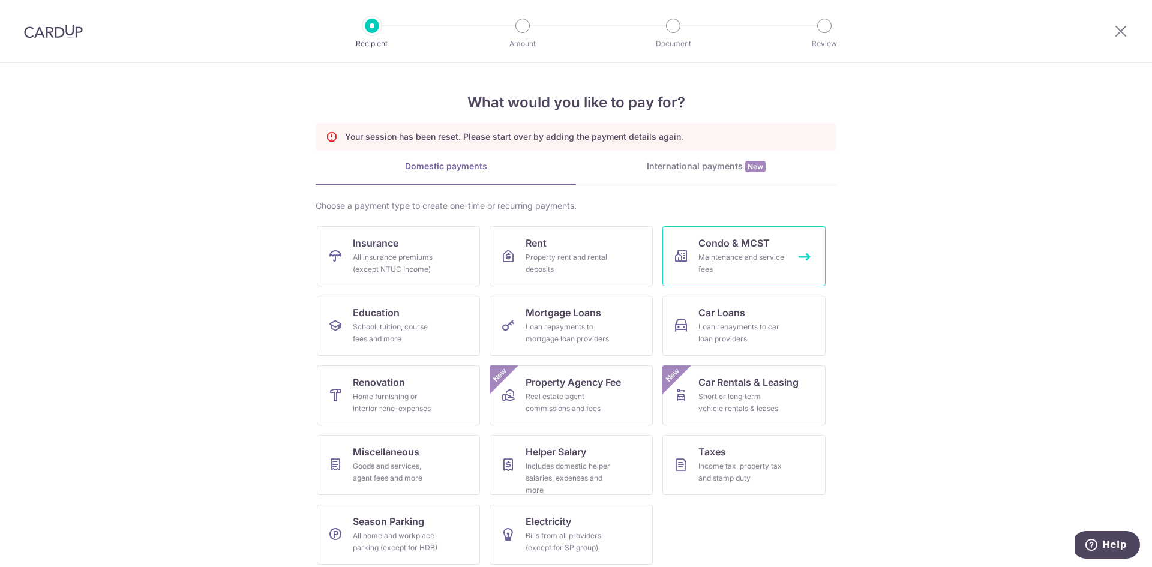
click at [748, 246] on span "Condo & MCST" at bounding box center [733, 243] width 71 height 14
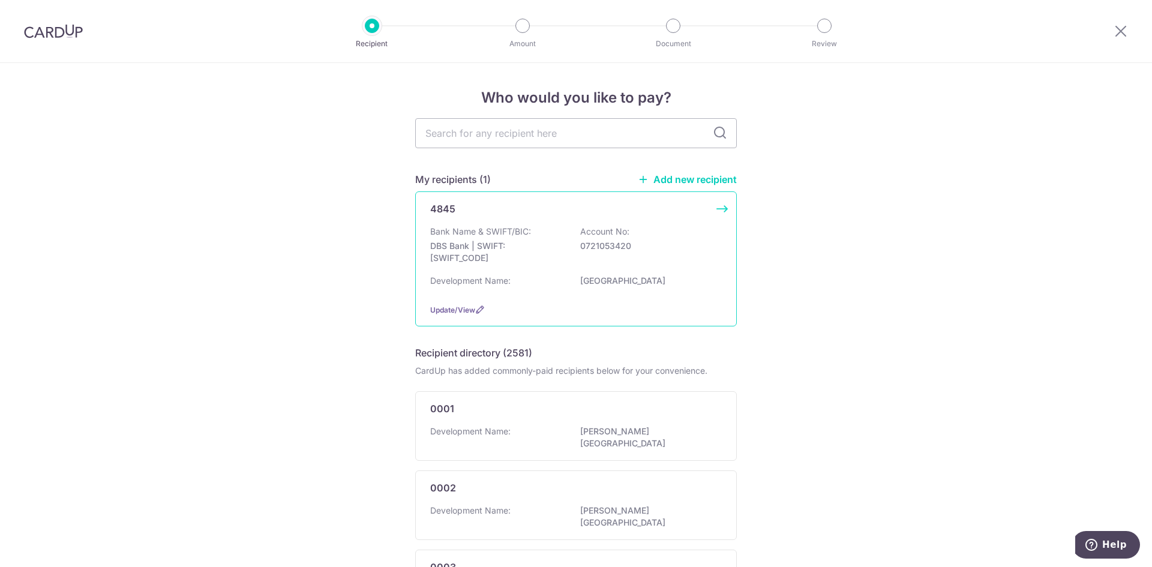
click at [691, 290] on div "Development Name: [GEOGRAPHIC_DATA]" at bounding box center [576, 284] width 292 height 19
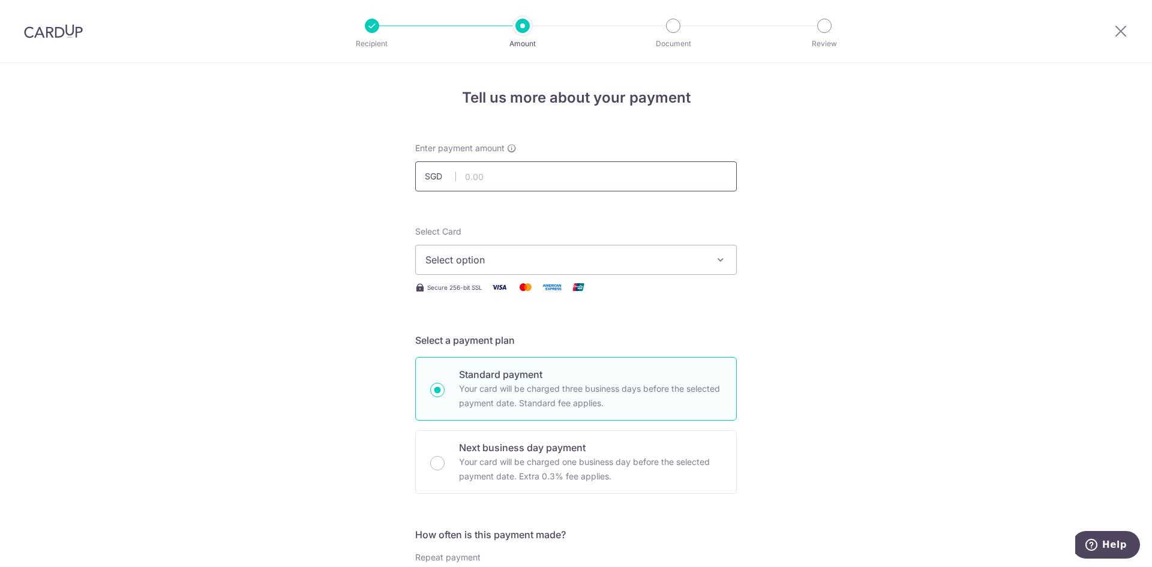
click at [610, 177] on input "text" at bounding box center [576, 176] width 322 height 30
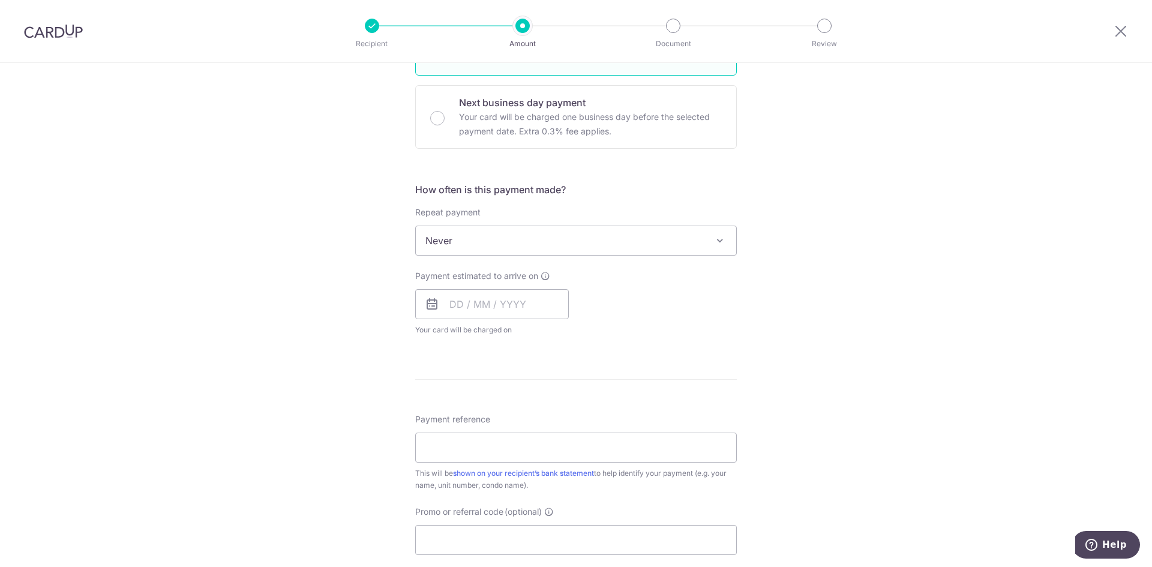
scroll to position [420, 0]
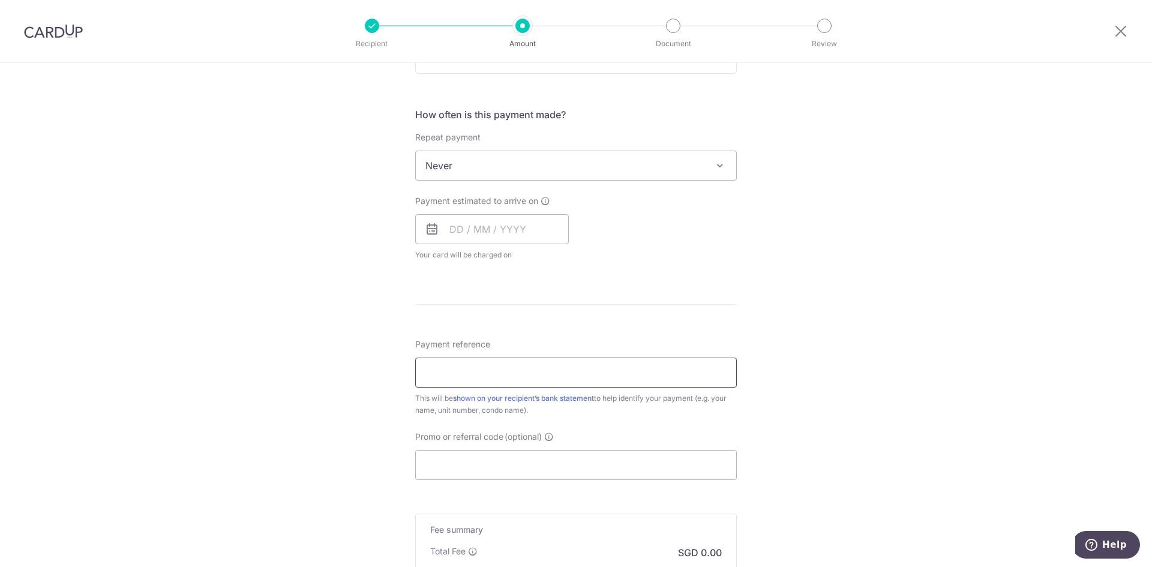
click at [533, 377] on input "Payment reference" at bounding box center [576, 372] width 322 height 30
paste input "OFF225"
type input "OFF225"
click at [570, 467] on input "Promo or referral code (optional)" at bounding box center [576, 465] width 322 height 30
paste input "OFF225"
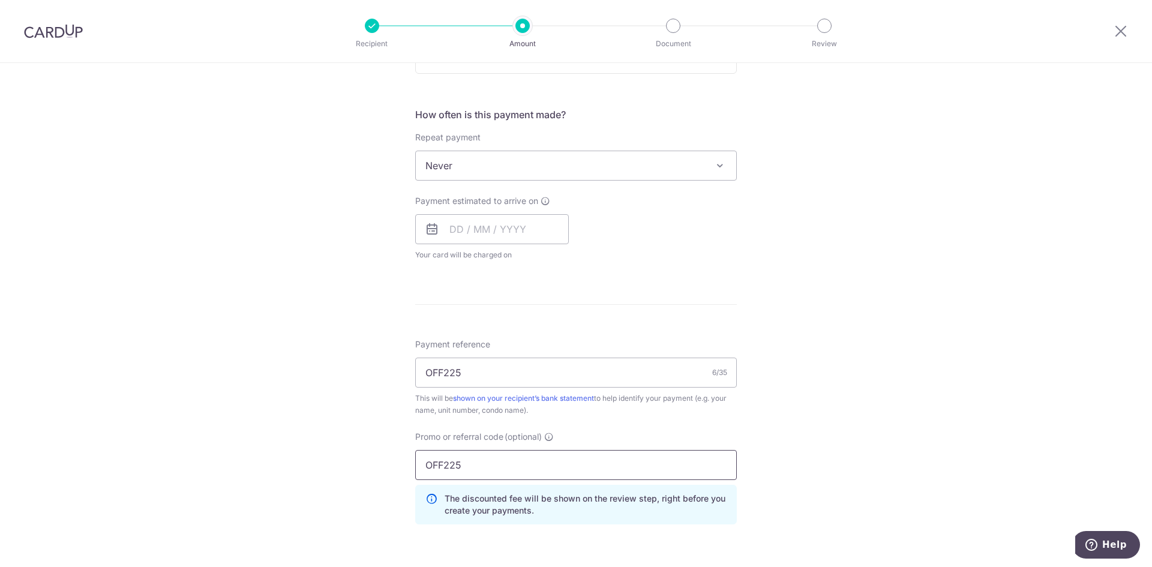
click at [570, 467] on input "OFF225" at bounding box center [576, 465] width 322 height 30
type input "OFF225"
drag, startPoint x: 376, startPoint y: 42, endPoint x: 326, endPoint y: 32, distance: 51.4
click at [355, 38] on div "Recipient Amount Document Review" at bounding box center [598, 31] width 515 height 62
click at [249, 0] on html "Recipient Amount Document Review Tell us more about your payment Enter payment …" at bounding box center [576, 283] width 1152 height 567
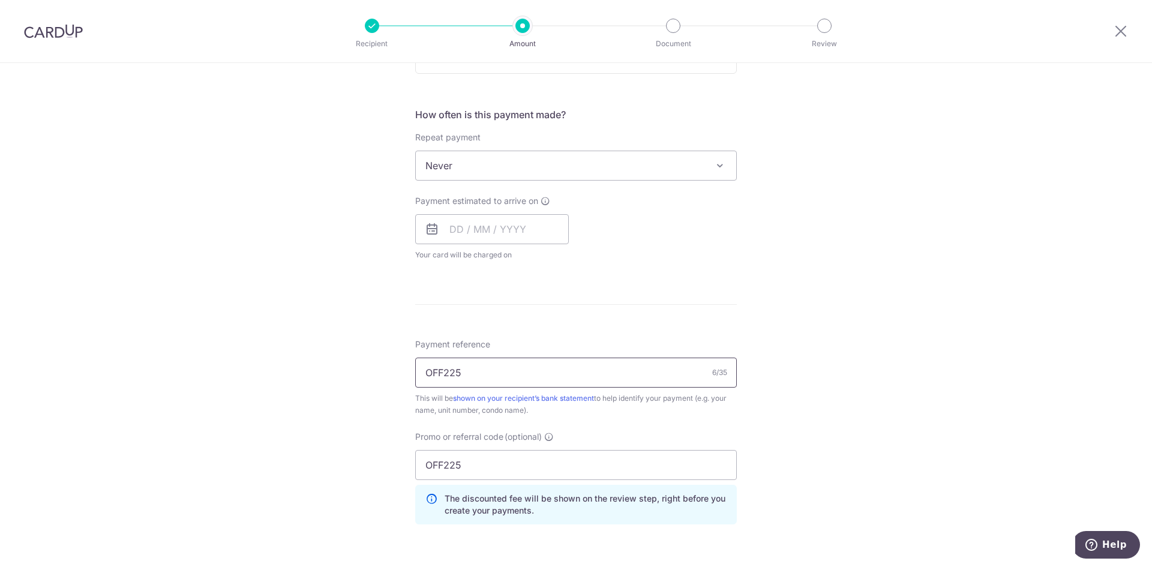
drag, startPoint x: 481, startPoint y: 377, endPoint x: 307, endPoint y: 377, distance: 174.0
click at [307, 377] on div "Tell us more about your payment Enter payment amount SGD Select Card Select opt…" at bounding box center [576, 212] width 1152 height 1139
drag, startPoint x: 497, startPoint y: 377, endPoint x: 372, endPoint y: 363, distance: 125.5
click at [372, 363] on div "Tell us more about your payment Enter payment amount SGD Select Card Select opt…" at bounding box center [576, 212] width 1152 height 1139
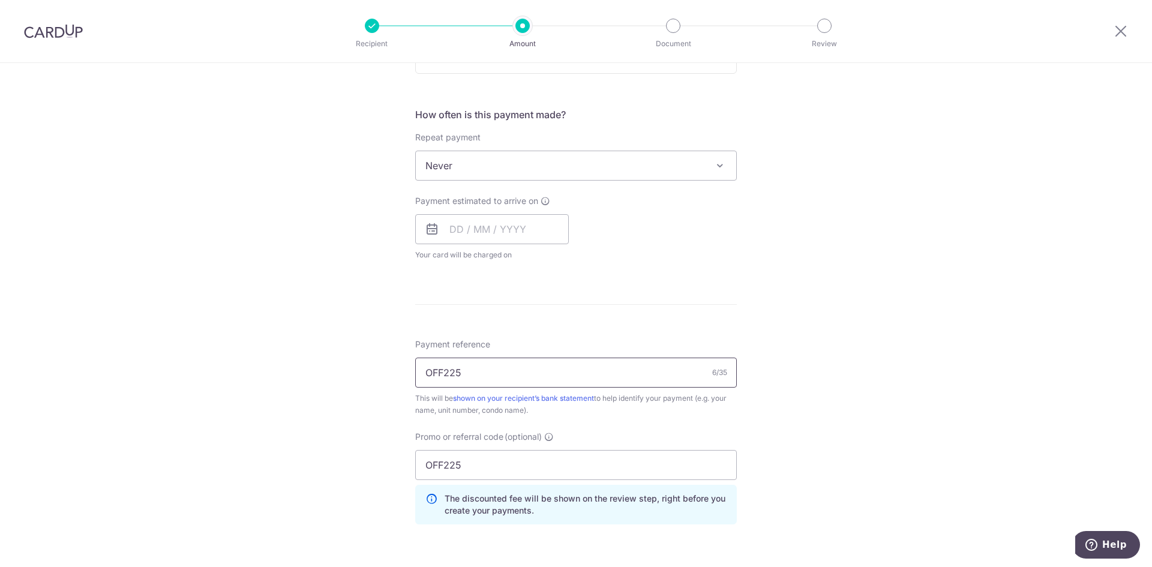
paste input "Blk 8 Unit 01-08"
type input "Blk 8 Unit 01-08"
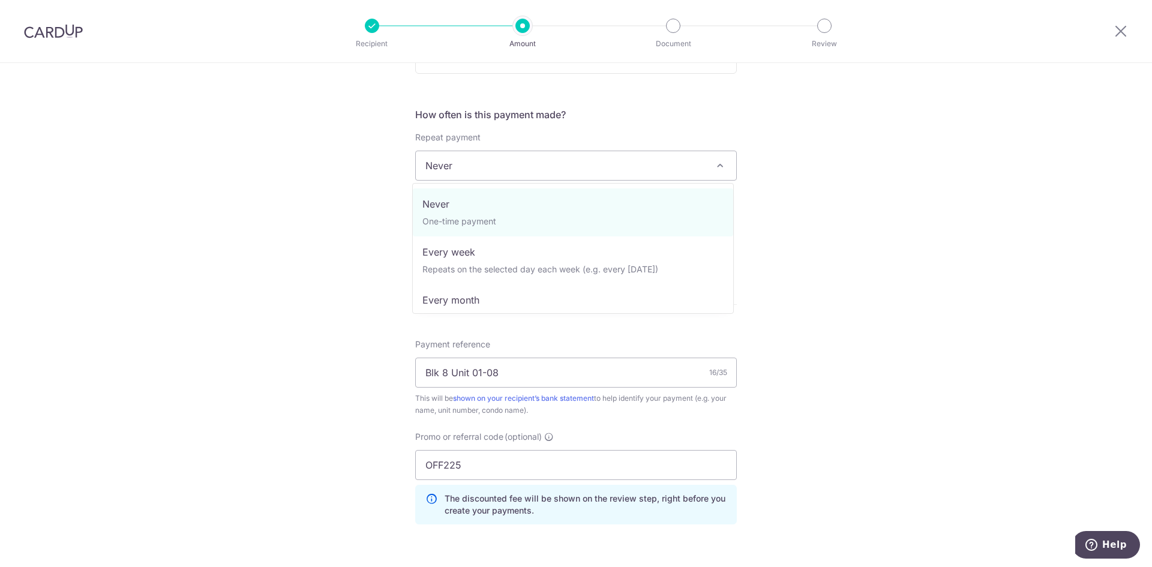
click at [529, 170] on span "Never" at bounding box center [576, 165] width 320 height 29
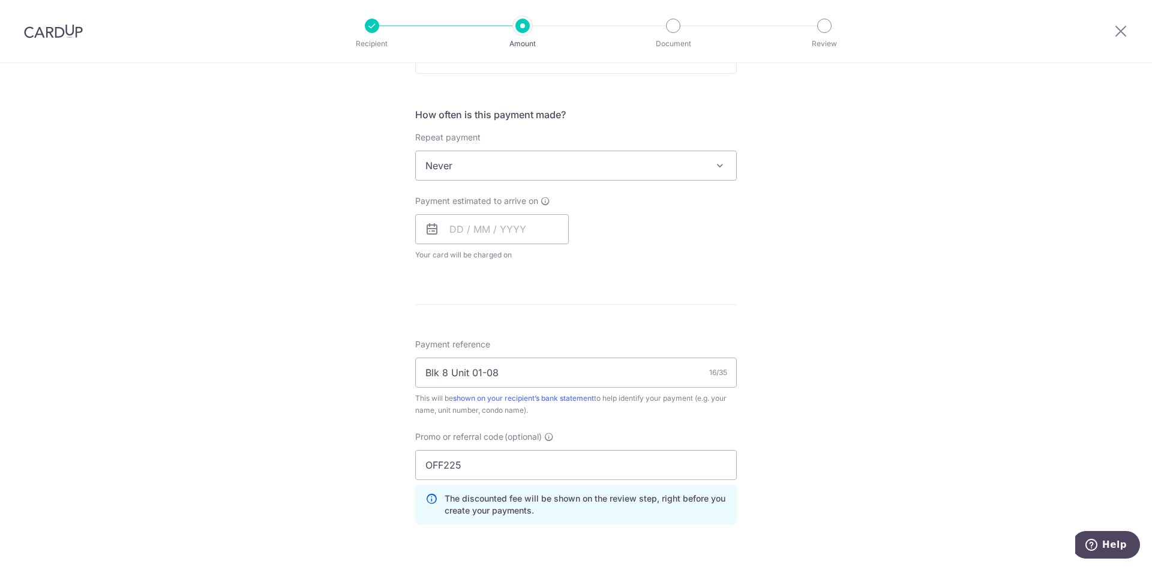
click at [530, 170] on span "Never" at bounding box center [576, 165] width 320 height 29
click at [515, 215] on input "text" at bounding box center [492, 229] width 154 height 30
click at [489, 359] on link "16" at bounding box center [487, 362] width 19 height 19
type input "16/09/2025"
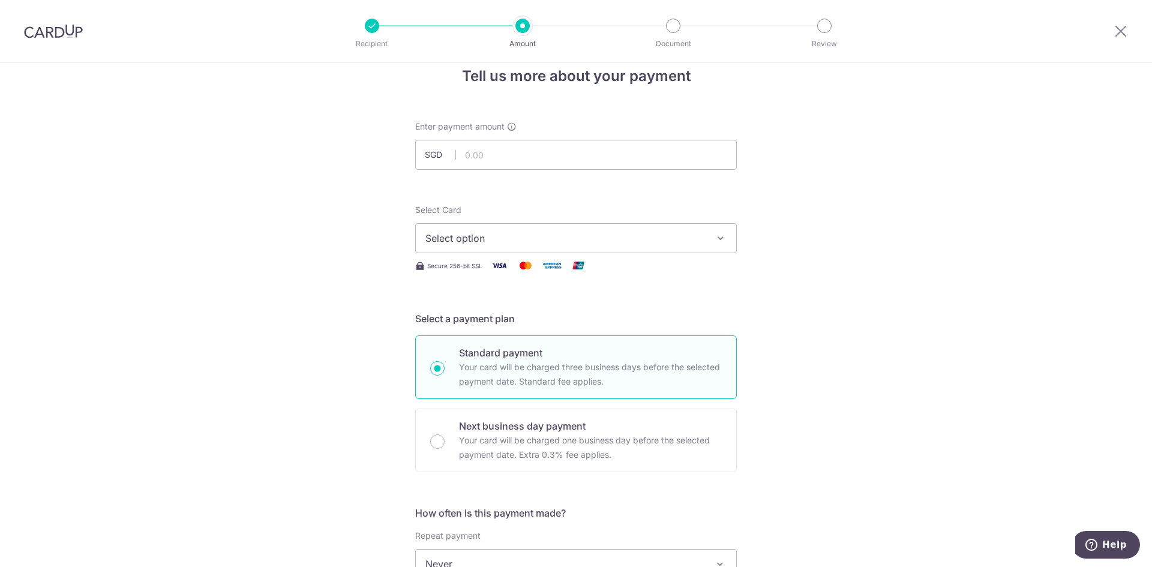
scroll to position [0, 0]
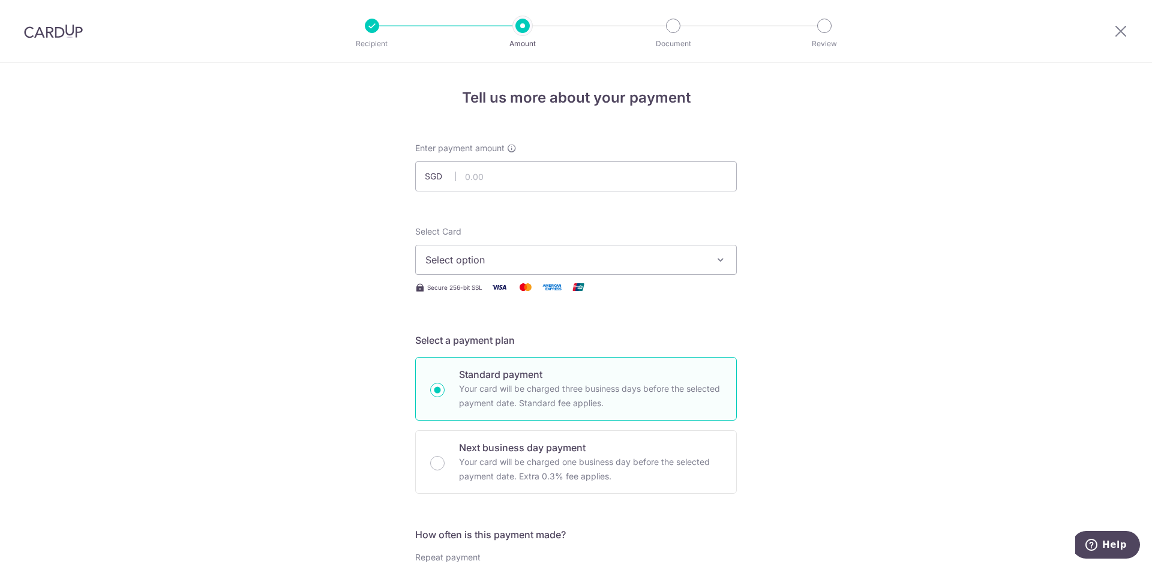
click at [627, 245] on button "Select option" at bounding box center [576, 260] width 322 height 30
click at [582, 343] on span "**** 3791" at bounding box center [575, 345] width 301 height 14
click at [538, 191] on input "text" at bounding box center [576, 176] width 322 height 30
click at [600, 175] on input "text" at bounding box center [576, 176] width 322 height 30
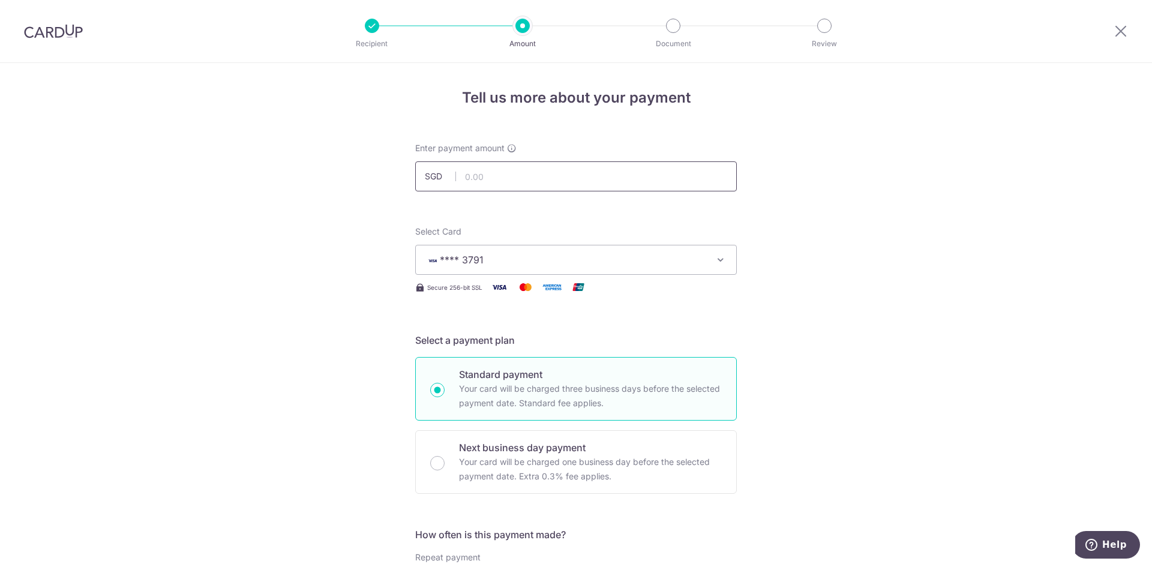
paste input "1,082.8"
type input "1,082.81"
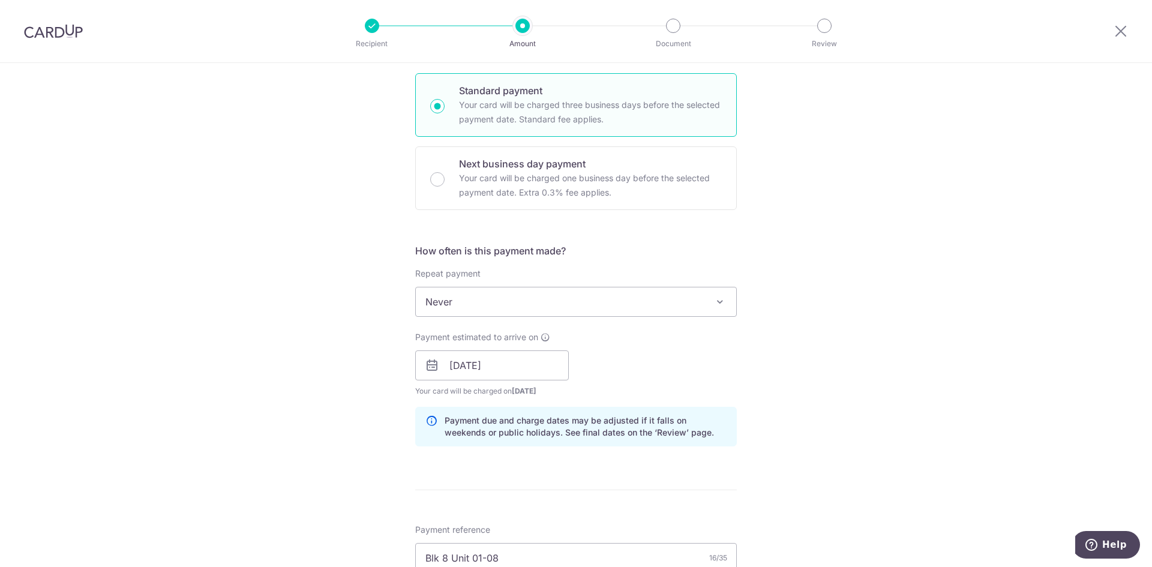
scroll to position [300, 0]
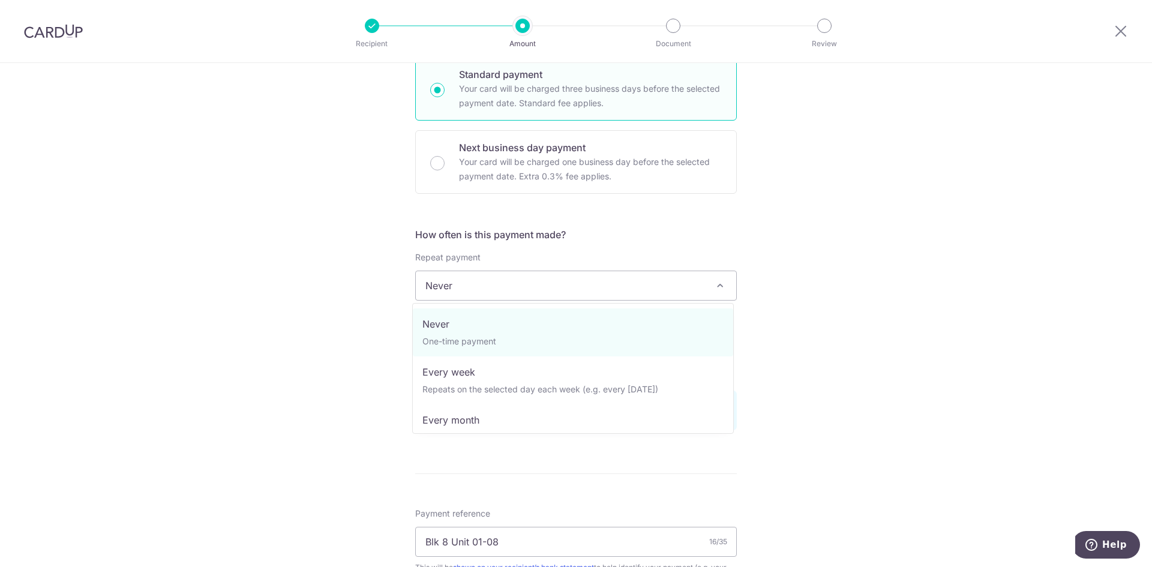
click at [675, 286] on span "Never" at bounding box center [576, 285] width 320 height 29
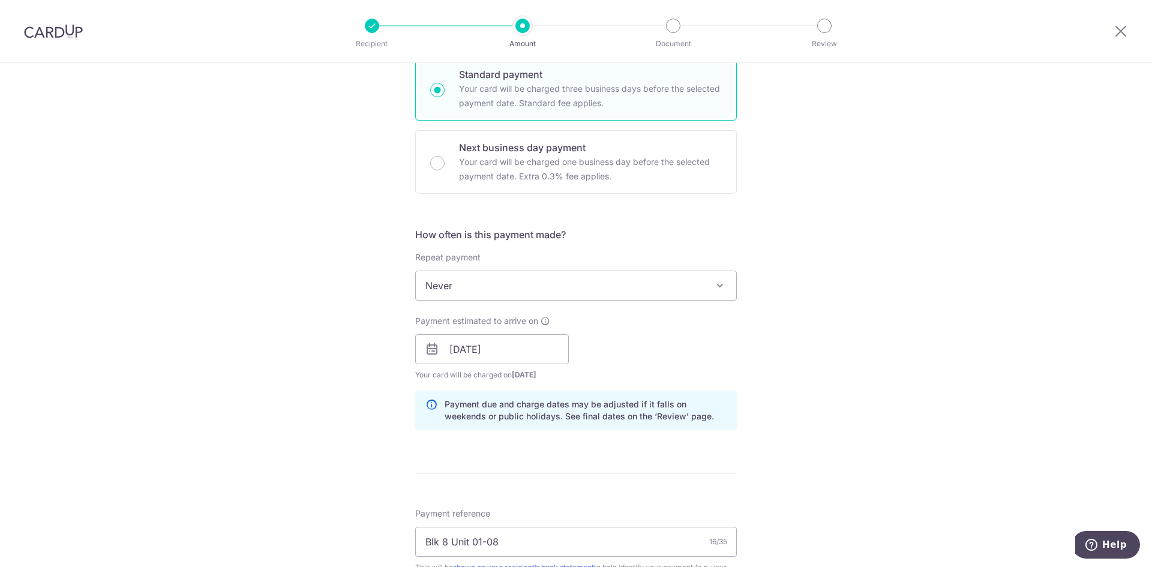
click at [675, 286] on span "Never" at bounding box center [576, 285] width 320 height 29
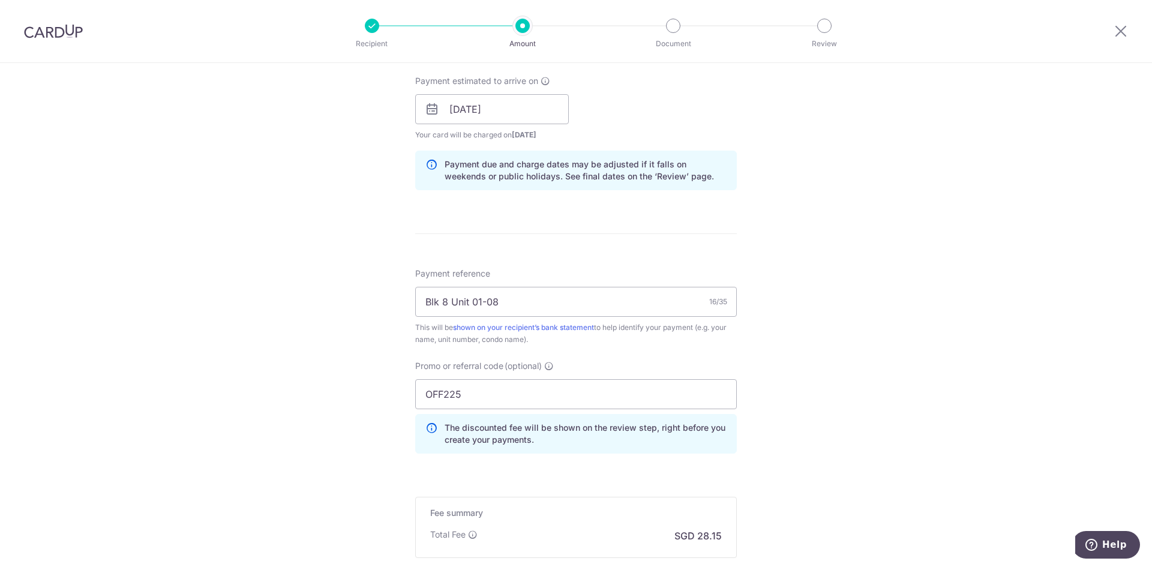
scroll to position [684, 0]
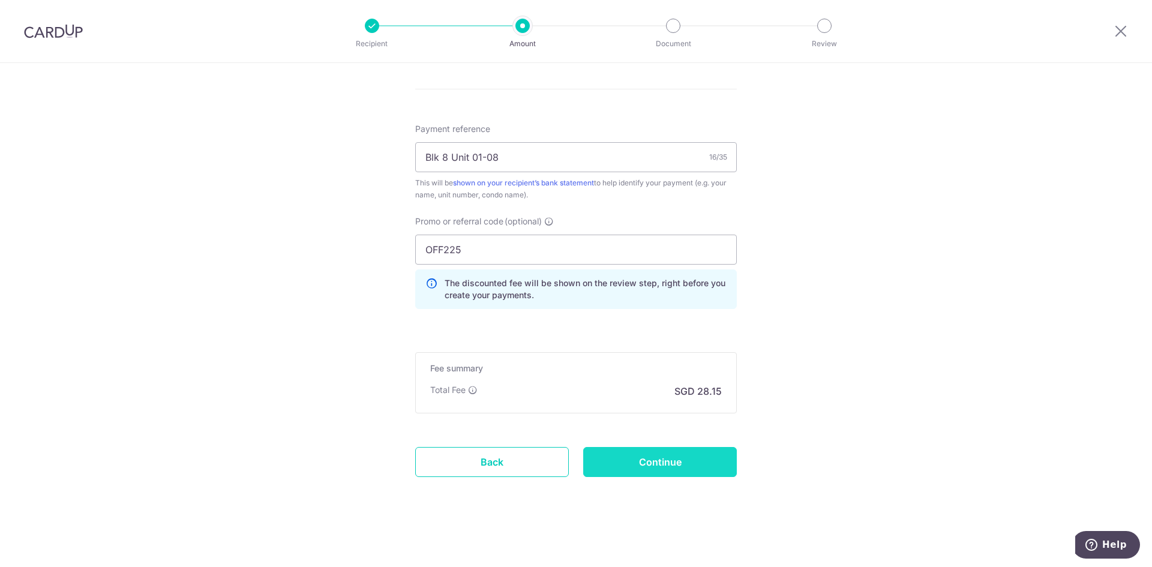
click at [695, 459] on input "Continue" at bounding box center [660, 462] width 154 height 30
type input "Create Schedule"
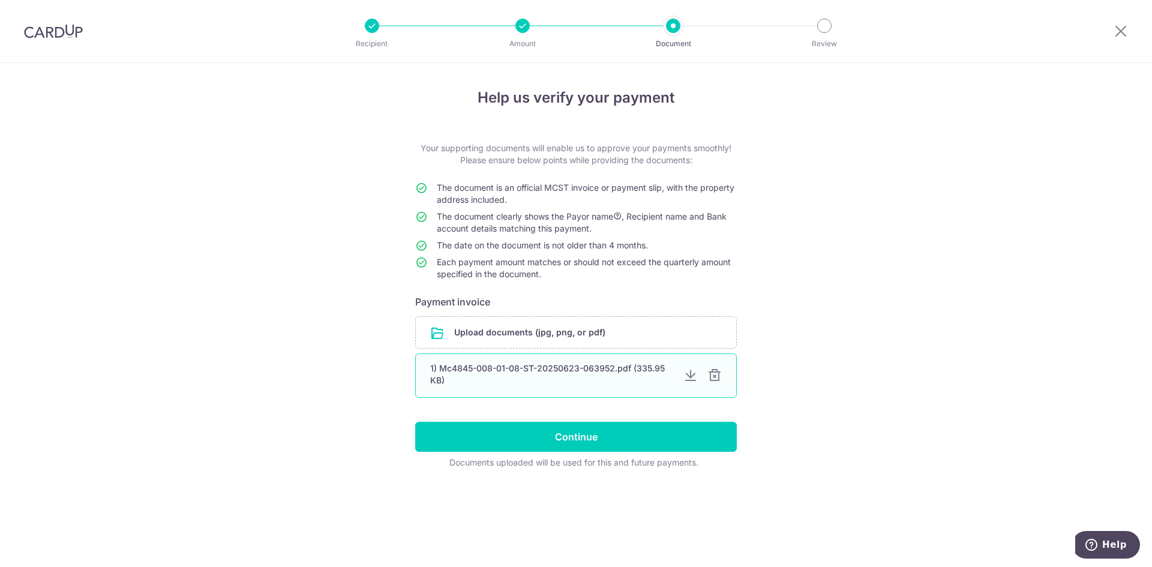
click at [713, 374] on div at bounding box center [714, 375] width 14 height 14
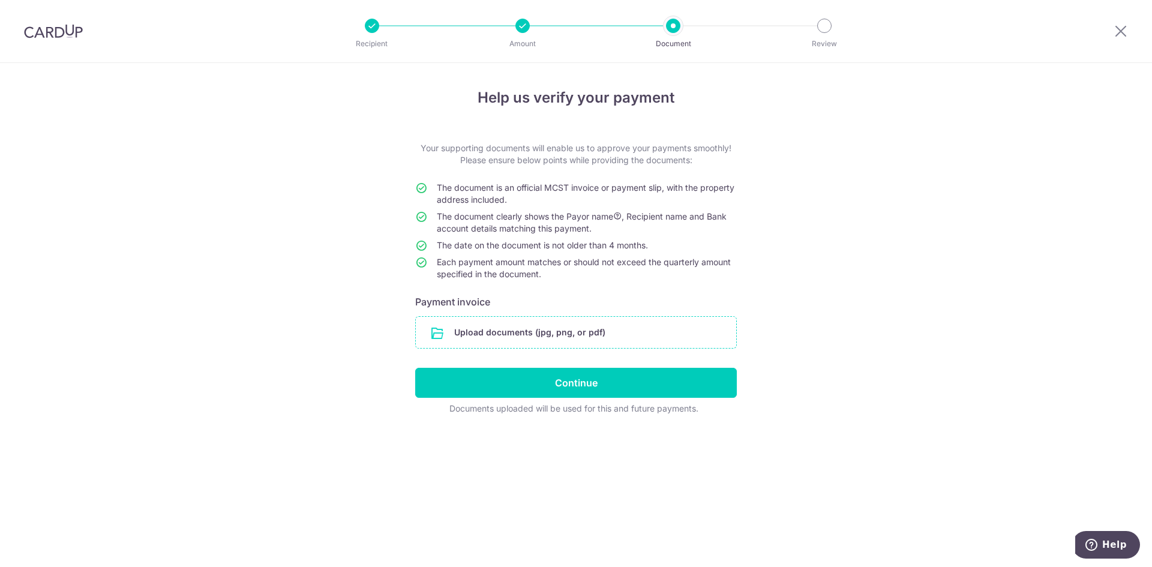
click at [656, 340] on input "file" at bounding box center [576, 332] width 320 height 31
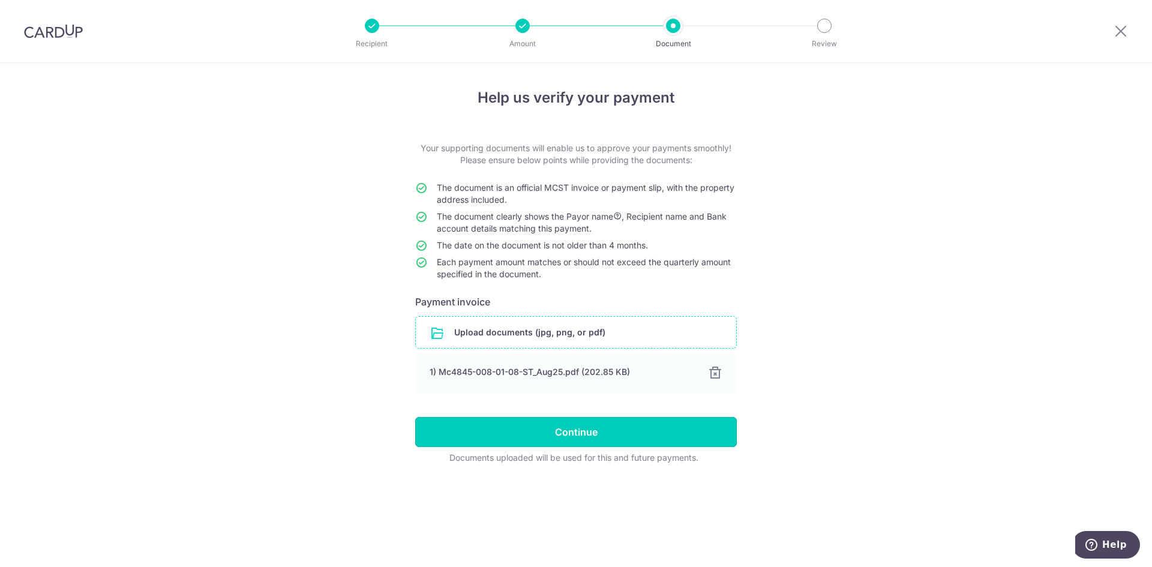
click at [573, 431] on input "Continue" at bounding box center [576, 432] width 322 height 30
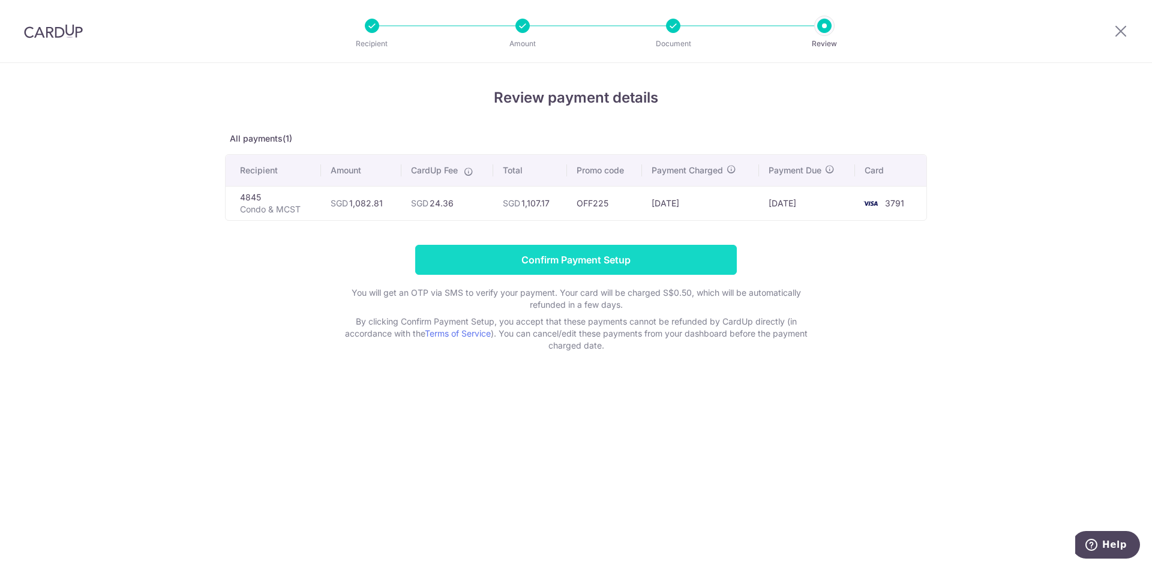
click at [598, 268] on input "Confirm Payment Setup" at bounding box center [576, 260] width 322 height 30
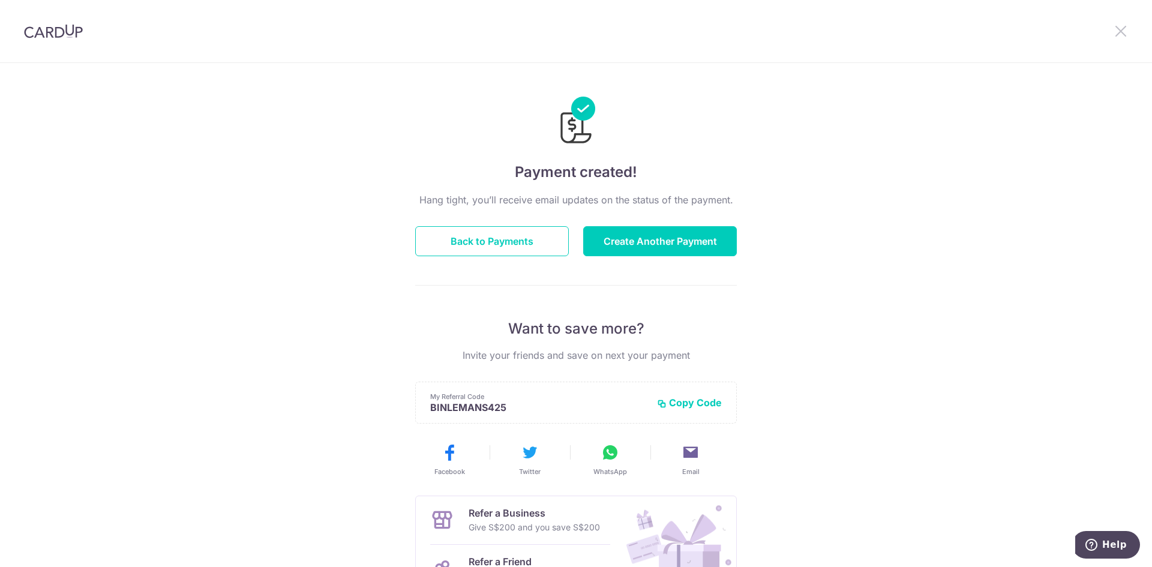
click at [1123, 30] on icon at bounding box center [1120, 30] width 14 height 15
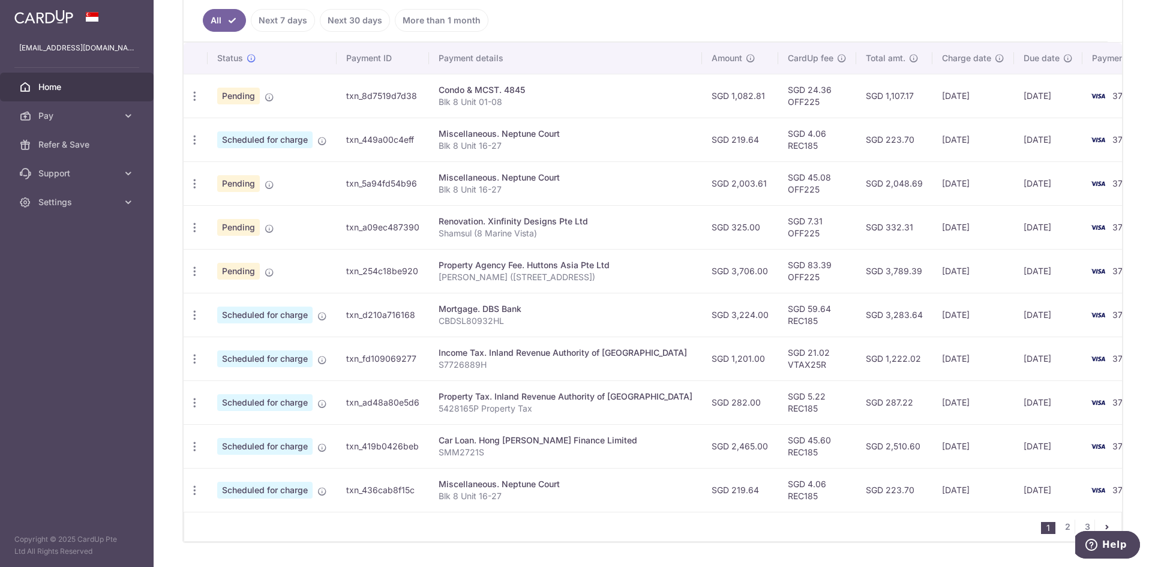
scroll to position [292, 0]
